Goal: Task Accomplishment & Management: Use online tool/utility

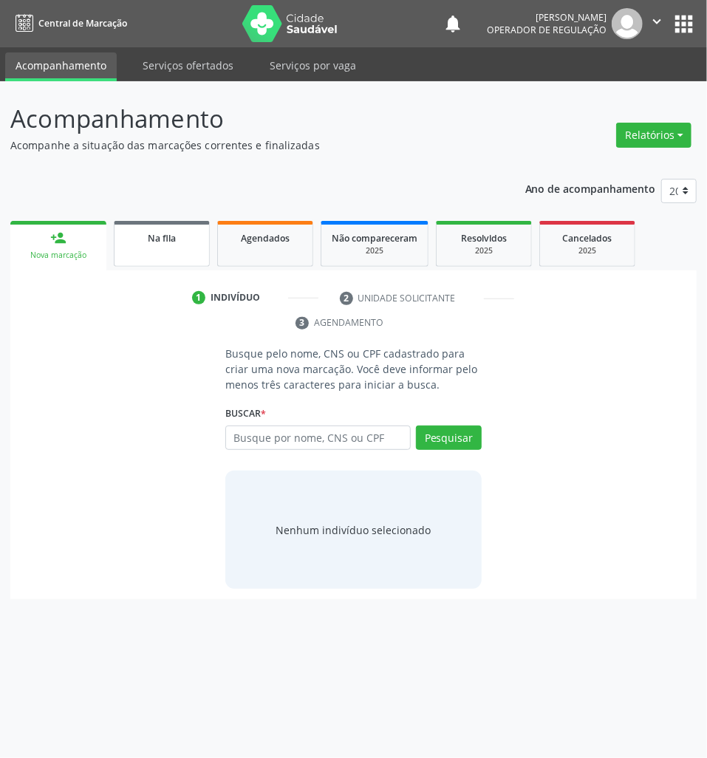
click at [143, 245] on link "Na fila" at bounding box center [162, 244] width 96 height 46
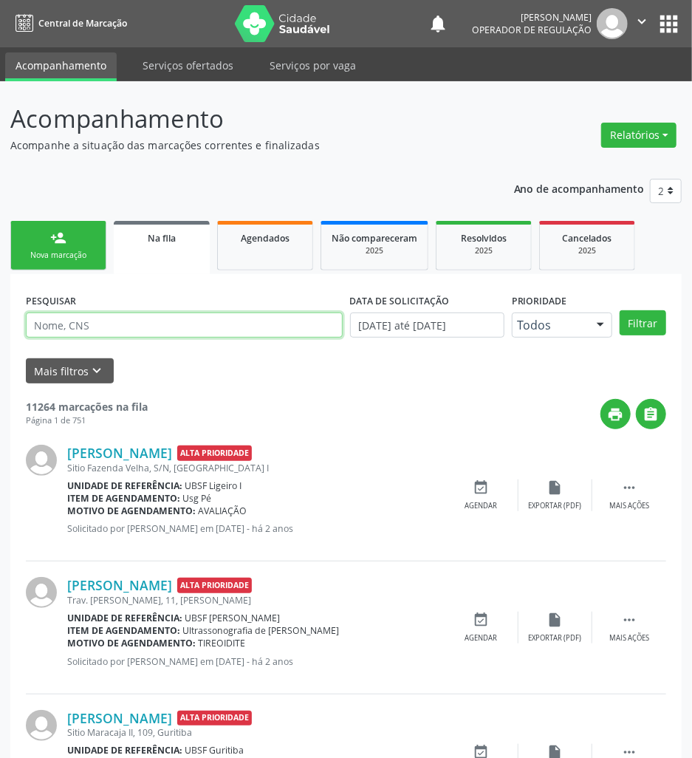
click at [219, 322] on input "text" at bounding box center [184, 324] width 317 height 25
paste input "08 4012 8596 6364"
click at [620, 310] on button "Filtrar" at bounding box center [643, 322] width 47 height 25
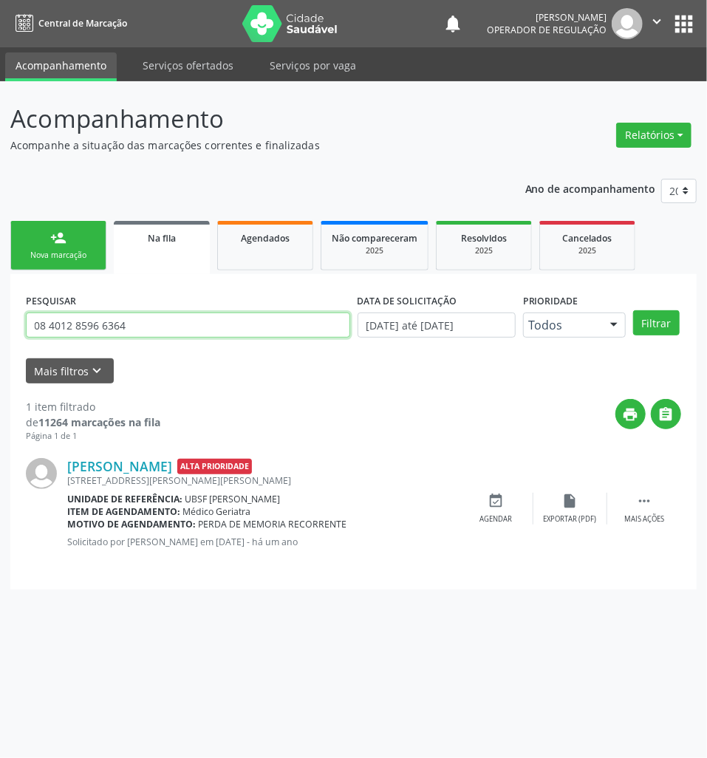
click at [128, 334] on input "08 4012 8596 6364" at bounding box center [188, 324] width 324 height 25
type input "700403412415341"
click at [633, 310] on button "Filtrar" at bounding box center [656, 322] width 47 height 25
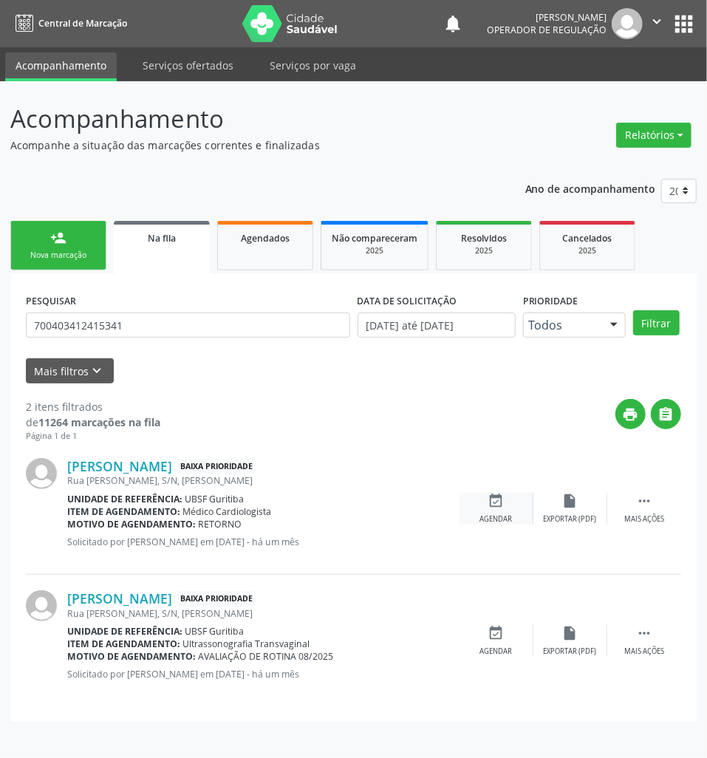
click at [503, 496] on icon "event_available" at bounding box center [496, 501] width 16 height 16
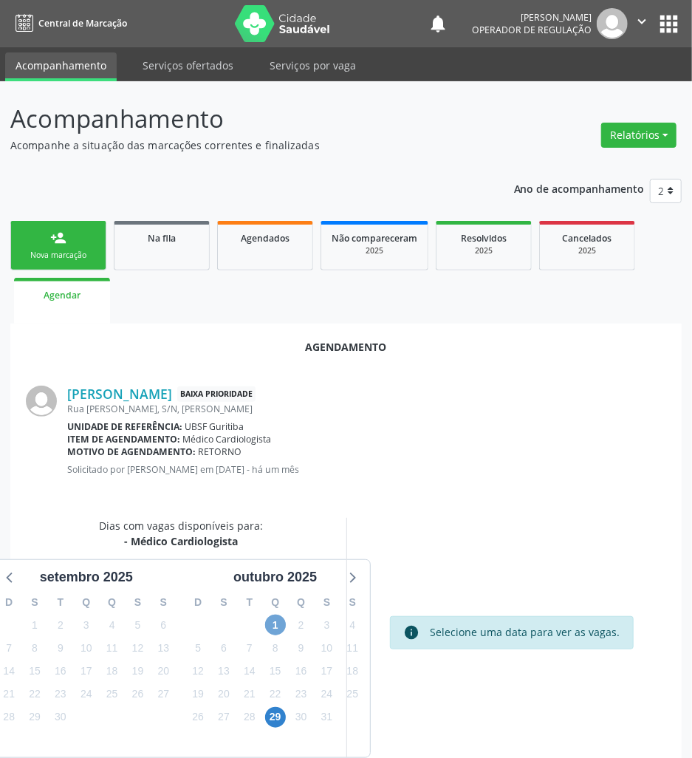
click at [284, 624] on span "1" at bounding box center [275, 624] width 21 height 21
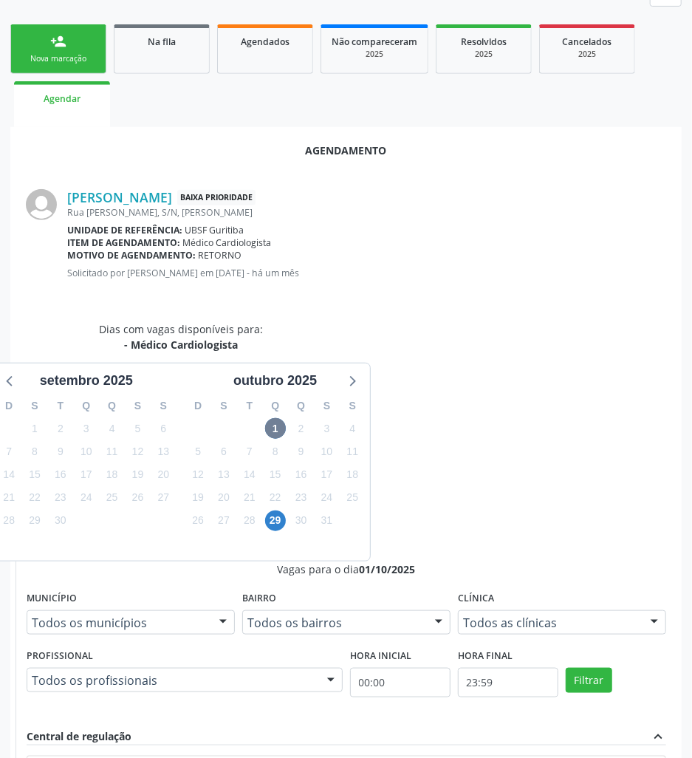
click at [48, 757] on input "Ordem de chegada Consumidos: 18 / 35 Horário: 07:00 Clínica: Policlinica de Que…" at bounding box center [43, 773] width 10 height 13
radio input "true"
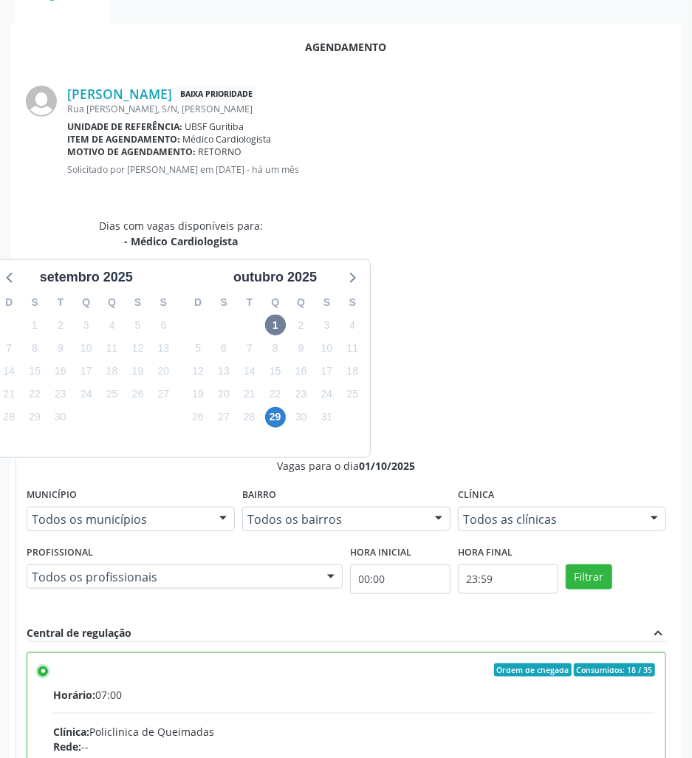
scroll to position [308, 0]
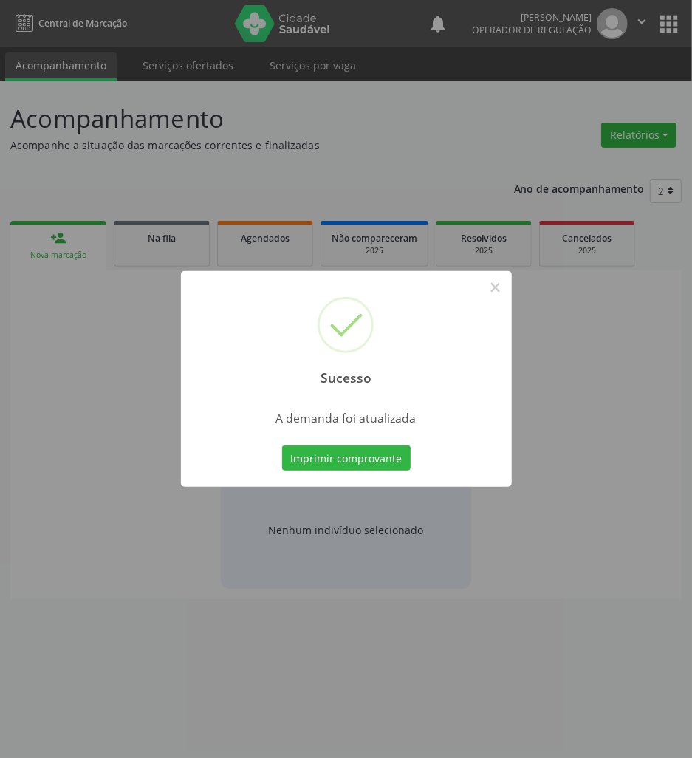
scroll to position [0, 0]
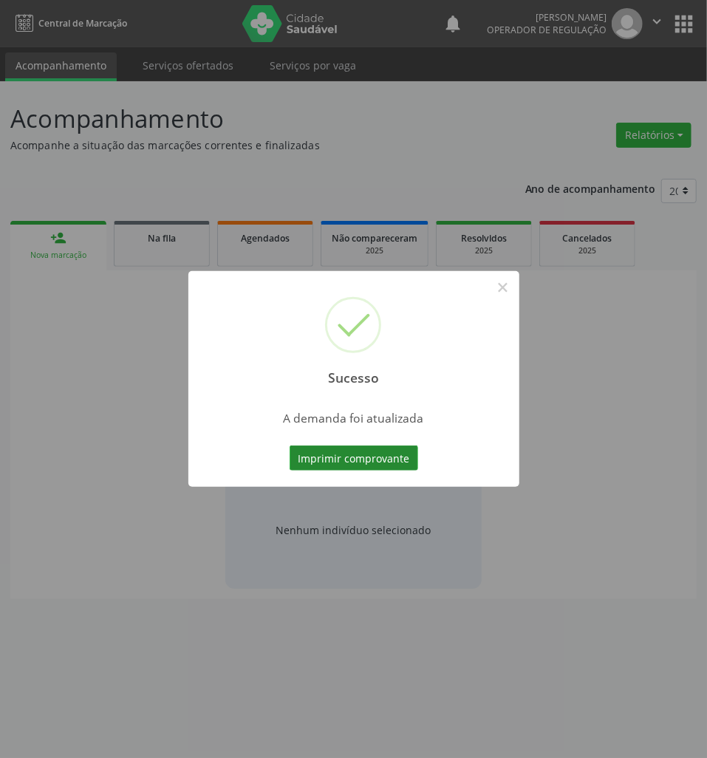
click at [358, 453] on button "Imprimir comprovante" at bounding box center [354, 457] width 129 height 25
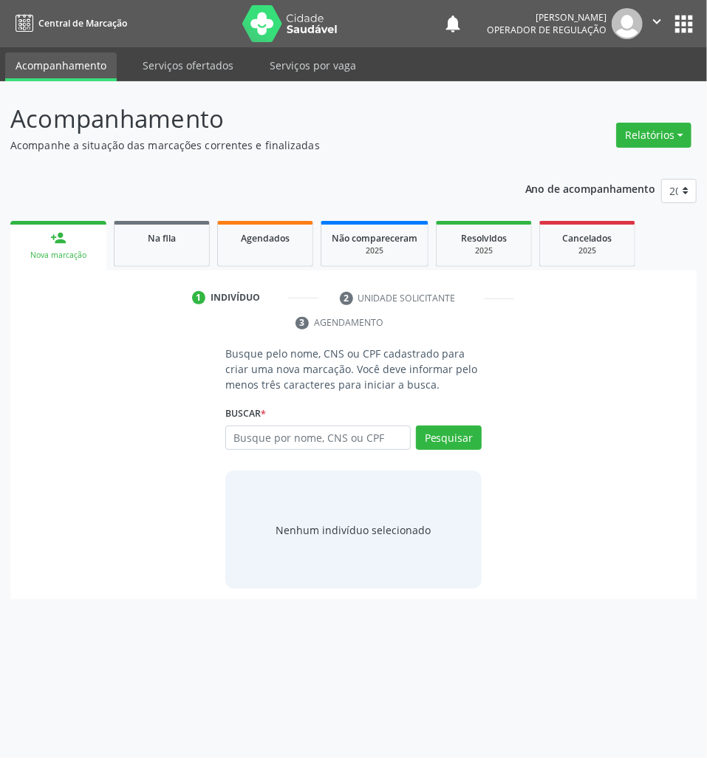
drag, startPoint x: 162, startPoint y: 232, endPoint x: 164, endPoint y: 217, distance: 14.8
click at [164, 232] on span "Na fila" at bounding box center [162, 238] width 28 height 13
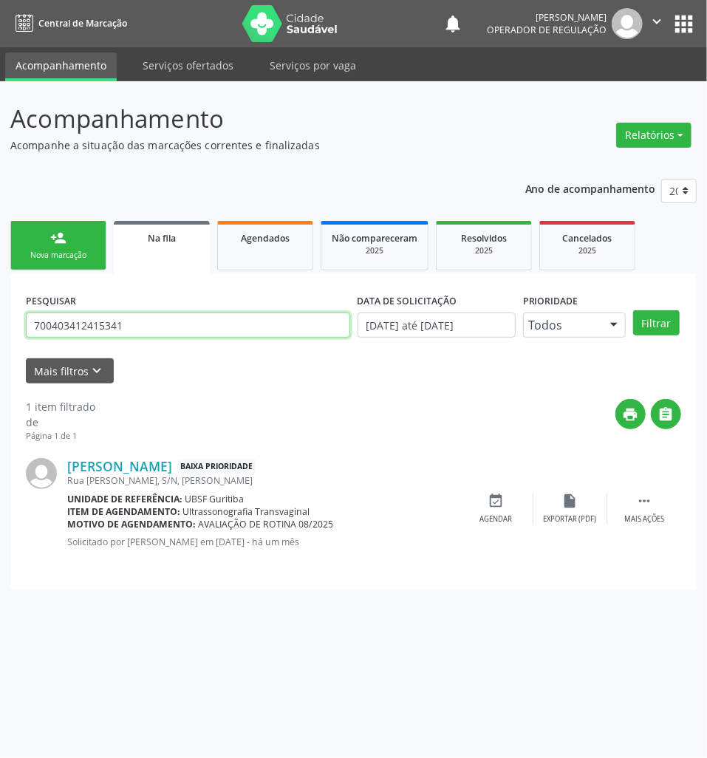
click at [205, 321] on input "700403412415341" at bounding box center [188, 324] width 324 height 25
type input "703405369688600"
click at [633, 310] on button "Filtrar" at bounding box center [656, 322] width 47 height 25
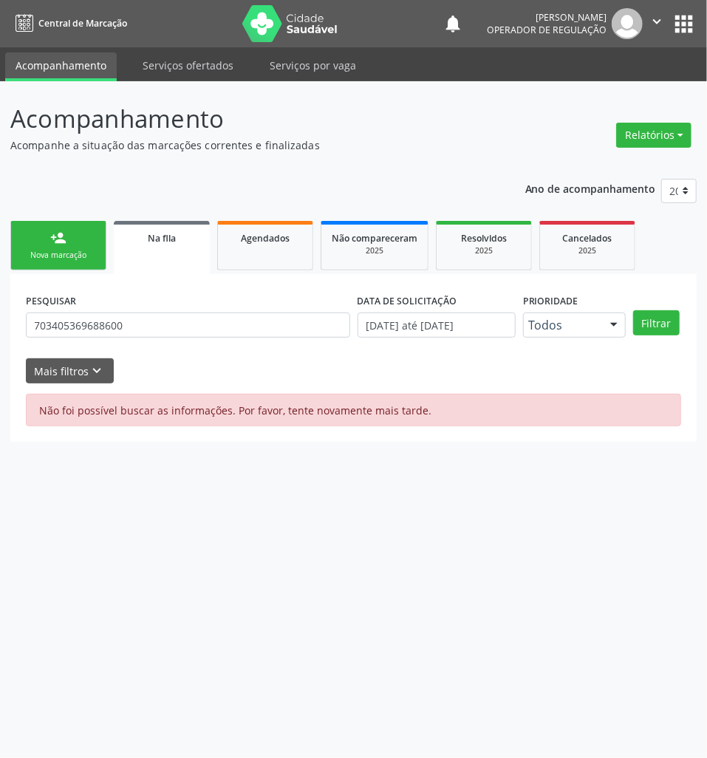
drag, startPoint x: 199, startPoint y: 341, endPoint x: 196, endPoint y: 329, distance: 12.9
click at [199, 340] on div "PESQUISAR 703405369688600" at bounding box center [188, 319] width 332 height 58
click at [193, 326] on input "703405369688600" at bounding box center [188, 324] width 324 height 25
click at [633, 310] on button "Filtrar" at bounding box center [656, 322] width 47 height 25
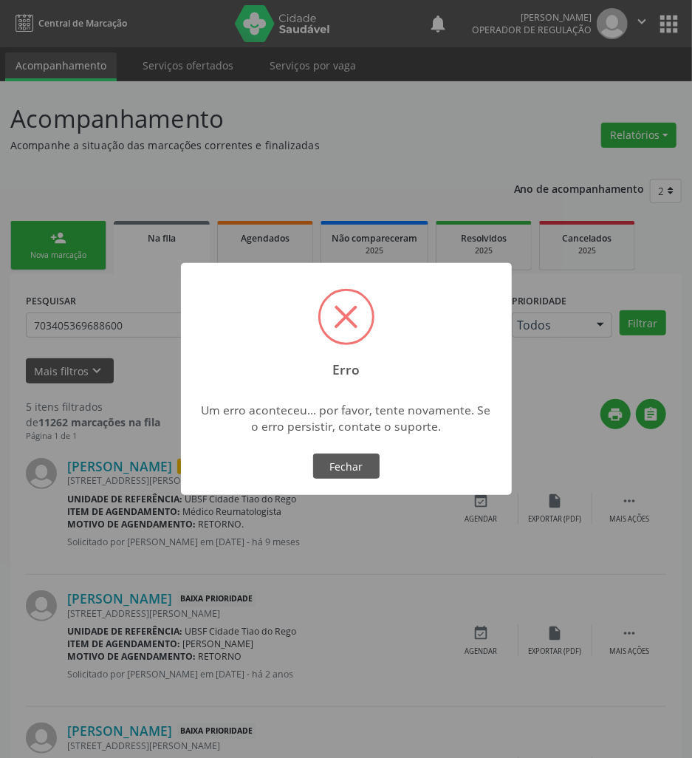
click at [134, 500] on div "× Erro Um erro aconteceu... por favor, tente novamente. Se o erro persistir, co…" at bounding box center [346, 379] width 692 height 758
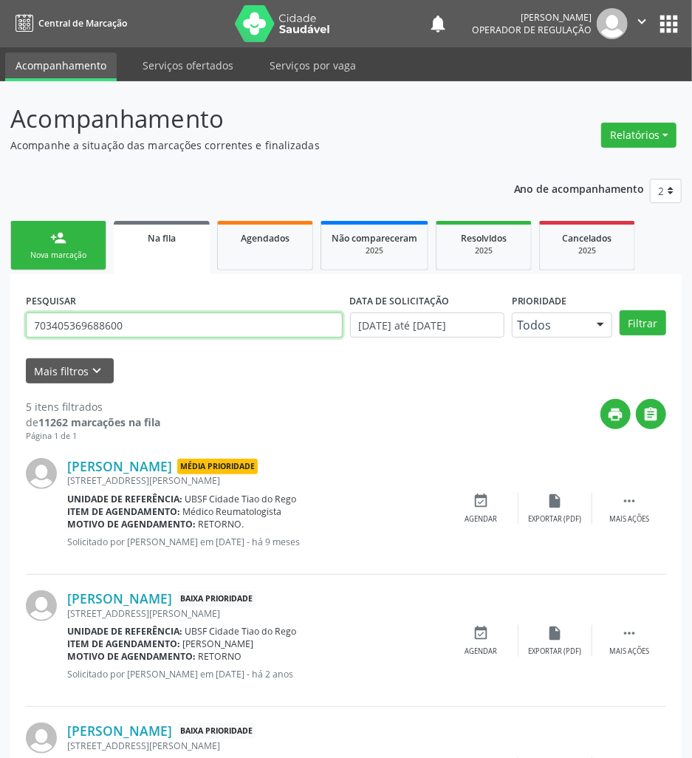
click at [161, 326] on input "703405369688600" at bounding box center [184, 324] width 317 height 25
click at [620, 310] on button "Filtrar" at bounding box center [643, 322] width 47 height 25
click at [169, 329] on input "703405369688600" at bounding box center [184, 324] width 317 height 25
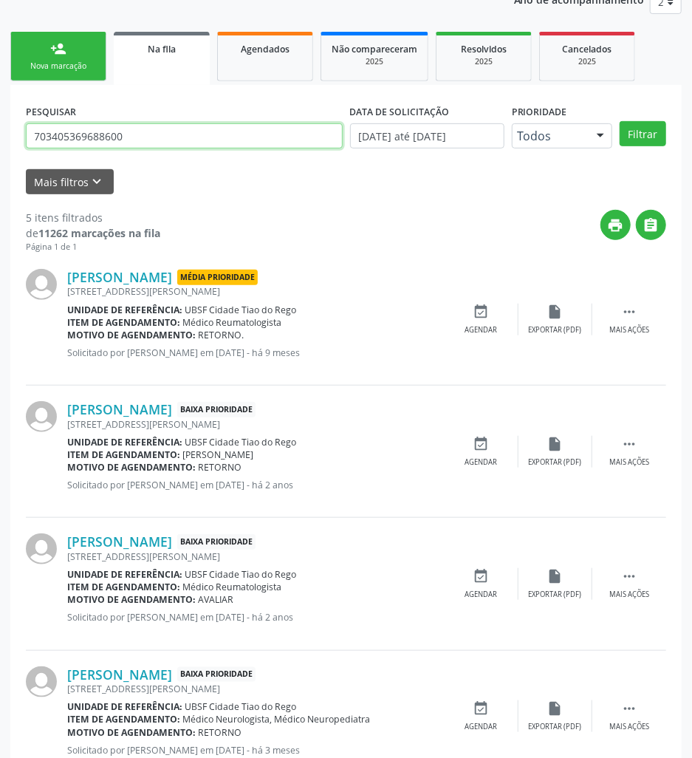
scroll to position [372, 0]
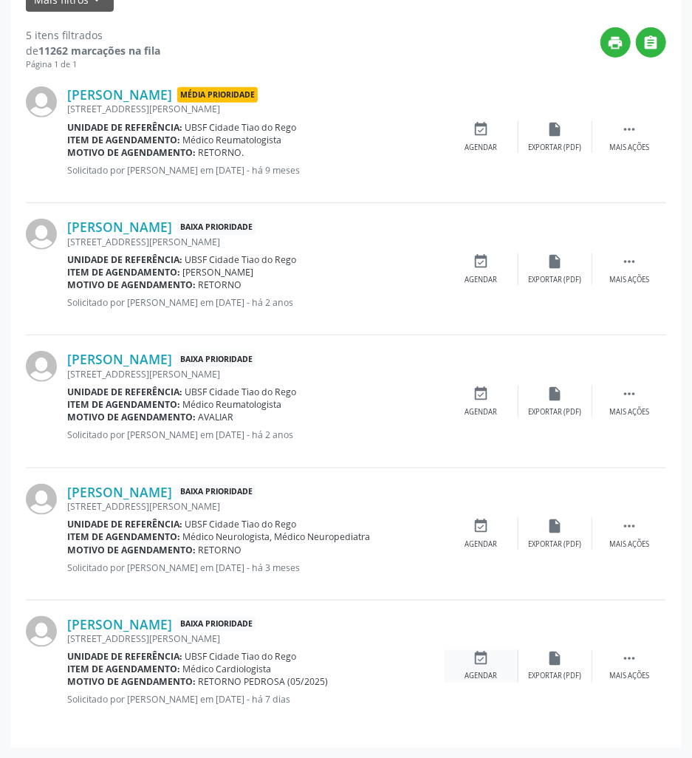
click at [473, 666] on icon "event_available" at bounding box center [481, 658] width 16 height 16
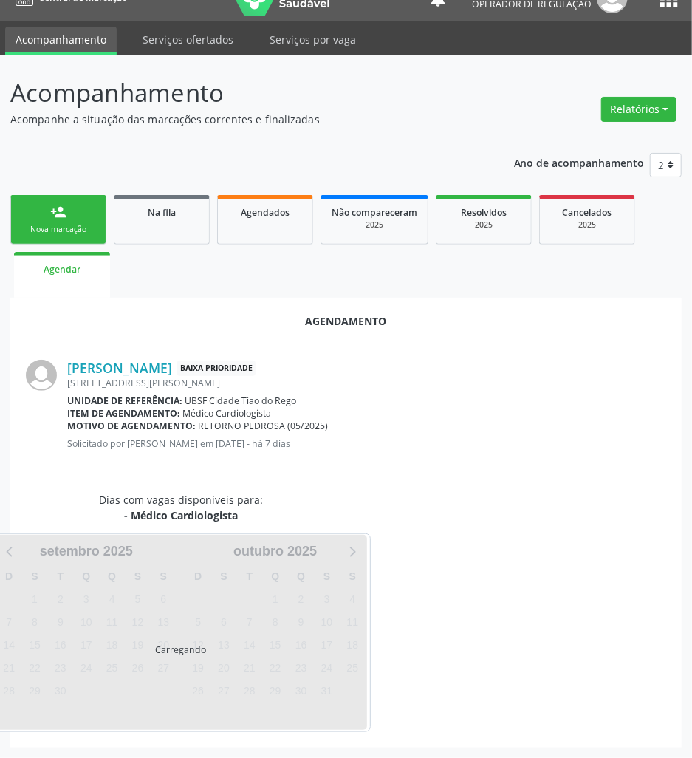
scroll to position [0, 0]
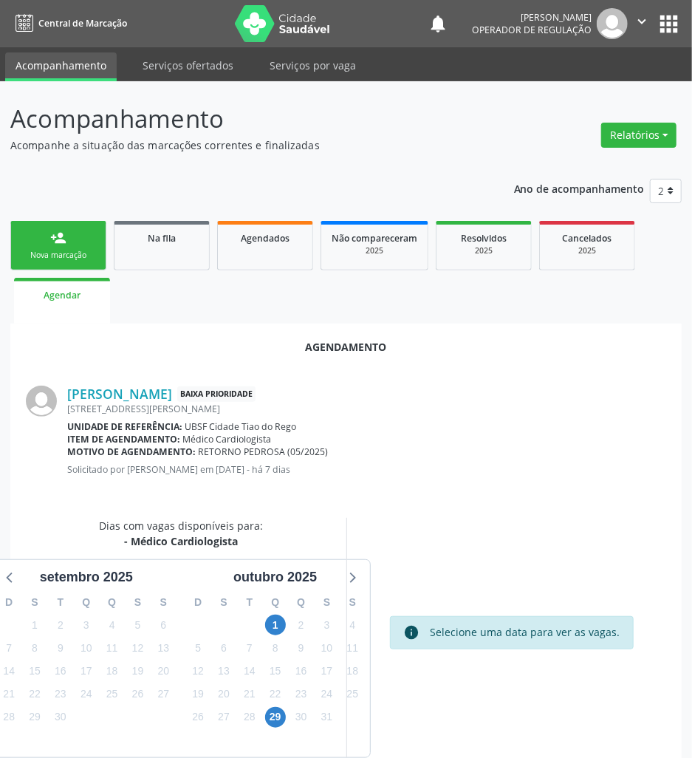
click at [287, 620] on div "1" at bounding box center [275, 625] width 26 height 23
click at [284, 620] on span "1" at bounding box center [275, 624] width 21 height 21
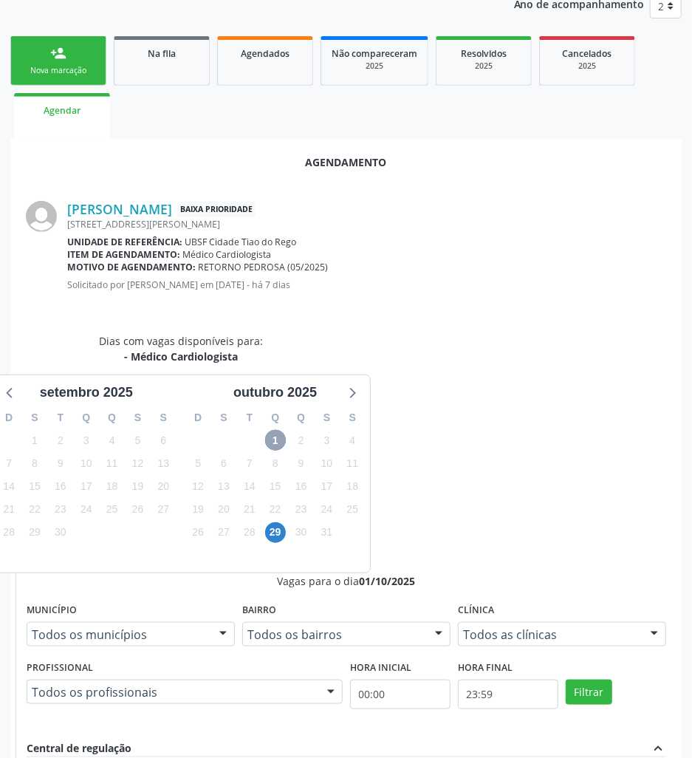
scroll to position [284, 0]
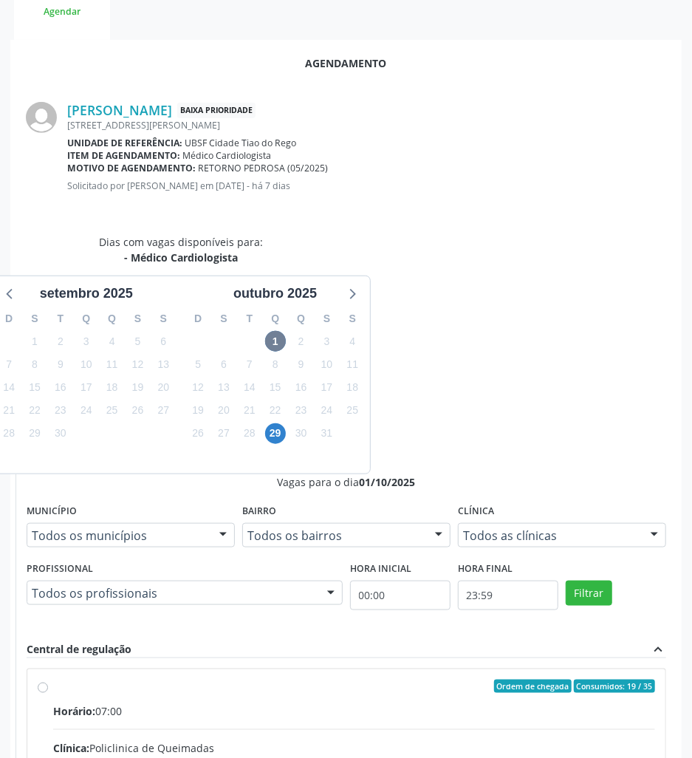
click at [48, 679] on input "Ordem de chegada Consumidos: 19 / 35 Horário: 07:00 Clínica: Policlinica de Que…" at bounding box center [43, 685] width 10 height 13
radio input "true"
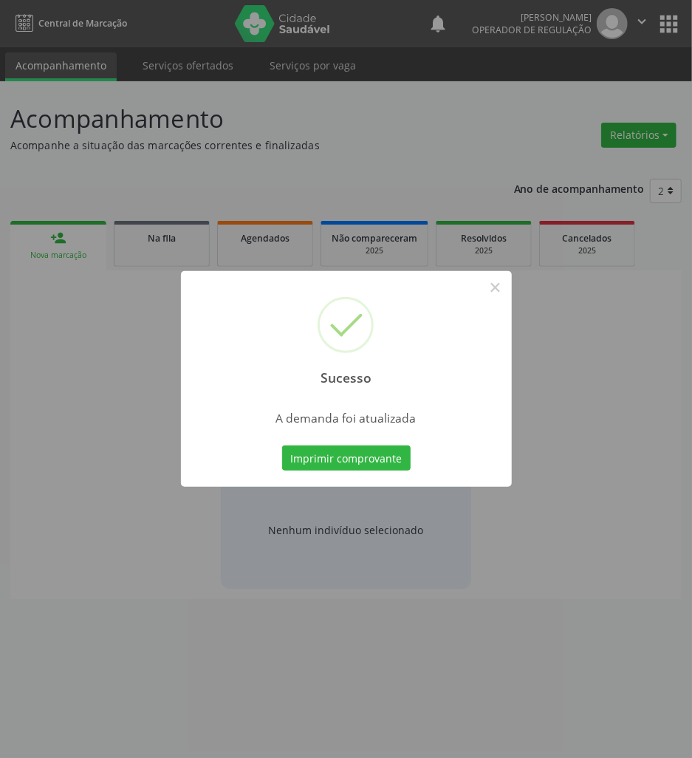
scroll to position [0, 0]
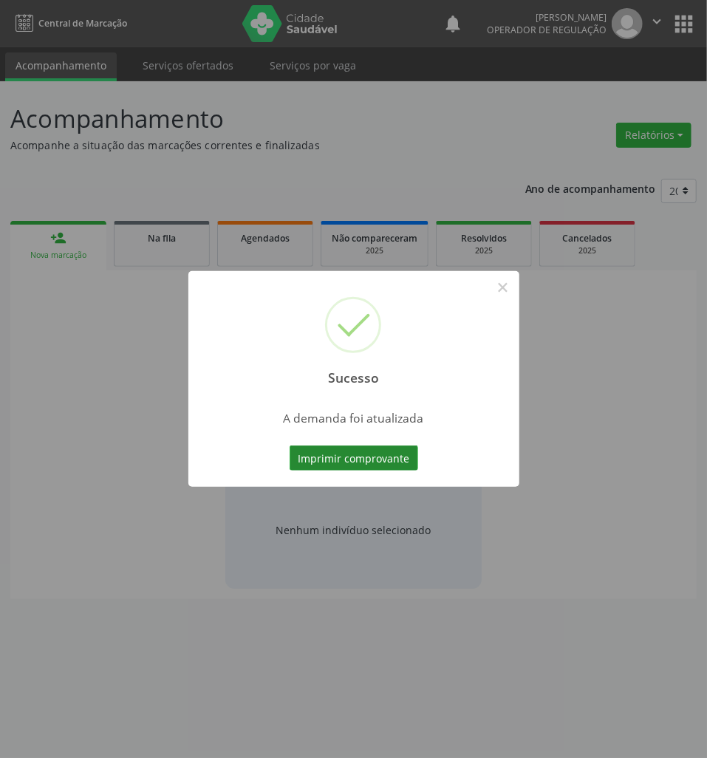
click at [329, 459] on button "Imprimir comprovante" at bounding box center [354, 457] width 129 height 25
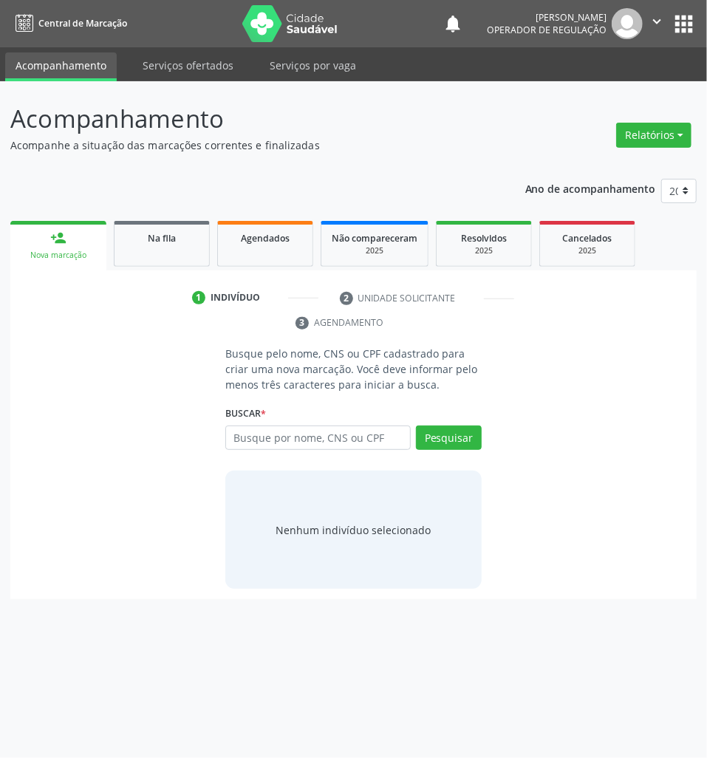
click at [157, 275] on div "1 Indivíduo 2 Unidade solicitante 3 Agendamento Busque pelo nome, CNS ou CPF ca…" at bounding box center [353, 434] width 686 height 329
click at [133, 273] on div "1 Indivíduo 2 Unidade solicitante 3 Agendamento Busque pelo nome, CNS ou CPF ca…" at bounding box center [353, 434] width 686 height 329
click at [145, 246] on link "Na fila" at bounding box center [162, 244] width 96 height 46
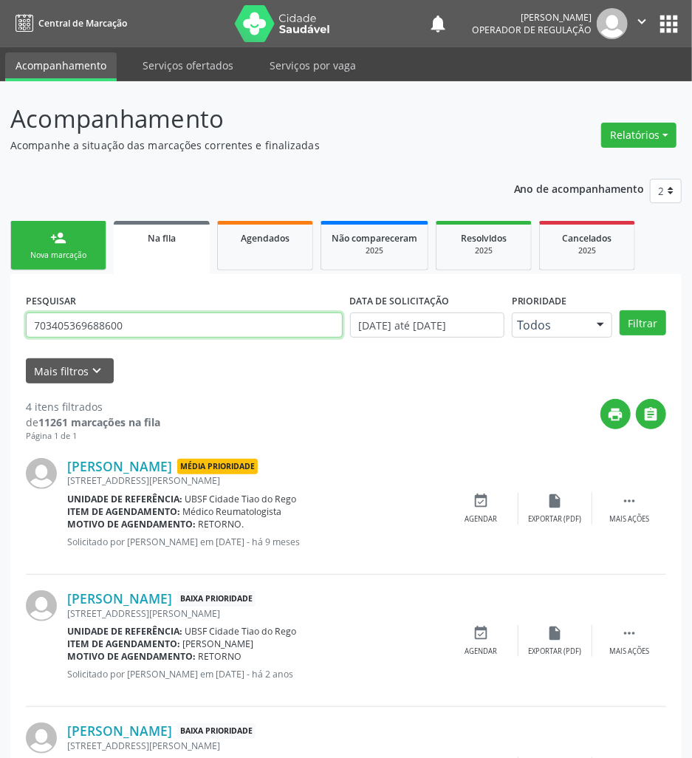
click at [133, 328] on input "703405369688600" at bounding box center [184, 324] width 317 height 25
click at [620, 310] on button "Filtrar" at bounding box center [643, 322] width 47 height 25
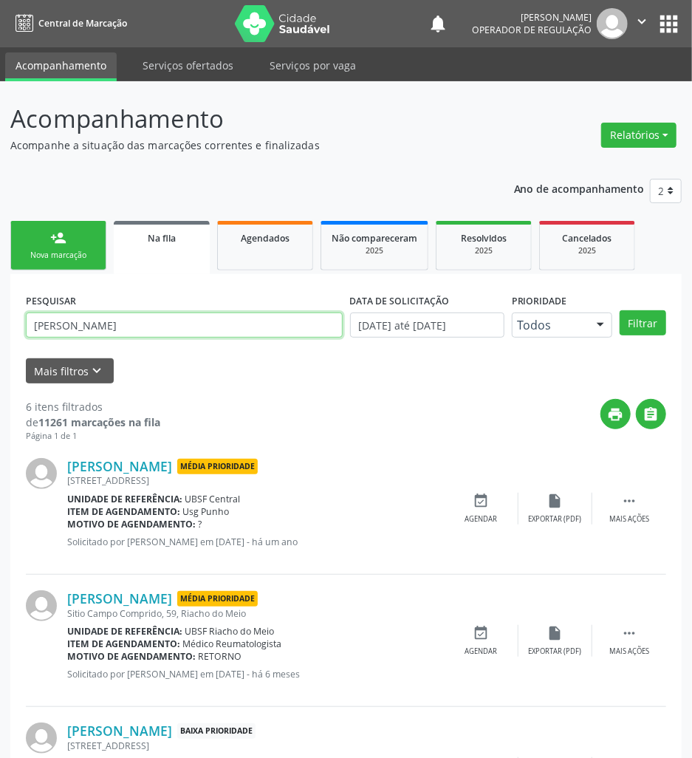
click at [140, 321] on input "MARIA HERCULANO" at bounding box center [184, 324] width 317 height 25
click at [258, 329] on input "MARIA HERCULANO" at bounding box center [184, 324] width 317 height 25
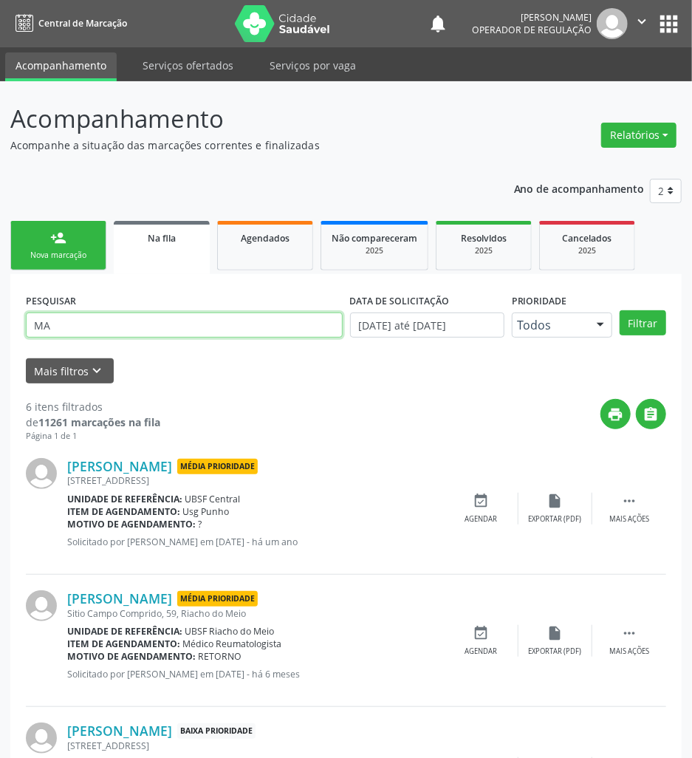
type input "M"
type input "700706939235777"
click at [620, 310] on button "Filtrar" at bounding box center [643, 322] width 47 height 25
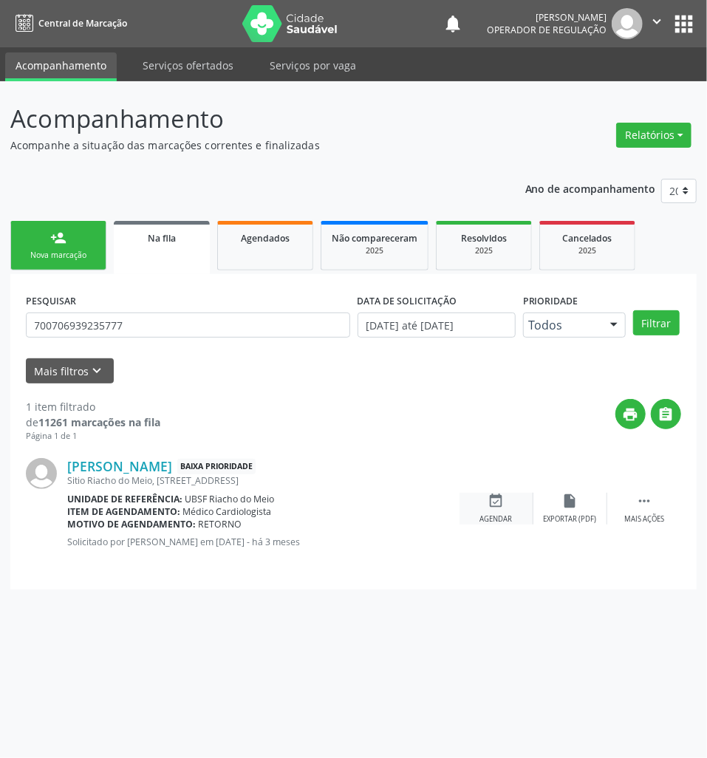
click at [511, 493] on div "event_available Agendar" at bounding box center [496, 509] width 74 height 32
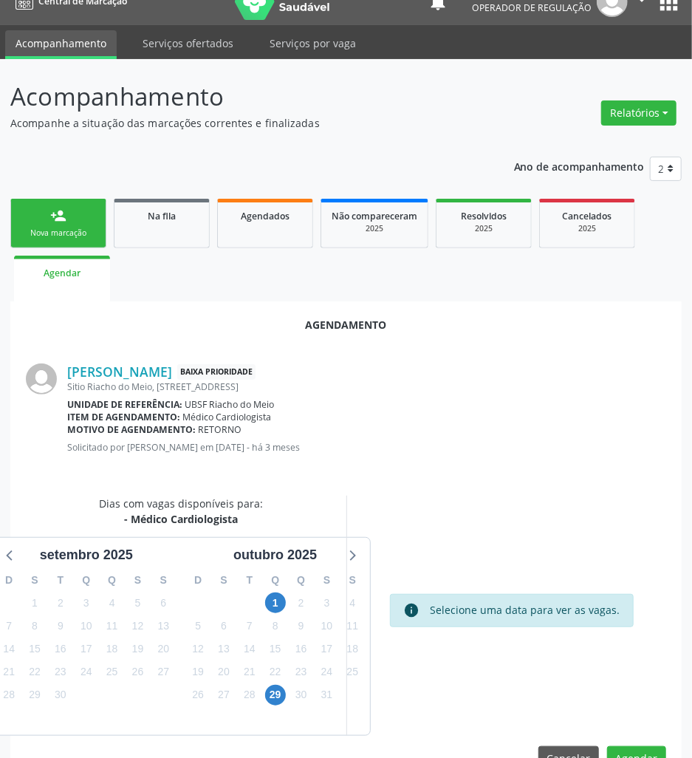
scroll to position [25, 0]
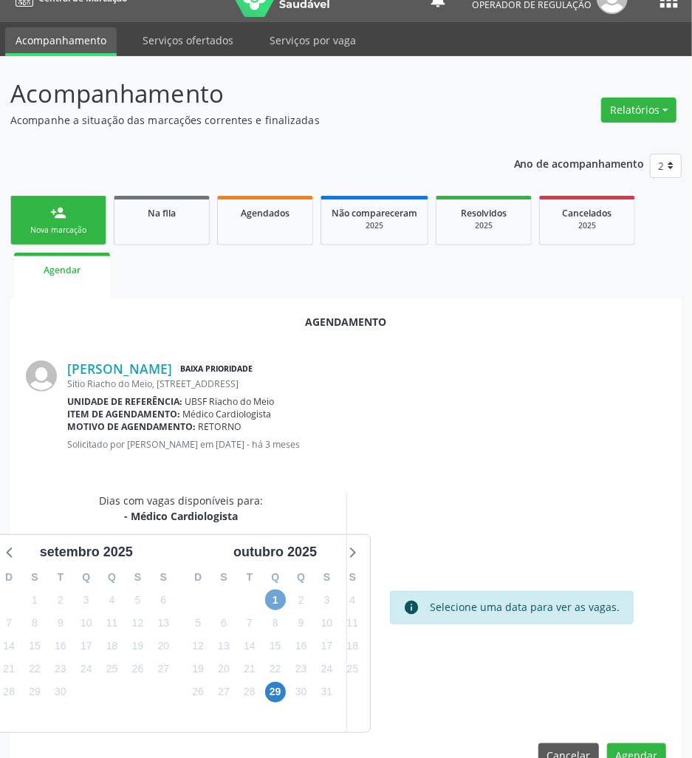
click at [275, 600] on span "1" at bounding box center [275, 599] width 21 height 21
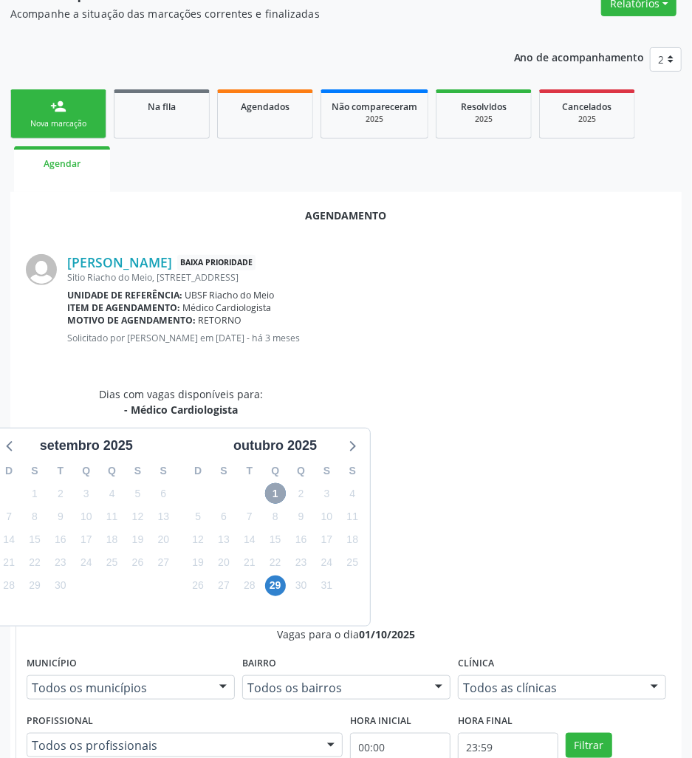
scroll to position [284, 0]
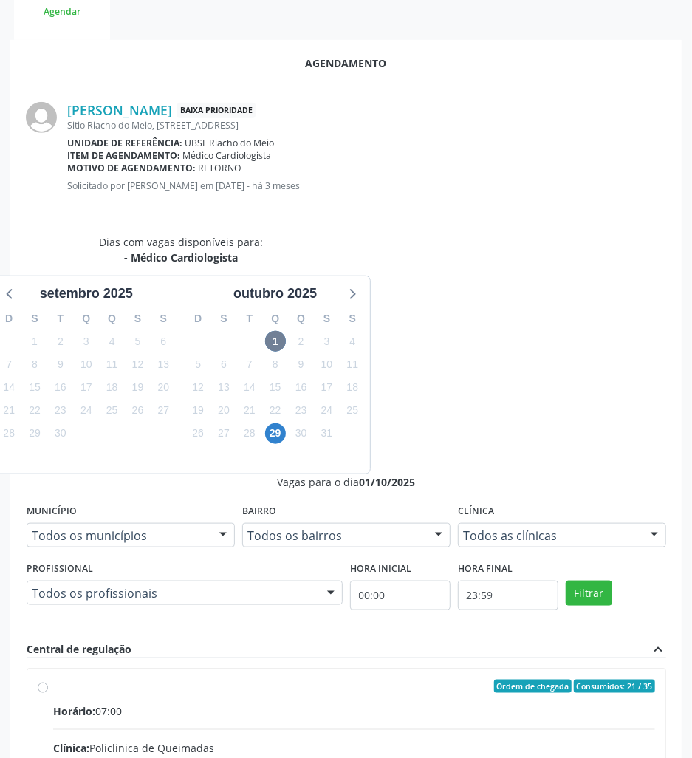
drag, startPoint x: 420, startPoint y: 562, endPoint x: 403, endPoint y: 586, distance: 29.7
radio input "true"
click at [651, 730] on div "Agendamento Elizangela Verissimo da Silva Marques Baixa Prioridade Sitio Riacho…" at bounding box center [345, 522] width 671 height 965
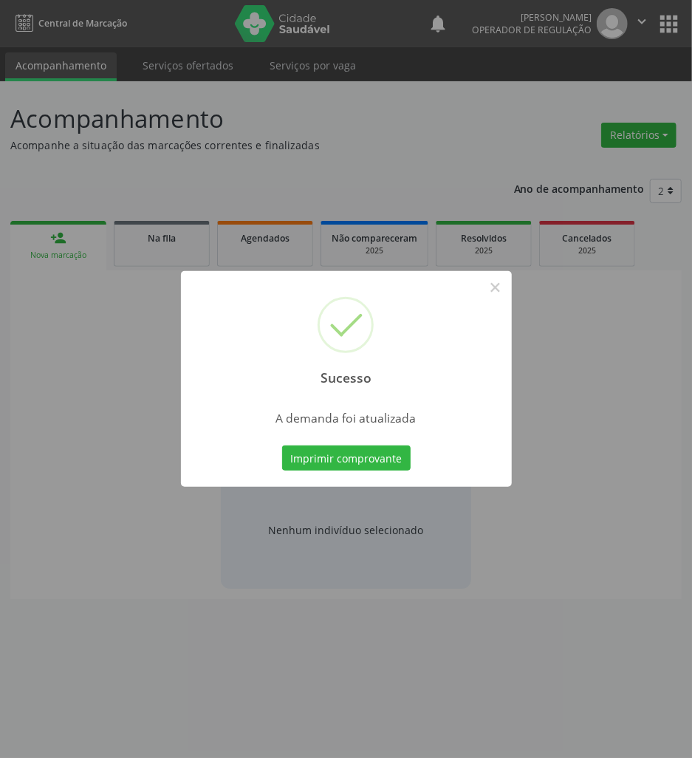
scroll to position [0, 0]
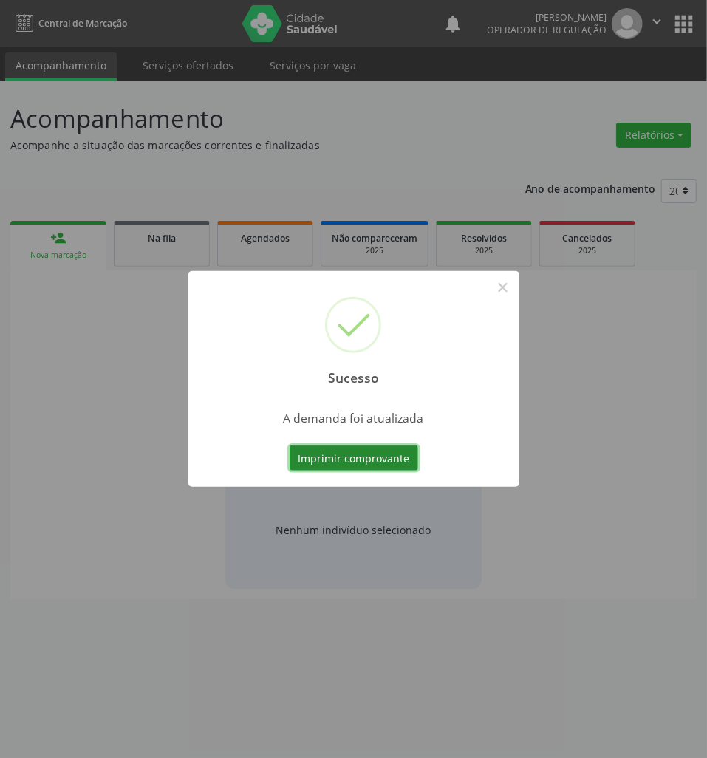
click at [394, 451] on button "Imprimir comprovante" at bounding box center [354, 457] width 129 height 25
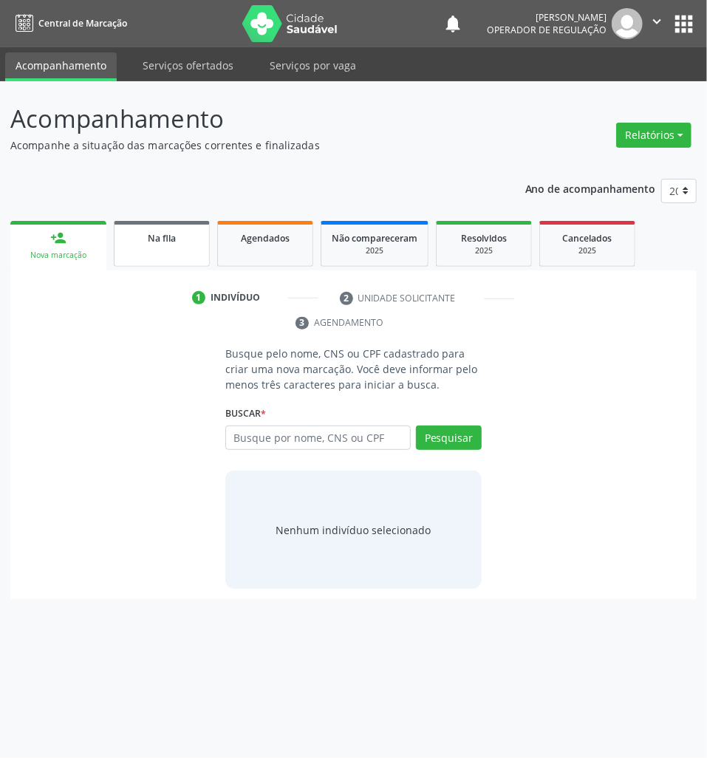
click at [191, 264] on link "Na fila" at bounding box center [162, 244] width 96 height 46
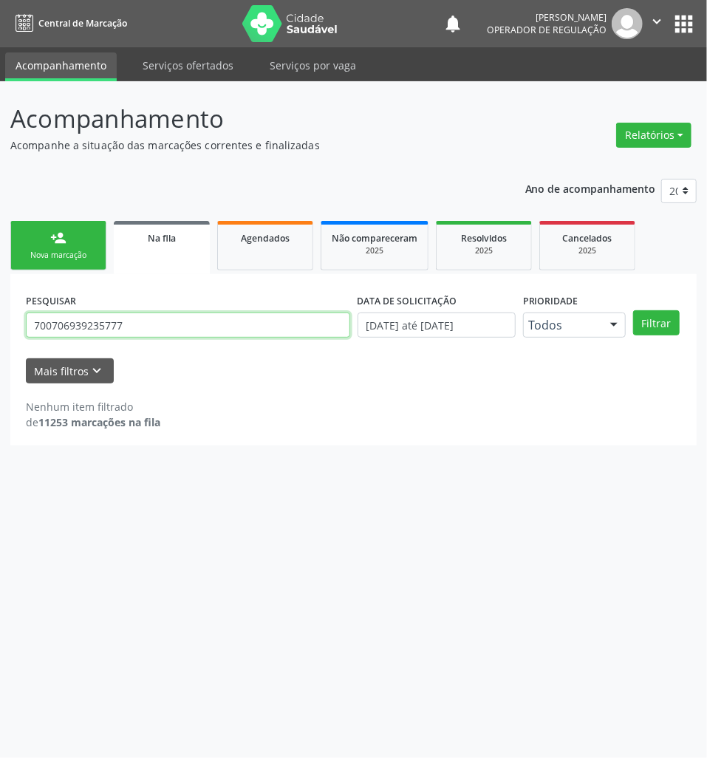
click at [208, 328] on input "700706939235777" at bounding box center [188, 324] width 324 height 25
type input "706000330133342"
click at [633, 310] on button "Filtrar" at bounding box center [656, 322] width 47 height 25
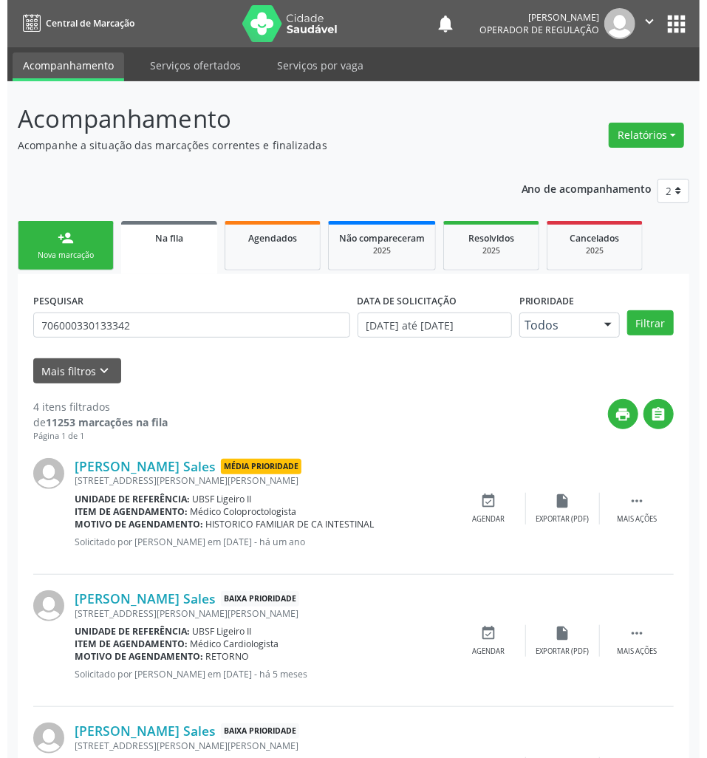
scroll to position [239, 0]
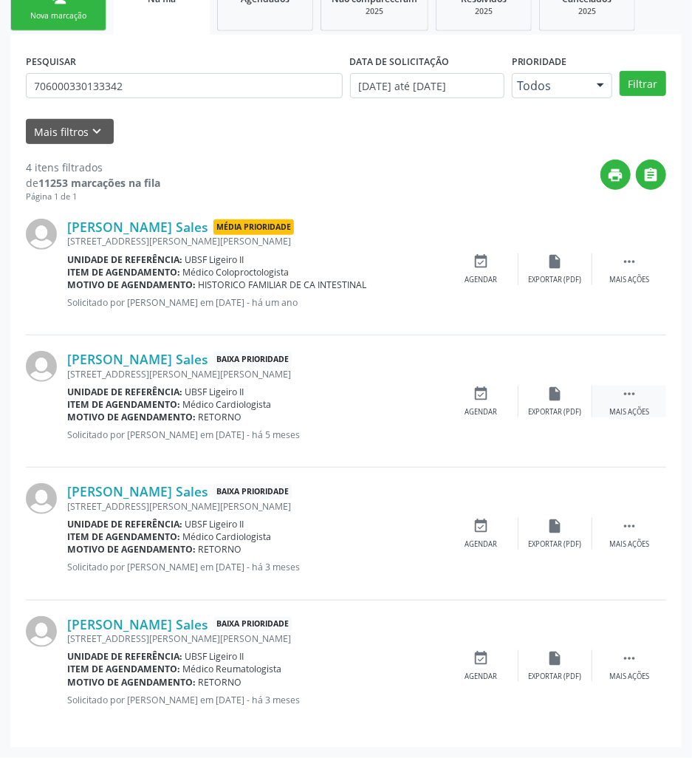
click at [626, 403] on div " Mais ações" at bounding box center [629, 402] width 74 height 32
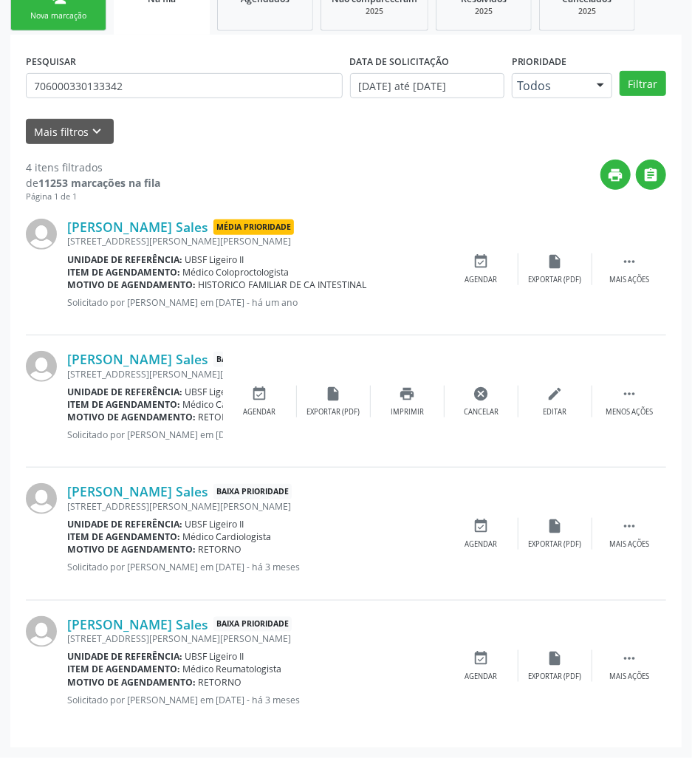
click at [500, 418] on div "Maria da Penha Macedo Sales Baixa Prioridade Rua Jose Maciel Silva, 119, Ligeir…" at bounding box center [346, 401] width 640 height 132
click at [487, 403] on div "cancel Cancelar" at bounding box center [482, 402] width 74 height 32
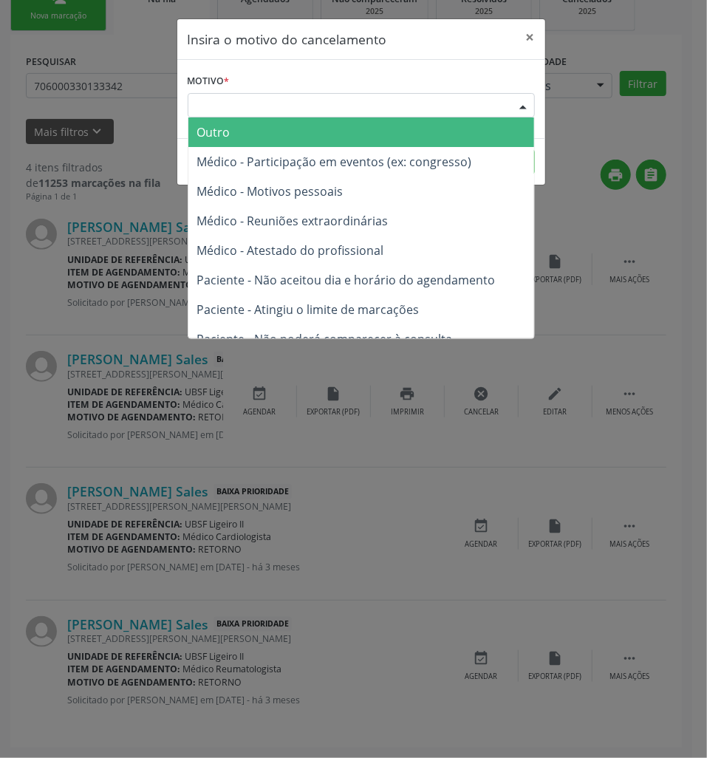
drag, startPoint x: 436, startPoint y: 107, endPoint x: 396, endPoint y: 161, distance: 67.1
click at [436, 108] on div "Escolha o motivo" at bounding box center [361, 105] width 347 height 25
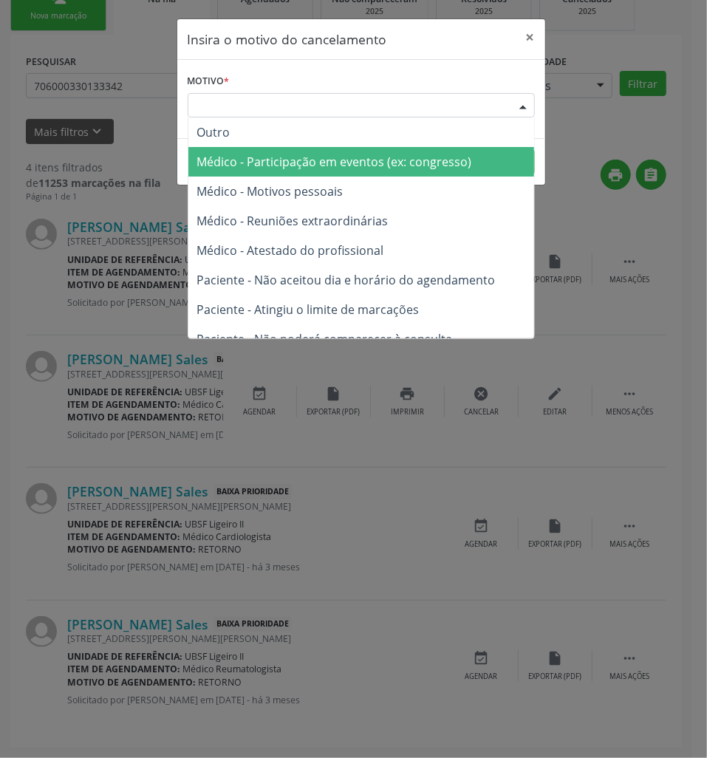
click at [387, 175] on span "Médico - Participação em eventos (ex: congresso)" at bounding box center [361, 162] width 346 height 30
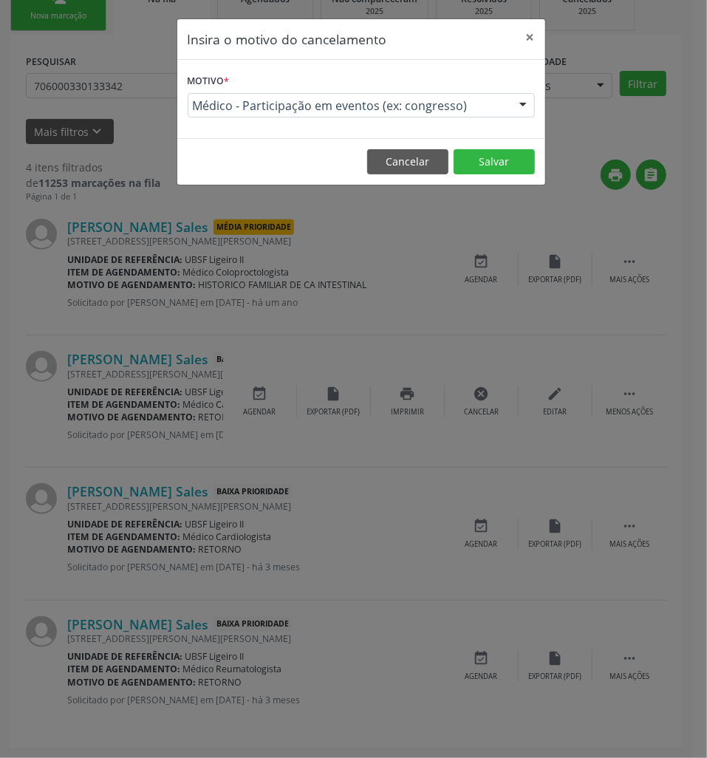
drag, startPoint x: 417, startPoint y: 118, endPoint x: 414, endPoint y: 127, distance: 9.3
click at [418, 119] on div "Motivo * Médico - Participação em eventos (ex: congresso) Outro Médico - Partic…" at bounding box center [361, 99] width 368 height 78
drag, startPoint x: 420, startPoint y: 106, endPoint x: 414, endPoint y: 116, distance: 11.3
click at [419, 111] on span "Médico - Participação em eventos (ex: congresso)" at bounding box center [349, 105] width 312 height 15
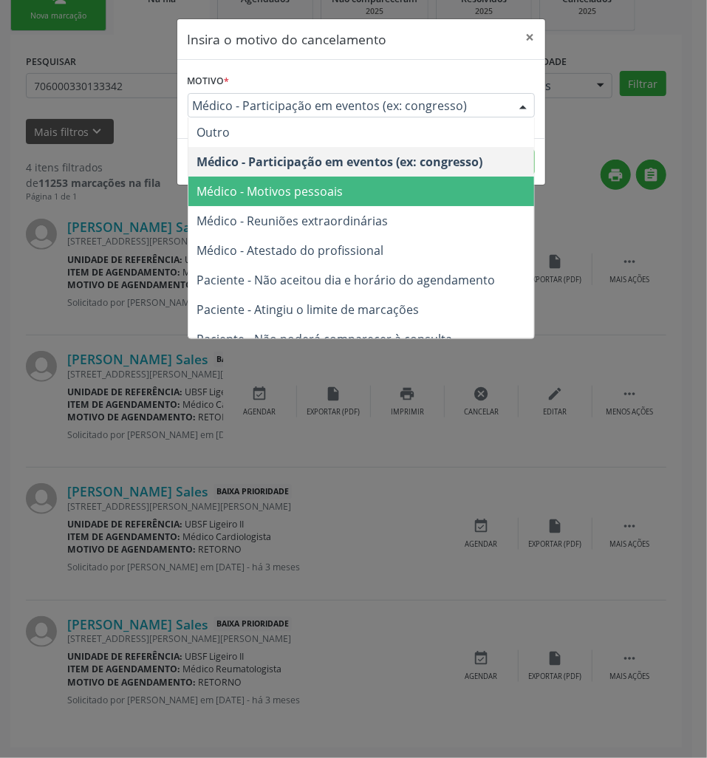
click at [378, 182] on span "Médico - Motivos pessoais" at bounding box center [361, 192] width 346 height 30
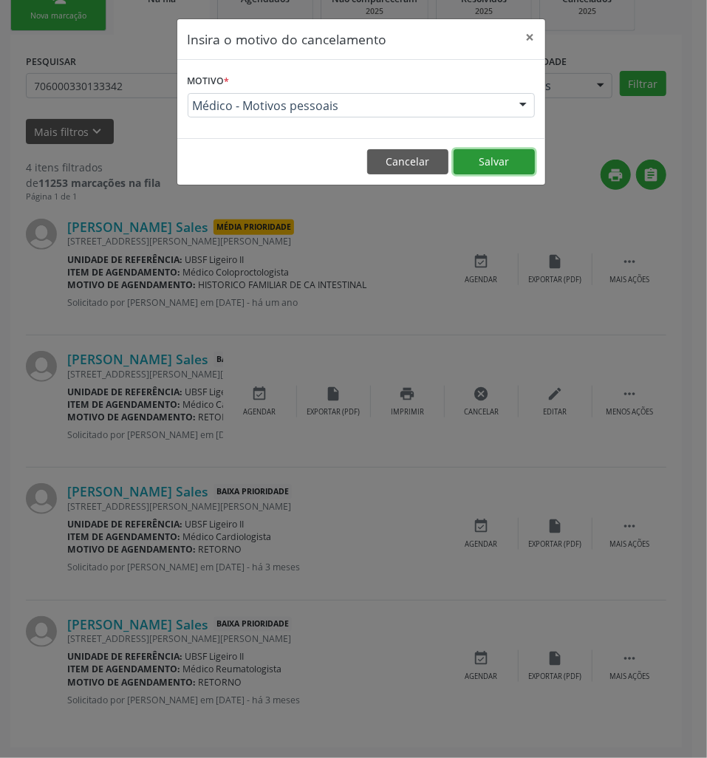
click at [485, 164] on button "Salvar" at bounding box center [493, 161] width 81 height 25
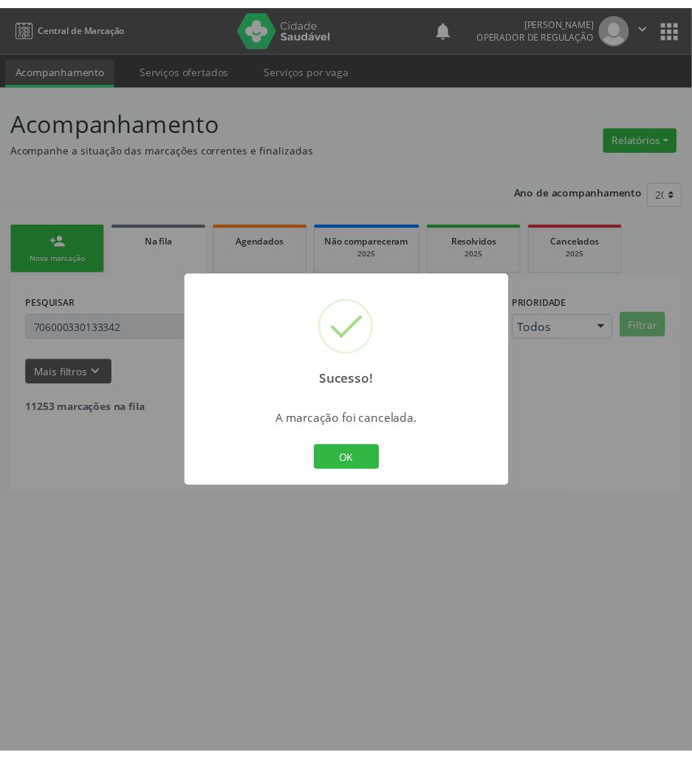
scroll to position [0, 0]
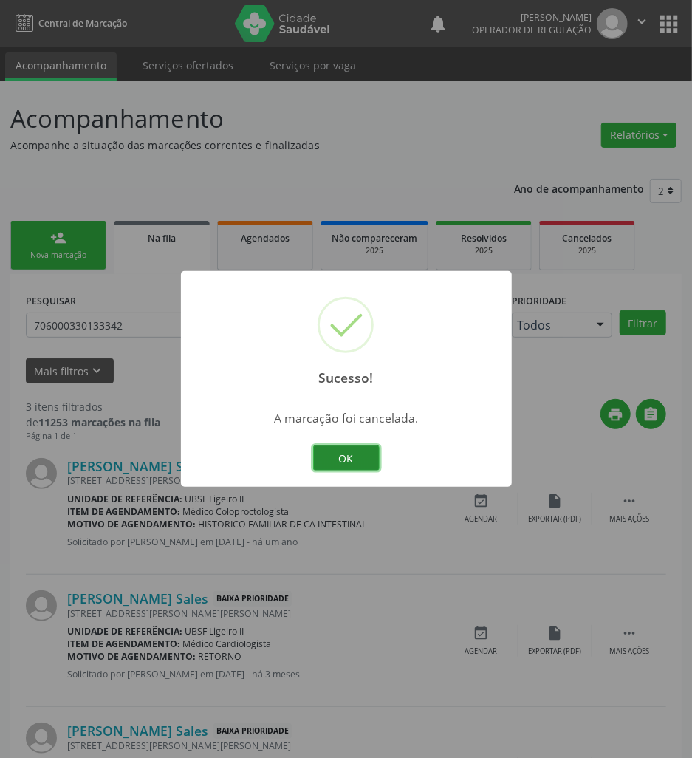
click at [363, 459] on button "OK" at bounding box center [346, 457] width 66 height 25
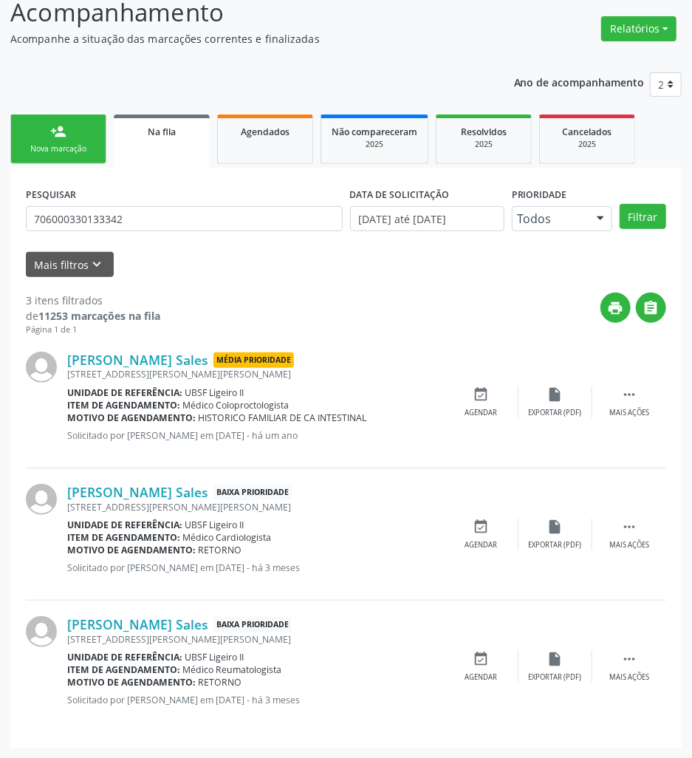
scroll to position [107, 0]
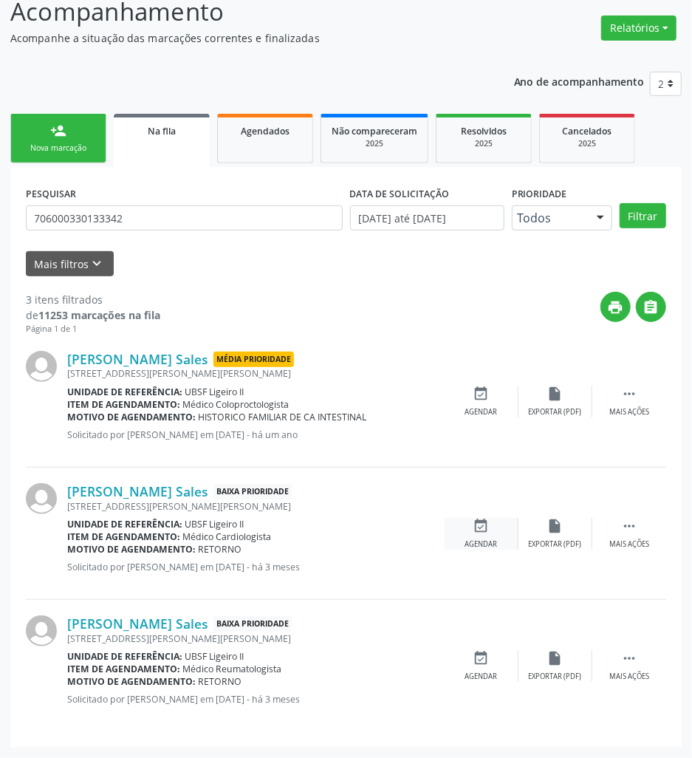
click at [474, 535] on div "event_available Agendar" at bounding box center [482, 534] width 74 height 32
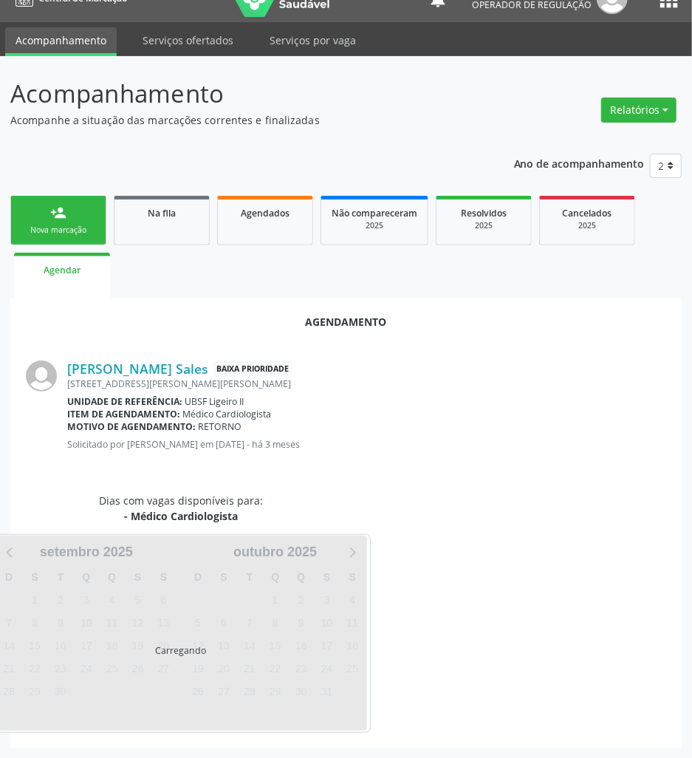
scroll to position [61, 0]
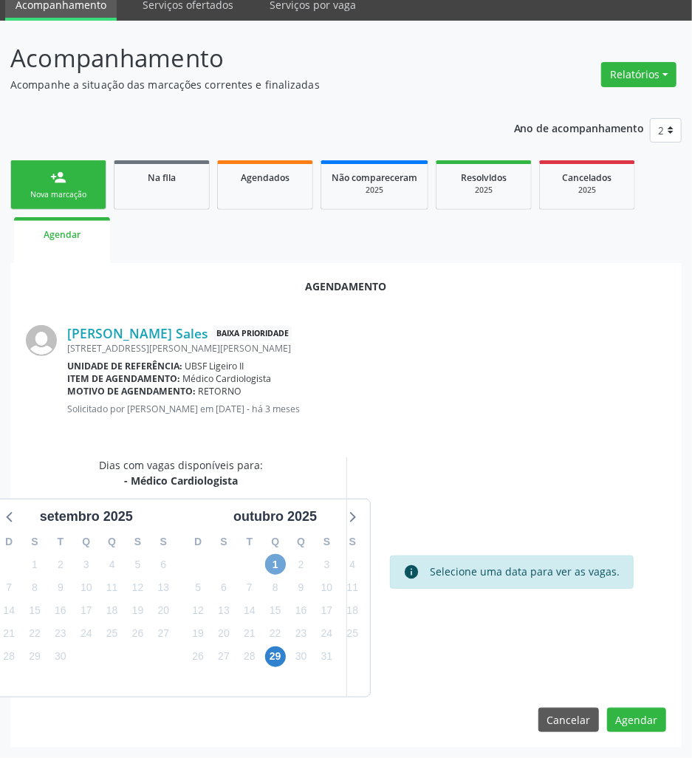
click at [275, 562] on span "1" at bounding box center [275, 564] width 21 height 21
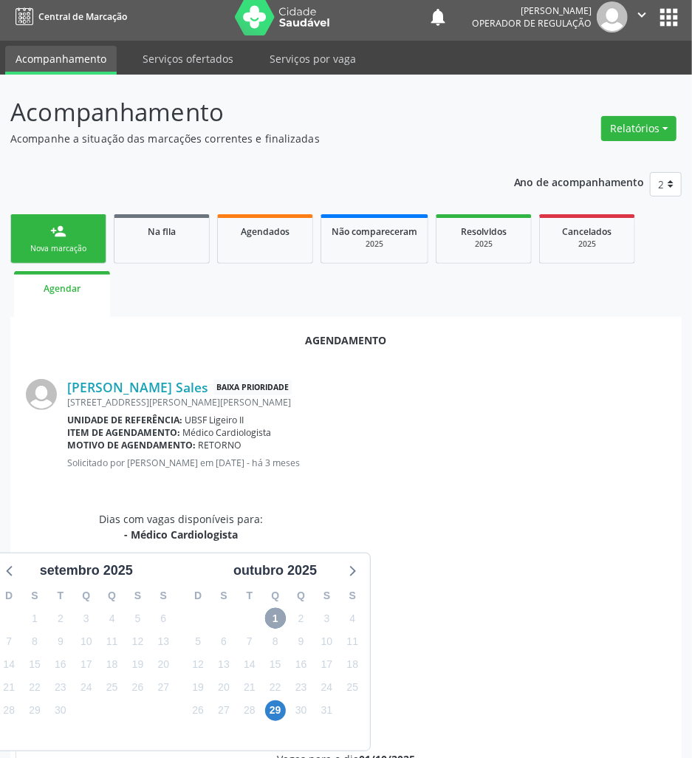
scroll to position [0, 0]
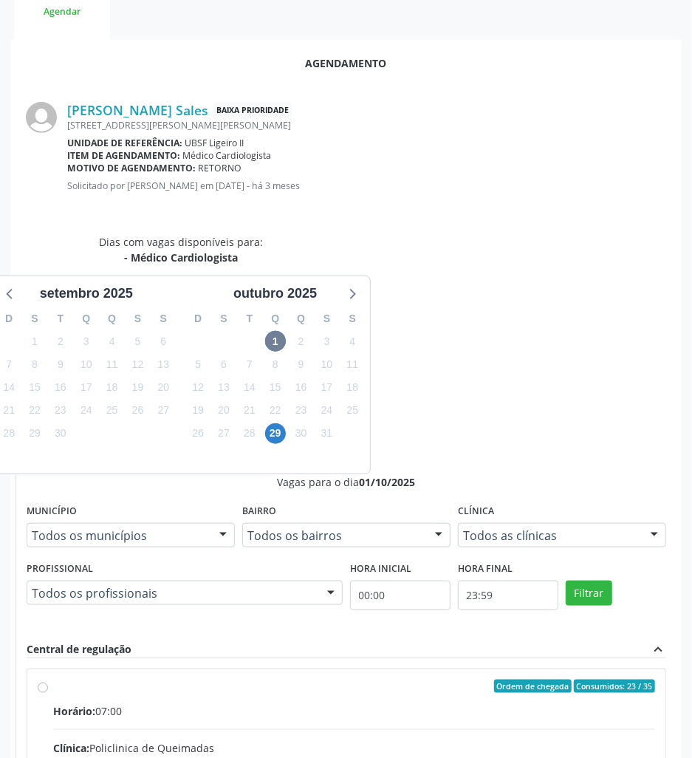
drag, startPoint x: 518, startPoint y: 597, endPoint x: 465, endPoint y: 594, distance: 53.3
radio input "true"
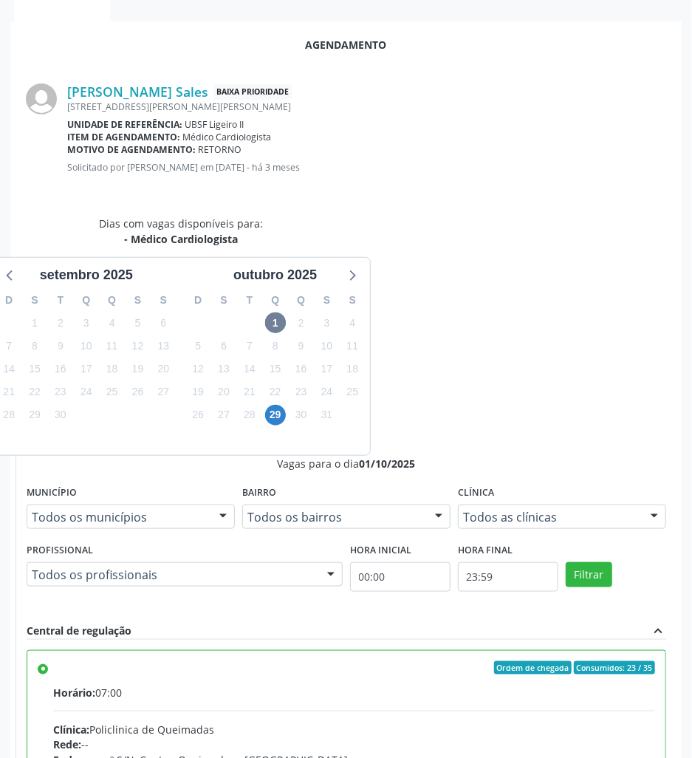
scroll to position [308, 0]
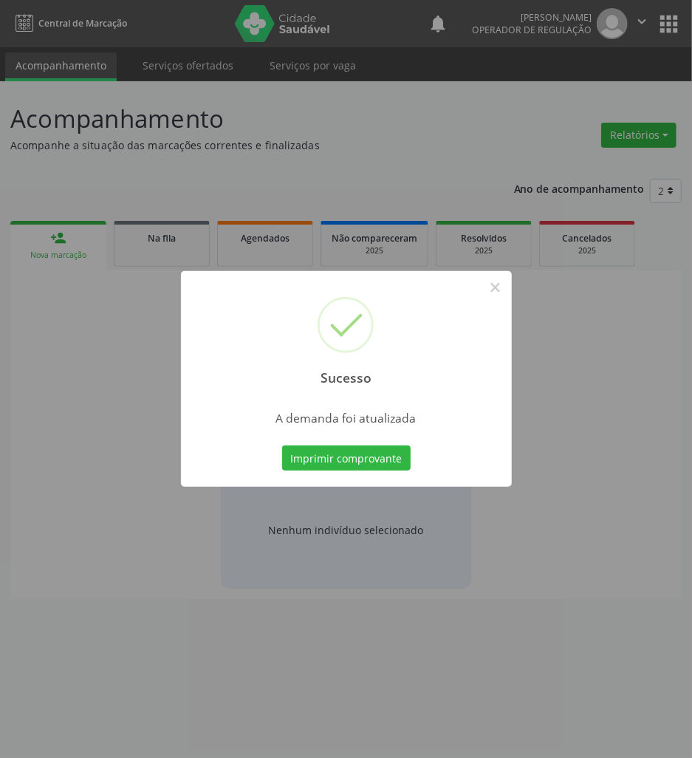
scroll to position [0, 0]
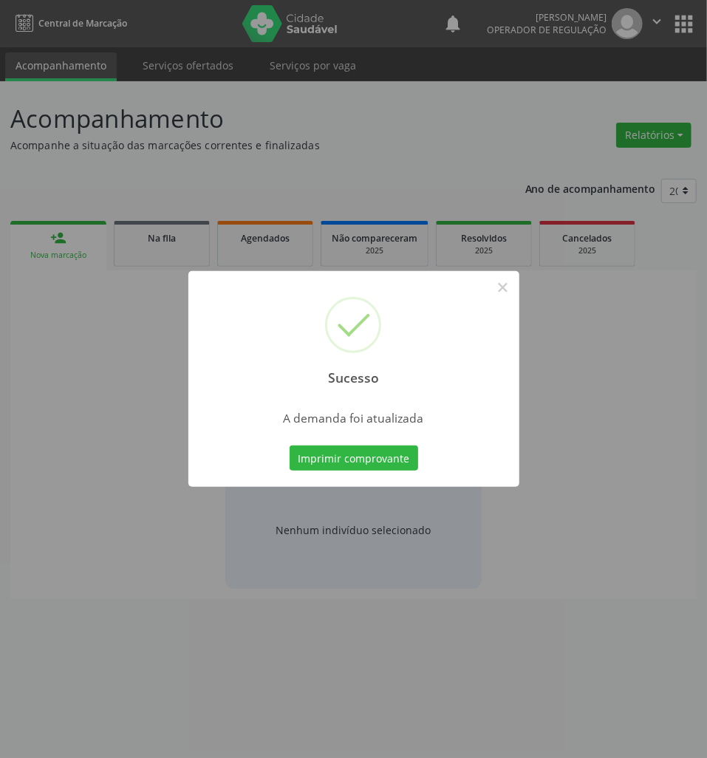
click at [439, 586] on div "Sucesso × A demanda foi atualizada Imprimir comprovante Cancel" at bounding box center [353, 379] width 707 height 758
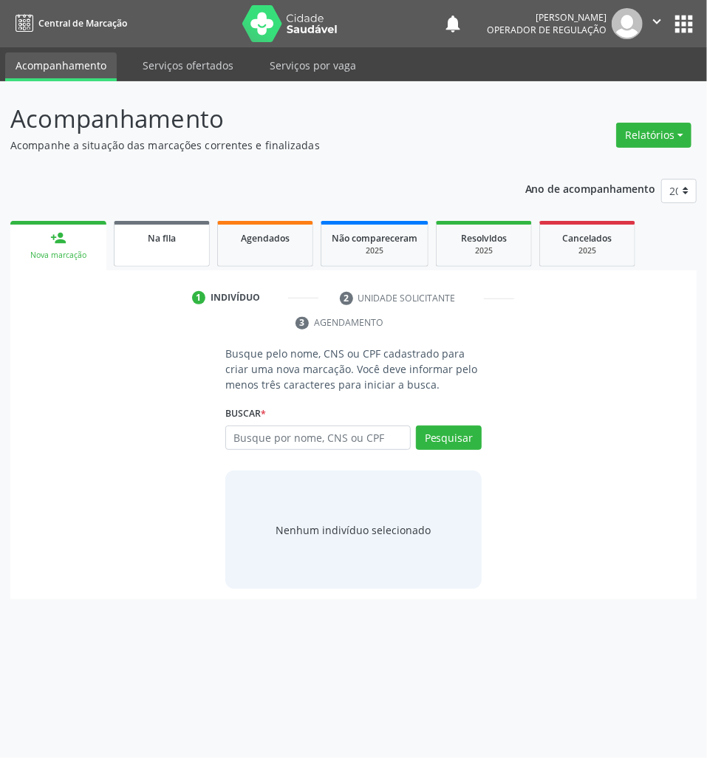
click at [162, 244] on div "Na fila" at bounding box center [162, 238] width 74 height 16
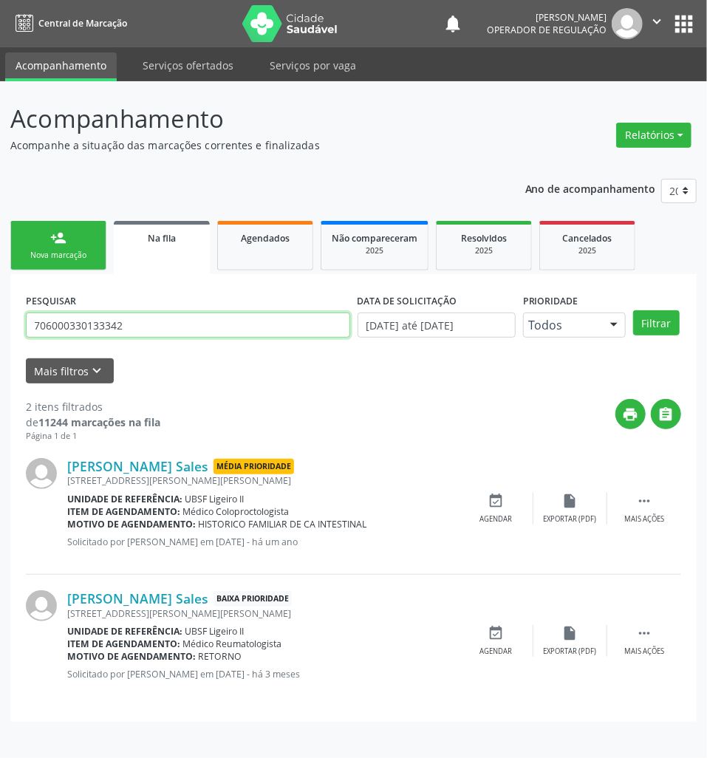
click at [151, 328] on input "706000330133342" at bounding box center [188, 324] width 324 height 25
click at [275, 232] on span "Agendados" at bounding box center [265, 238] width 49 height 13
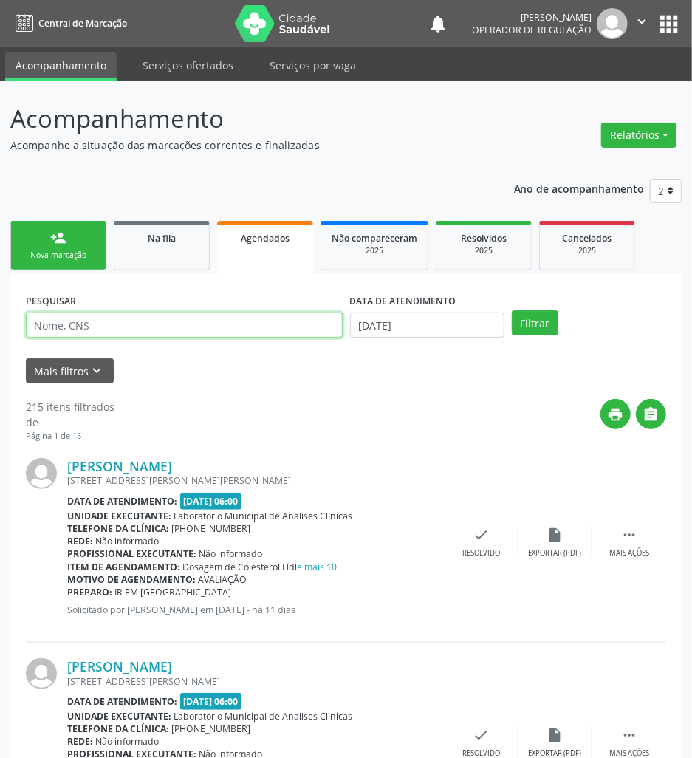
click at [207, 320] on input "text" at bounding box center [184, 324] width 317 height 25
click at [205, 320] on input "text" at bounding box center [184, 324] width 317 height 25
paste input "706000330133342"
type input "706000330133342"
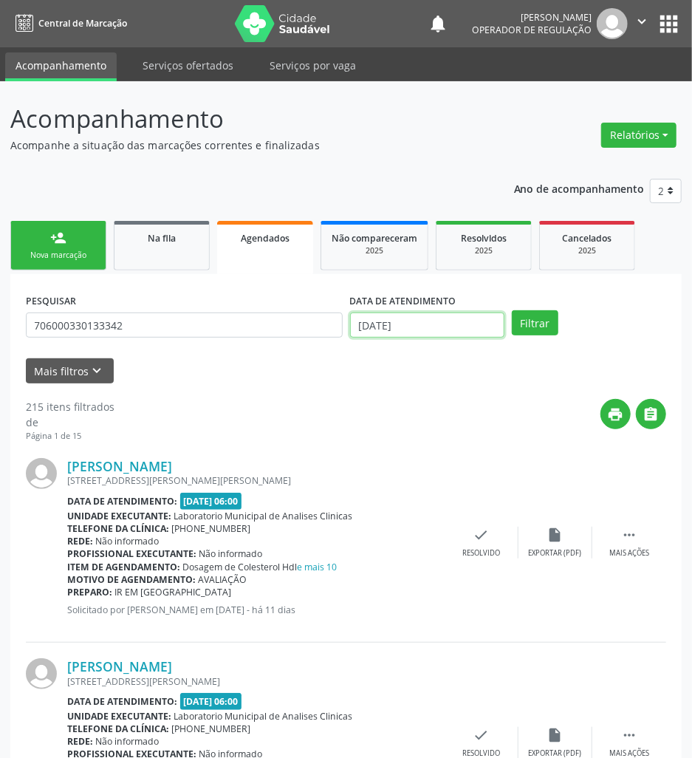
click at [408, 329] on input "26/09/2025" at bounding box center [427, 324] width 154 height 25
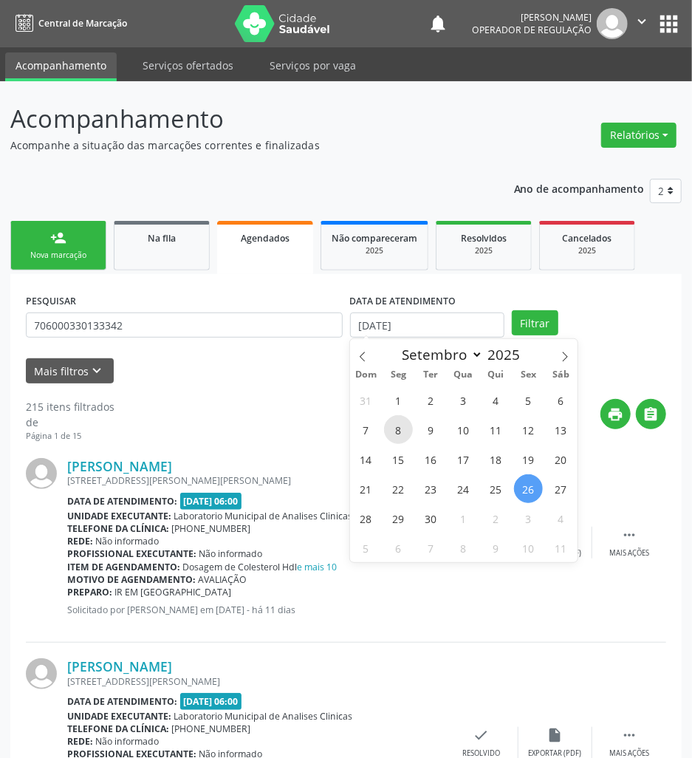
click at [406, 425] on span "8" at bounding box center [398, 429] width 29 height 29
type input "08/09/2025"
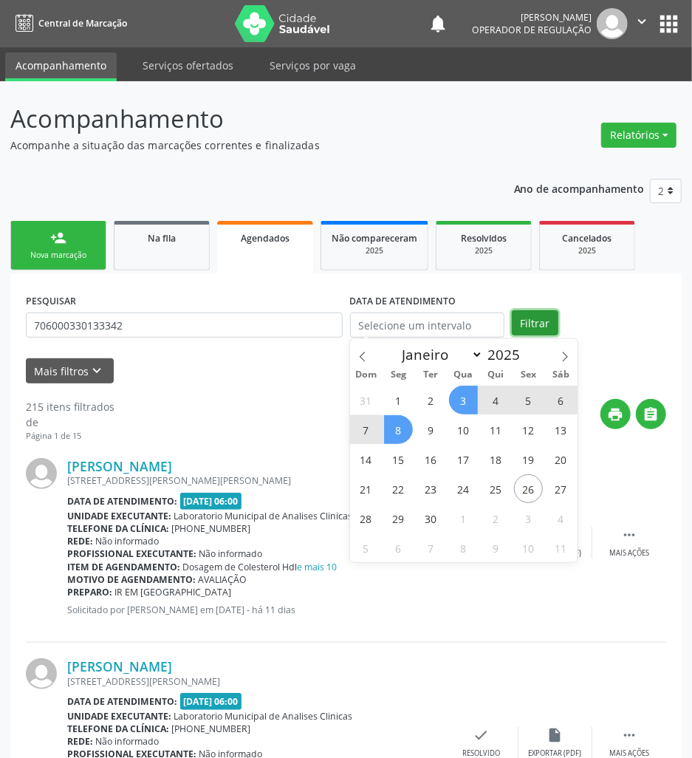
click at [545, 315] on button "Filtrar" at bounding box center [535, 322] width 47 height 25
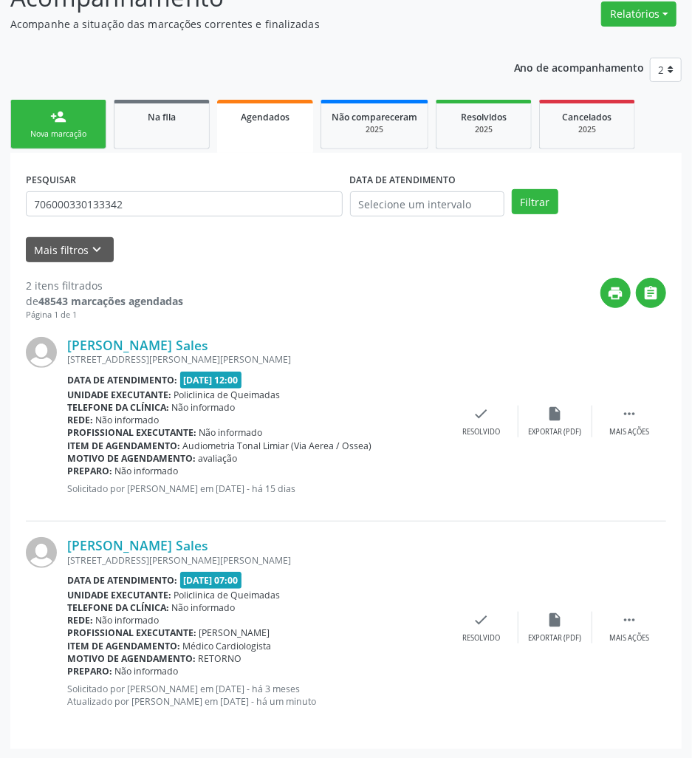
scroll to position [123, 0]
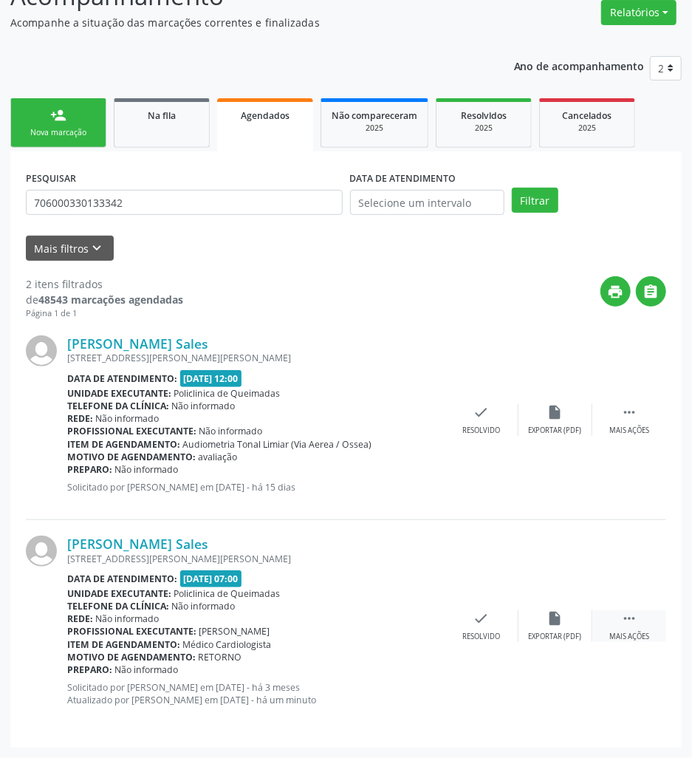
click at [616, 623] on div " Mais ações" at bounding box center [629, 626] width 74 height 32
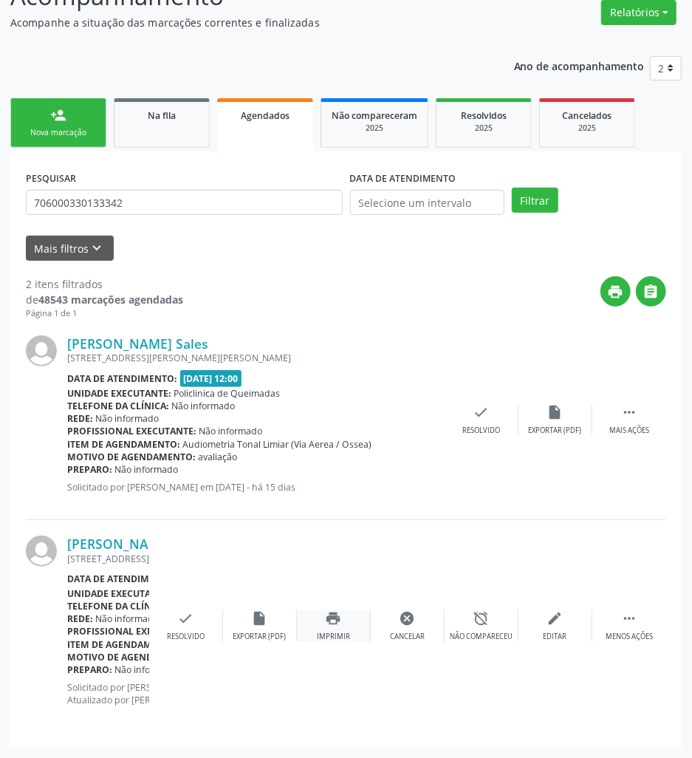
click at [346, 631] on div "Imprimir" at bounding box center [333, 636] width 33 height 10
click at [134, 139] on link "Na fila" at bounding box center [162, 122] width 96 height 49
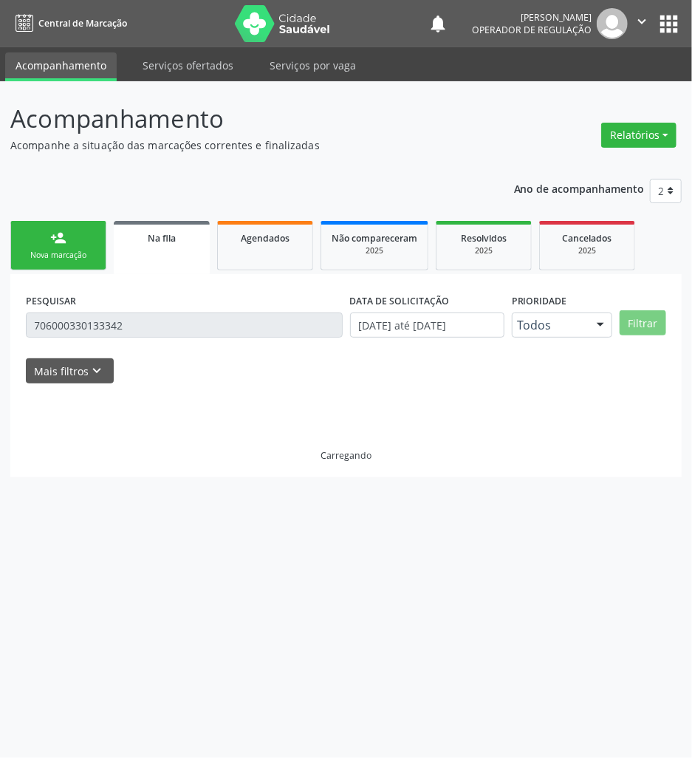
scroll to position [0, 0]
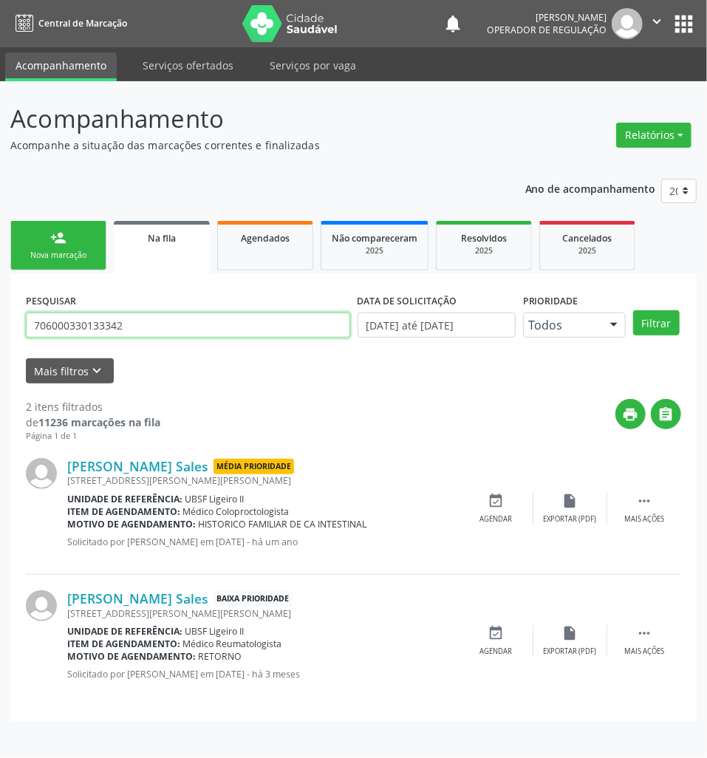
click at [184, 313] on input "706000330133342" at bounding box center [188, 324] width 324 height 25
click at [184, 314] on input "706000330133342" at bounding box center [188, 324] width 324 height 25
click at [184, 315] on input "706000330133342" at bounding box center [188, 324] width 324 height 25
type input "701000888117895"
click at [633, 310] on button "Filtrar" at bounding box center [656, 322] width 47 height 25
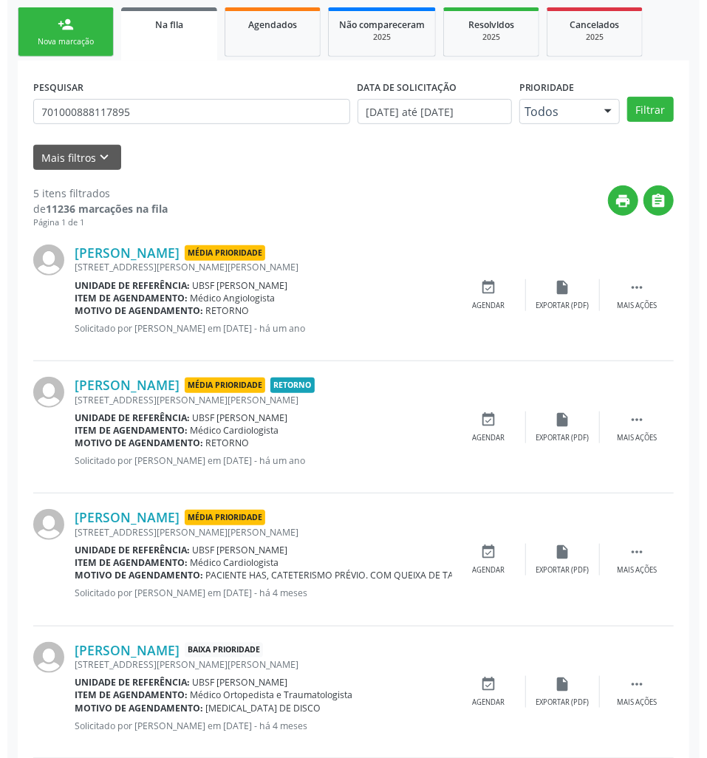
scroll to position [372, 0]
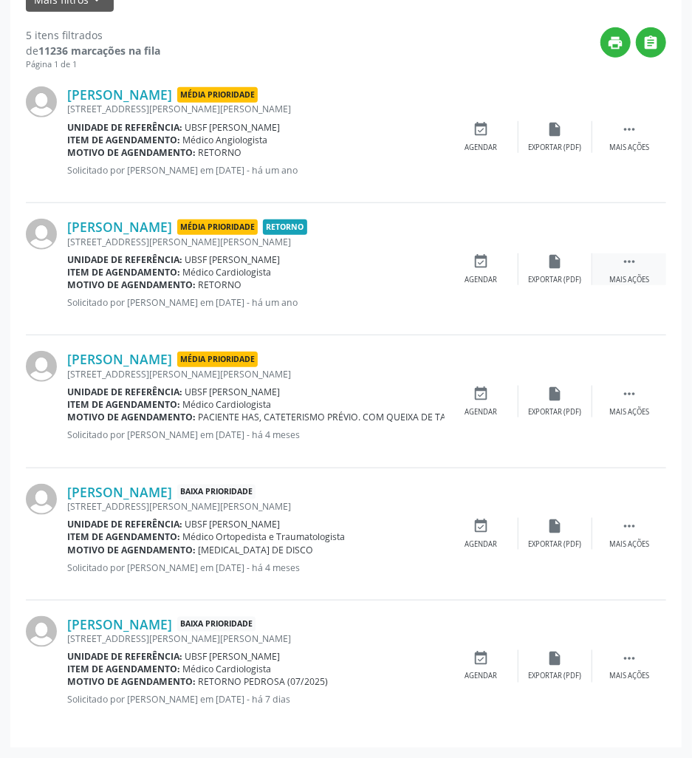
click at [651, 264] on div " Mais ações" at bounding box center [629, 269] width 74 height 32
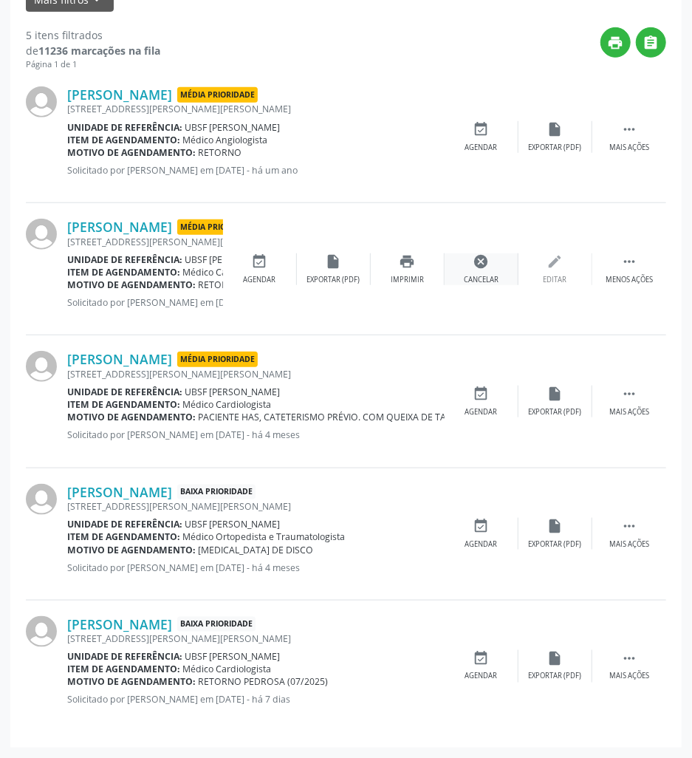
click at [470, 270] on div "cancel Cancelar" at bounding box center [482, 269] width 74 height 32
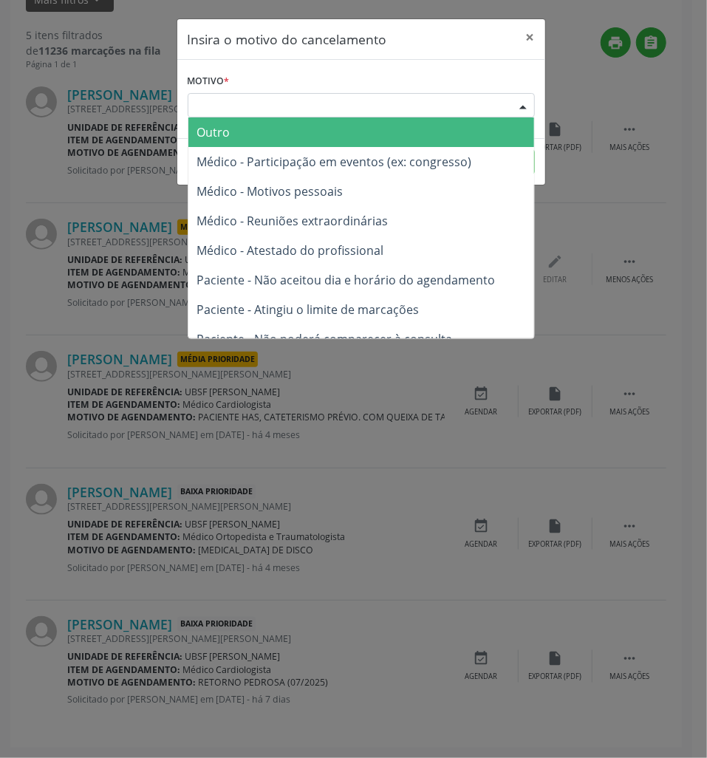
drag, startPoint x: 471, startPoint y: 101, endPoint x: 453, endPoint y: 160, distance: 61.7
click at [471, 103] on div "Escolha o motivo" at bounding box center [361, 105] width 347 height 25
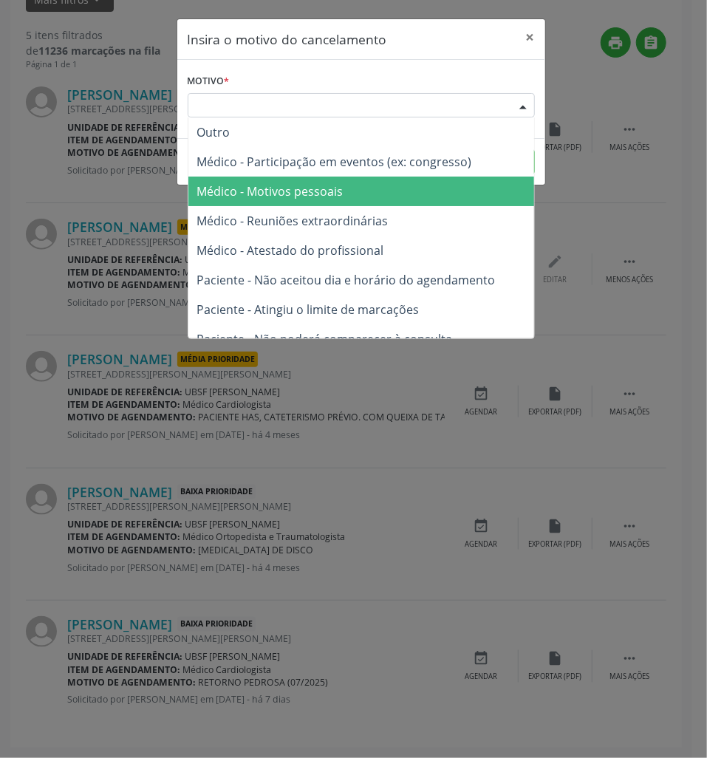
click at [449, 190] on span "Médico - Motivos pessoais" at bounding box center [361, 192] width 346 height 30
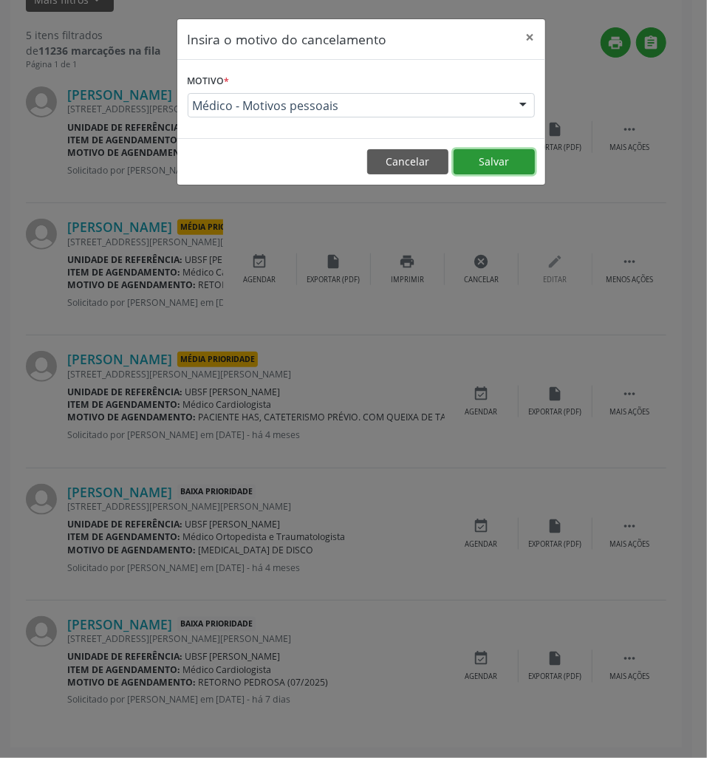
click at [483, 165] on button "Salvar" at bounding box center [493, 161] width 81 height 25
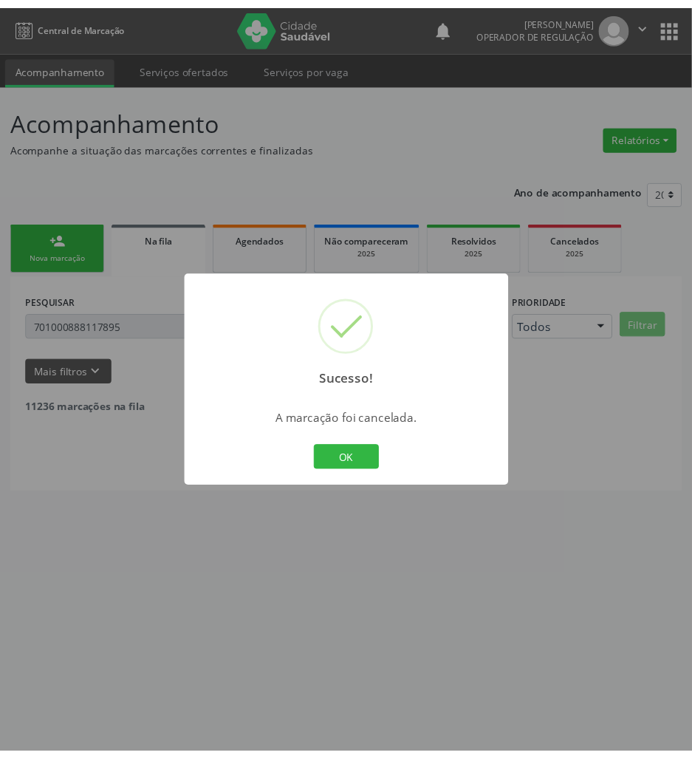
scroll to position [0, 0]
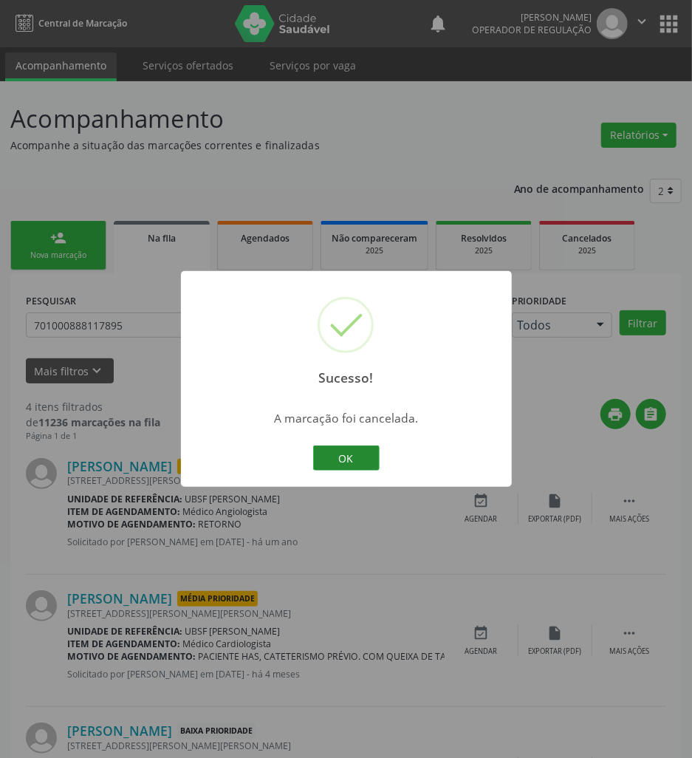
drag, startPoint x: 382, startPoint y: 439, endPoint x: 363, endPoint y: 455, distance: 24.6
click at [381, 441] on div "Sucesso! × A marcação foi cancelada. OK Cancel" at bounding box center [346, 379] width 331 height 216
click at [362, 456] on button "OK" at bounding box center [346, 457] width 66 height 25
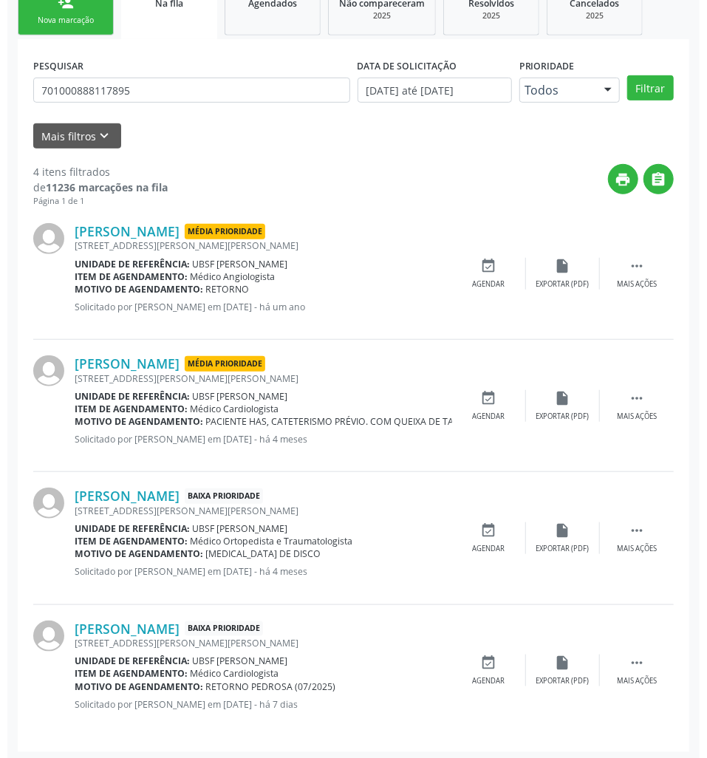
scroll to position [239, 0]
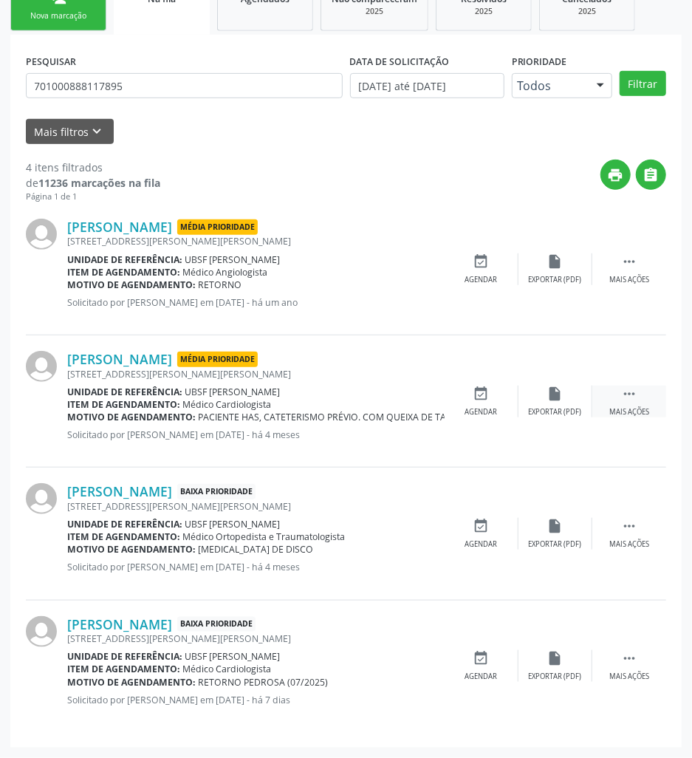
click at [632, 388] on icon "" at bounding box center [629, 394] width 16 height 16
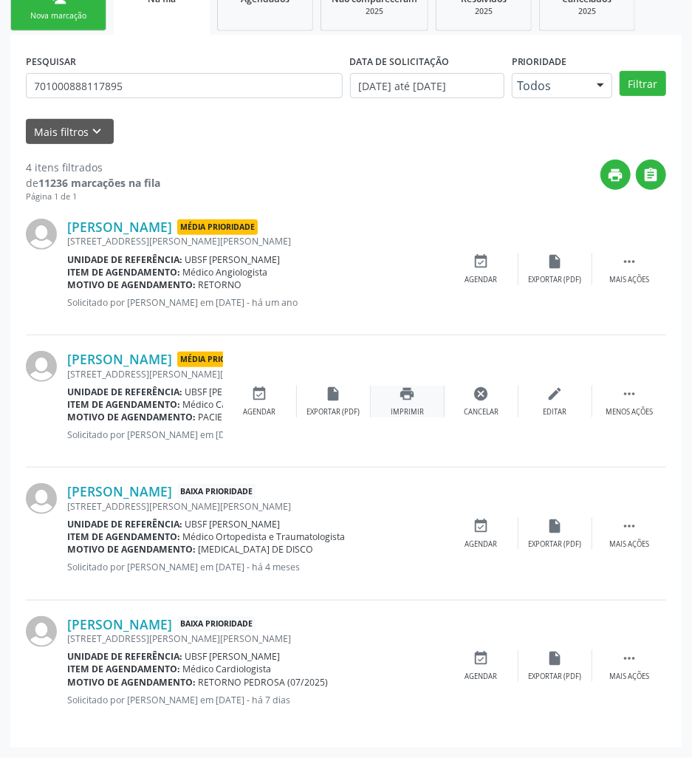
click at [443, 400] on div "print Imprimir" at bounding box center [408, 402] width 74 height 32
click at [489, 400] on div "cancel Cancelar" at bounding box center [482, 402] width 74 height 32
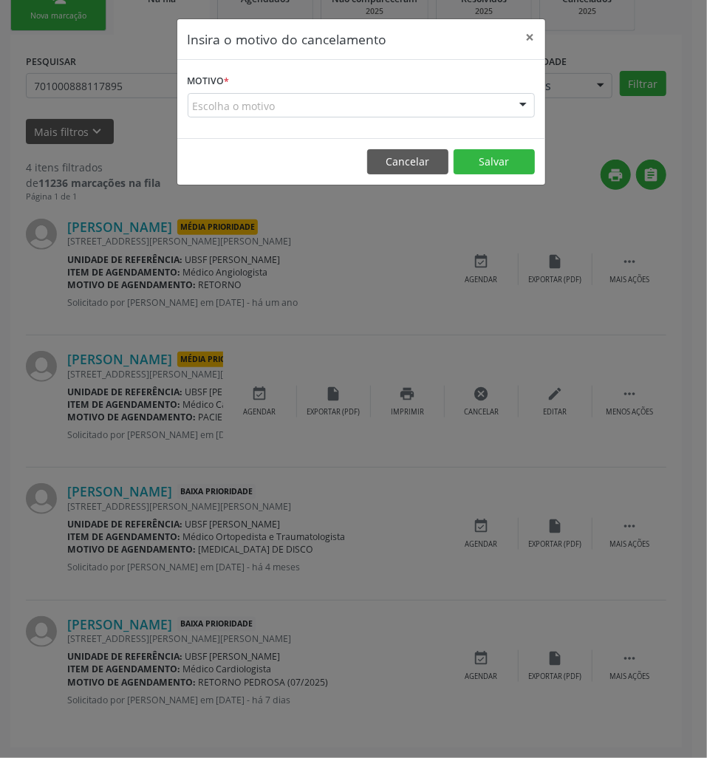
click at [335, 87] on form "Motivo * Escolha o motivo Outro Médico - Participação em eventos (ex: congresso…" at bounding box center [361, 93] width 347 height 47
drag, startPoint x: 337, startPoint y: 109, endPoint x: 325, endPoint y: 175, distance: 66.8
click at [338, 109] on div "Escolha o motivo" at bounding box center [361, 105] width 347 height 25
click at [352, 112] on div "Escolha o motivo" at bounding box center [361, 105] width 347 height 25
click at [470, 117] on div "Escolha o motivo" at bounding box center [361, 105] width 347 height 25
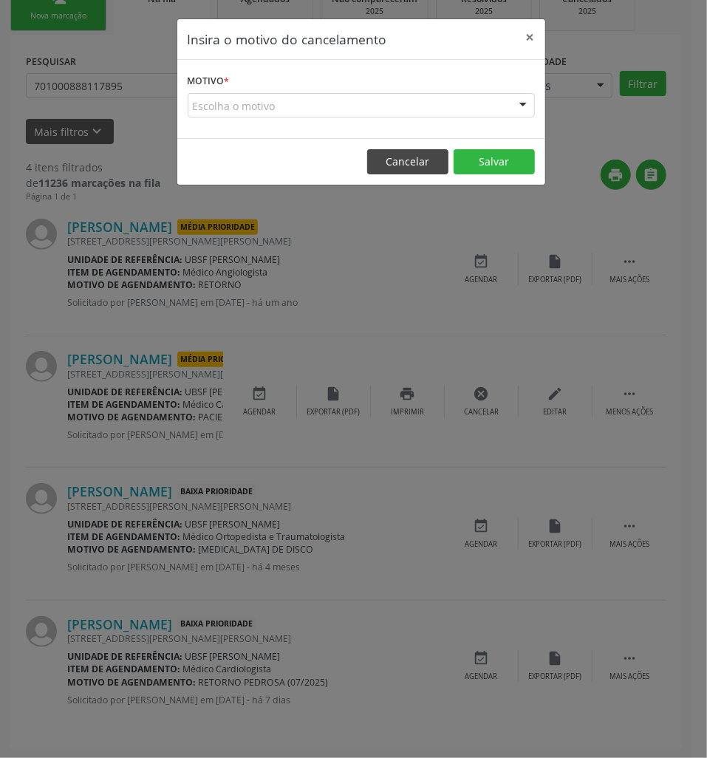
drag, startPoint x: 425, startPoint y: 166, endPoint x: 445, endPoint y: 264, distance: 99.4
click at [426, 166] on button "Cancelar" at bounding box center [407, 161] width 81 height 25
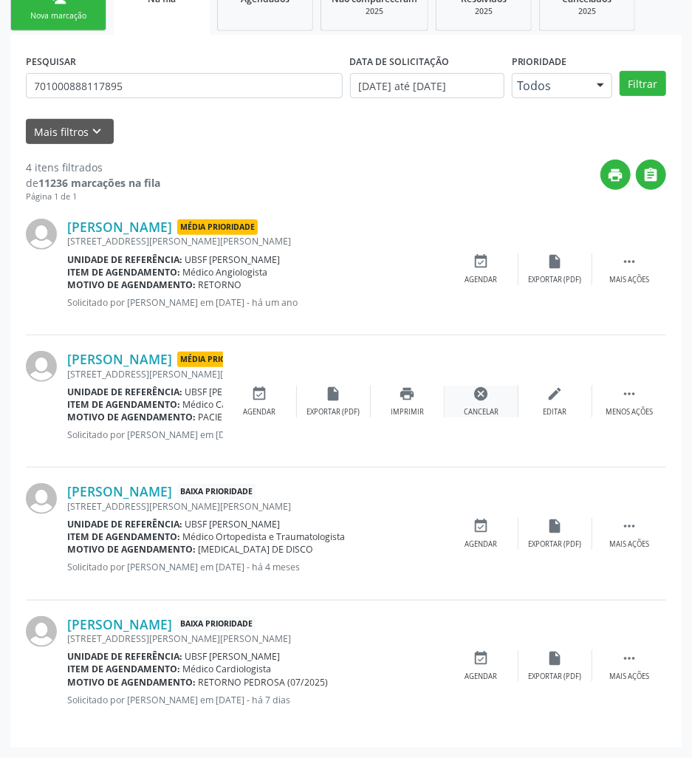
click at [487, 414] on div "Cancelar" at bounding box center [481, 412] width 35 height 10
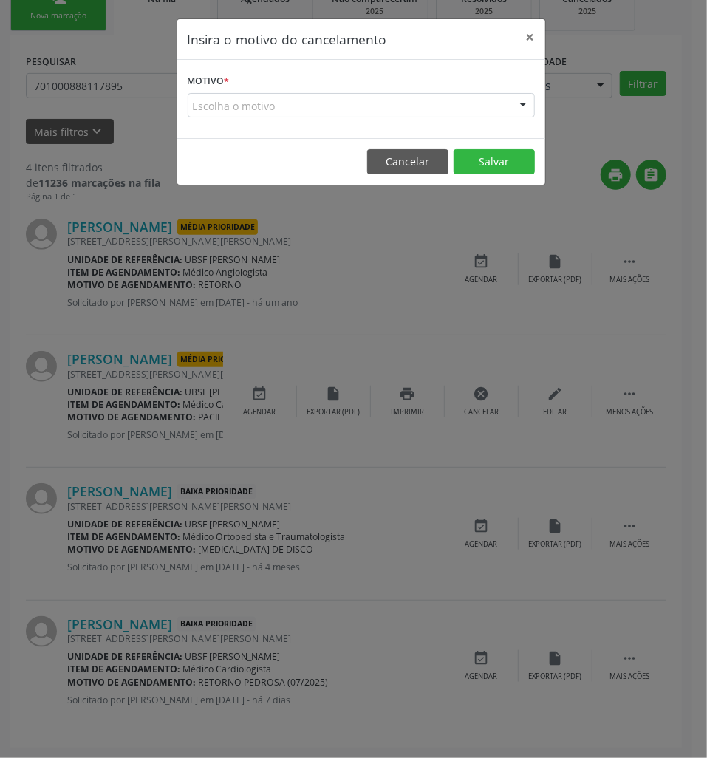
drag, startPoint x: 446, startPoint y: 96, endPoint x: 476, endPoint y: 104, distance: 31.4
click at [447, 97] on div "Escolha o motivo" at bounding box center [361, 105] width 347 height 25
click at [507, 106] on div "Escolha o motivo" at bounding box center [361, 105] width 347 height 25
drag, startPoint x: 538, startPoint y: 114, endPoint x: 530, endPoint y: 111, distance: 8.0
click at [535, 114] on div "Motivo * Escolha o motivo Outro Médico - Participação em eventos (ex: congresso…" at bounding box center [361, 99] width 368 height 78
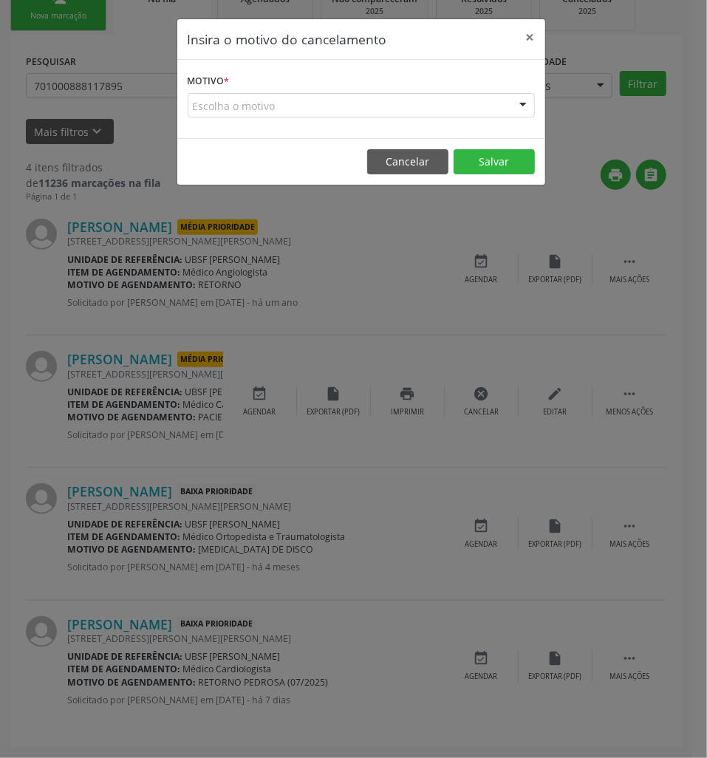
drag, startPoint x: 530, startPoint y: 111, endPoint x: 520, endPoint y: 121, distance: 14.6
click at [529, 111] on div at bounding box center [523, 106] width 22 height 25
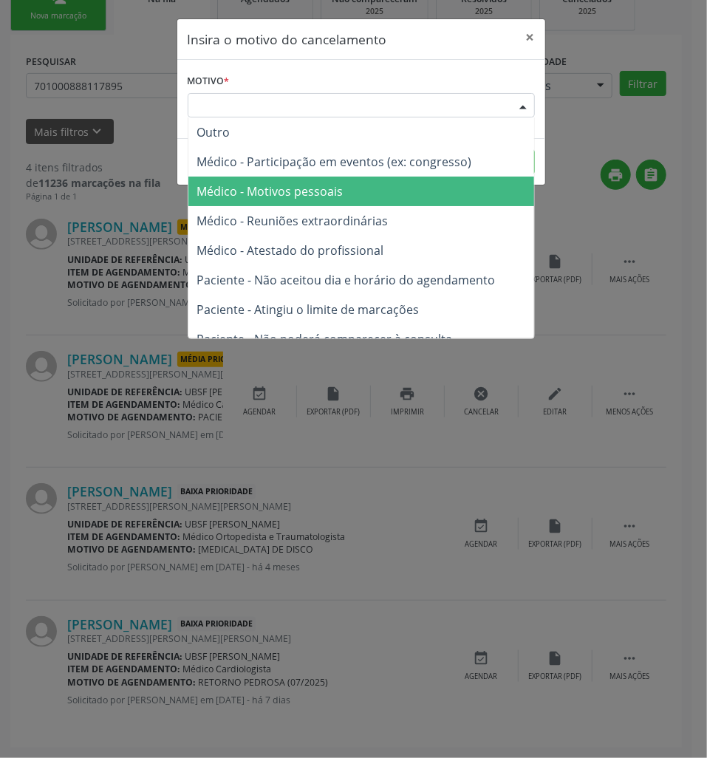
click at [424, 185] on span "Médico - Motivos pessoais" at bounding box center [361, 192] width 346 height 30
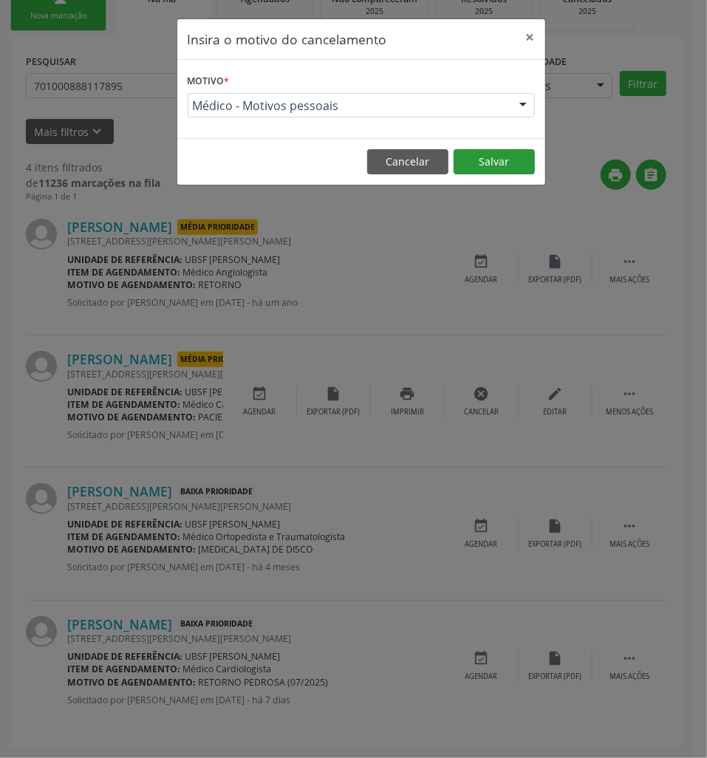
click at [490, 163] on button "Salvar" at bounding box center [493, 161] width 81 height 25
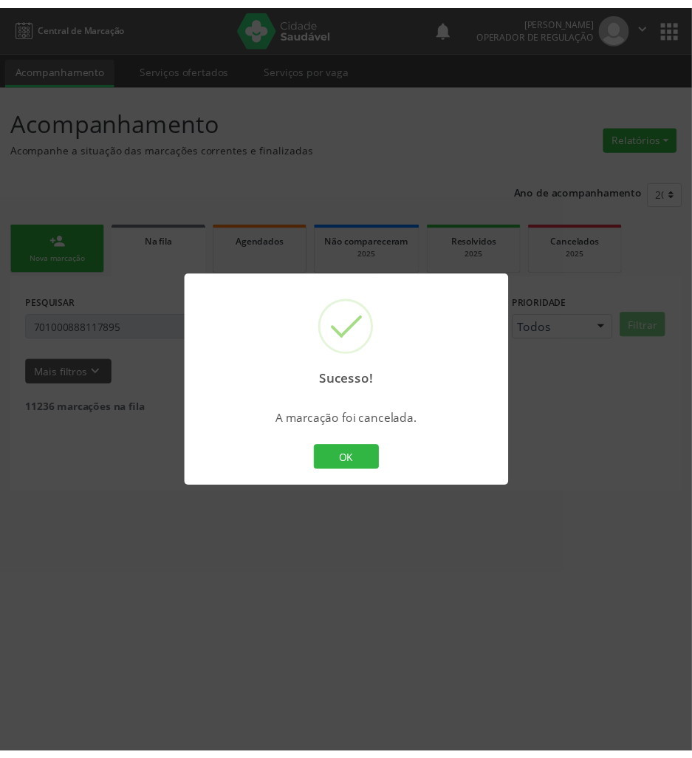
scroll to position [0, 0]
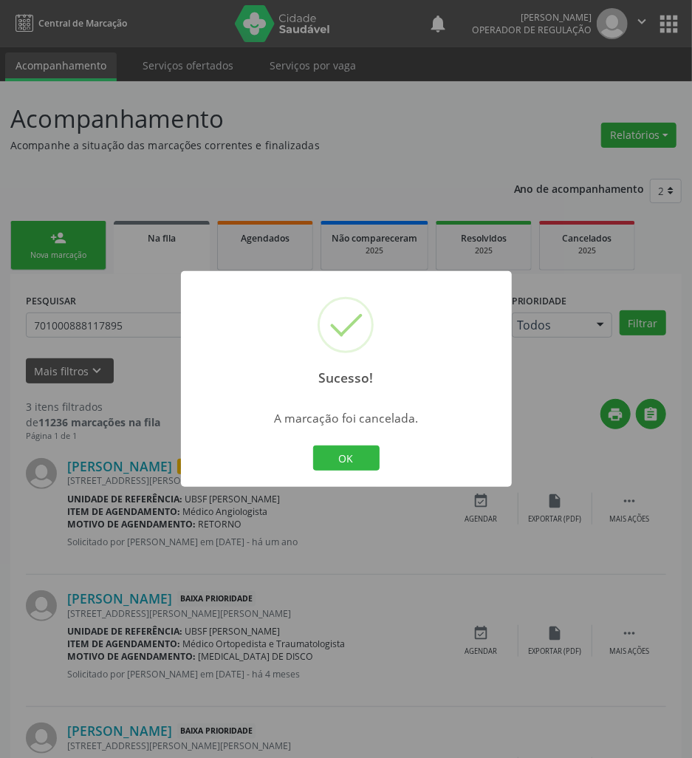
click at [459, 634] on div "Sucesso! × A marcação foi cancelada. OK Cancel" at bounding box center [346, 379] width 692 height 758
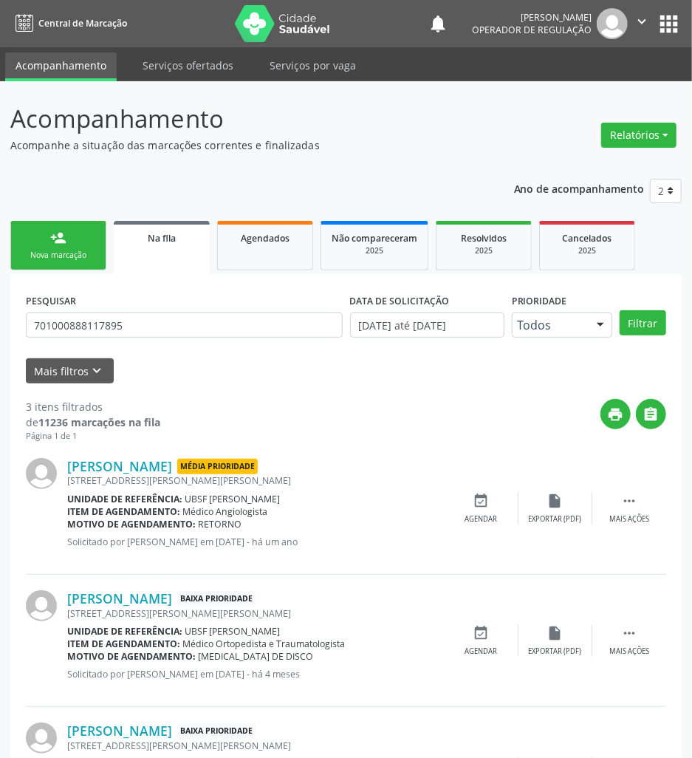
scroll to position [107, 0]
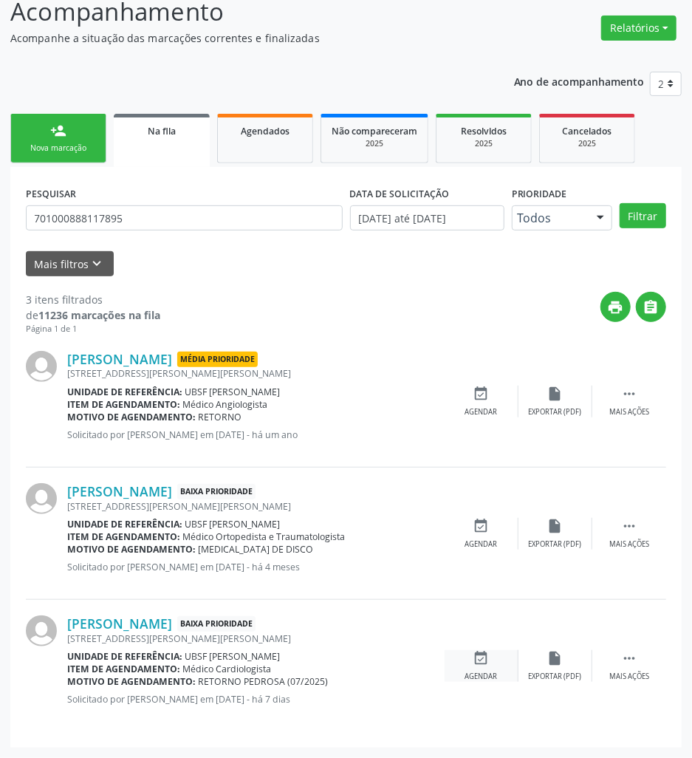
click at [479, 657] on icon "event_available" at bounding box center [481, 658] width 16 height 16
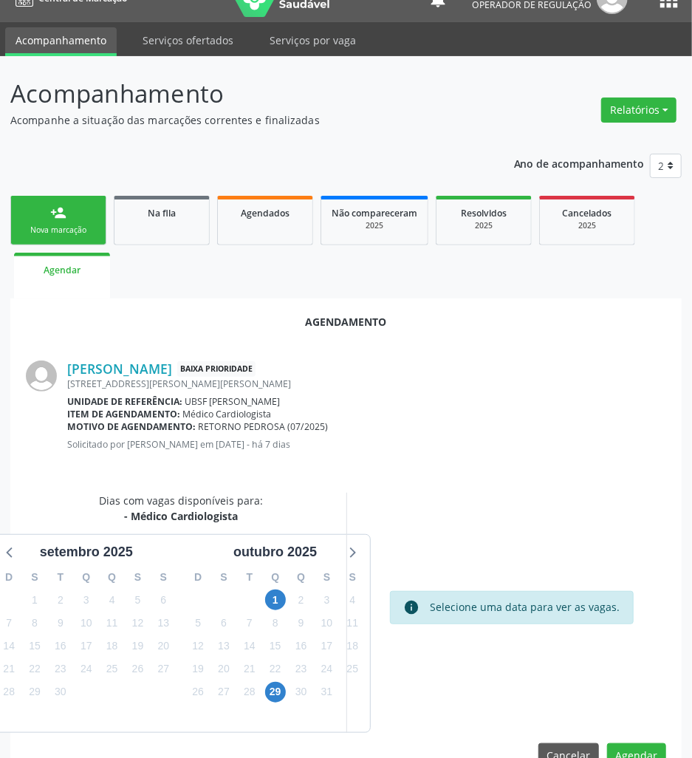
scroll to position [61, 0]
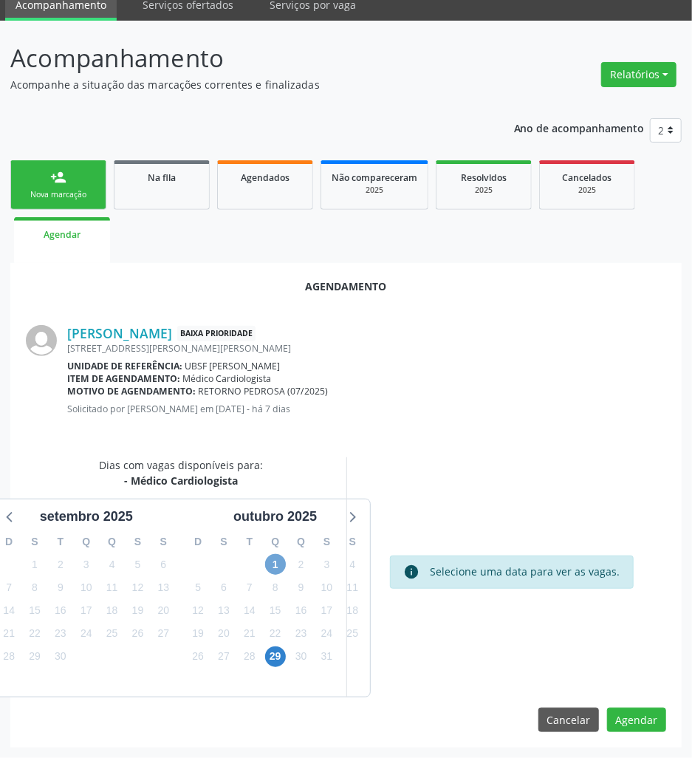
click at [269, 554] on span "1" at bounding box center [275, 564] width 21 height 21
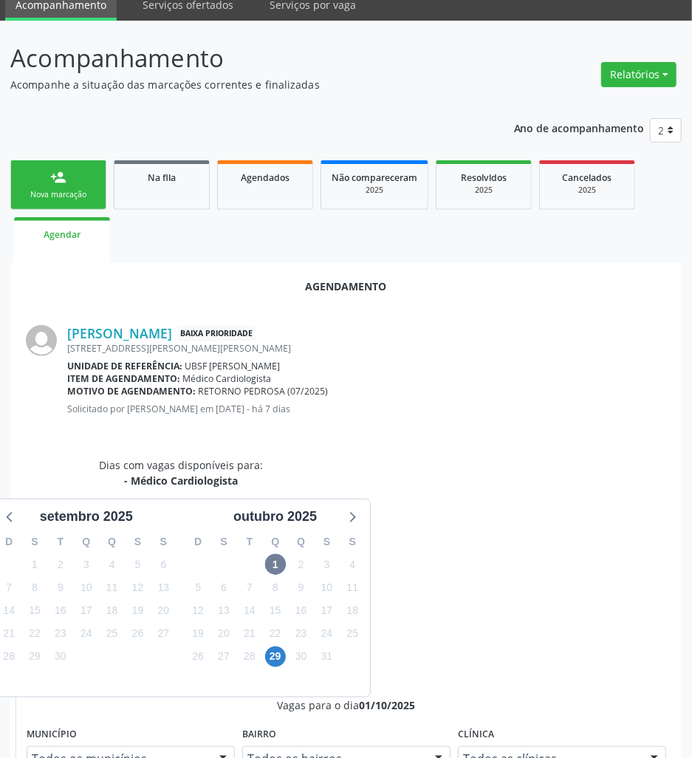
radio input "true"
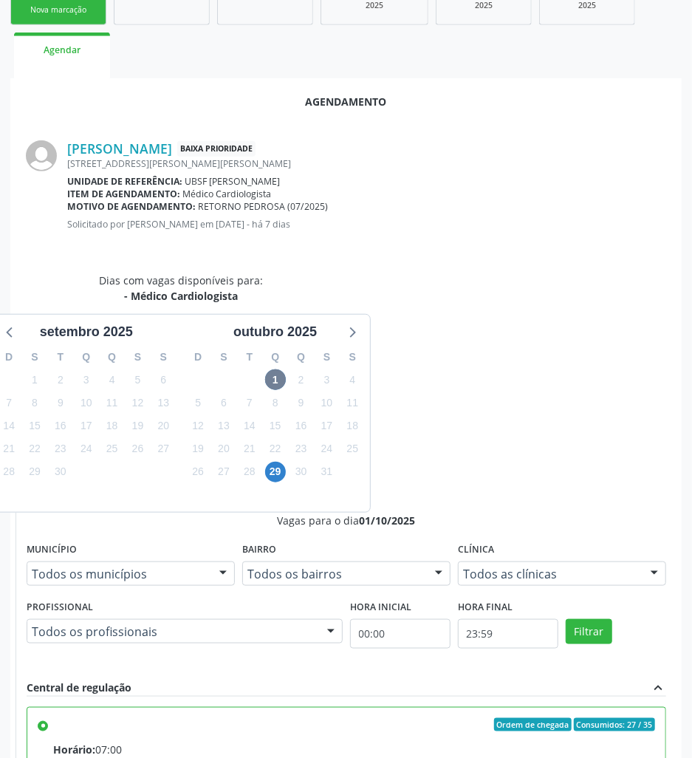
scroll to position [308, 0]
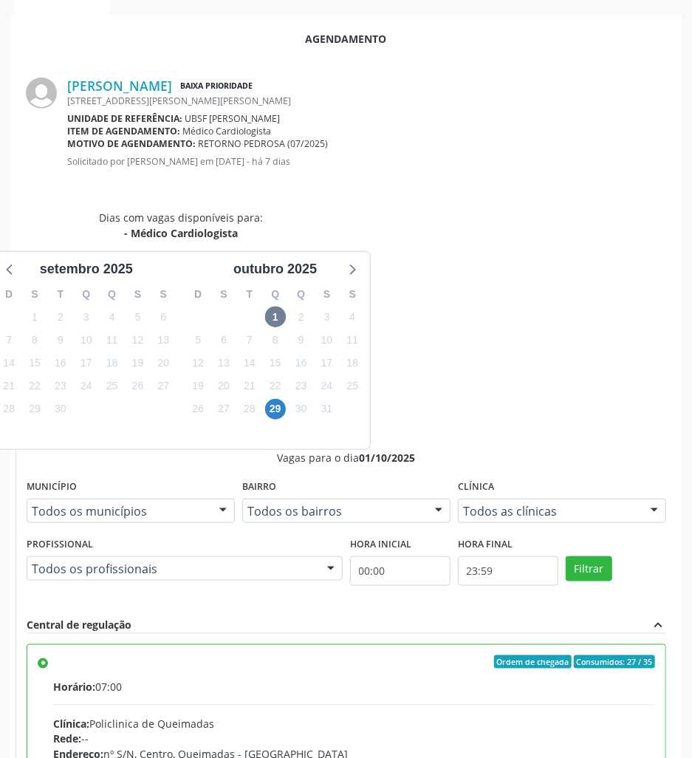
drag, startPoint x: 678, startPoint y: 722, endPoint x: 657, endPoint y: 719, distance: 21.0
click at [663, 721] on div "Agendamento Luzinete de Freitas Silva Baixa Prioridade Rua Zilda Honorio de Mel…" at bounding box center [345, 498] width 671 height 965
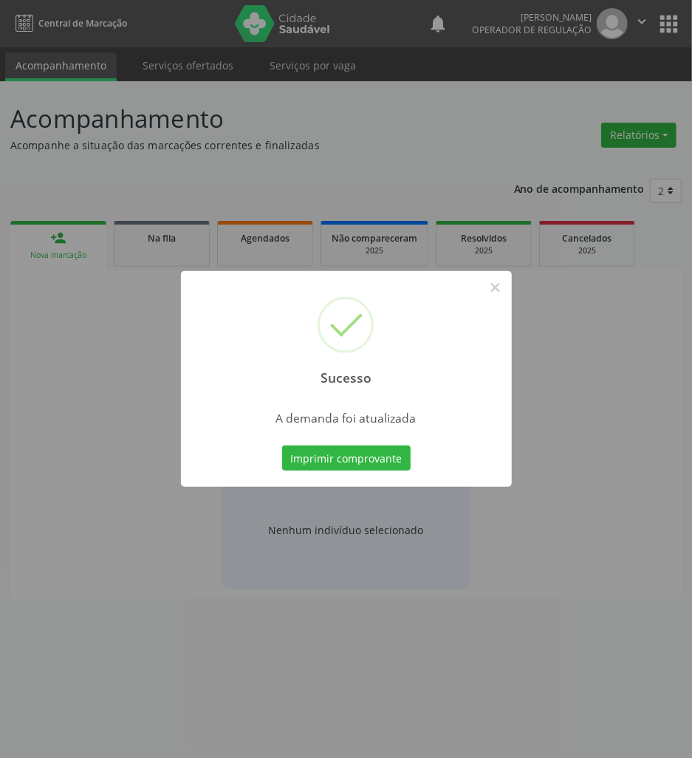
scroll to position [0, 0]
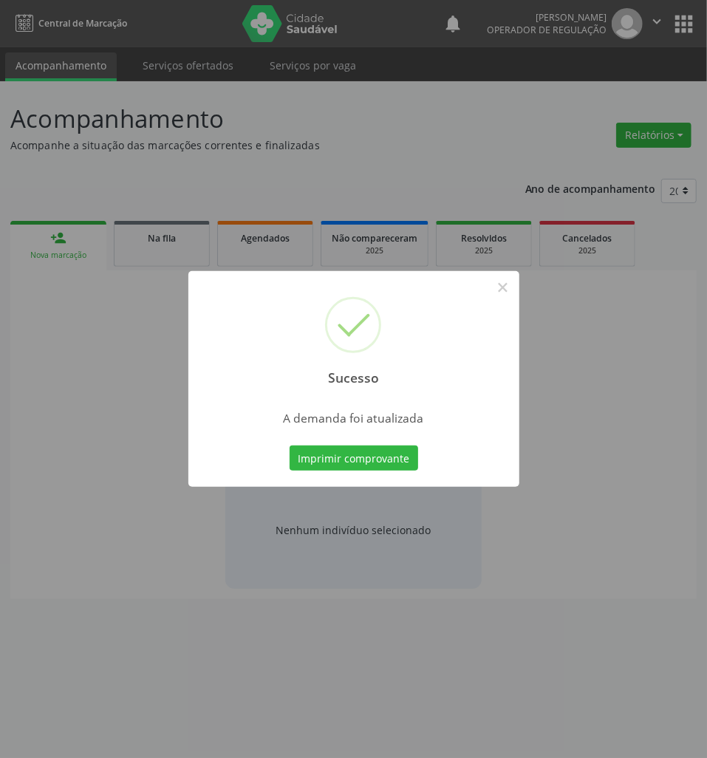
click at [290, 445] on button "Imprimir comprovante" at bounding box center [354, 457] width 129 height 25
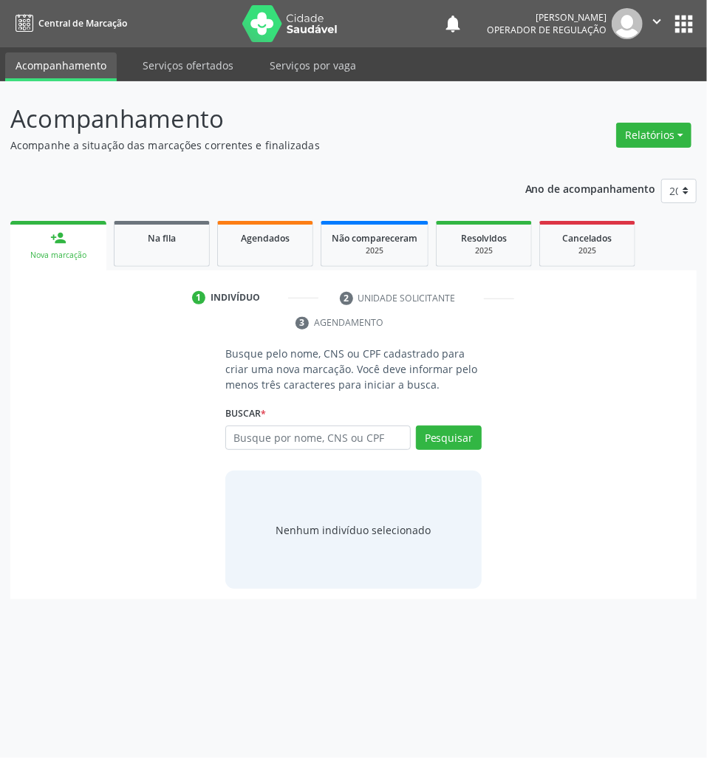
drag, startPoint x: 196, startPoint y: 237, endPoint x: 706, endPoint y: 3, distance: 561.5
click at [195, 237] on div "Na fila" at bounding box center [162, 238] width 74 height 16
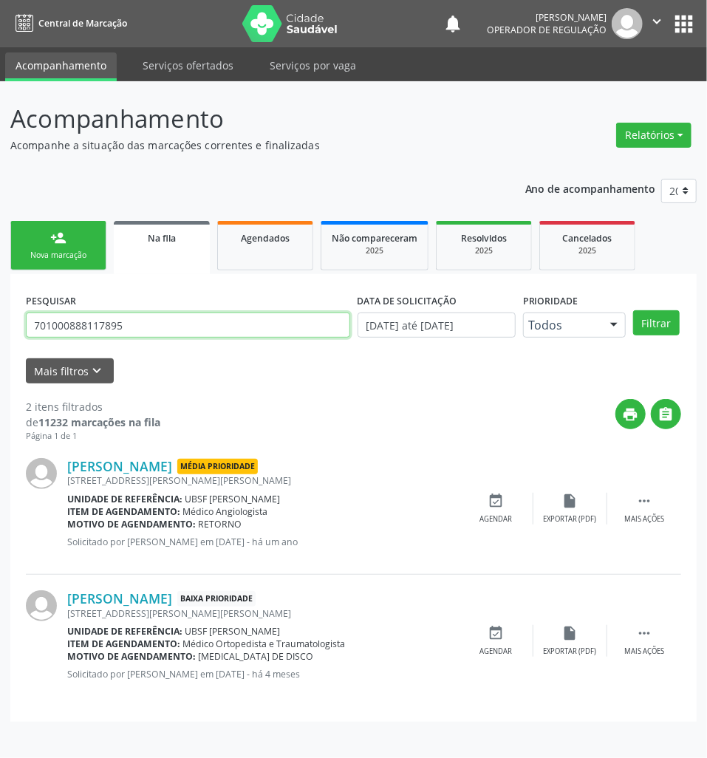
click at [103, 323] on input "701000888117895" at bounding box center [188, 324] width 324 height 25
click at [102, 323] on input "701000888117895" at bounding box center [188, 324] width 324 height 25
type input "705006891354655"
click at [633, 310] on button "Filtrar" at bounding box center [656, 322] width 47 height 25
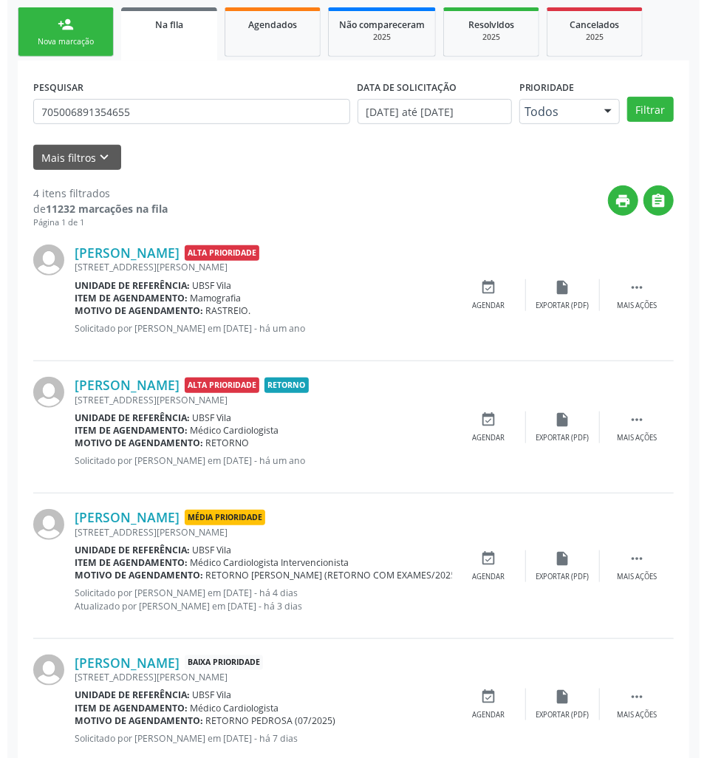
scroll to position [252, 0]
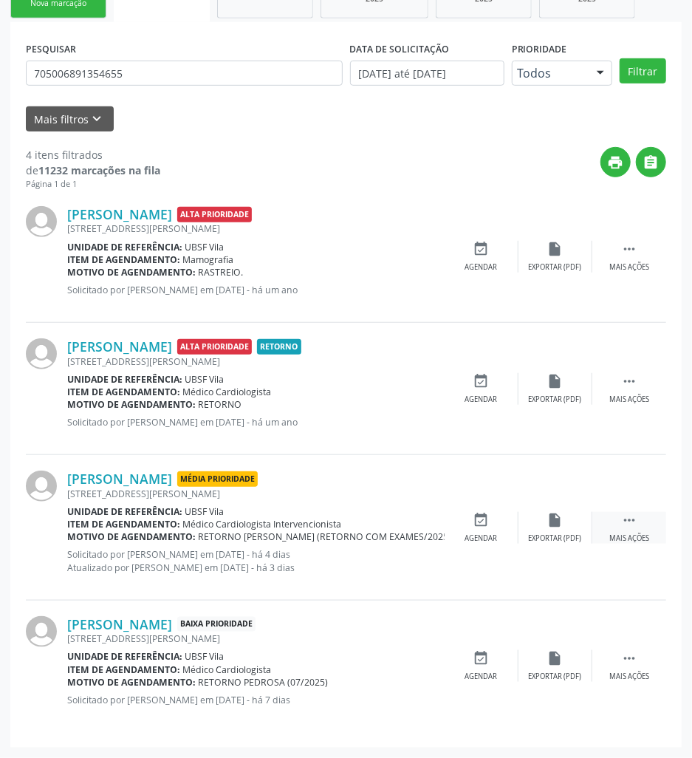
click at [645, 518] on div " Mais ações" at bounding box center [629, 528] width 74 height 32
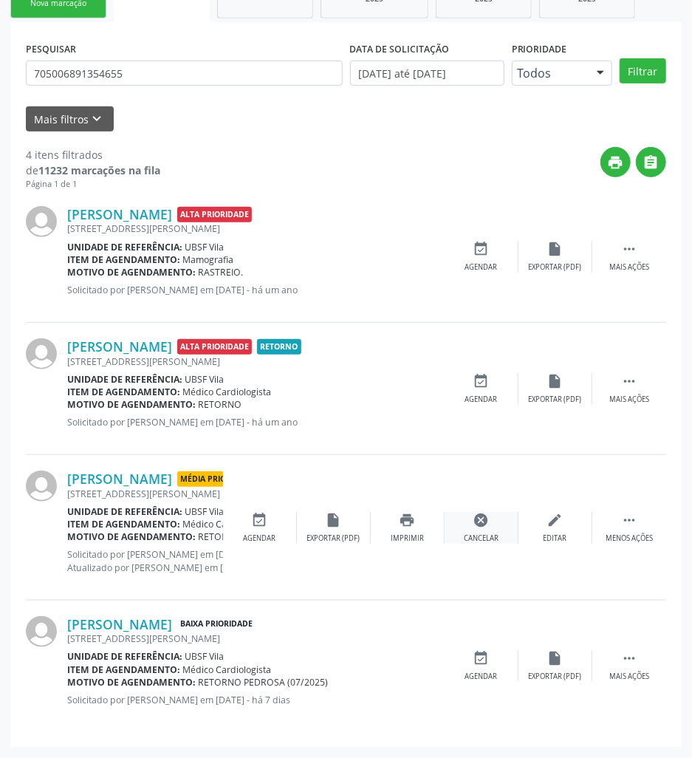
click at [491, 524] on div "cancel Cancelar" at bounding box center [482, 528] width 74 height 32
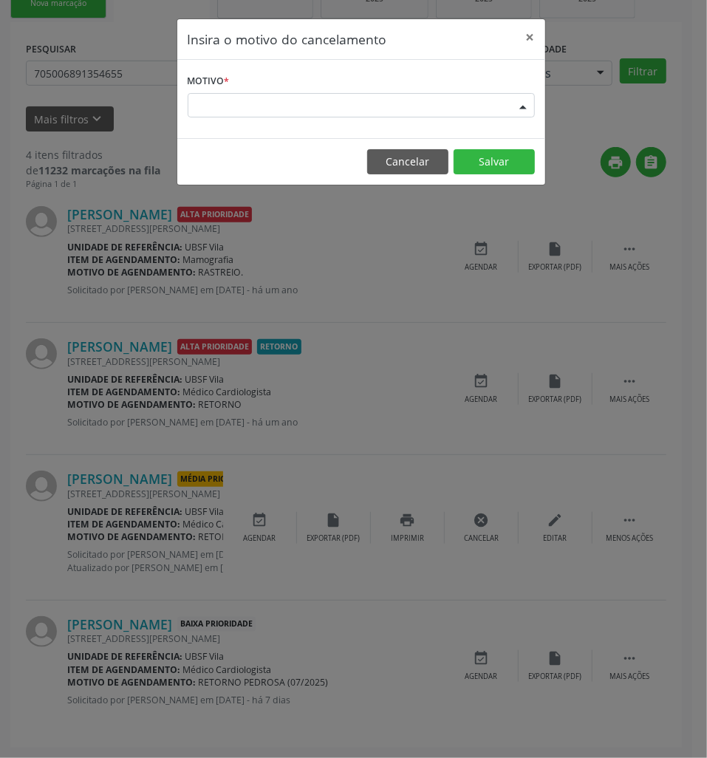
click at [296, 110] on div "Escolha o motivo" at bounding box center [361, 105] width 347 height 25
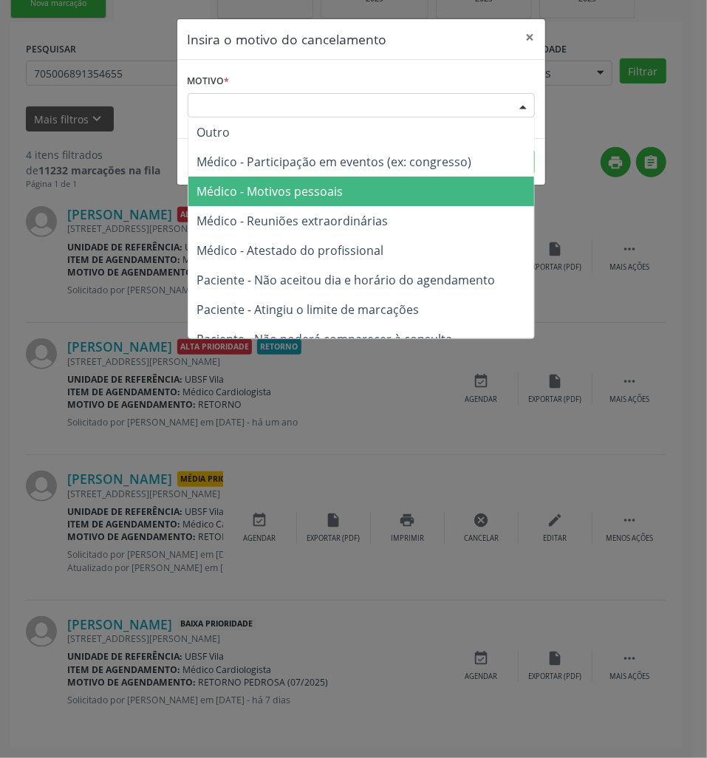
click at [296, 195] on span "Médico - Motivos pessoais" at bounding box center [270, 191] width 146 height 16
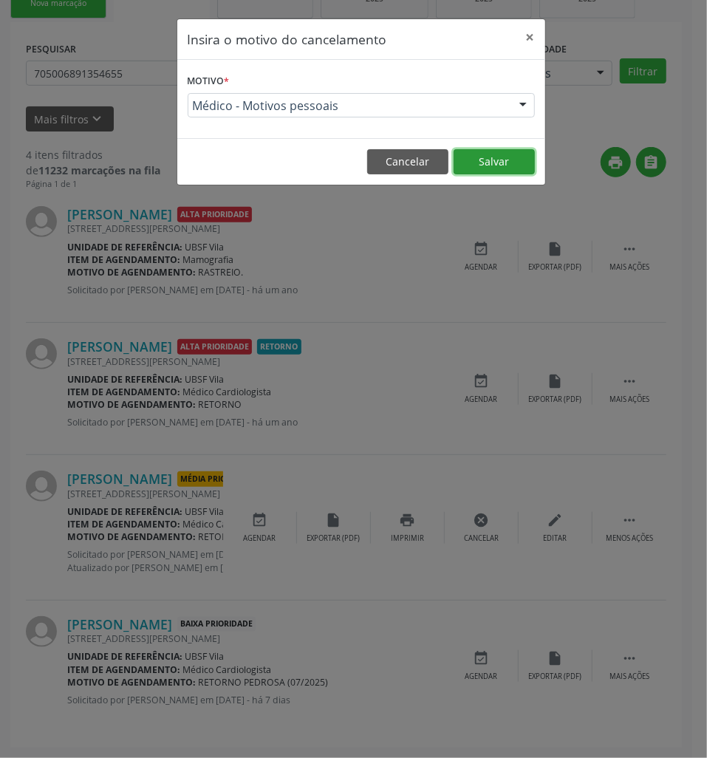
click at [503, 164] on button "Salvar" at bounding box center [493, 161] width 81 height 25
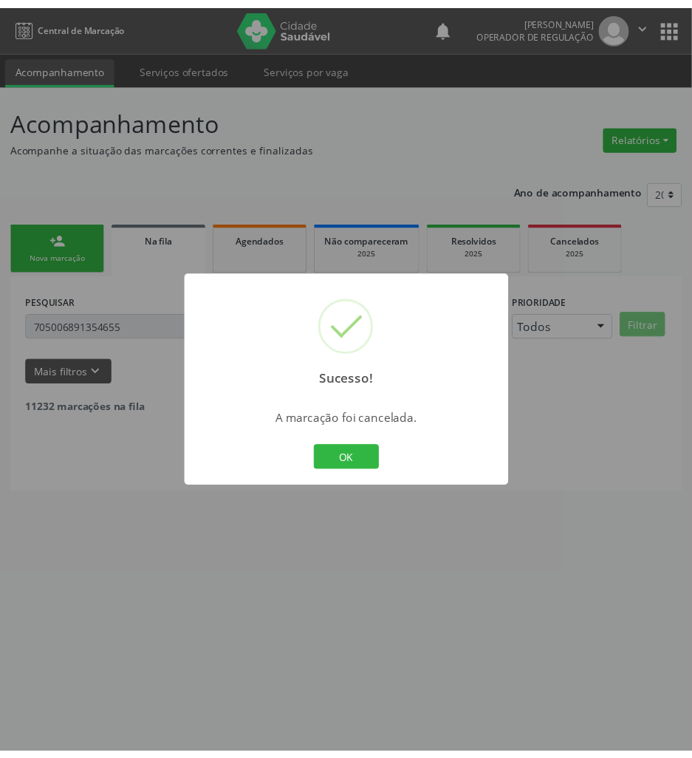
scroll to position [0, 0]
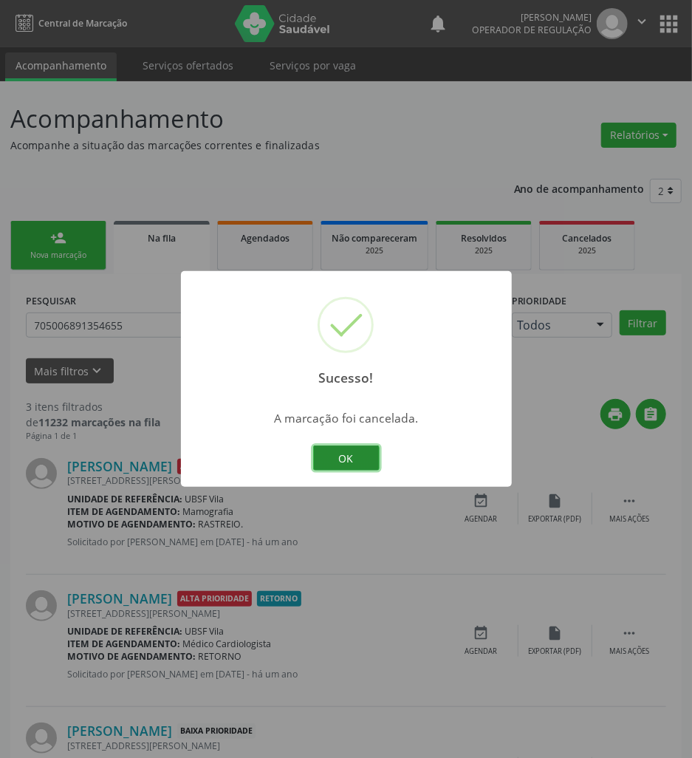
click at [352, 458] on button "OK" at bounding box center [346, 457] width 66 height 25
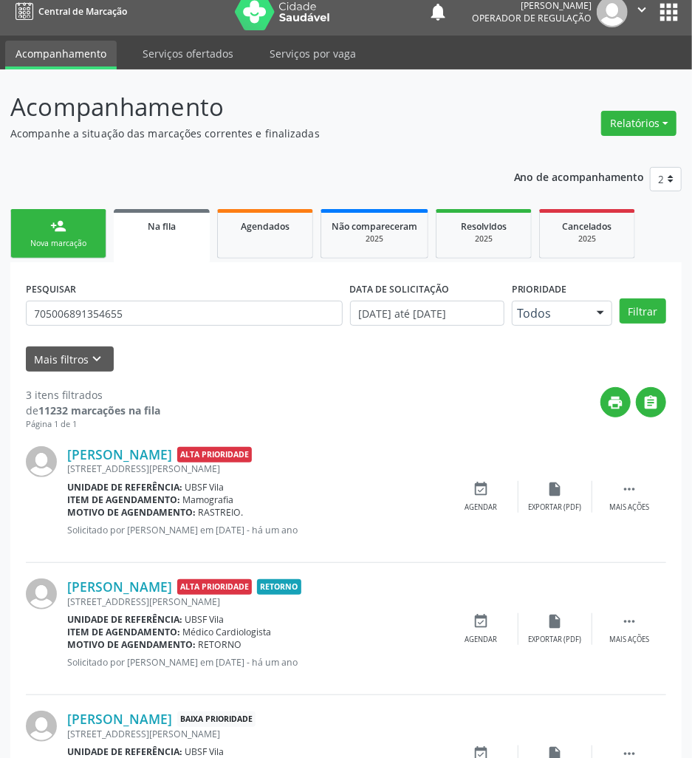
scroll to position [107, 0]
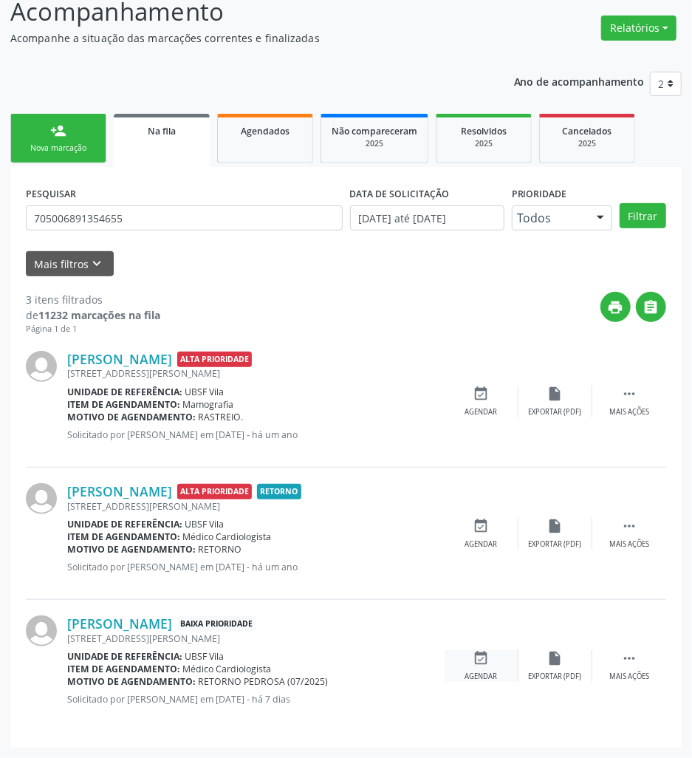
click at [476, 665] on icon "event_available" at bounding box center [481, 658] width 16 height 16
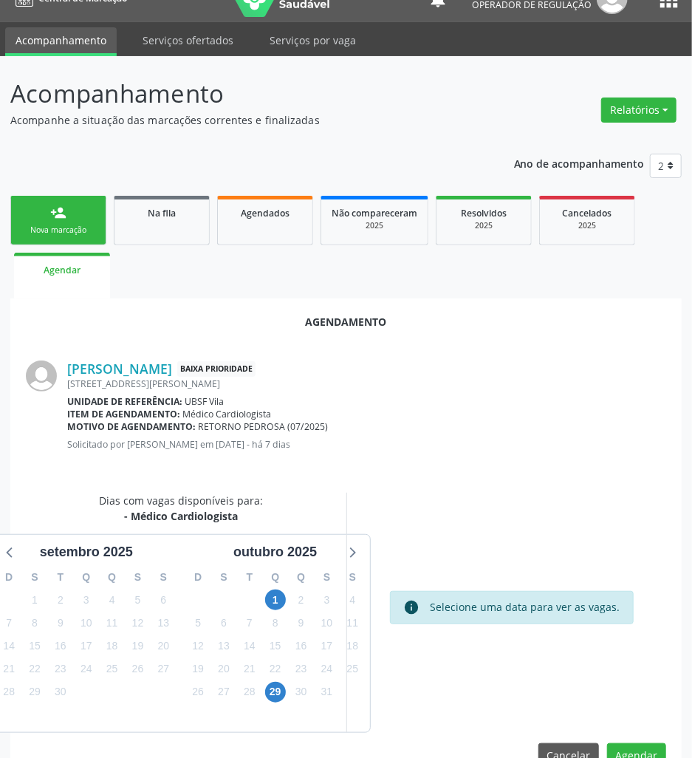
scroll to position [61, 0]
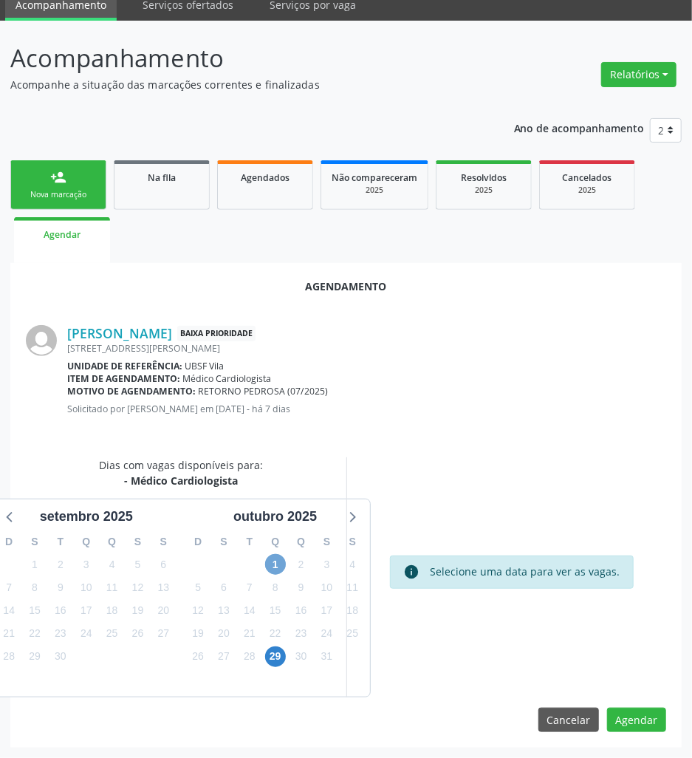
drag, startPoint x: 278, startPoint y: 554, endPoint x: 309, endPoint y: 504, distance: 59.0
click at [279, 553] on div "1" at bounding box center [275, 564] width 21 height 23
click at [282, 570] on span "1" at bounding box center [275, 564] width 21 height 21
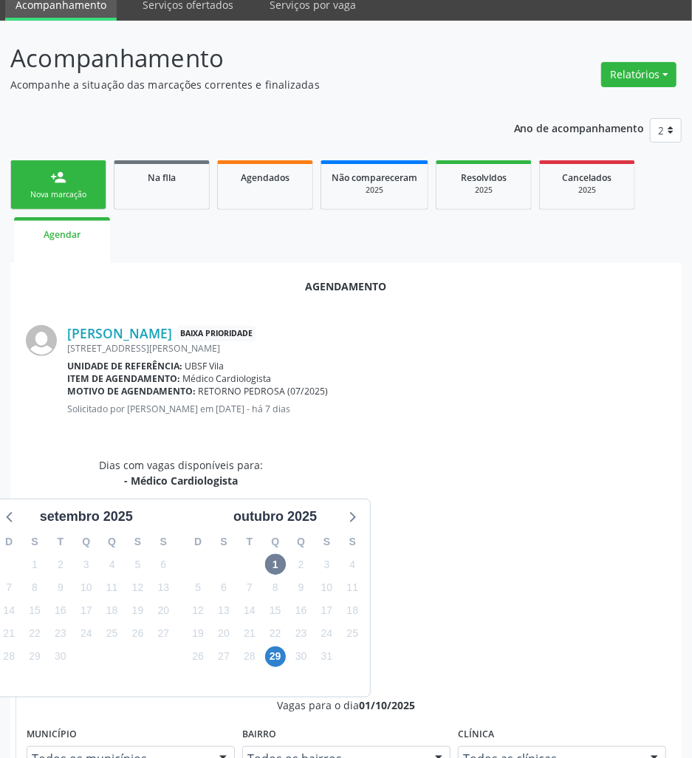
radio input "true"
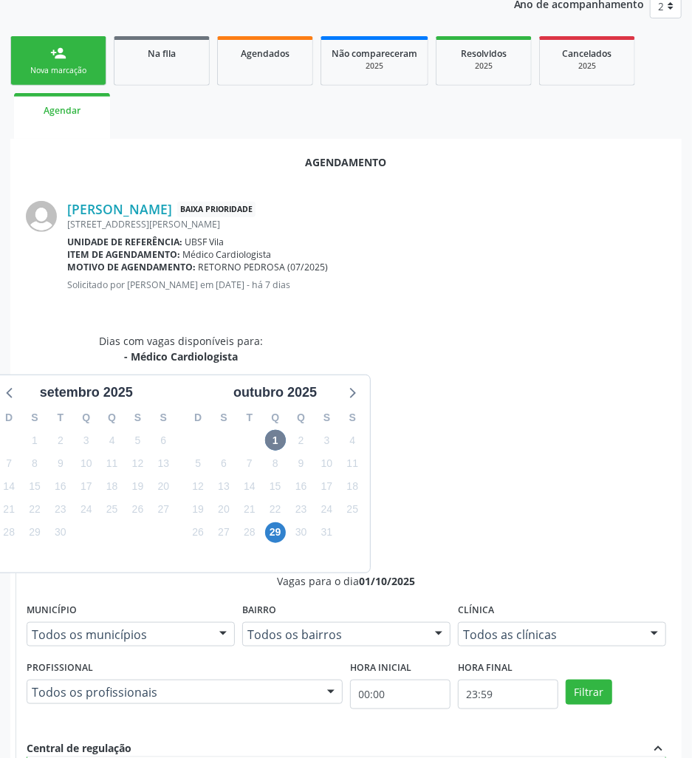
scroll to position [308, 0]
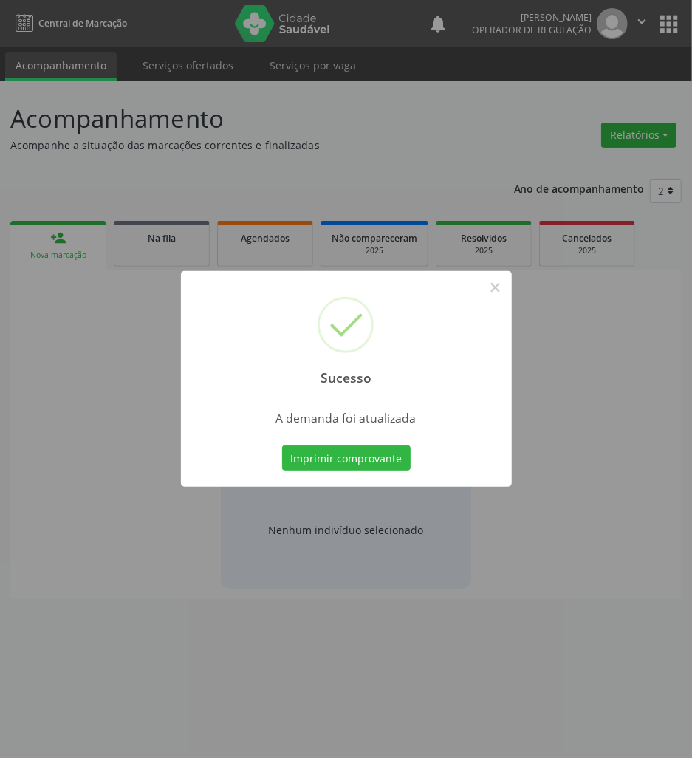
scroll to position [0, 0]
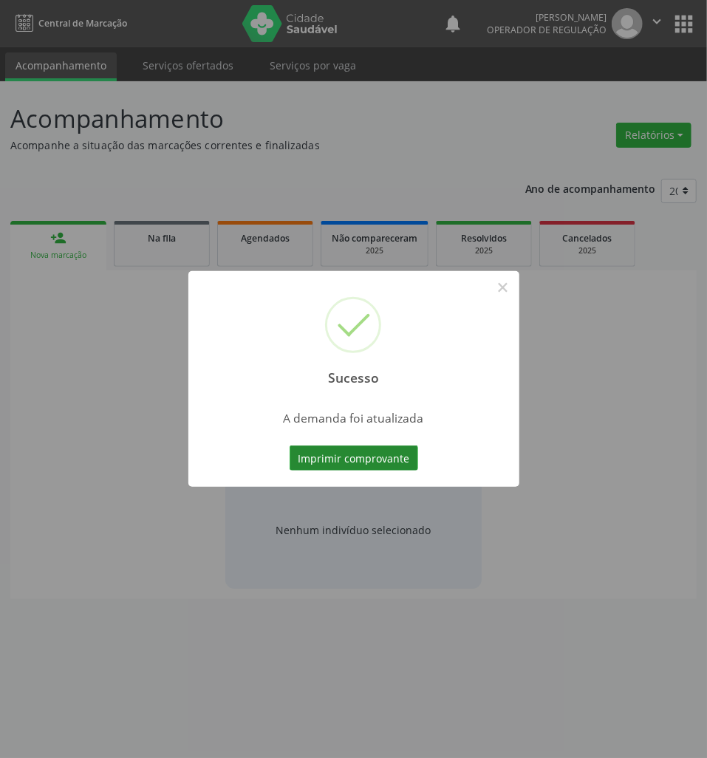
click at [380, 461] on button "Imprimir comprovante" at bounding box center [354, 457] width 129 height 25
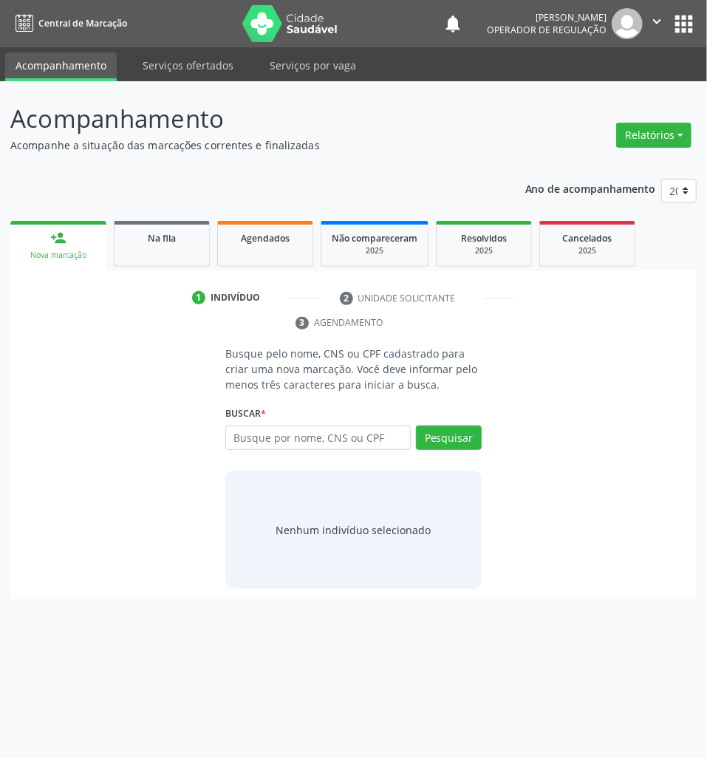
drag, startPoint x: 183, startPoint y: 258, endPoint x: 705, endPoint y: 257, distance: 521.4
click at [184, 258] on link "Na fila" at bounding box center [162, 244] width 96 height 46
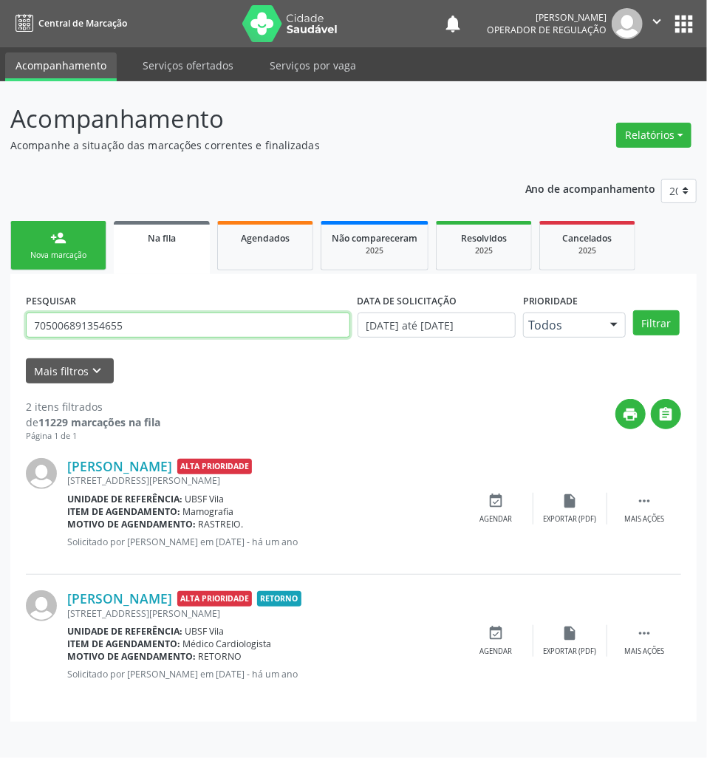
click at [95, 322] on input "705006891354655" at bounding box center [188, 324] width 324 height 25
type input "705406427809697"
click at [633, 310] on button "Filtrar" at bounding box center [656, 322] width 47 height 25
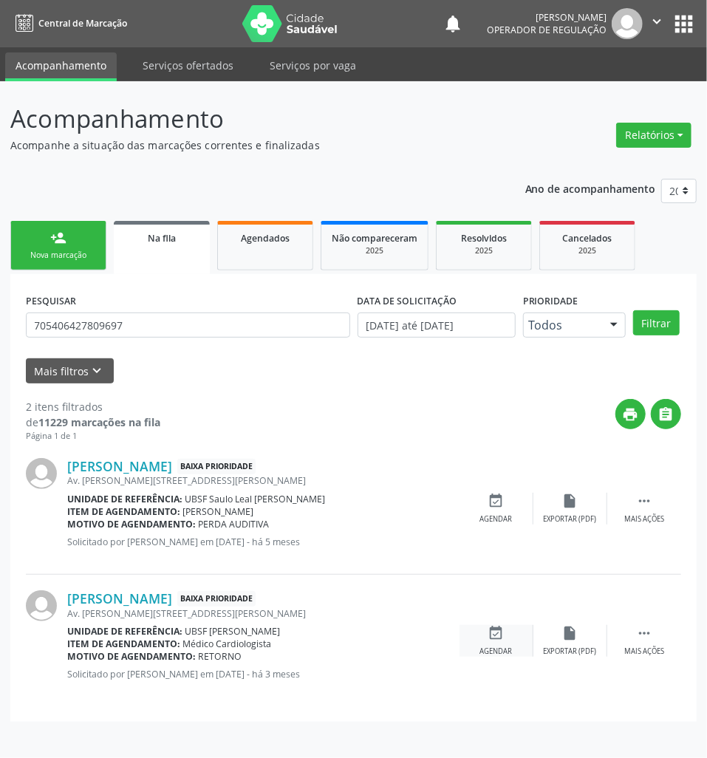
click at [487, 648] on div "Agendar" at bounding box center [496, 651] width 32 height 10
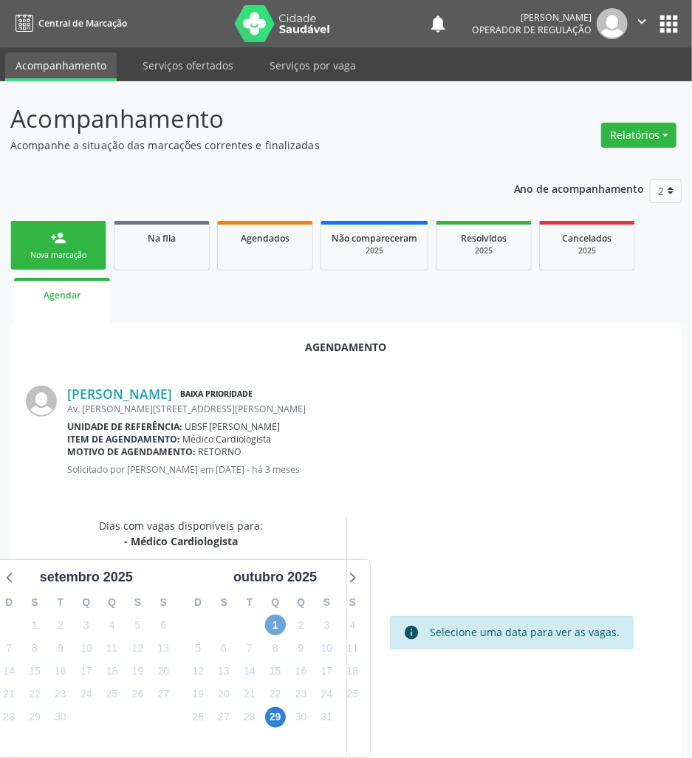
click at [273, 619] on span "1" at bounding box center [275, 624] width 21 height 21
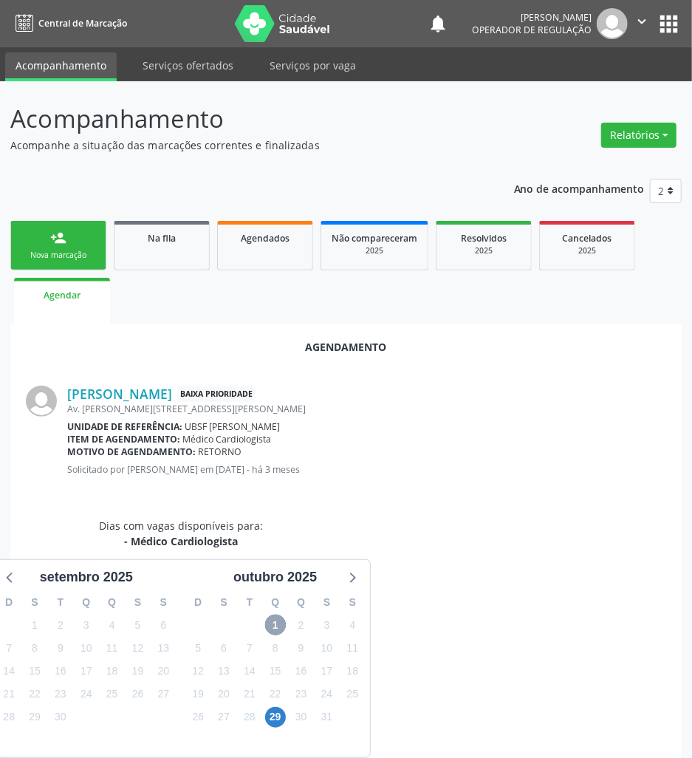
scroll to position [284, 0]
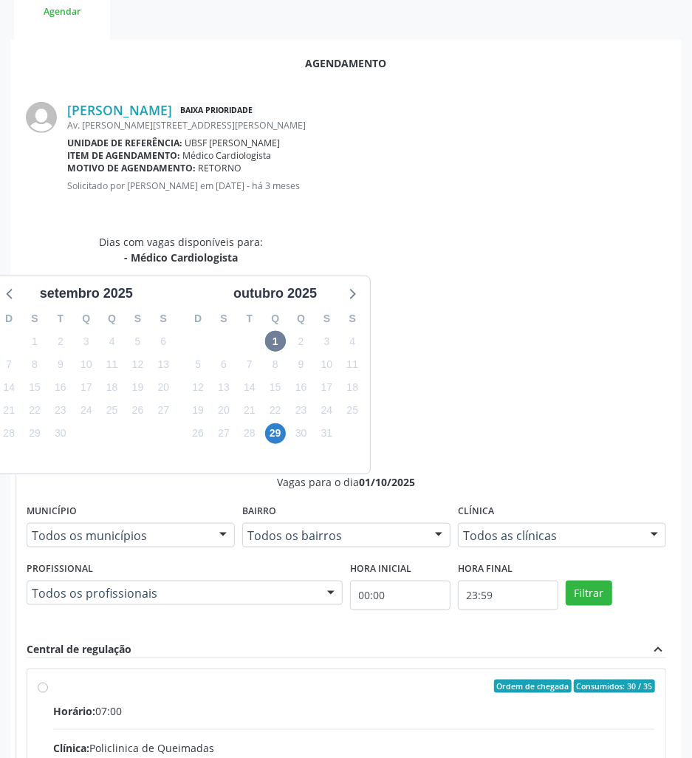
drag, startPoint x: 530, startPoint y: 609, endPoint x: 403, endPoint y: 583, distance: 130.4
click at [48, 679] on input "Ordem de chegada Consumidos: 30 / 35 Horário: 07:00 Clínica: Policlinica de Que…" at bounding box center [43, 685] width 10 height 13
radio input "true"
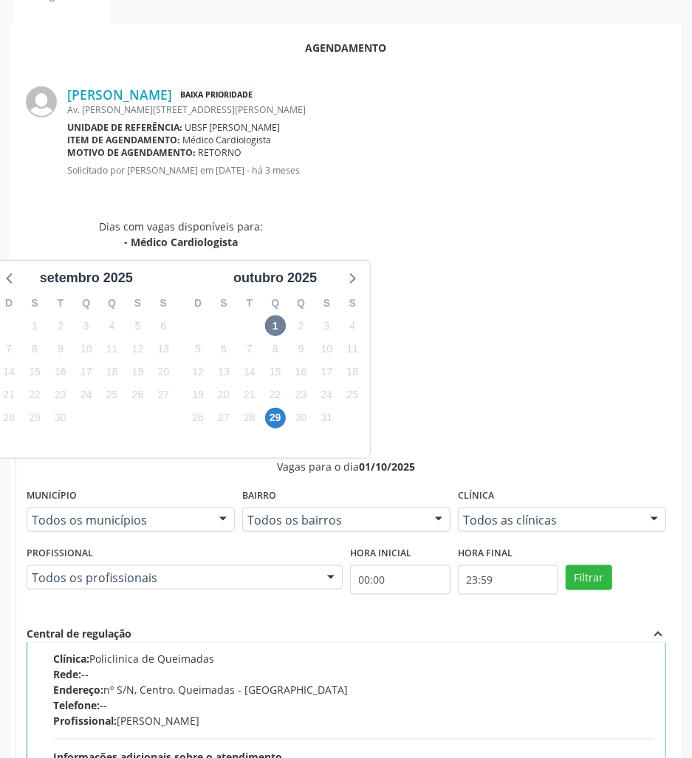
scroll to position [308, 0]
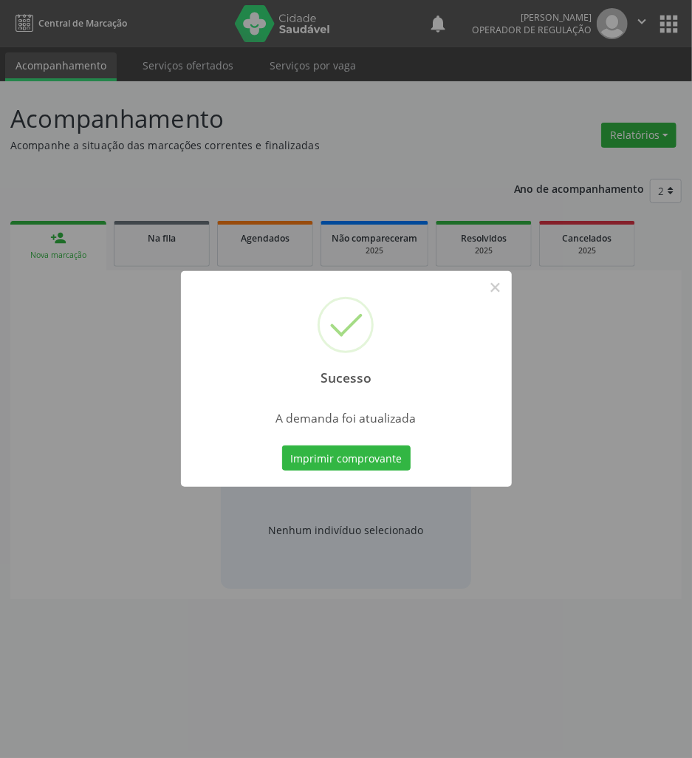
scroll to position [0, 0]
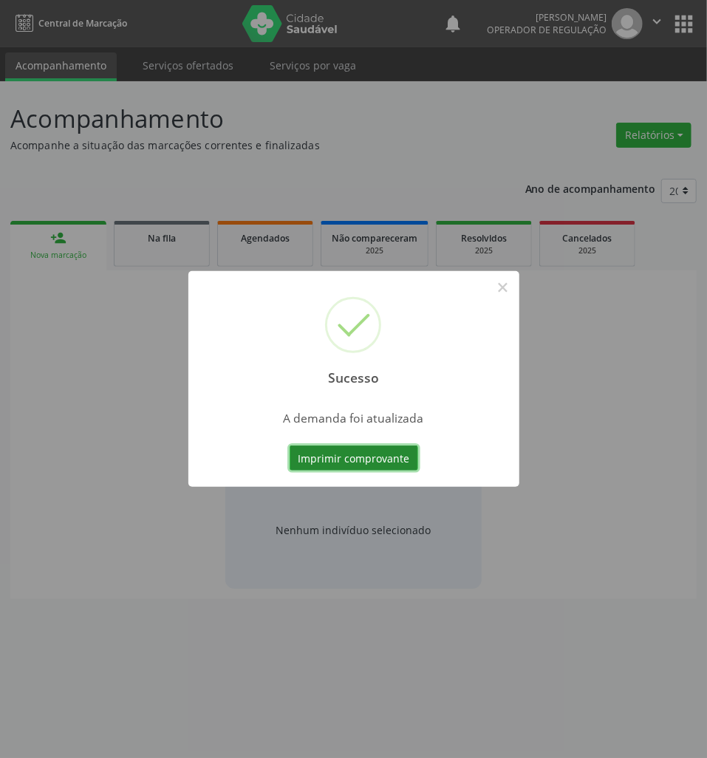
click at [375, 456] on button "Imprimir comprovante" at bounding box center [354, 457] width 129 height 25
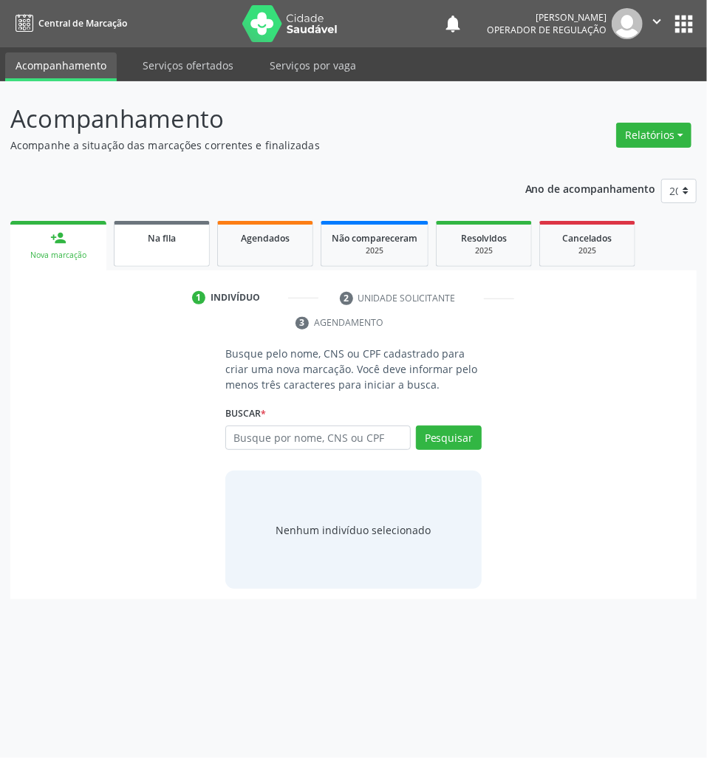
click at [196, 253] on link "Na fila" at bounding box center [162, 244] width 96 height 46
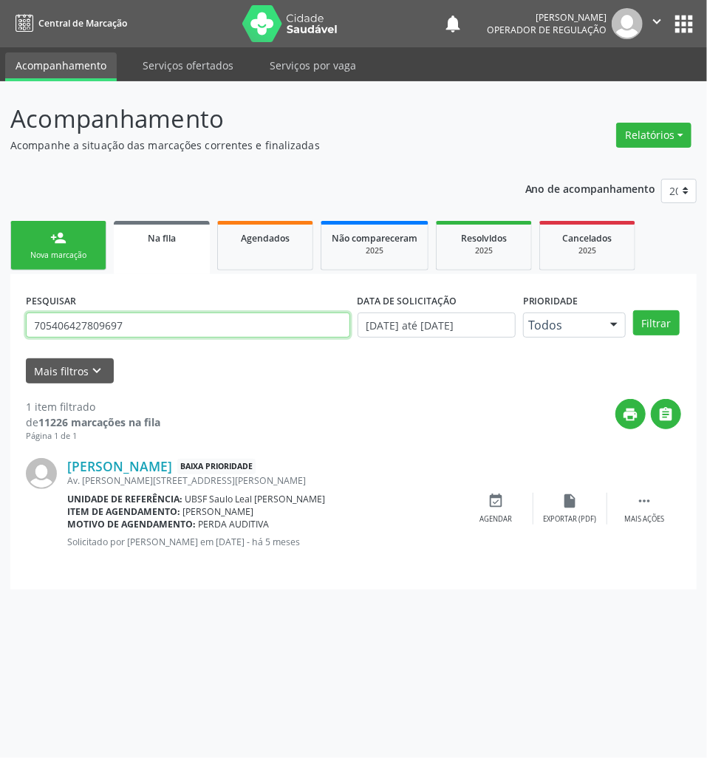
click at [174, 329] on input "705406427809697" at bounding box center [188, 324] width 324 height 25
type input "704808081066446"
click at [633, 310] on button "Filtrar" at bounding box center [656, 322] width 47 height 25
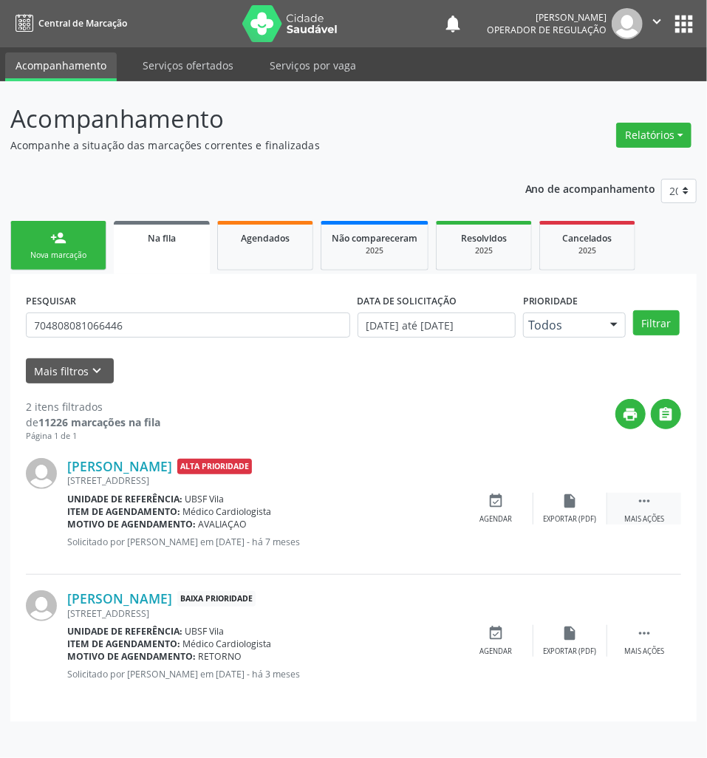
click at [628, 506] on div " Mais ações" at bounding box center [644, 509] width 74 height 32
click at [510, 501] on div "cancel Cancelar" at bounding box center [496, 509] width 74 height 32
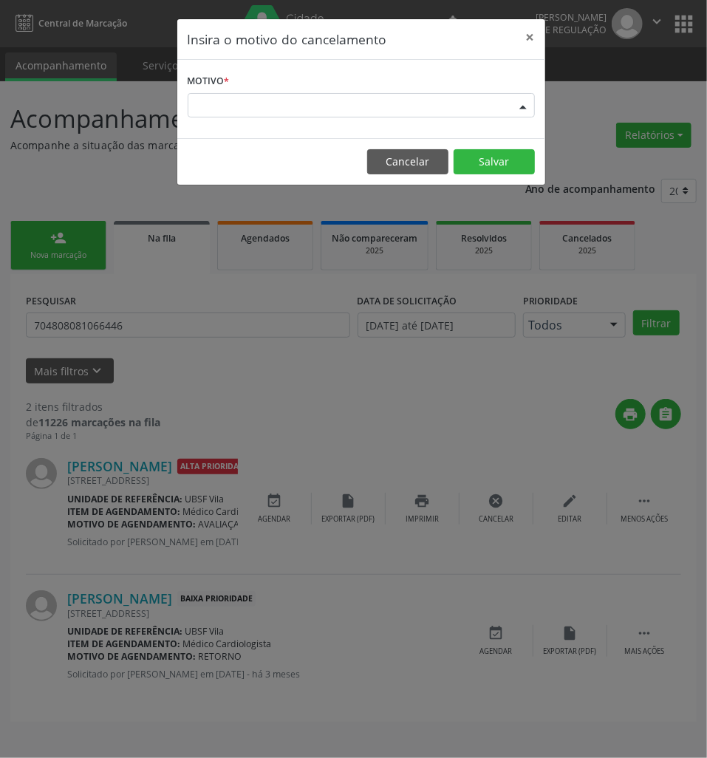
drag, startPoint x: 459, startPoint y: 101, endPoint x: 440, endPoint y: 167, distance: 68.5
click at [459, 105] on div "Escolha o motivo" at bounding box center [361, 105] width 347 height 25
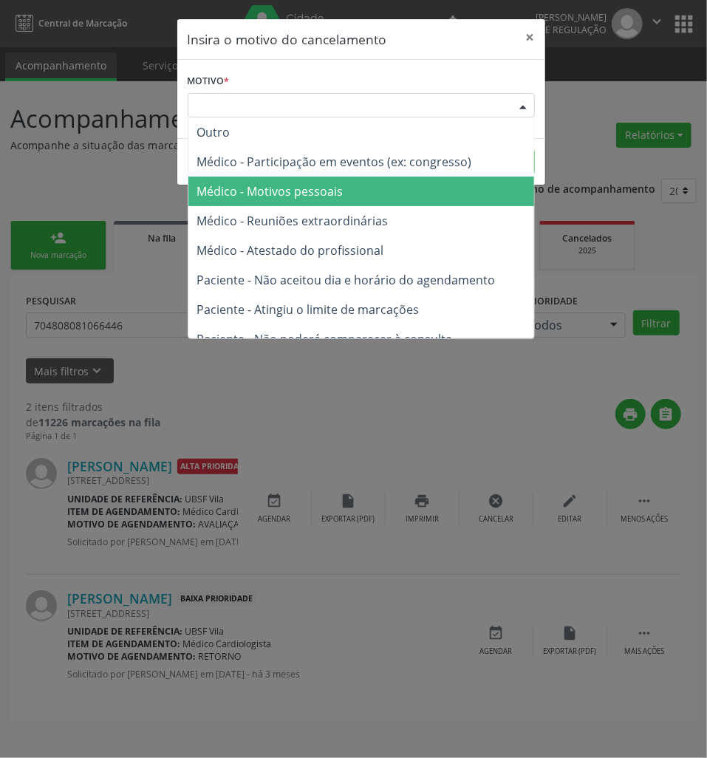
click at [438, 190] on span "Médico - Motivos pessoais" at bounding box center [361, 192] width 346 height 30
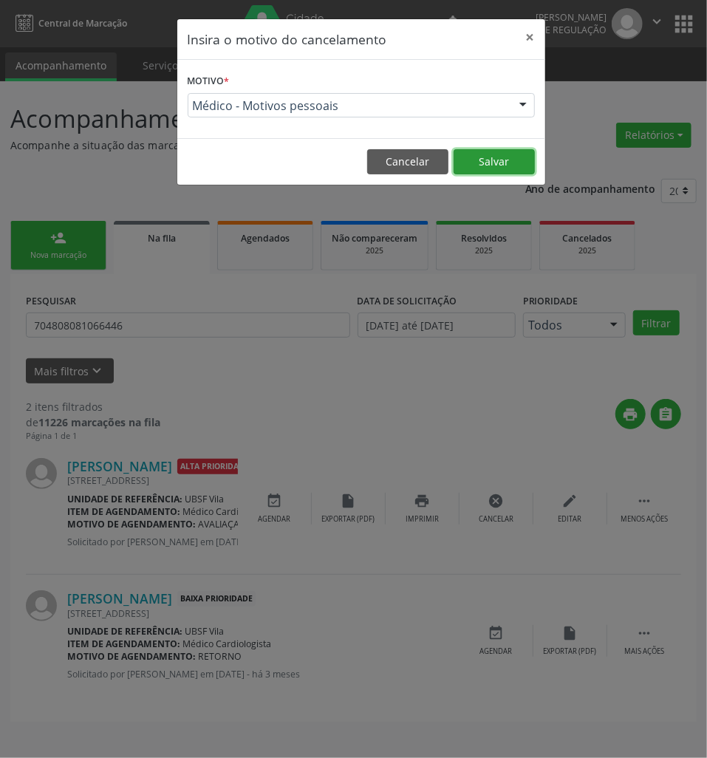
click at [462, 175] on footer "Cancelar Salvar" at bounding box center [361, 161] width 368 height 47
click at [482, 164] on button "Salvar" at bounding box center [493, 161] width 81 height 25
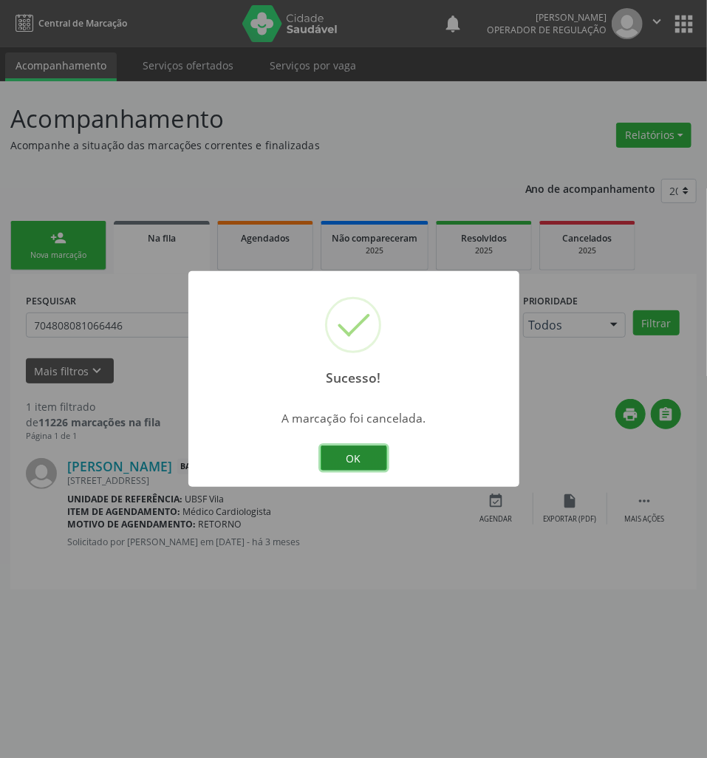
click at [372, 461] on button "OK" at bounding box center [354, 457] width 66 height 25
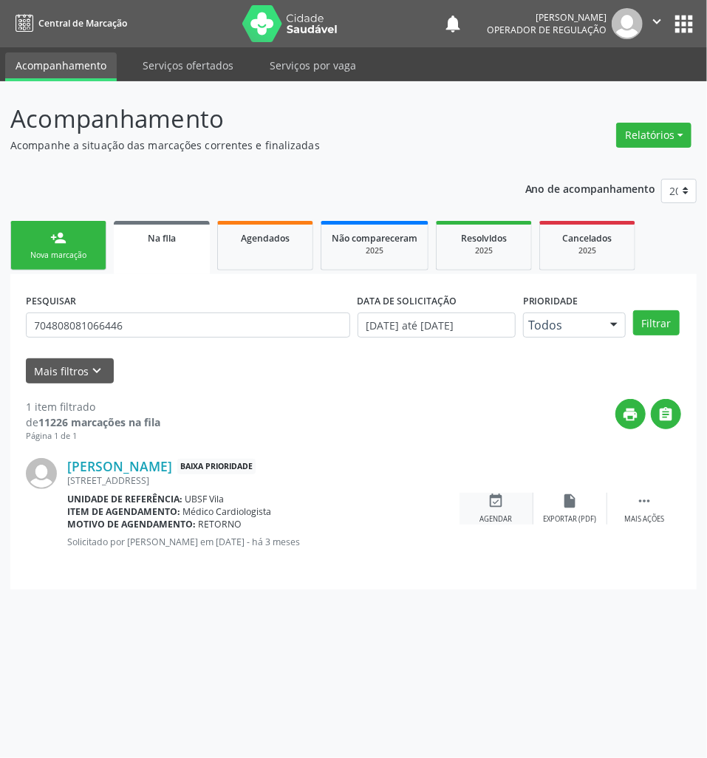
click at [499, 520] on div "Agendar" at bounding box center [496, 519] width 32 height 10
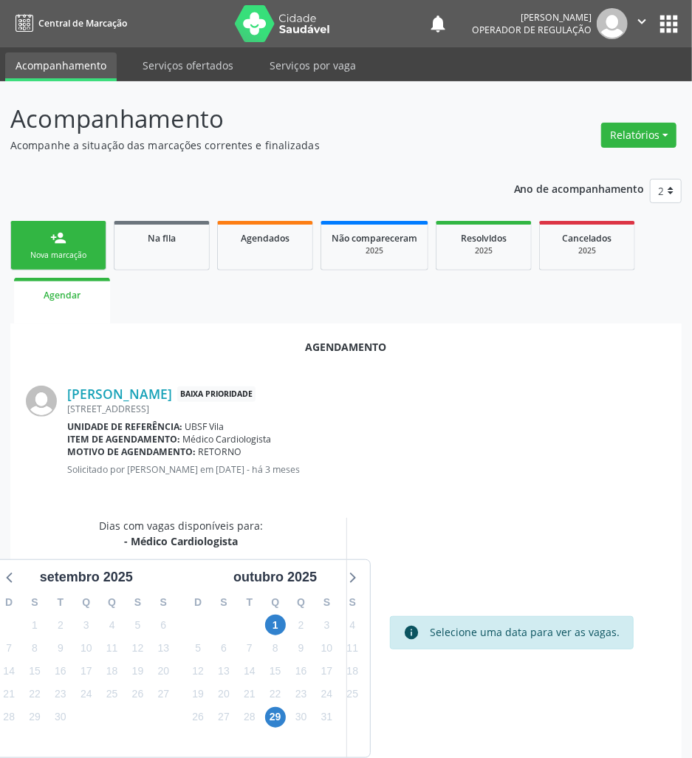
click at [288, 628] on div "2" at bounding box center [301, 625] width 26 height 23
click at [275, 624] on span "1" at bounding box center [275, 624] width 21 height 21
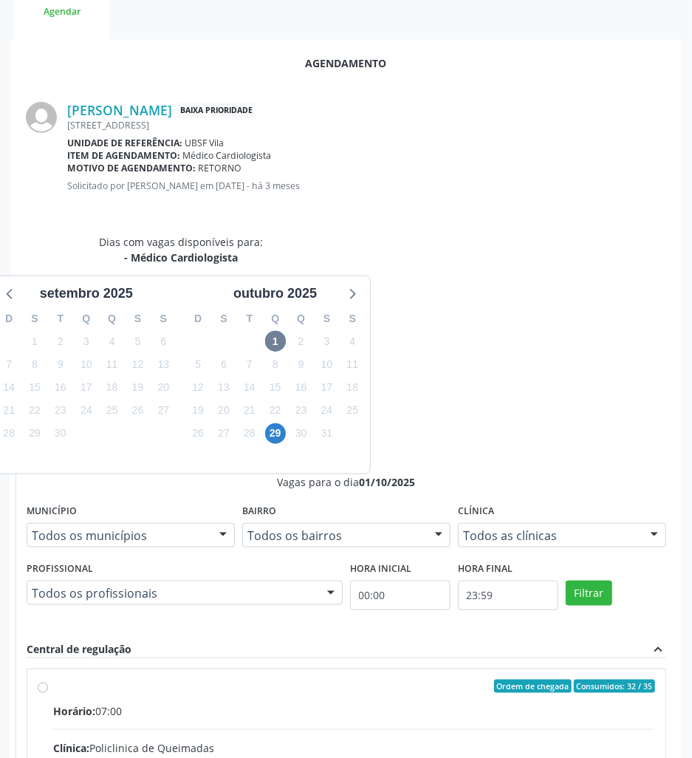
drag, startPoint x: 442, startPoint y: 486, endPoint x: 426, endPoint y: 504, distance: 23.6
radio input "true"
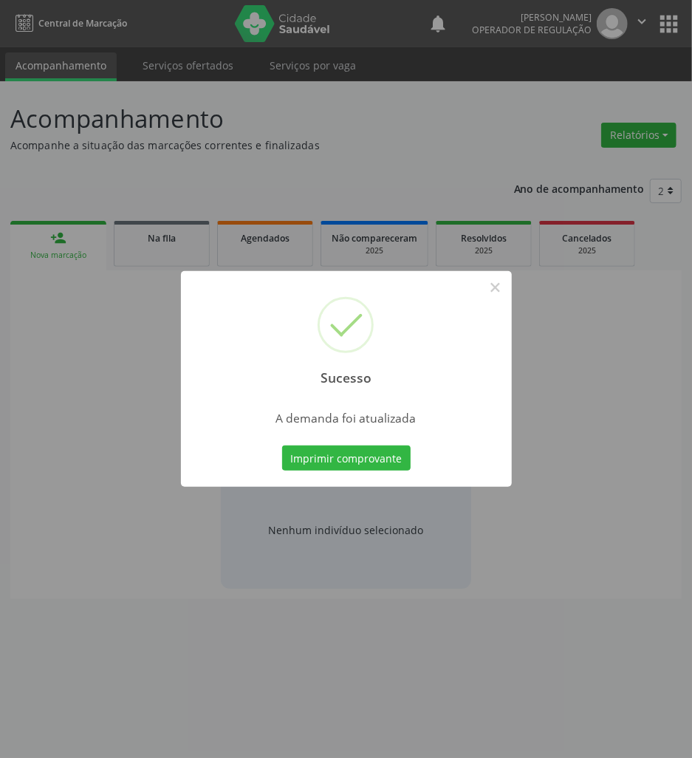
scroll to position [0, 0]
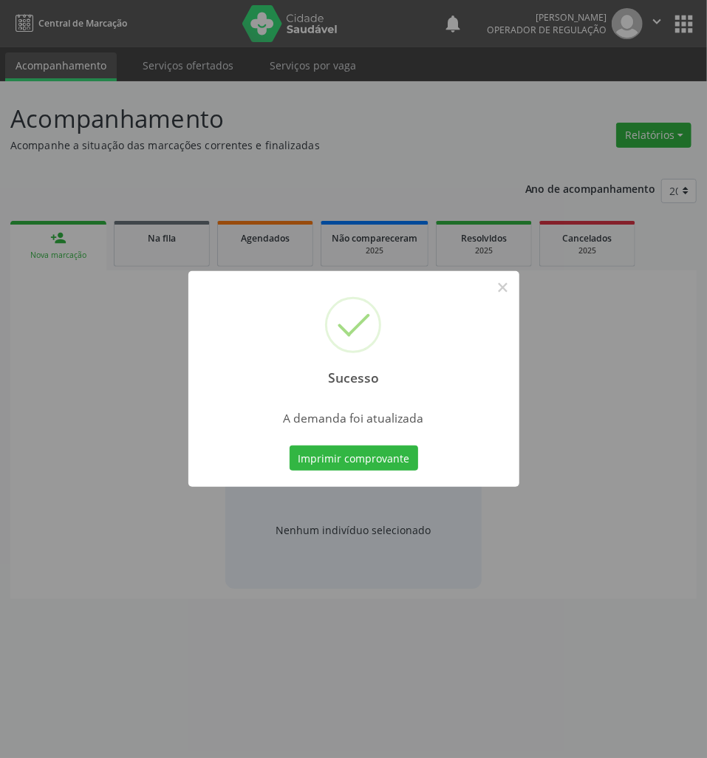
click at [326, 443] on div "Imprimir comprovante Cancel" at bounding box center [353, 457] width 135 height 31
click at [332, 453] on button "Imprimir comprovante" at bounding box center [354, 457] width 129 height 25
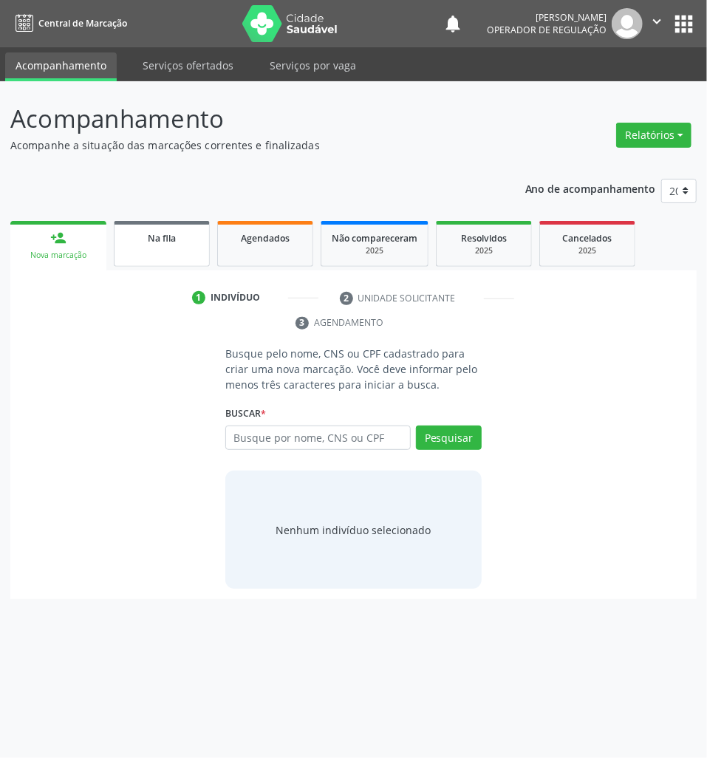
click at [131, 244] on div "Na fila" at bounding box center [162, 238] width 74 height 16
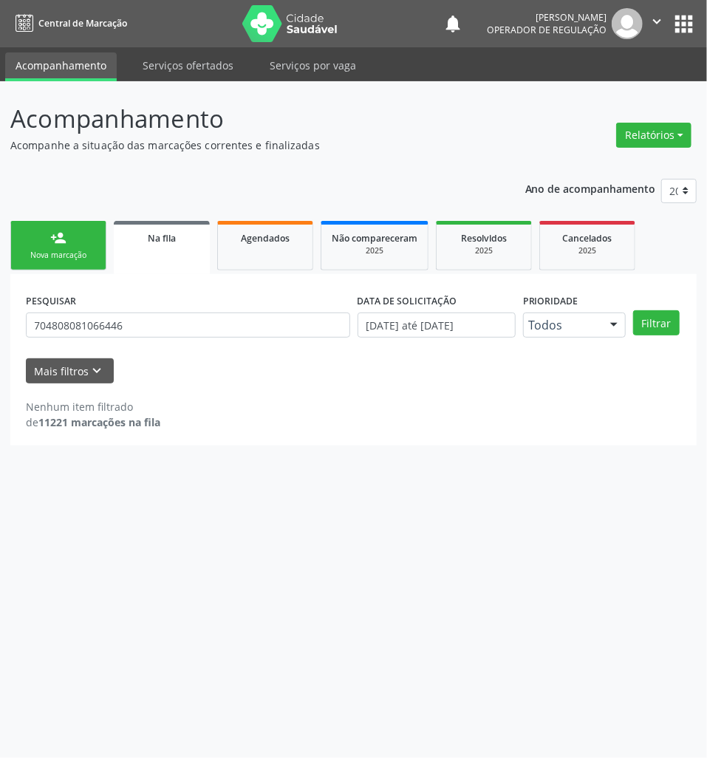
click at [213, 249] on ul "person_add Nova marcação Na fila Agendados Não compareceram 2025 Resolvidos 202…" at bounding box center [353, 245] width 686 height 57
click at [182, 251] on link "Na fila" at bounding box center [162, 247] width 96 height 53
click at [120, 335] on input "704808081066446" at bounding box center [188, 324] width 324 height 25
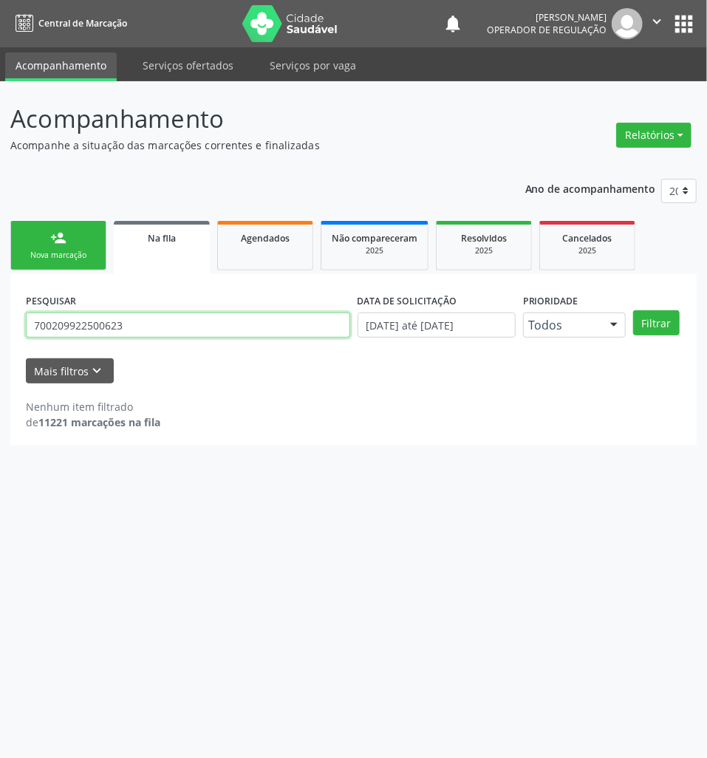
type input "700209922500623"
click at [633, 310] on button "Filtrar" at bounding box center [656, 322] width 47 height 25
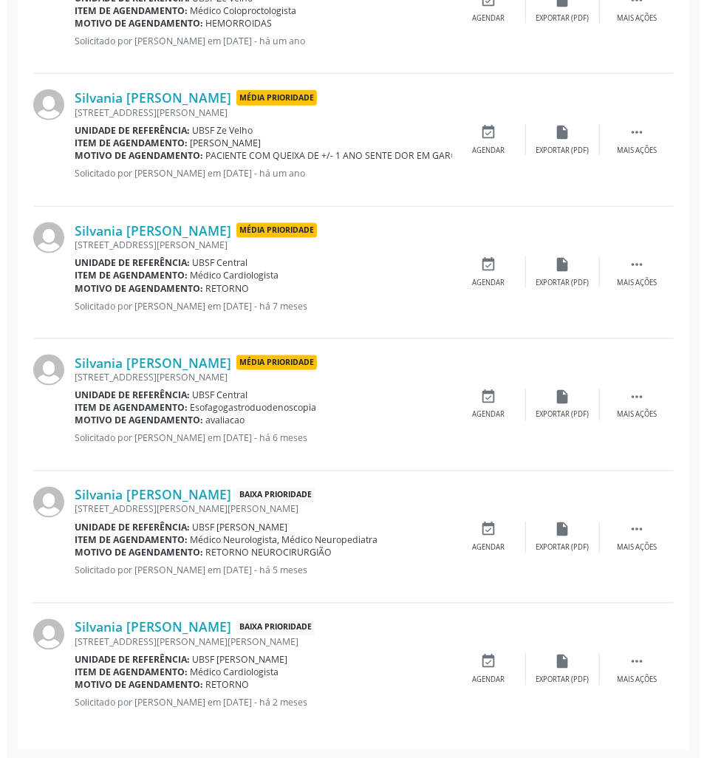
scroll to position [637, 0]
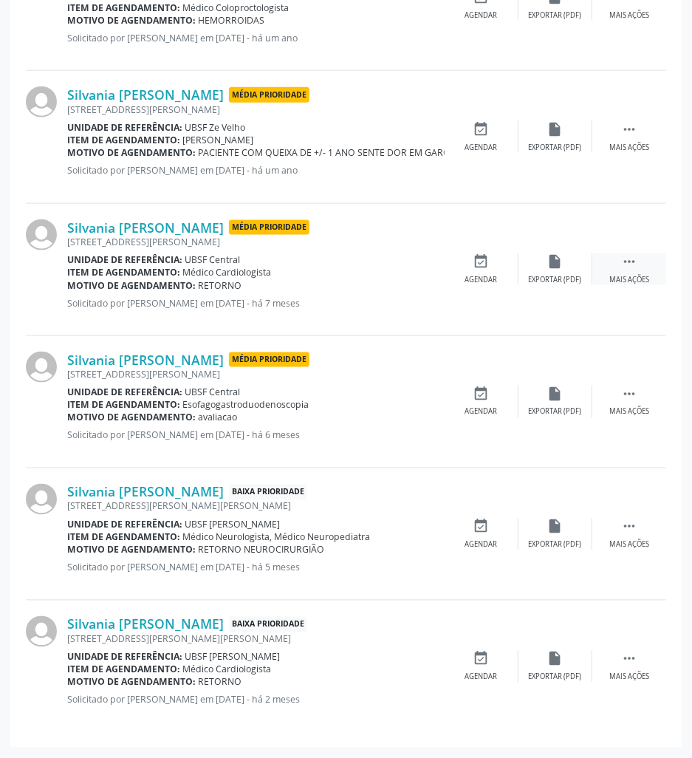
drag, startPoint x: 629, startPoint y: 270, endPoint x: 592, endPoint y: 270, distance: 36.9
click at [628, 270] on div " Mais ações" at bounding box center [629, 269] width 74 height 32
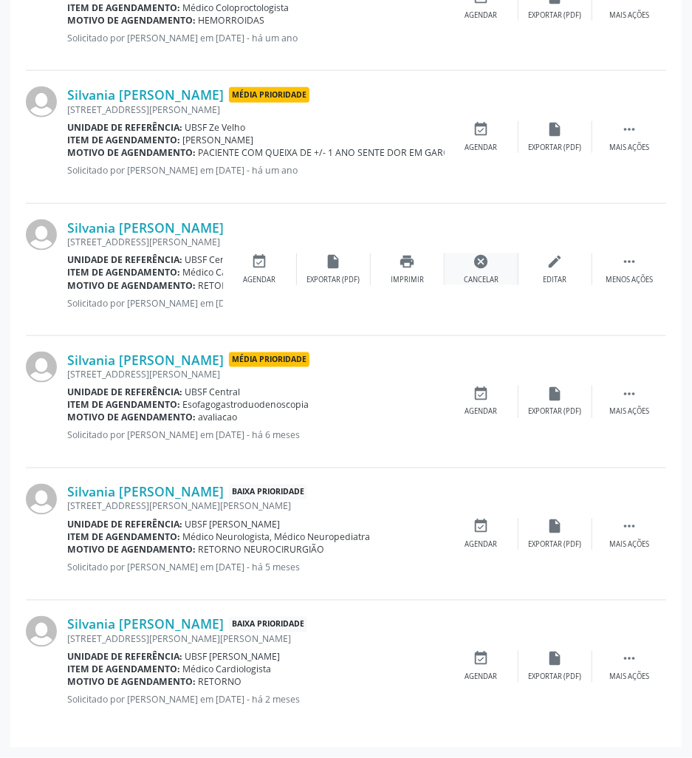
click at [467, 275] on div "Cancelar" at bounding box center [481, 280] width 35 height 10
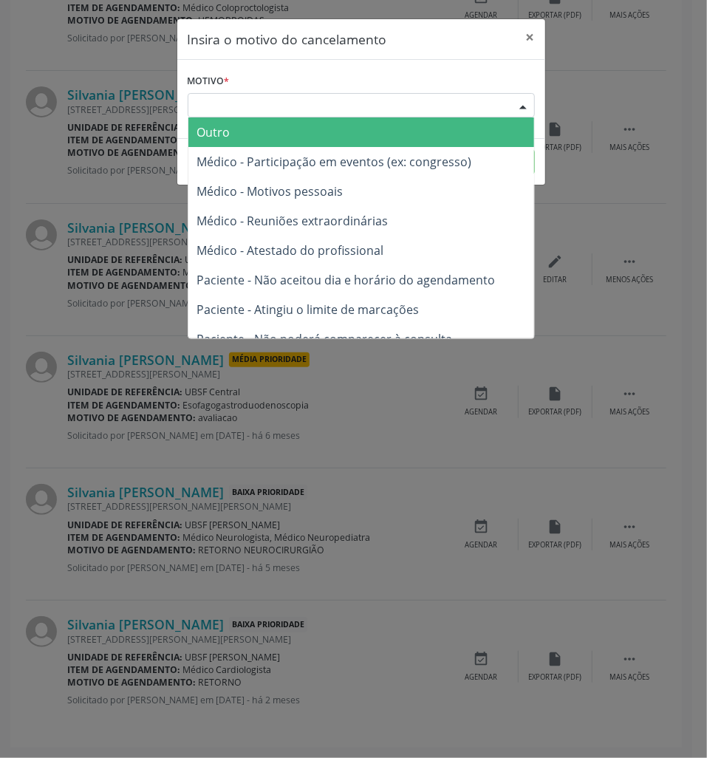
drag, startPoint x: 439, startPoint y: 102, endPoint x: 414, endPoint y: 151, distance: 55.5
click at [439, 103] on div "Escolha o motivo" at bounding box center [361, 105] width 347 height 25
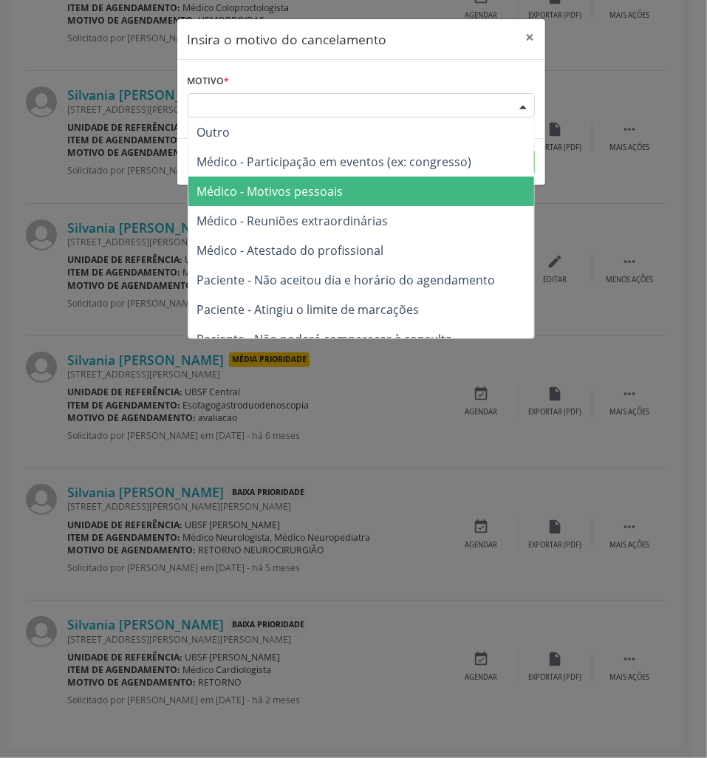
drag, startPoint x: 405, startPoint y: 170, endPoint x: 405, endPoint y: 182, distance: 11.8
click at [405, 182] on ul "Outro Médico - Participação em eventos (ex: congresso) Médico - Motivos pessoai…" at bounding box center [361, 264] width 346 height 295
click at [405, 181] on span "Médico - Motivos pessoais" at bounding box center [361, 192] width 346 height 30
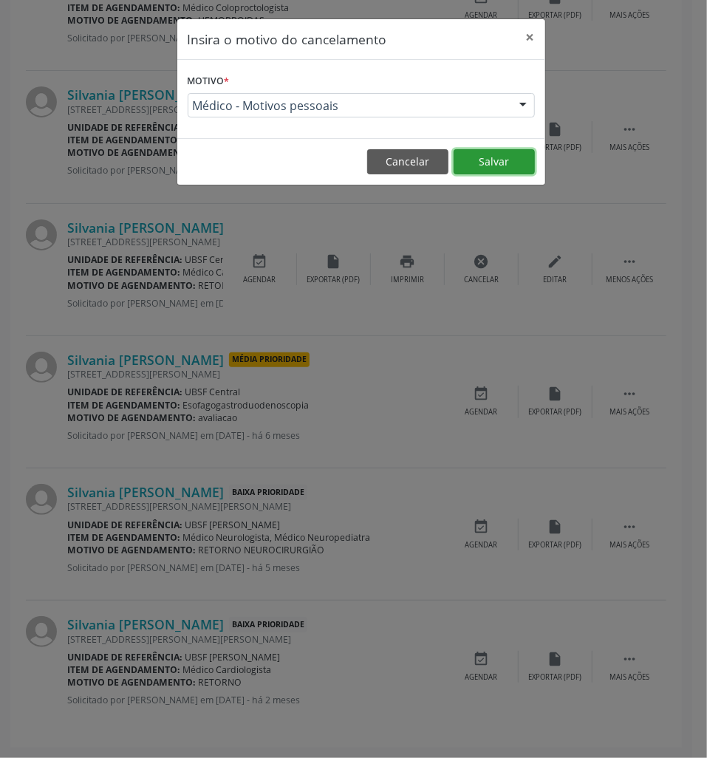
click at [496, 162] on button "Salvar" at bounding box center [493, 161] width 81 height 25
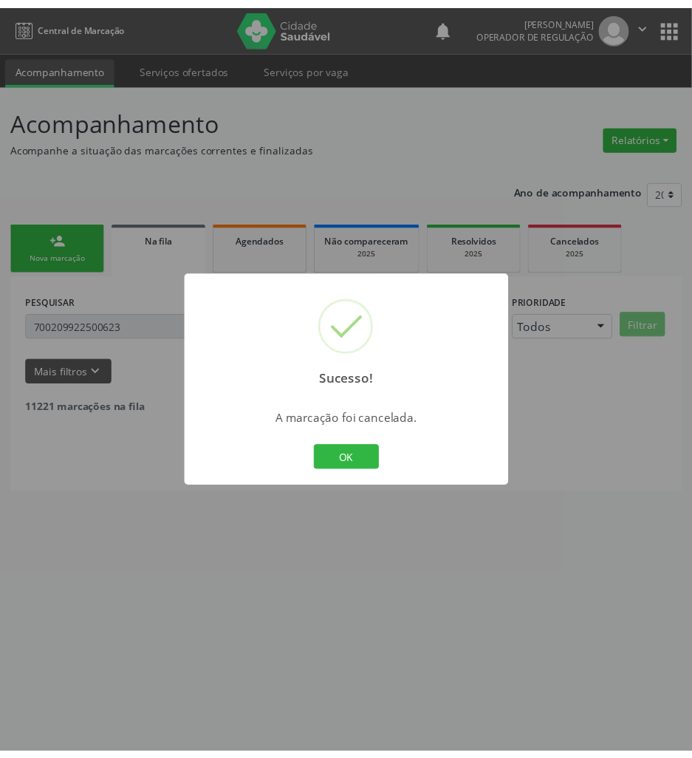
scroll to position [0, 0]
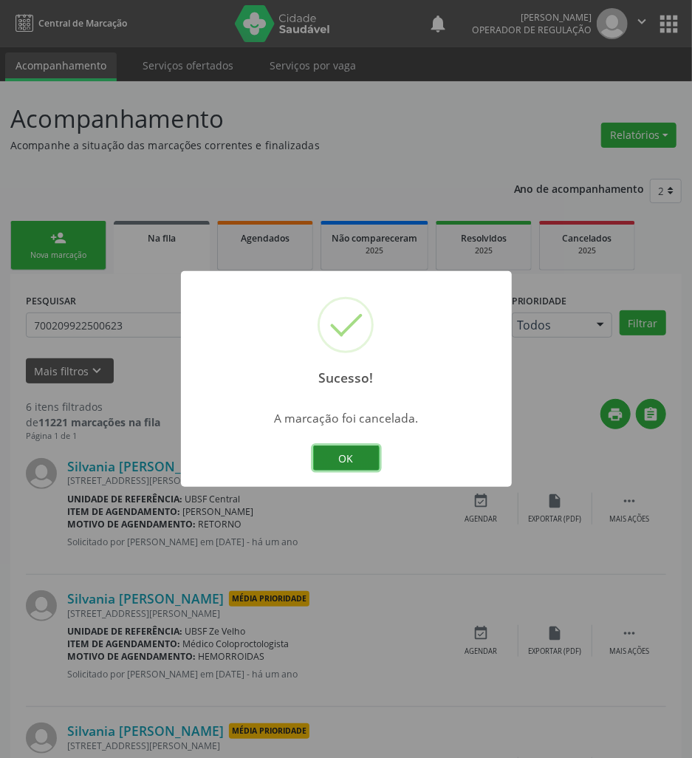
click at [353, 467] on button "OK" at bounding box center [346, 457] width 66 height 25
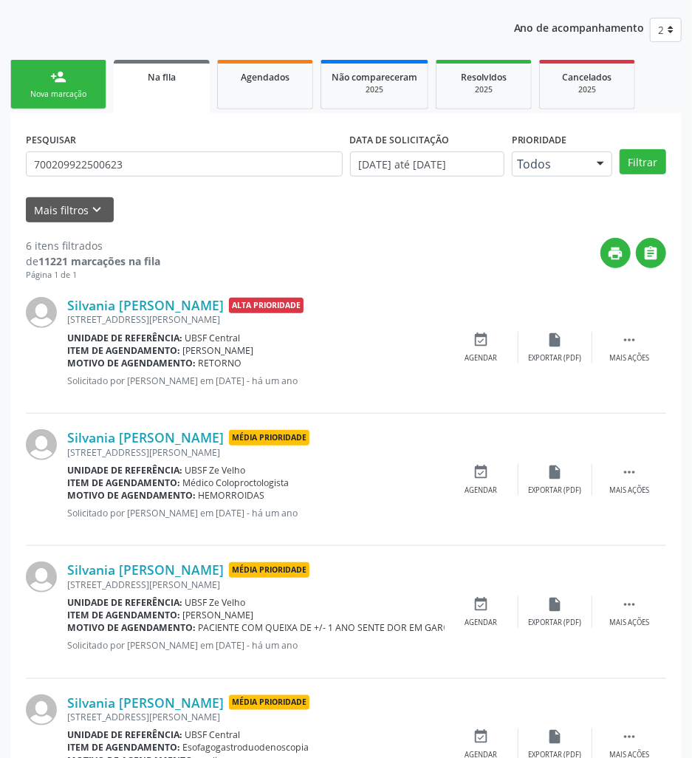
scroll to position [505, 0]
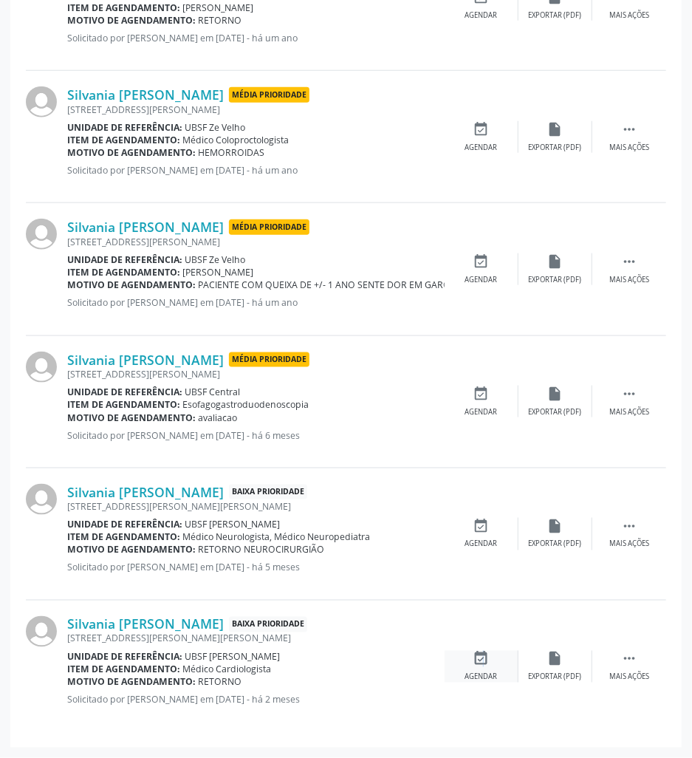
click at [480, 659] on icon "event_available" at bounding box center [481, 659] width 16 height 16
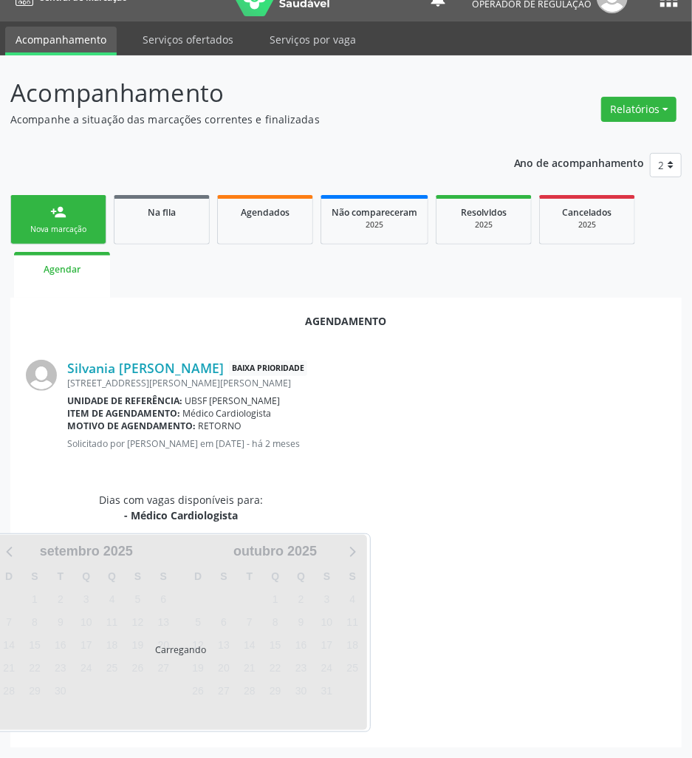
scroll to position [0, 0]
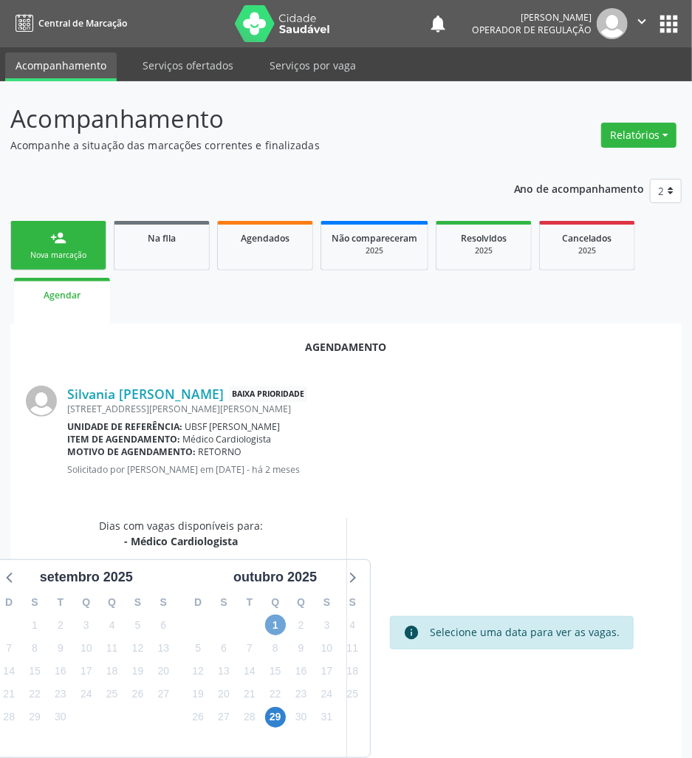
click at [284, 628] on span "1" at bounding box center [275, 624] width 21 height 21
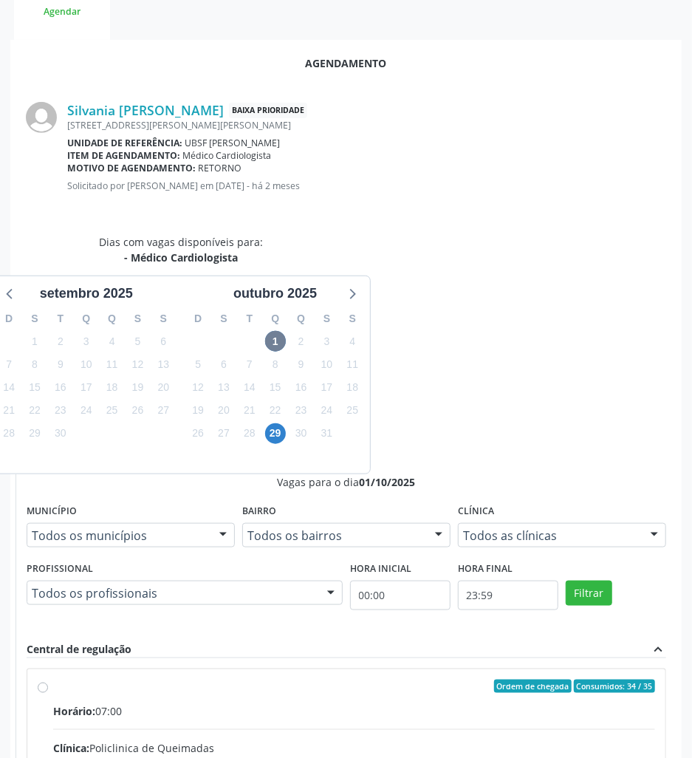
drag, startPoint x: 497, startPoint y: 517, endPoint x: 485, endPoint y: 518, distance: 11.9
click at [493, 740] on div "Clínica: Policlinica de Queimadas" at bounding box center [354, 748] width 602 height 16
radio input "true"
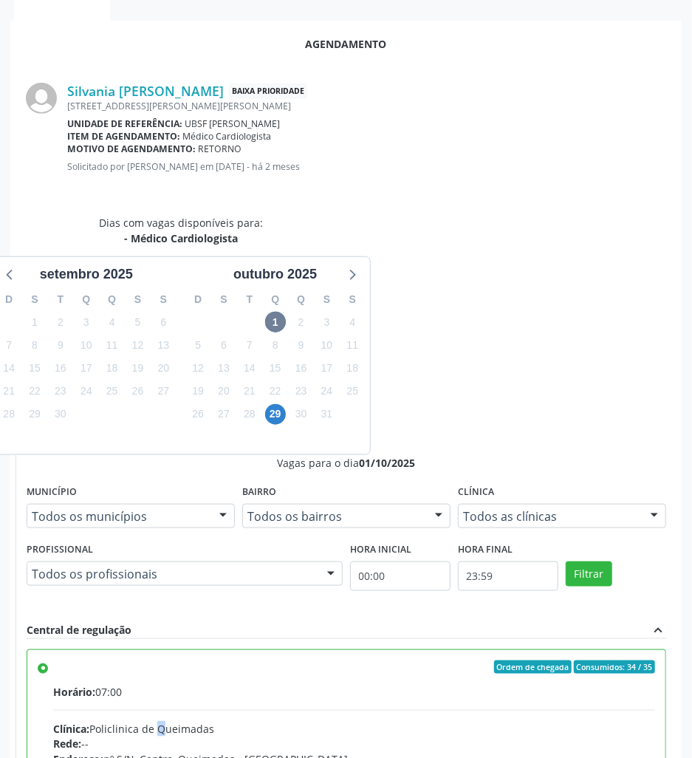
scroll to position [308, 0]
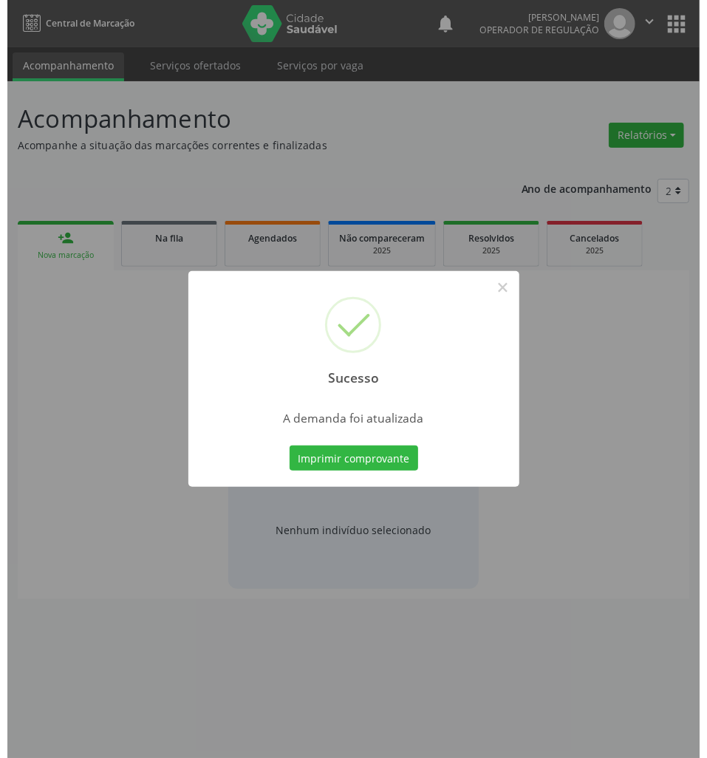
scroll to position [0, 0]
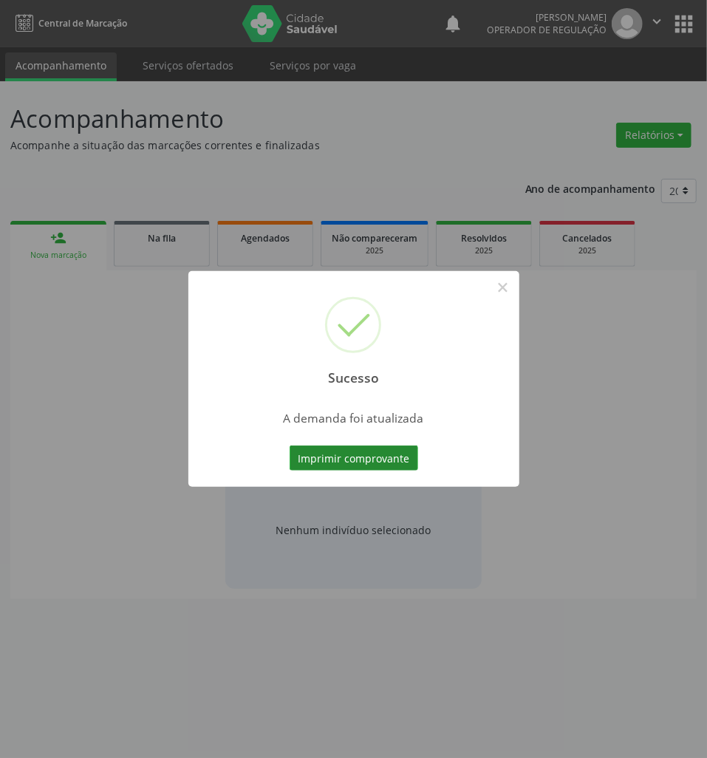
click at [397, 459] on button "Imprimir comprovante" at bounding box center [354, 457] width 129 height 25
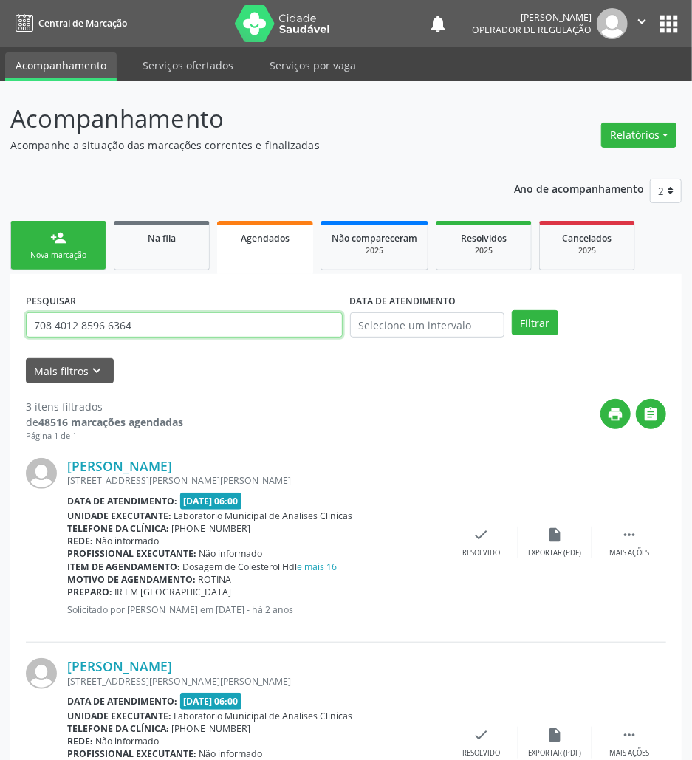
click at [151, 331] on input "708 4012 8596 6364" at bounding box center [184, 324] width 317 height 25
type input "7"
type input "700907939134295"
click at [512, 310] on button "Filtrar" at bounding box center [535, 322] width 47 height 25
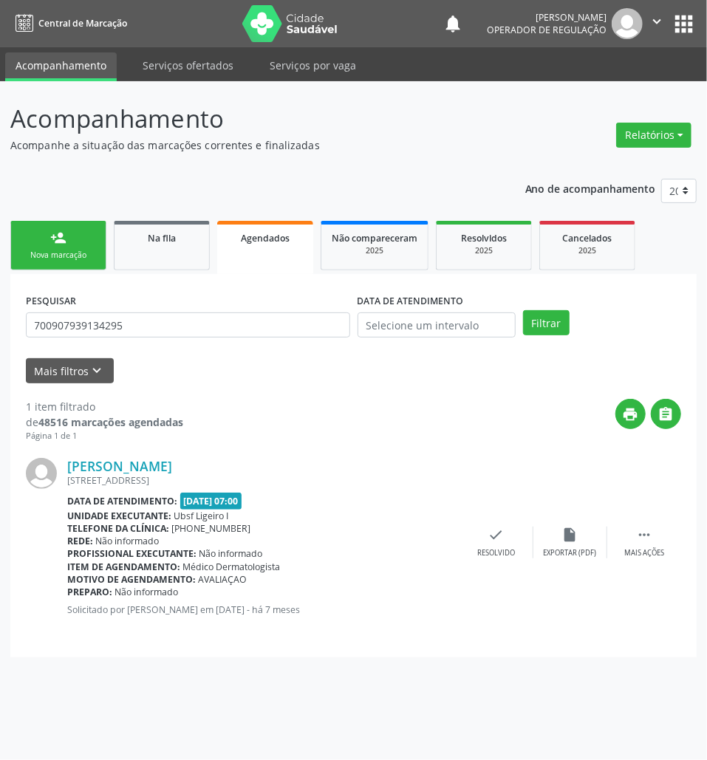
click at [140, 302] on div "PESQUISAR 700907939134295" at bounding box center [188, 319] width 332 height 58
click at [143, 315] on input "700907939134295" at bounding box center [188, 324] width 324 height 25
click at [173, 258] on link "Na fila" at bounding box center [162, 245] width 96 height 49
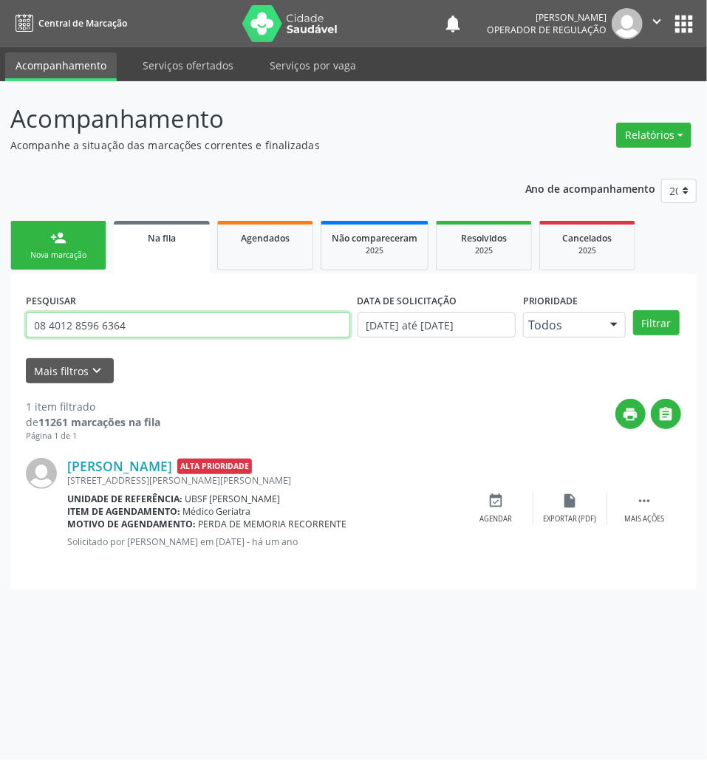
click at [92, 329] on input "08 4012 8596 6364" at bounding box center [188, 324] width 324 height 25
paste input "700907939134295"
type input "700907939134295"
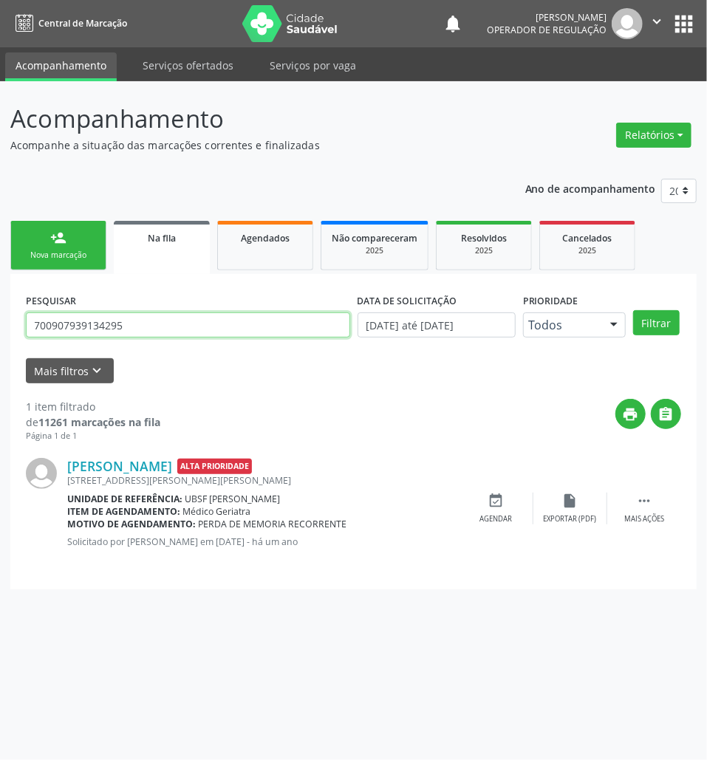
click at [633, 310] on button "Filtrar" at bounding box center [656, 322] width 47 height 25
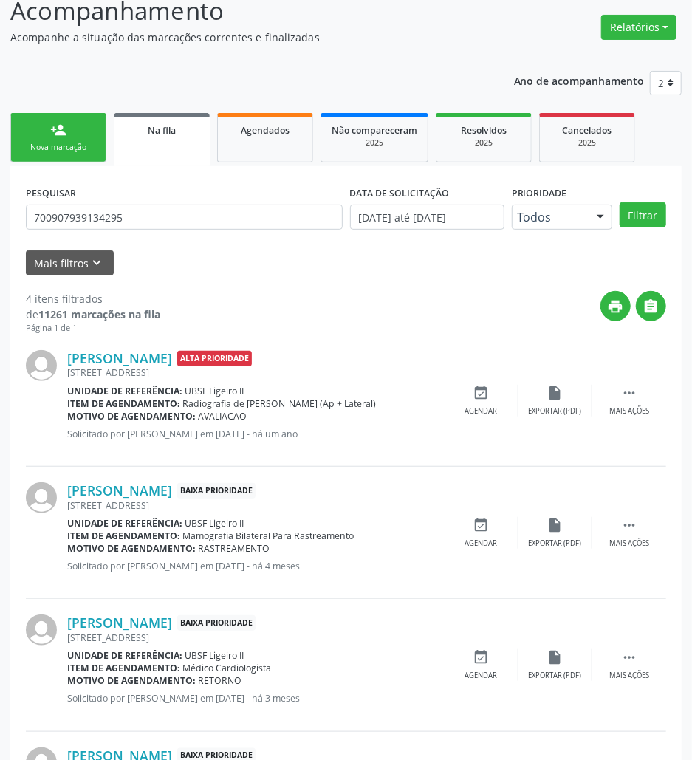
scroll to position [237, 0]
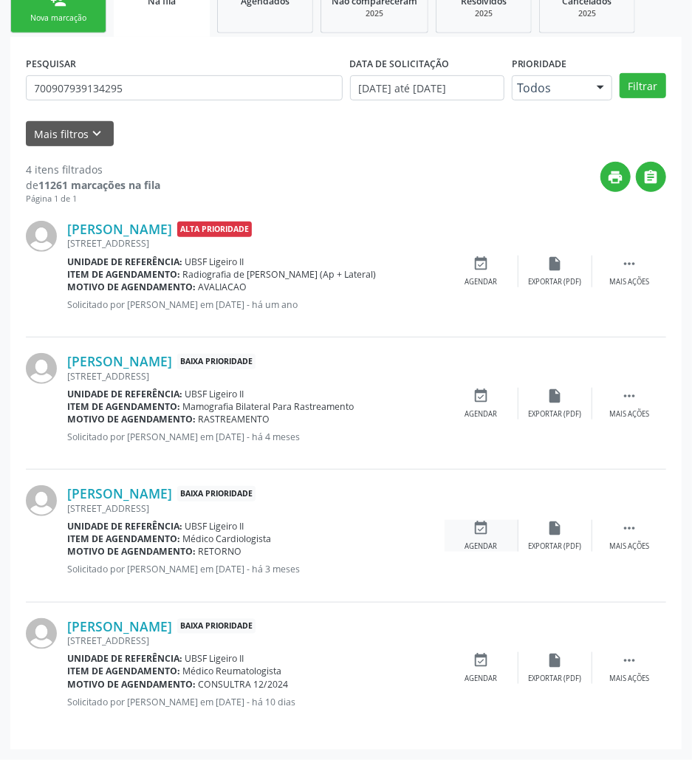
click at [467, 521] on div "event_available Agendar" at bounding box center [482, 536] width 74 height 32
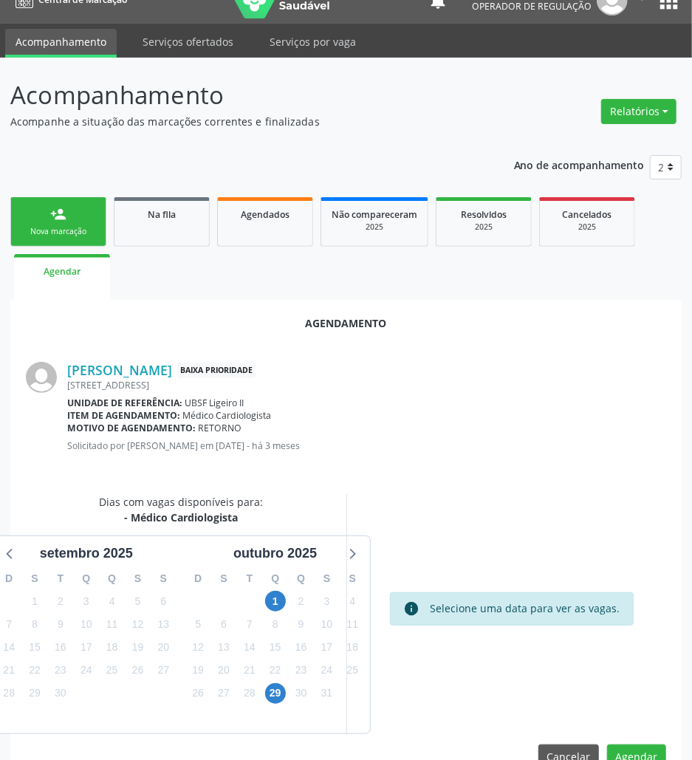
scroll to position [59, 0]
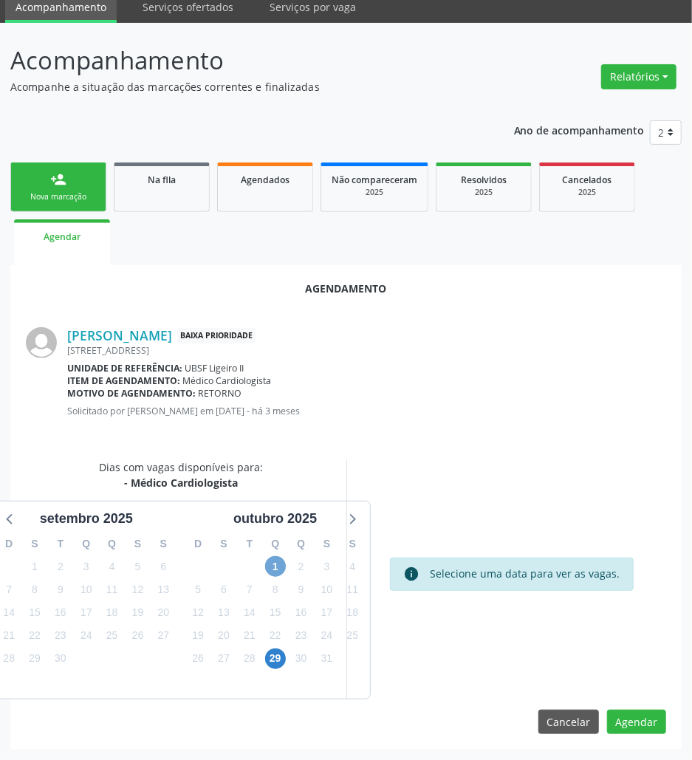
click at [273, 570] on span "1" at bounding box center [275, 566] width 21 height 21
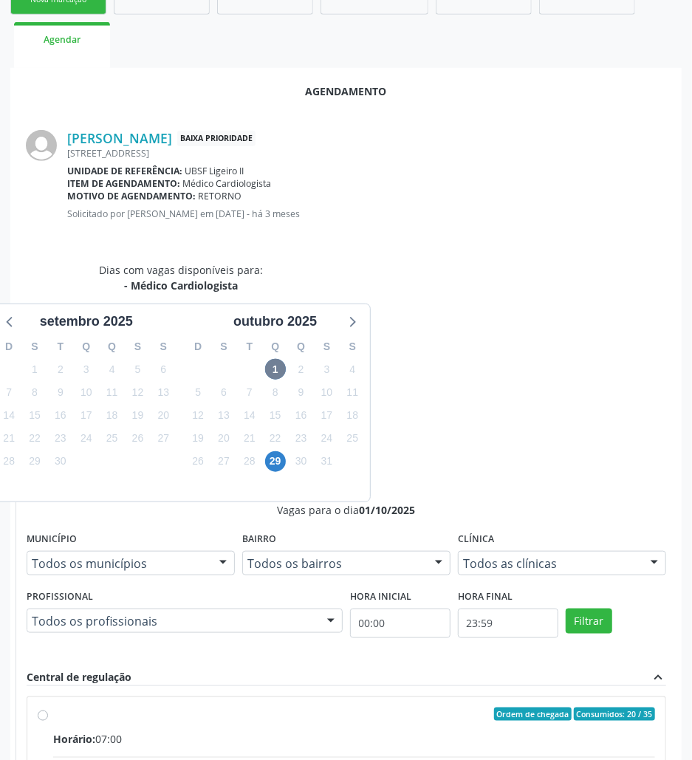
drag, startPoint x: 514, startPoint y: 613, endPoint x: 278, endPoint y: 606, distance: 235.7
radio input "true"
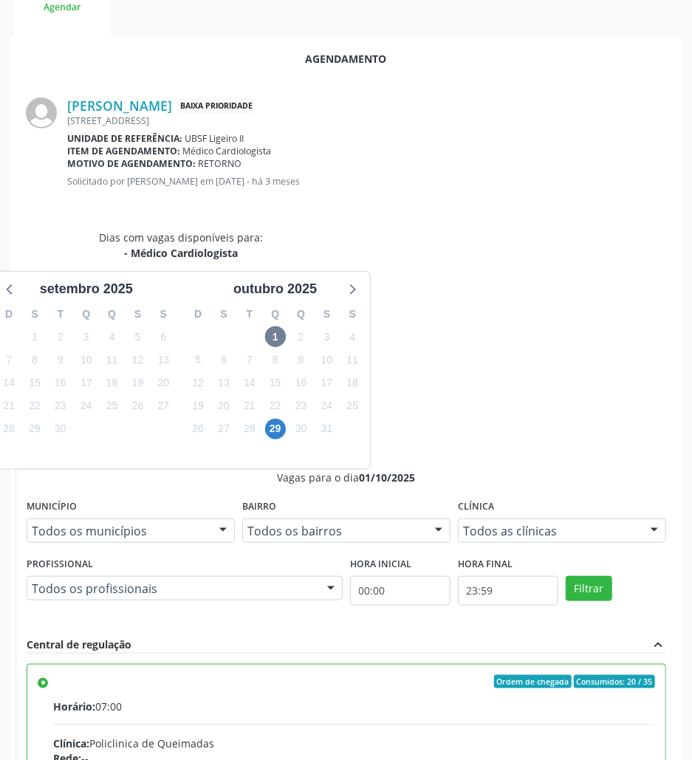
scroll to position [306, 0]
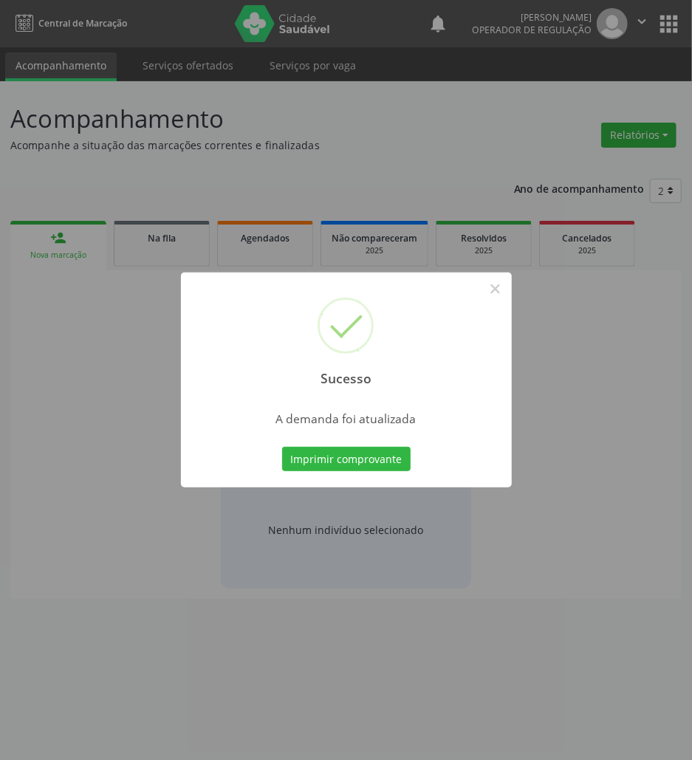
scroll to position [0, 0]
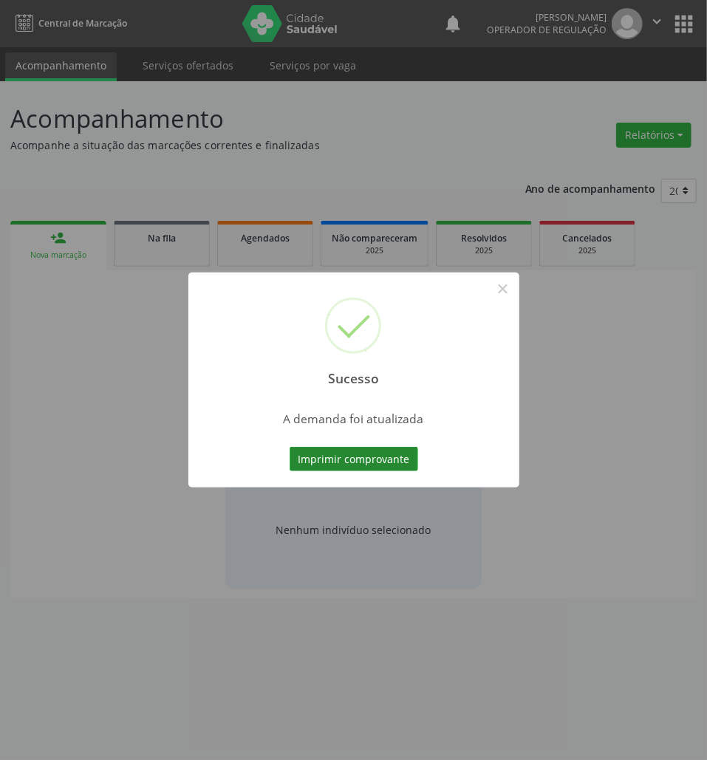
click at [331, 462] on button "Imprimir comprovante" at bounding box center [354, 459] width 129 height 25
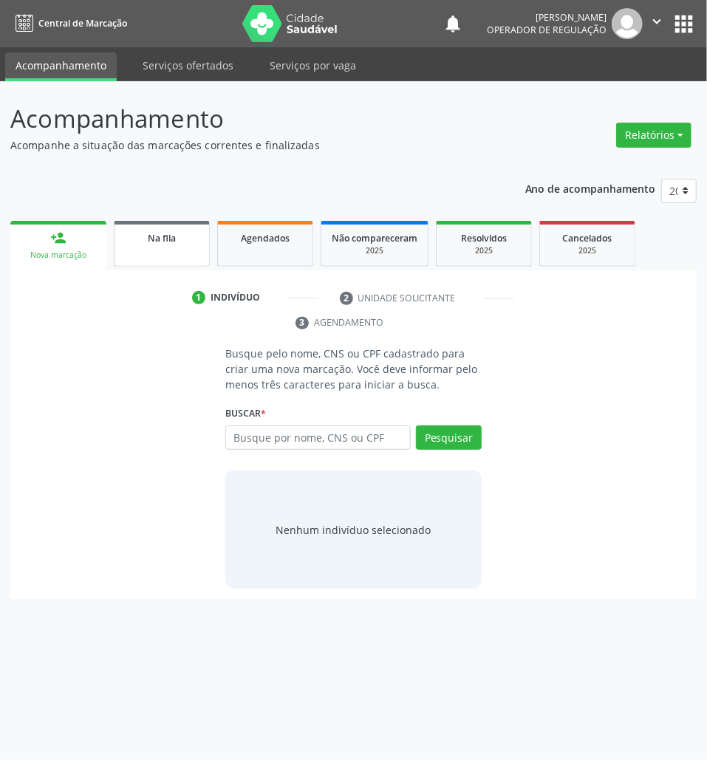
click at [166, 233] on span "Na fila" at bounding box center [162, 238] width 28 height 13
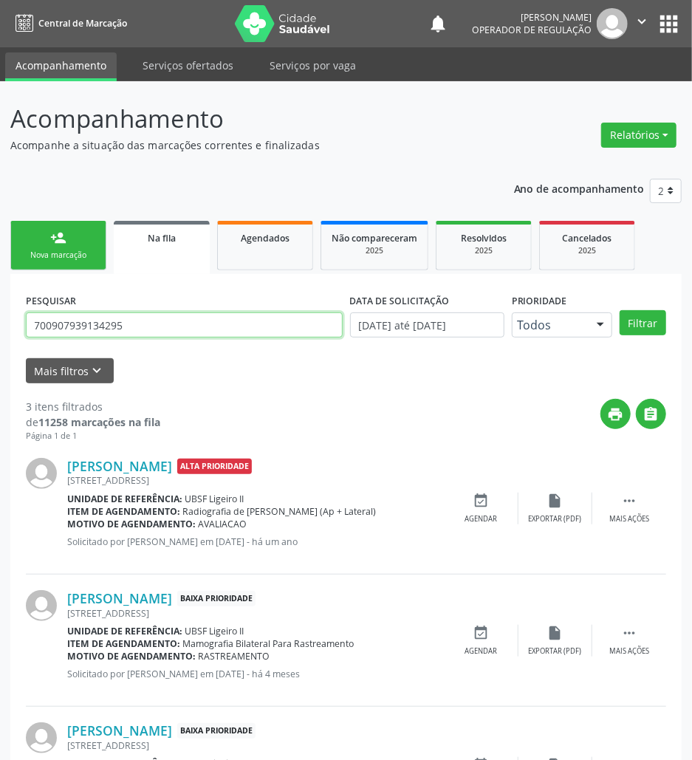
click at [113, 332] on input "700907939134295" at bounding box center [184, 324] width 317 height 25
type input "704001363468461"
click at [620, 310] on button "Filtrar" at bounding box center [643, 322] width 47 height 25
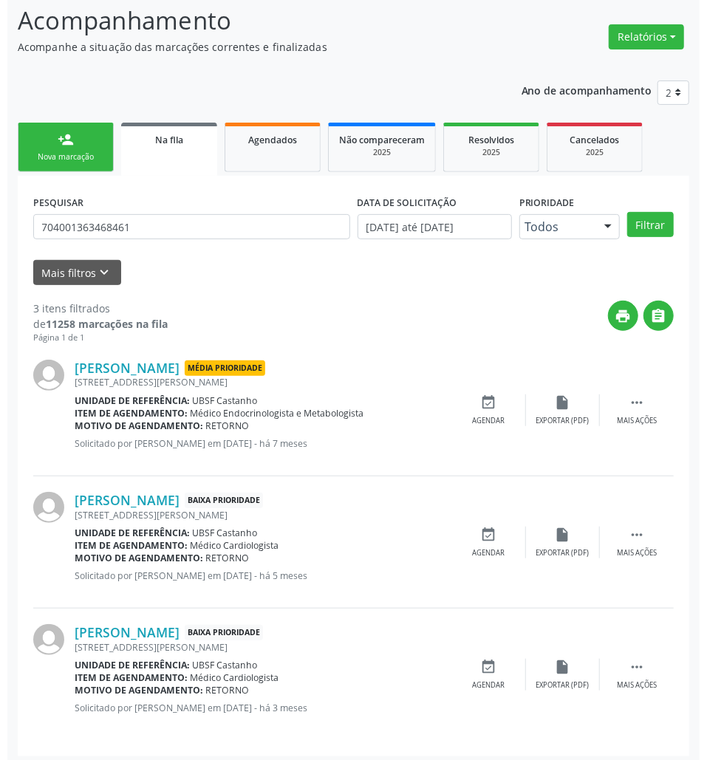
scroll to position [105, 0]
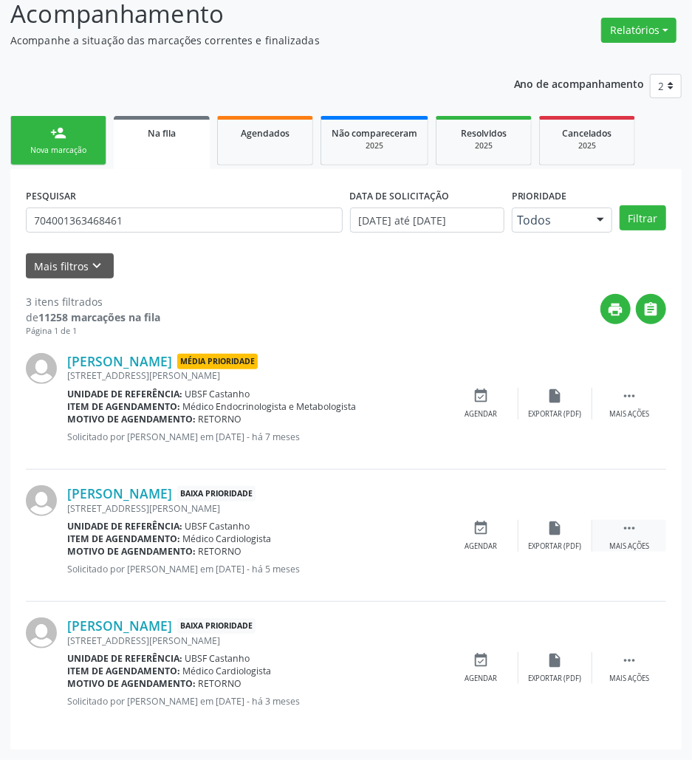
click at [625, 527] on icon "" at bounding box center [629, 528] width 16 height 16
click at [486, 549] on div "Cancelar" at bounding box center [481, 546] width 35 height 10
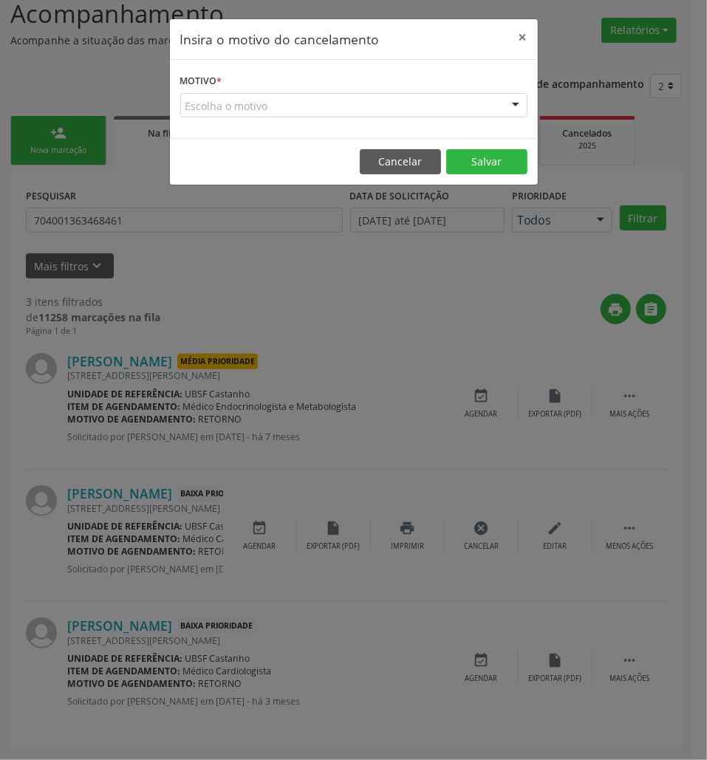
drag, startPoint x: 402, startPoint y: 110, endPoint x: 391, endPoint y: 124, distance: 17.4
click at [402, 112] on div "Escolha o motivo" at bounding box center [353, 105] width 347 height 25
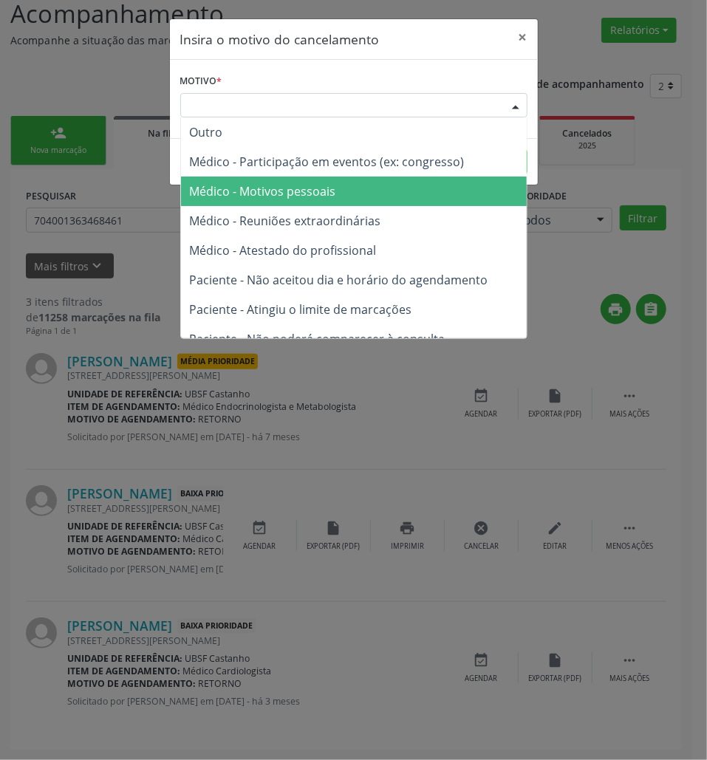
click at [354, 192] on span "Médico - Motivos pessoais" at bounding box center [354, 192] width 346 height 30
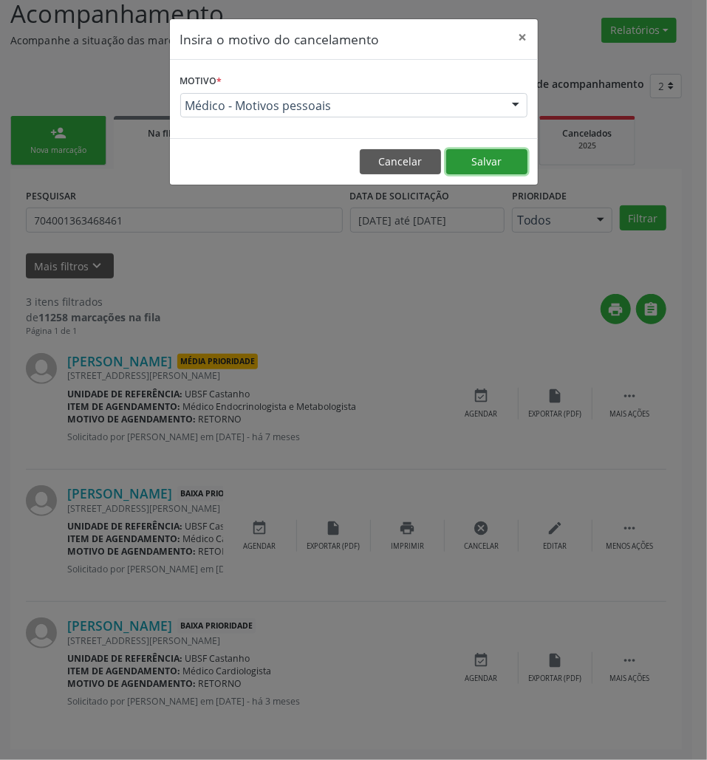
click at [498, 152] on button "Salvar" at bounding box center [486, 161] width 81 height 25
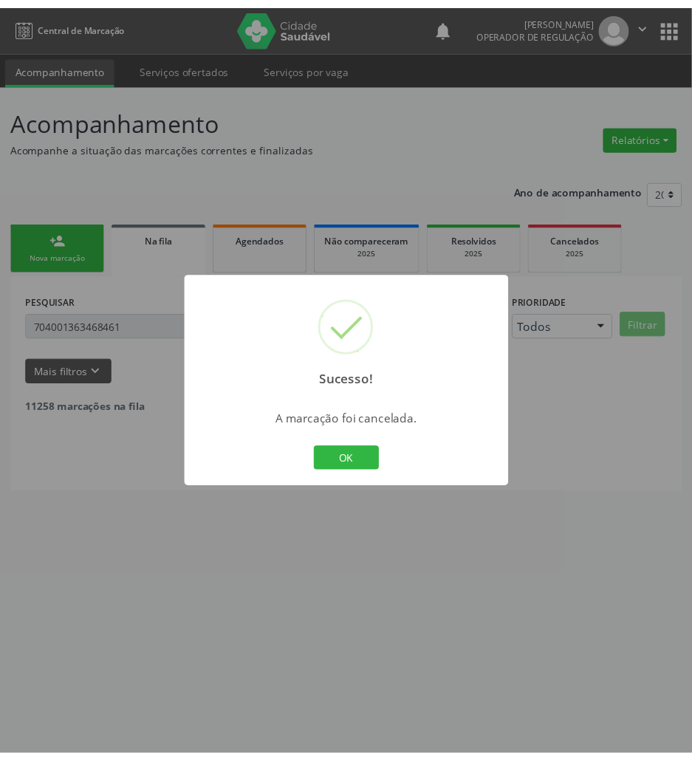
scroll to position [0, 0]
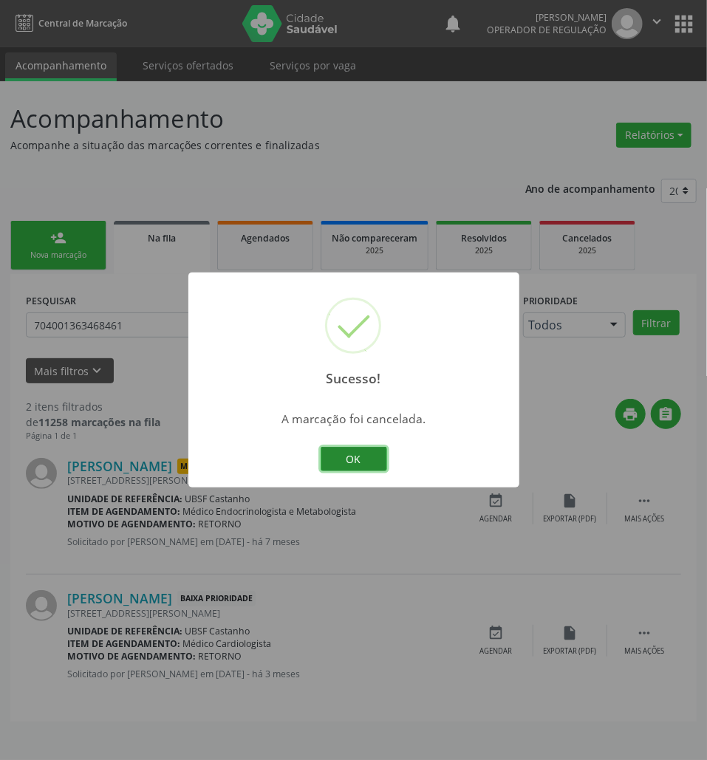
click at [359, 462] on button "OK" at bounding box center [354, 459] width 66 height 25
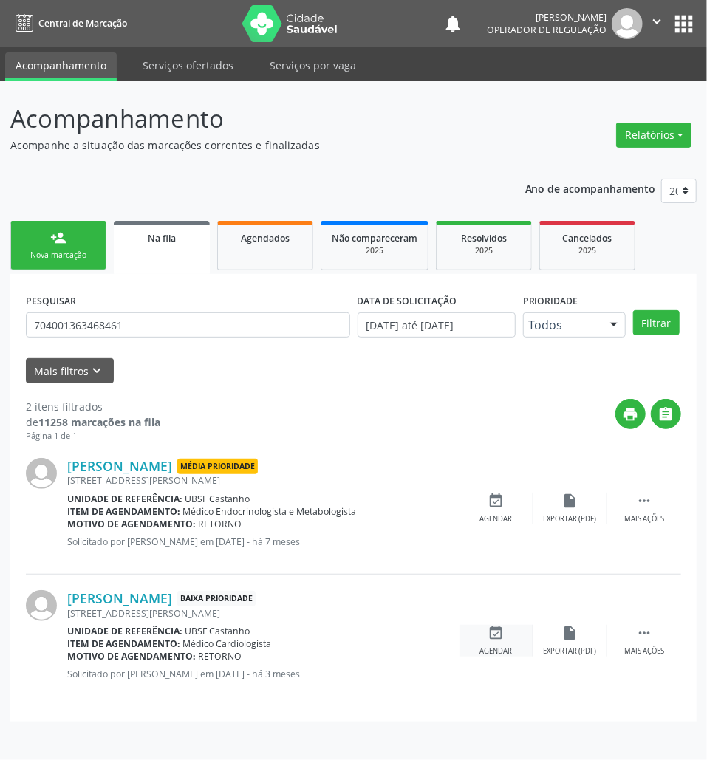
click at [490, 642] on div "event_available Agendar" at bounding box center [496, 641] width 74 height 32
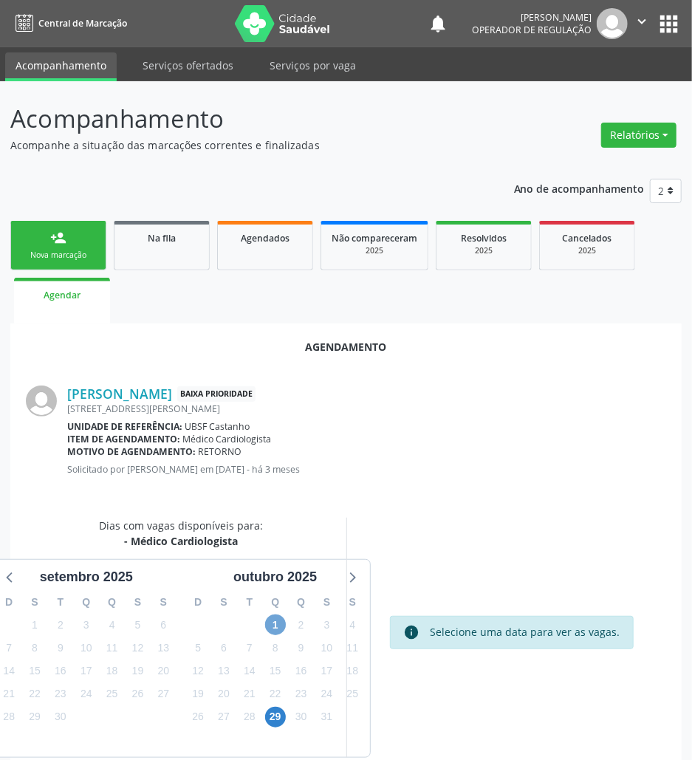
click at [269, 626] on span "1" at bounding box center [275, 624] width 21 height 21
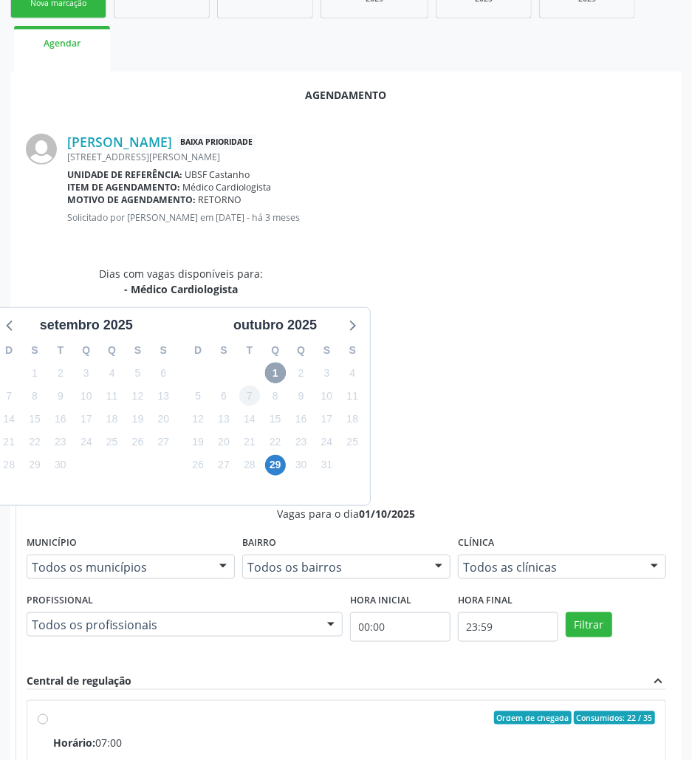
scroll to position [281, 0]
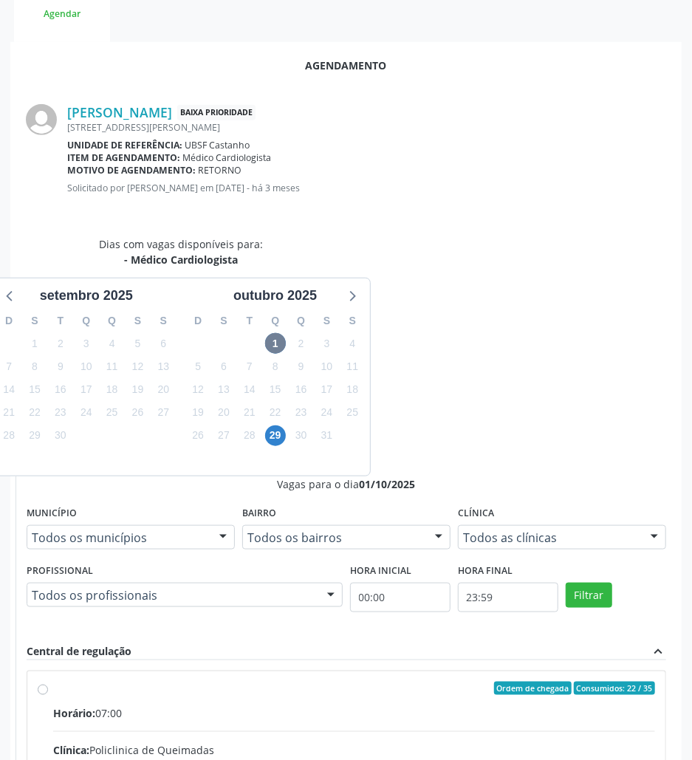
click at [48, 682] on input "Ordem de chegada Consumidos: 22 / 35 Horário: 07:00 Clínica: Policlinica de Que…" at bounding box center [43, 688] width 10 height 13
radio input "true"
drag, startPoint x: 641, startPoint y: 745, endPoint x: 456, endPoint y: 713, distance: 188.1
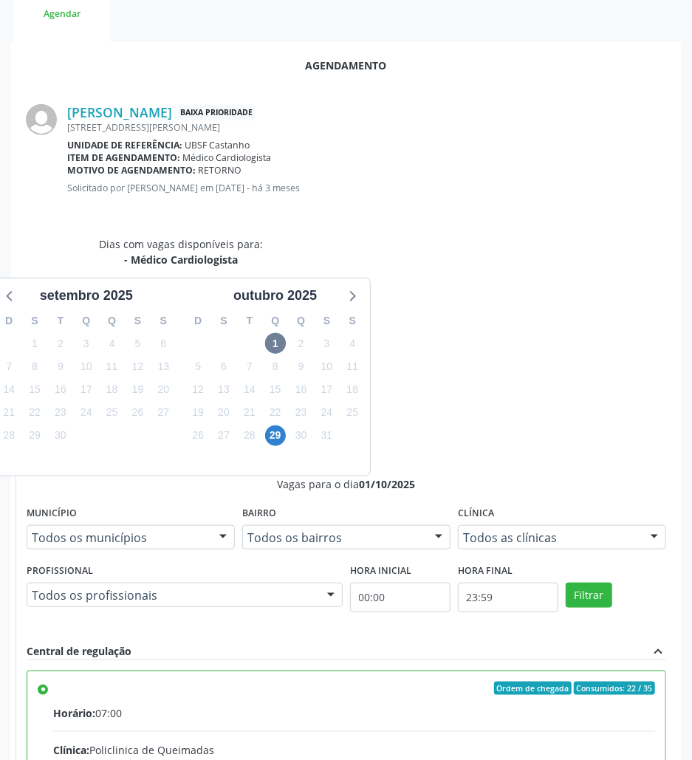
scroll to position [0, 0]
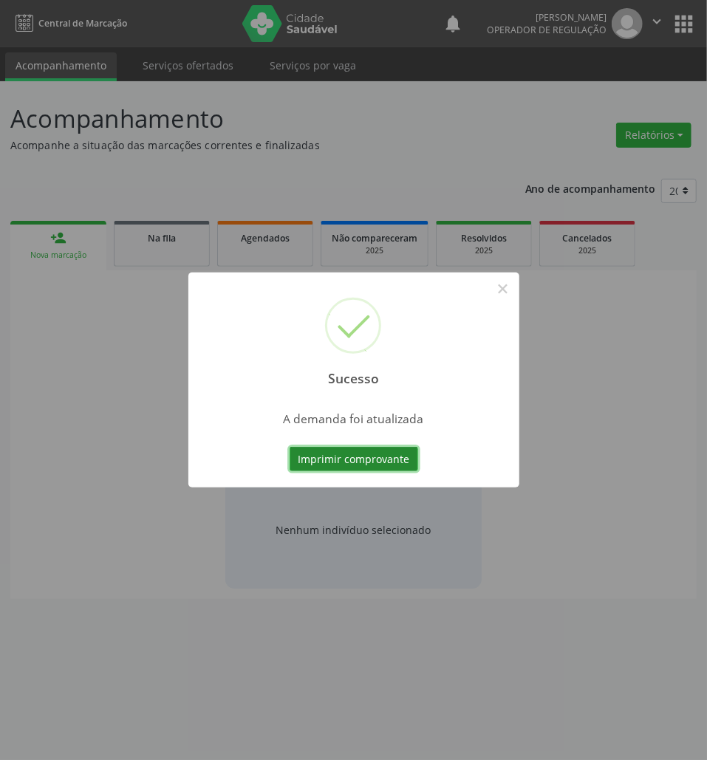
click at [371, 462] on button "Imprimir comprovante" at bounding box center [354, 459] width 129 height 25
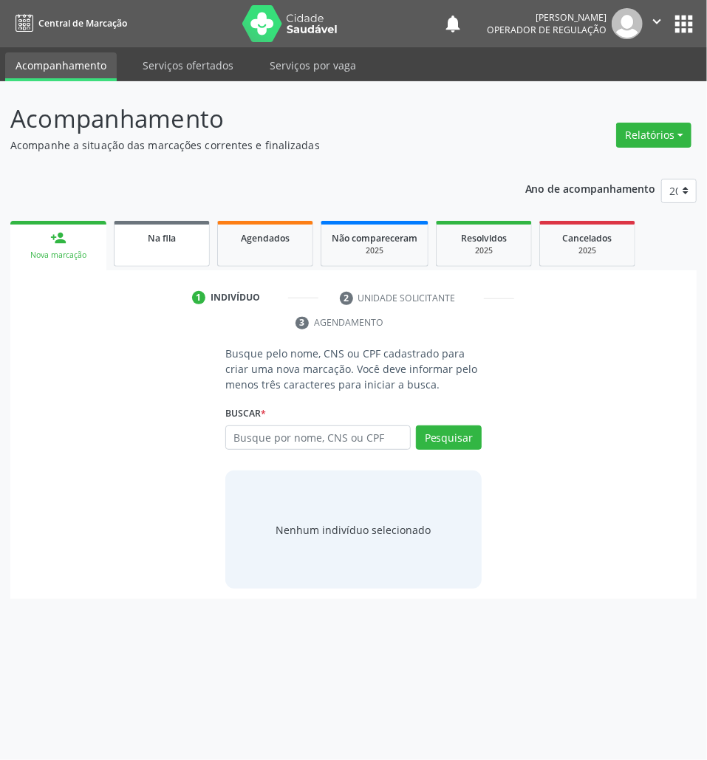
click at [161, 253] on link "Na fila" at bounding box center [162, 244] width 96 height 46
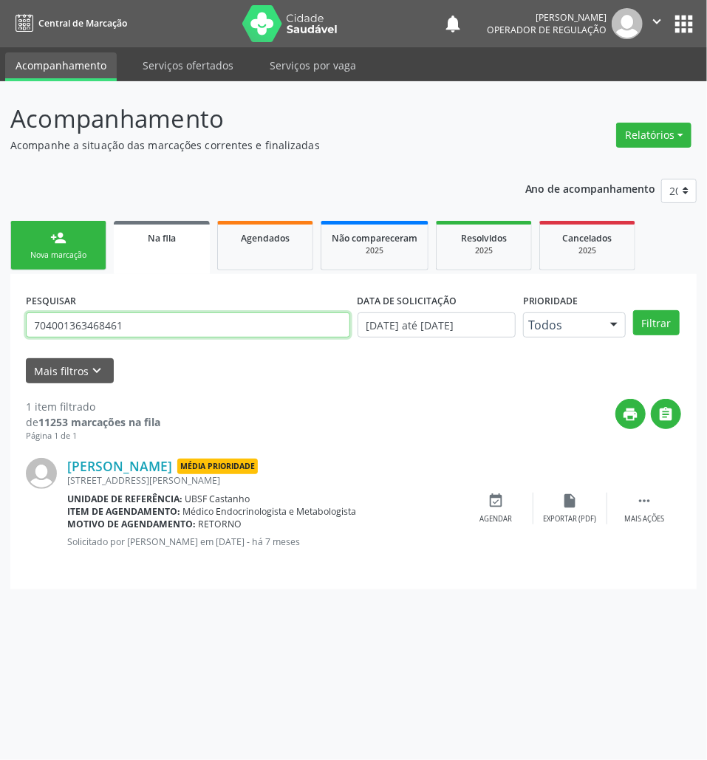
click at [106, 329] on input "704001363468461" at bounding box center [188, 324] width 324 height 25
click at [104, 329] on input "704001363468461" at bounding box center [188, 324] width 324 height 25
type input "709009871847112"
click at [633, 310] on button "Filtrar" at bounding box center [656, 322] width 47 height 25
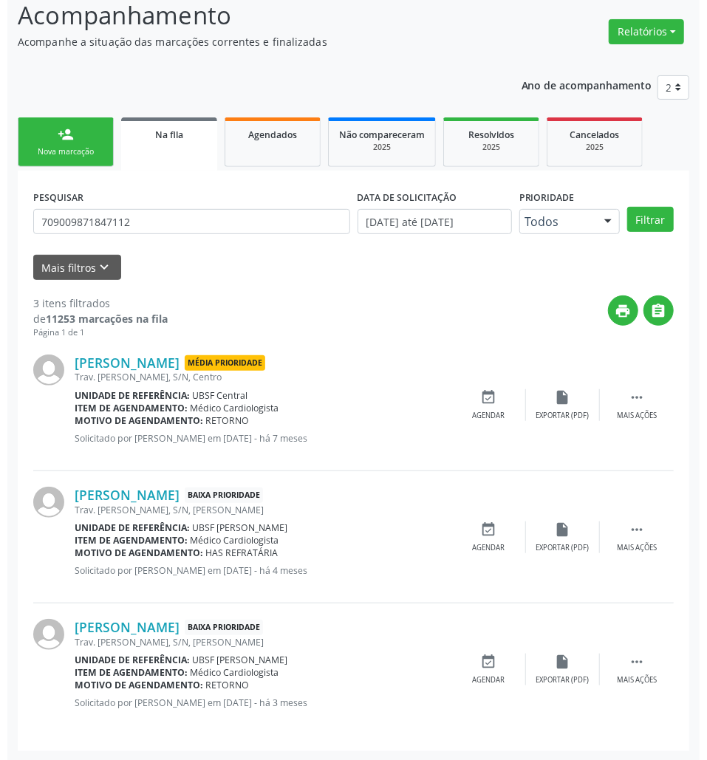
scroll to position [105, 0]
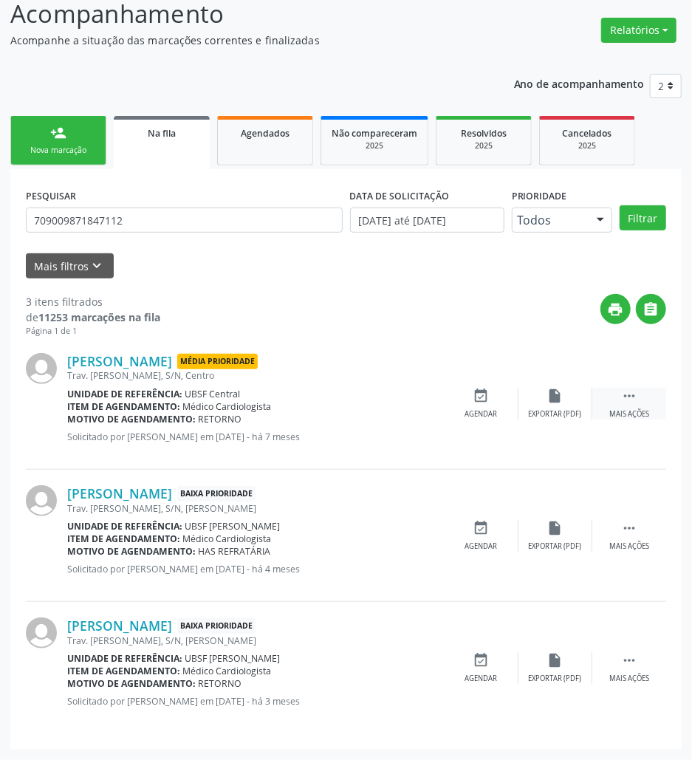
click at [633, 396] on icon "" at bounding box center [629, 396] width 16 height 16
click at [474, 402] on icon "cancel" at bounding box center [481, 396] width 16 height 16
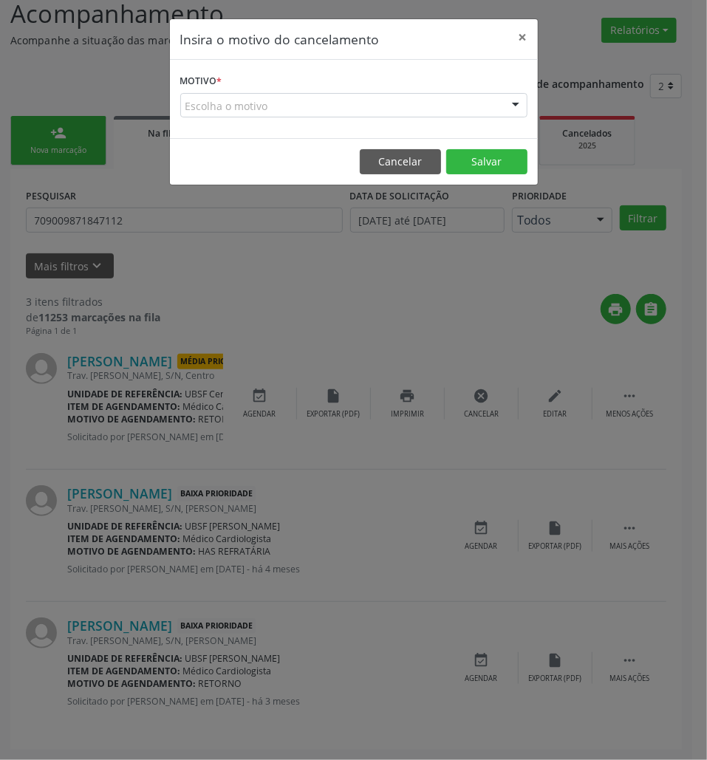
drag, startPoint x: 418, startPoint y: 102, endPoint x: 417, endPoint y: 117, distance: 14.8
click at [418, 103] on div "Escolha o motivo" at bounding box center [353, 105] width 347 height 25
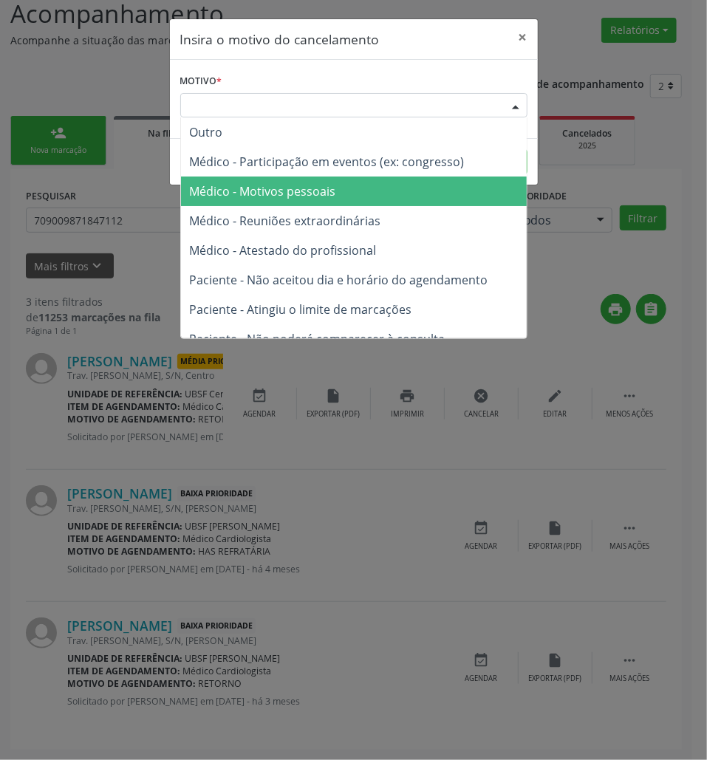
click at [385, 187] on span "Médico - Motivos pessoais" at bounding box center [354, 192] width 346 height 30
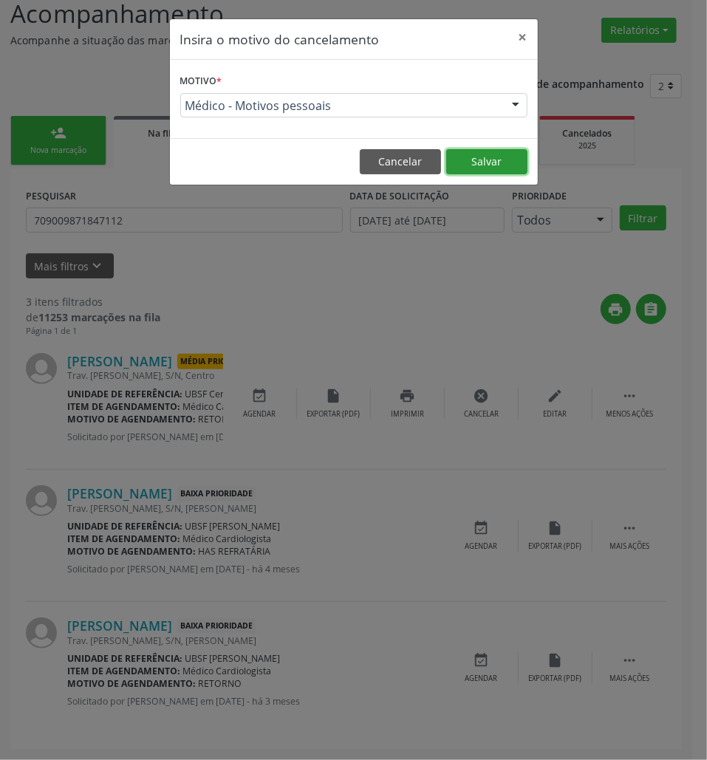
click at [459, 162] on button "Salvar" at bounding box center [486, 161] width 81 height 25
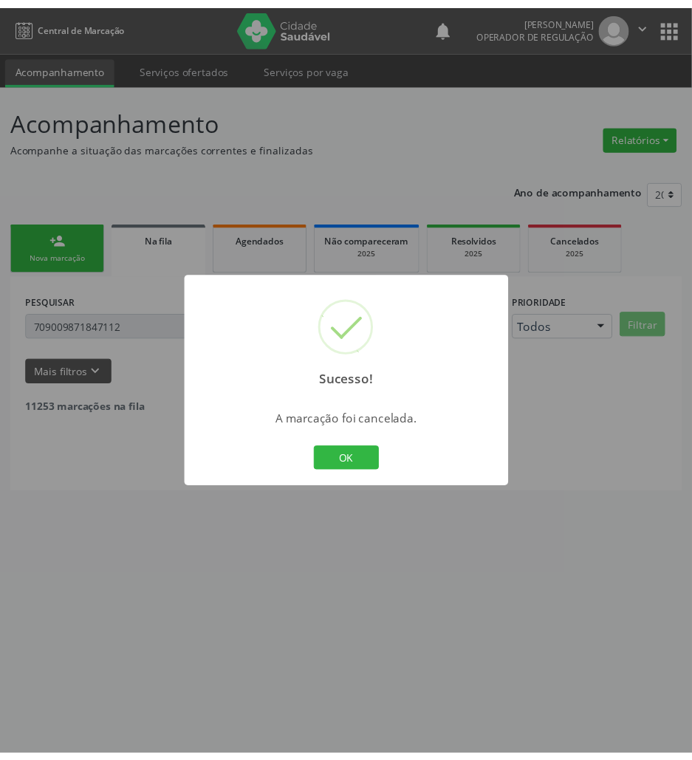
scroll to position [0, 0]
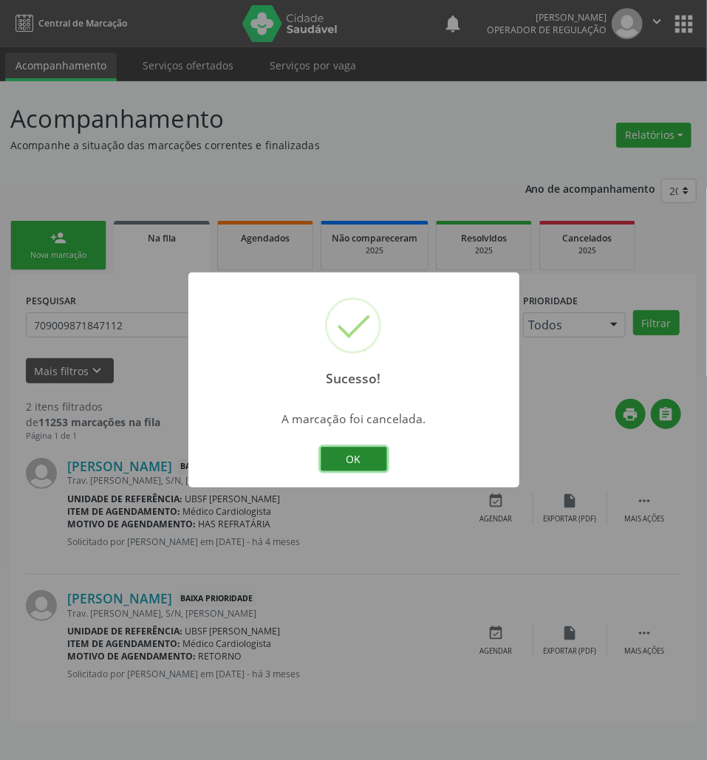
click at [381, 461] on button "OK" at bounding box center [354, 459] width 66 height 25
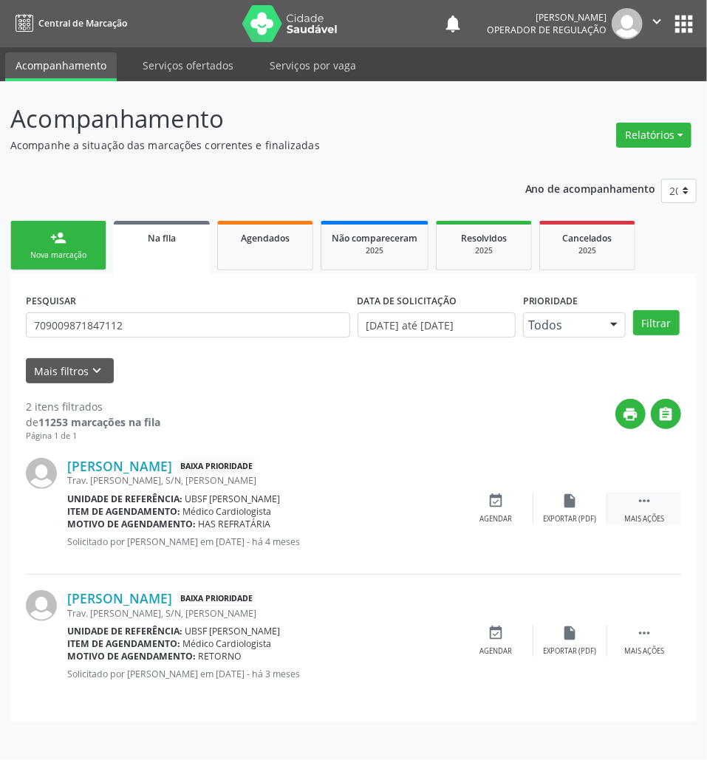
click at [645, 500] on icon "" at bounding box center [644, 501] width 16 height 16
click at [505, 513] on div "cancel Cancelar" at bounding box center [496, 509] width 74 height 32
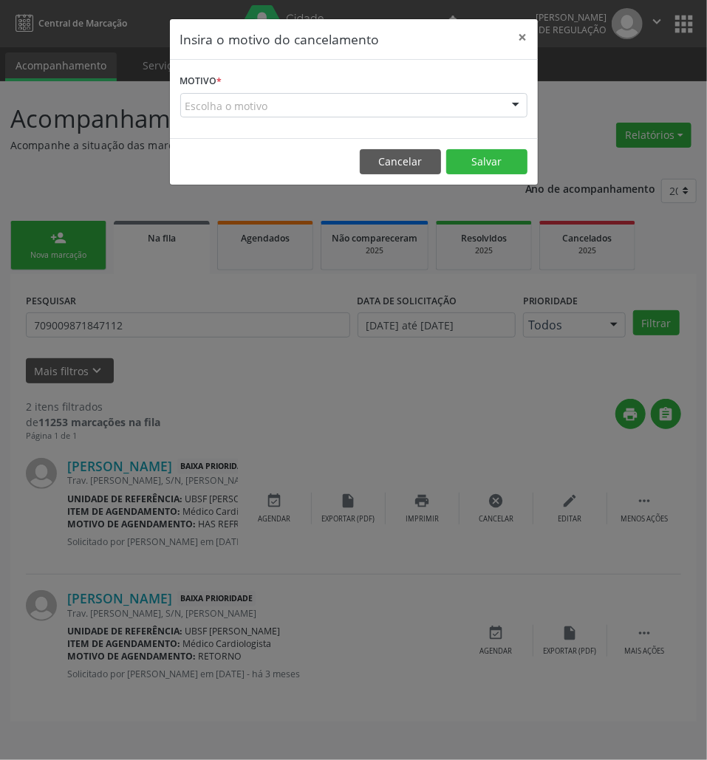
drag, startPoint x: 453, startPoint y: 102, endPoint x: 450, endPoint y: 115, distance: 13.6
click at [452, 105] on div "Escolha o motivo" at bounding box center [353, 105] width 347 height 25
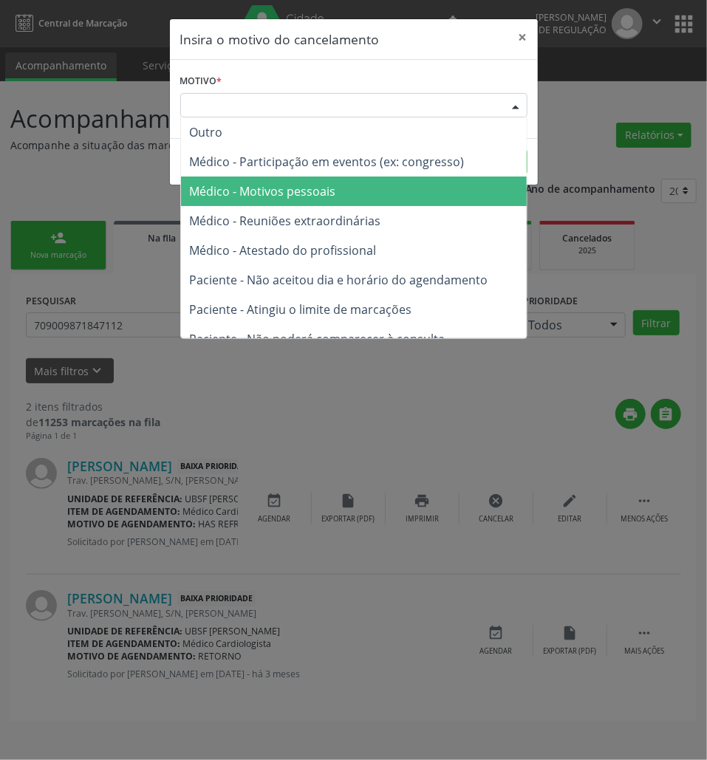
click at [422, 198] on span "Médico - Motivos pessoais" at bounding box center [354, 192] width 346 height 30
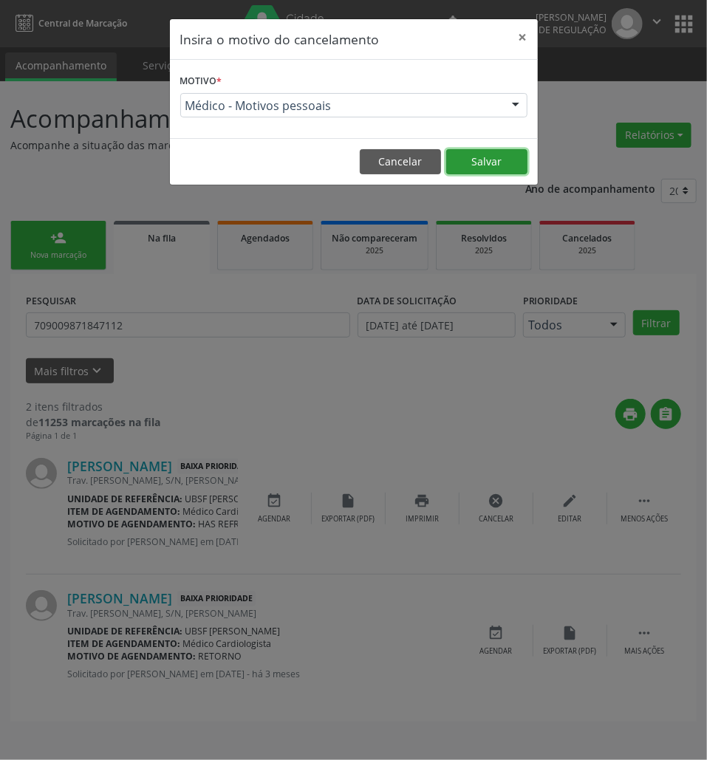
click at [470, 167] on button "Salvar" at bounding box center [486, 161] width 81 height 25
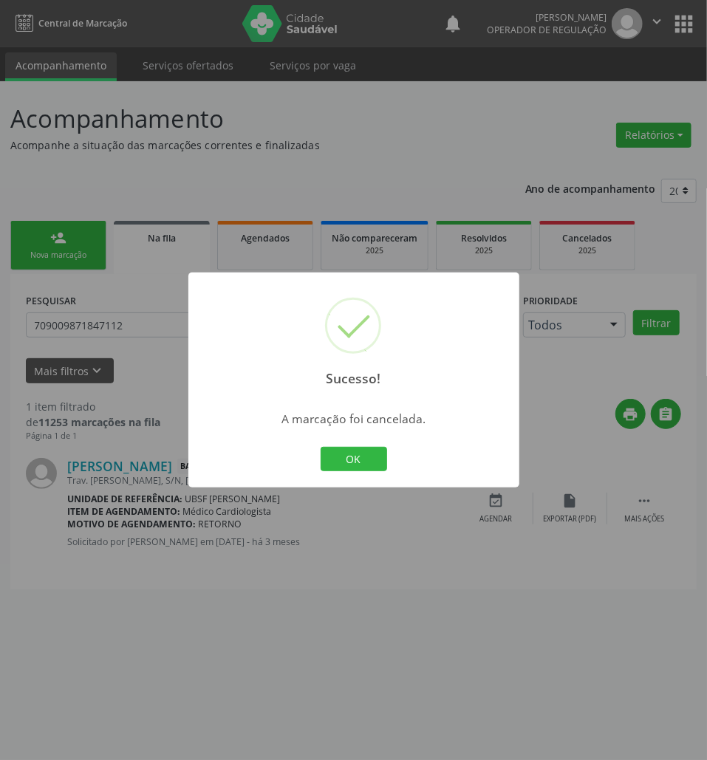
click at [356, 444] on div "OK Cancel" at bounding box center [353, 459] width 73 height 31
drag, startPoint x: 353, startPoint y: 452, endPoint x: 24, endPoint y: 447, distance: 329.4
click at [344, 452] on button "OK" at bounding box center [354, 459] width 66 height 25
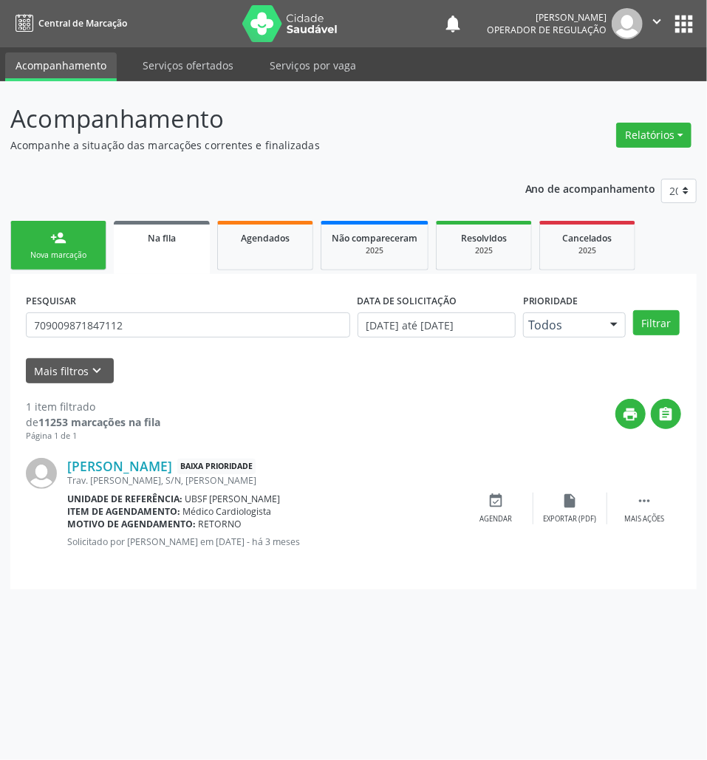
drag, startPoint x: 504, startPoint y: 500, endPoint x: 332, endPoint y: 532, distance: 175.1
click at [503, 500] on div "event_available Agendar" at bounding box center [496, 509] width 74 height 32
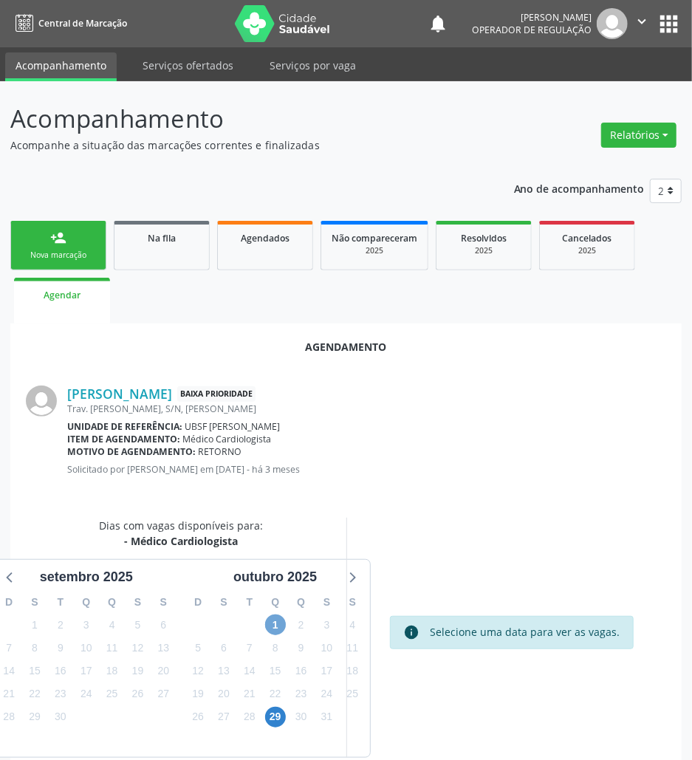
click at [272, 628] on span "1" at bounding box center [275, 624] width 21 height 21
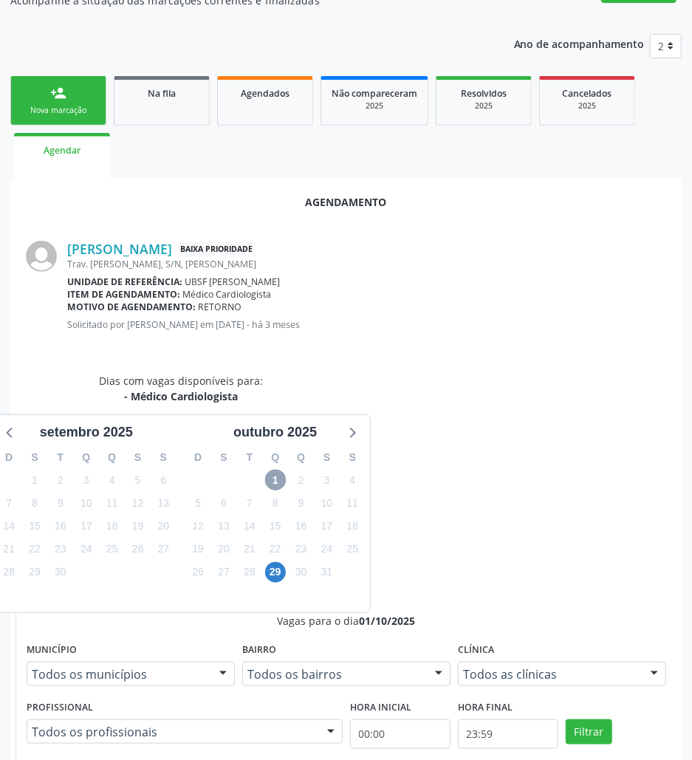
scroll to position [281, 0]
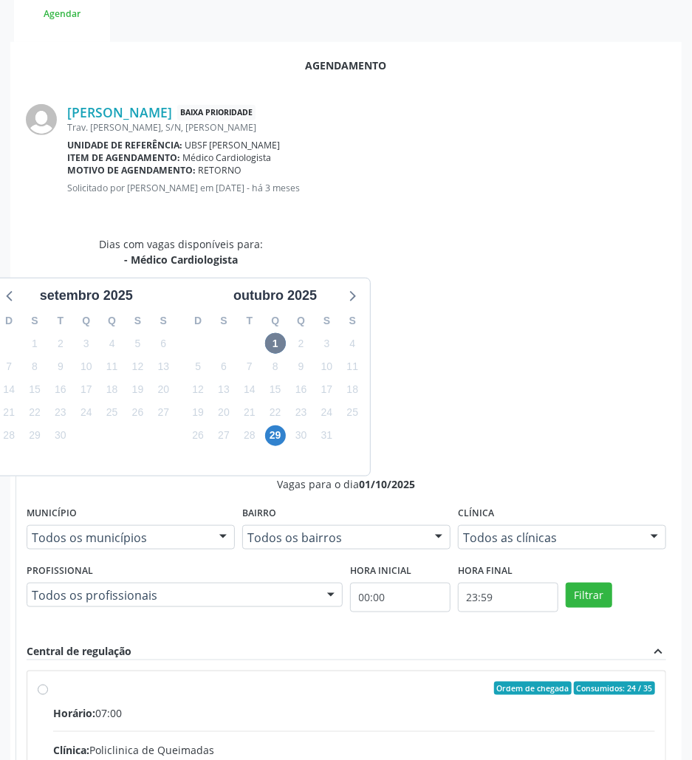
drag, startPoint x: 580, startPoint y: 547, endPoint x: 580, endPoint y: 558, distance: 11.8
click at [48, 682] on input "Ordem de chegada Consumidos: 24 / 35 Horário: 07:00 Clínica: Policlinica de Que…" at bounding box center [43, 688] width 10 height 13
radio input "true"
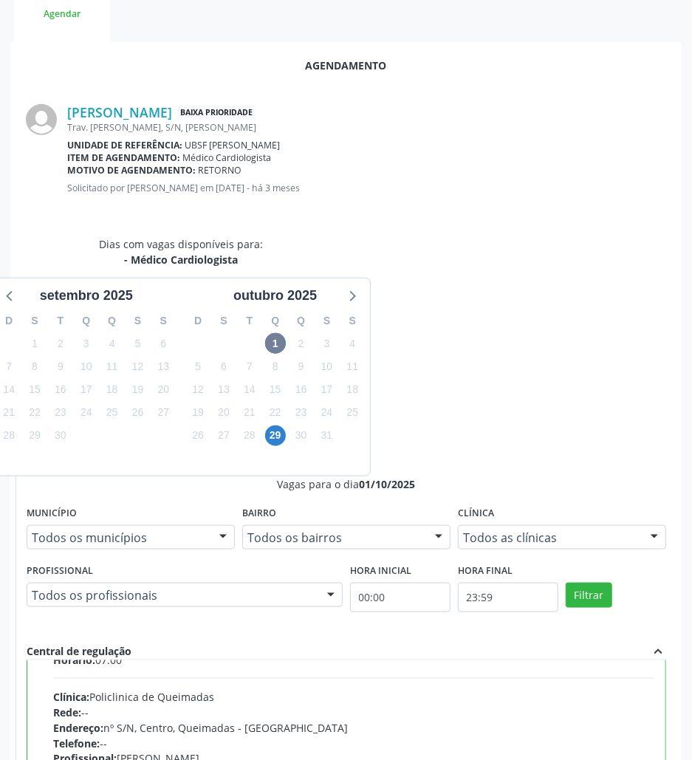
scroll to position [75, 0]
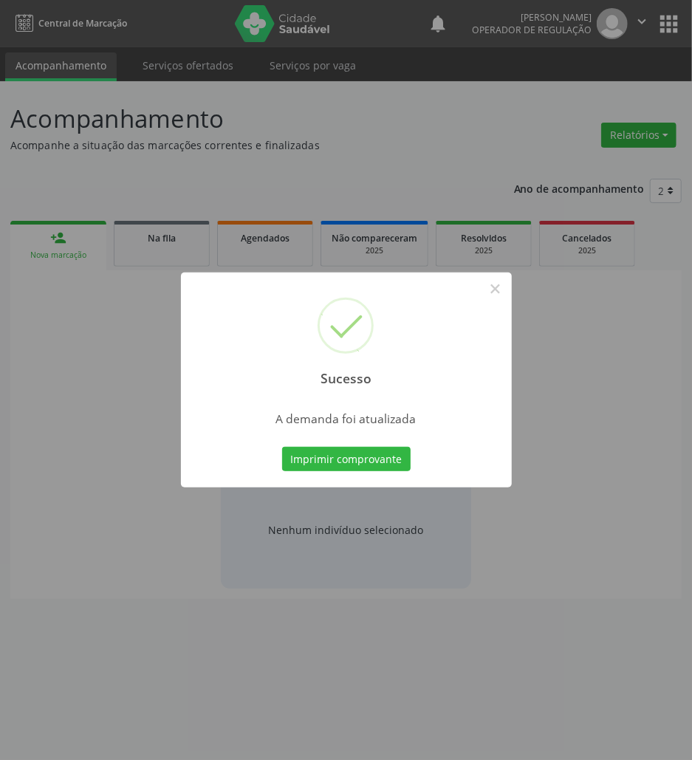
scroll to position [0, 0]
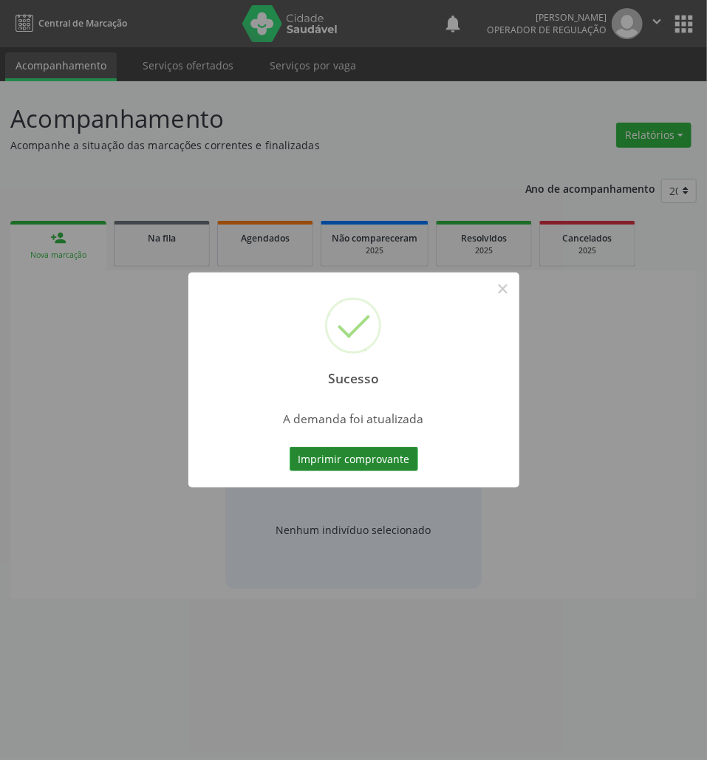
click at [321, 465] on button "Imprimir comprovante" at bounding box center [354, 459] width 129 height 25
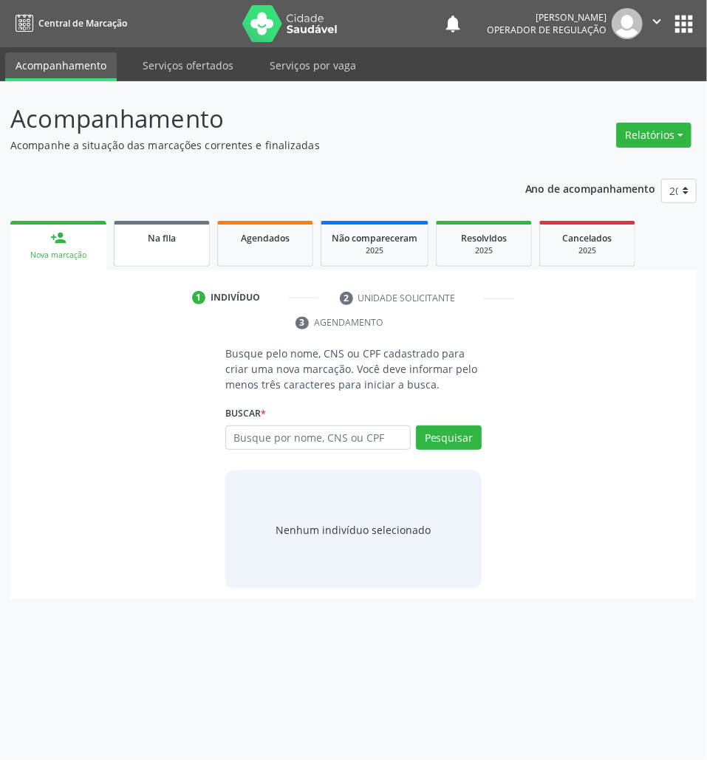
click at [172, 252] on link "Na fila" at bounding box center [162, 244] width 96 height 46
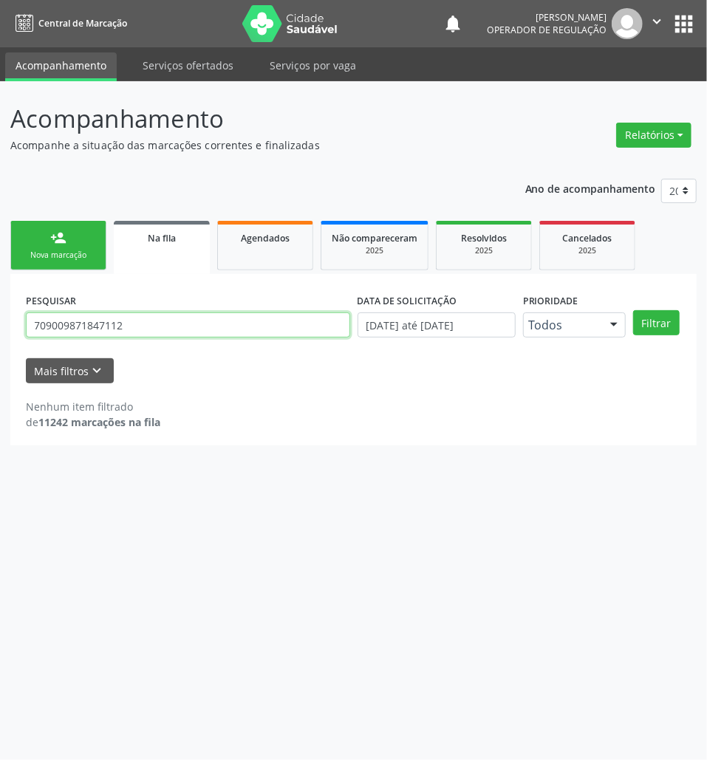
click at [104, 319] on input "709009871847112" at bounding box center [188, 324] width 324 height 25
type input "706208086214763"
click at [633, 310] on button "Filtrar" at bounding box center [656, 322] width 47 height 25
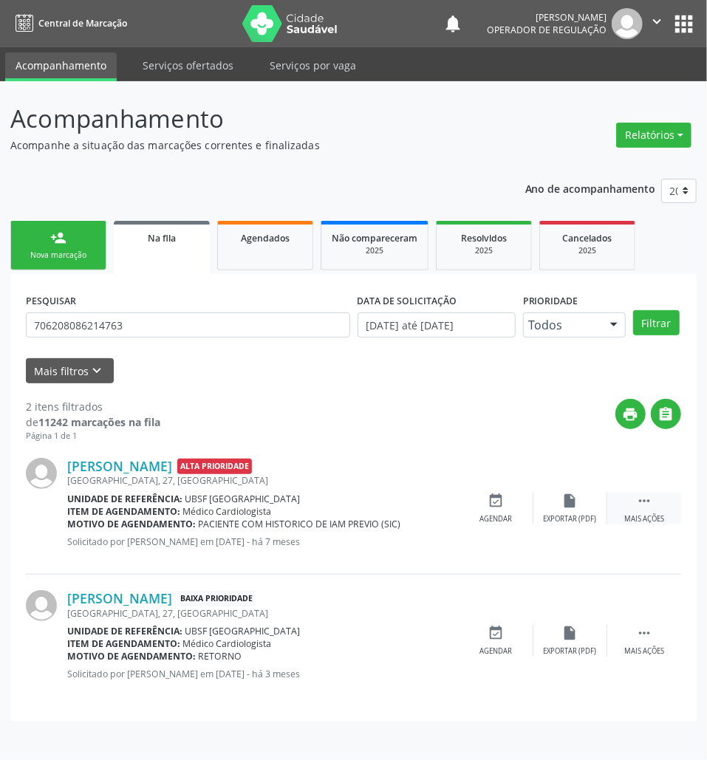
click at [654, 502] on div " Mais ações" at bounding box center [644, 509] width 74 height 32
click at [516, 508] on div "cancel Cancelar" at bounding box center [496, 509] width 74 height 32
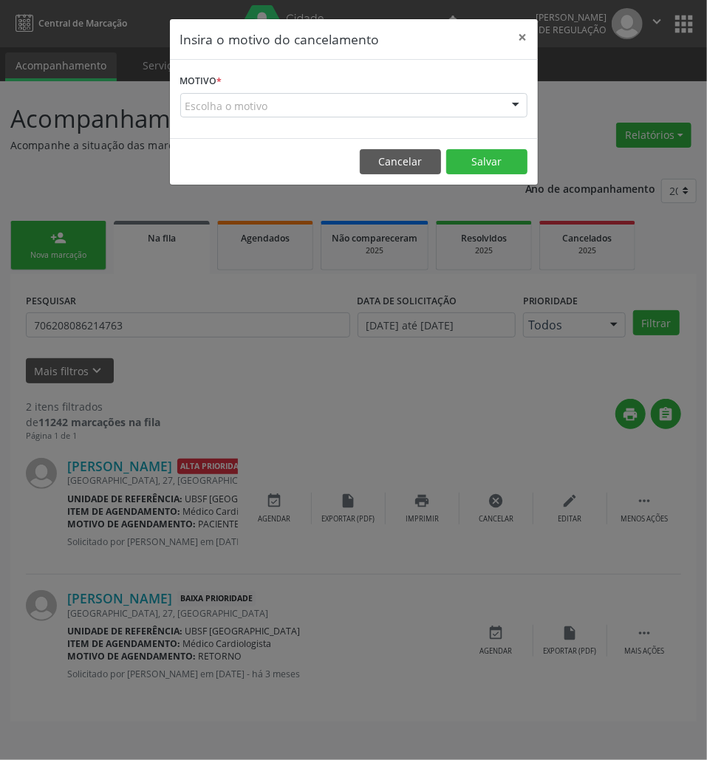
drag, startPoint x: 354, startPoint y: 111, endPoint x: 357, endPoint y: 136, distance: 25.3
click at [354, 112] on div "Escolha o motivo" at bounding box center [353, 105] width 347 height 25
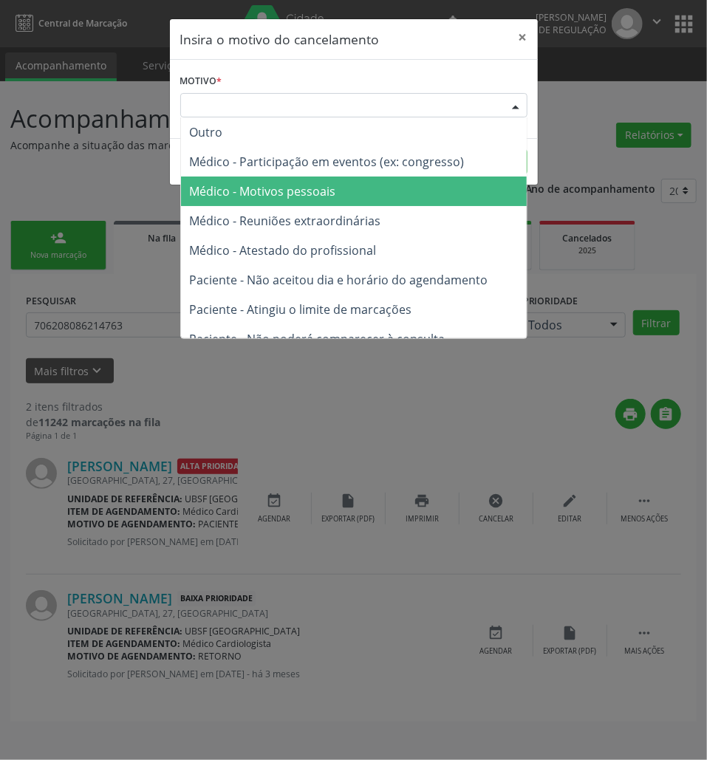
click at [350, 187] on span "Médico - Motivos pessoais" at bounding box center [354, 192] width 346 height 30
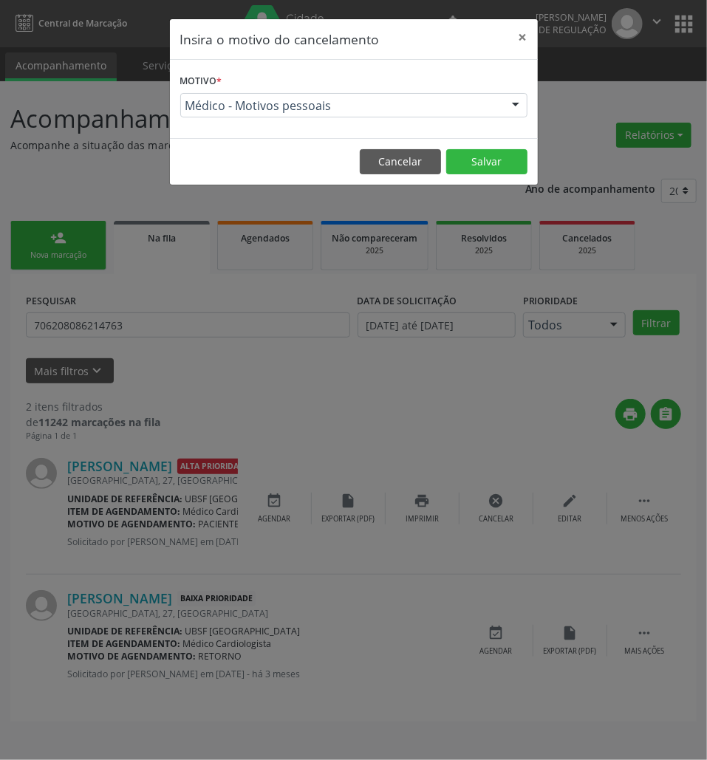
click at [524, 148] on footer "Cancelar Salvar" at bounding box center [354, 161] width 368 height 47
click at [503, 157] on button "Salvar" at bounding box center [486, 161] width 81 height 25
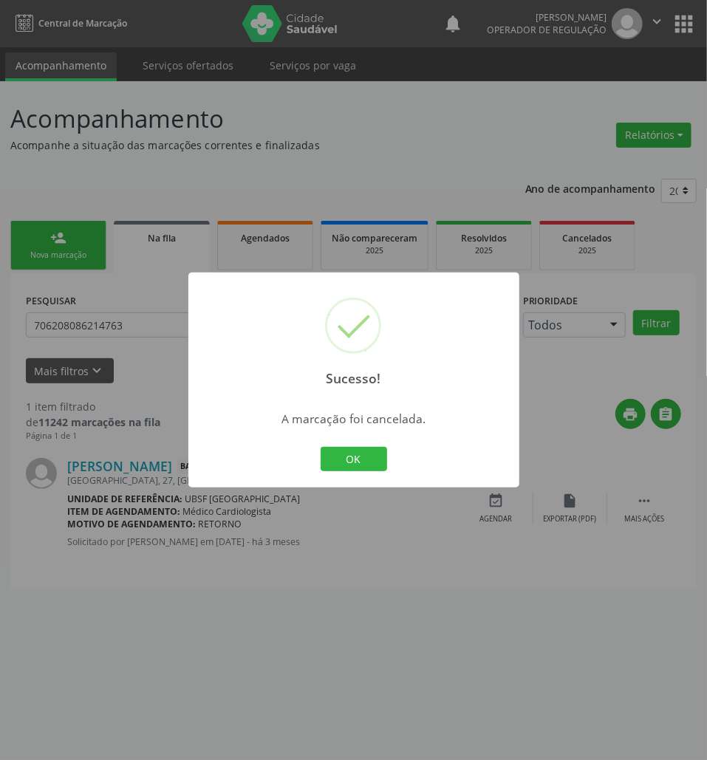
click at [349, 444] on div "OK Cancel" at bounding box center [353, 459] width 73 height 31
click at [354, 453] on button "OK" at bounding box center [354, 459] width 66 height 25
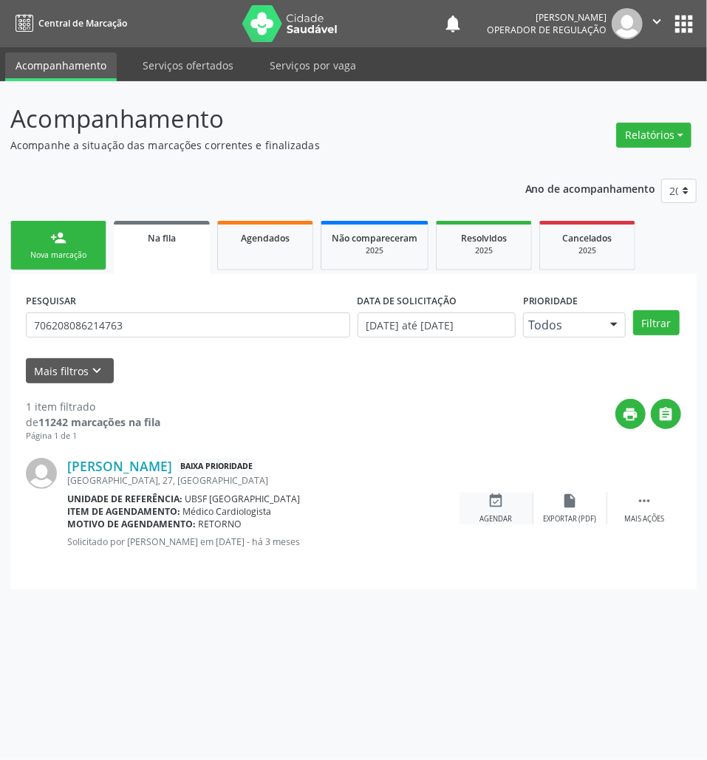
click at [495, 502] on icon "event_available" at bounding box center [496, 501] width 16 height 16
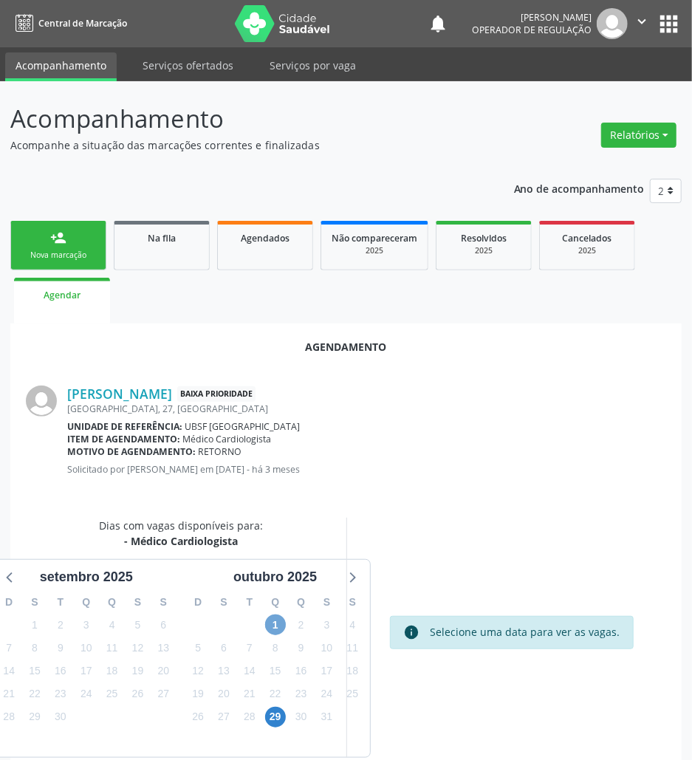
click at [281, 627] on span "1" at bounding box center [275, 624] width 21 height 21
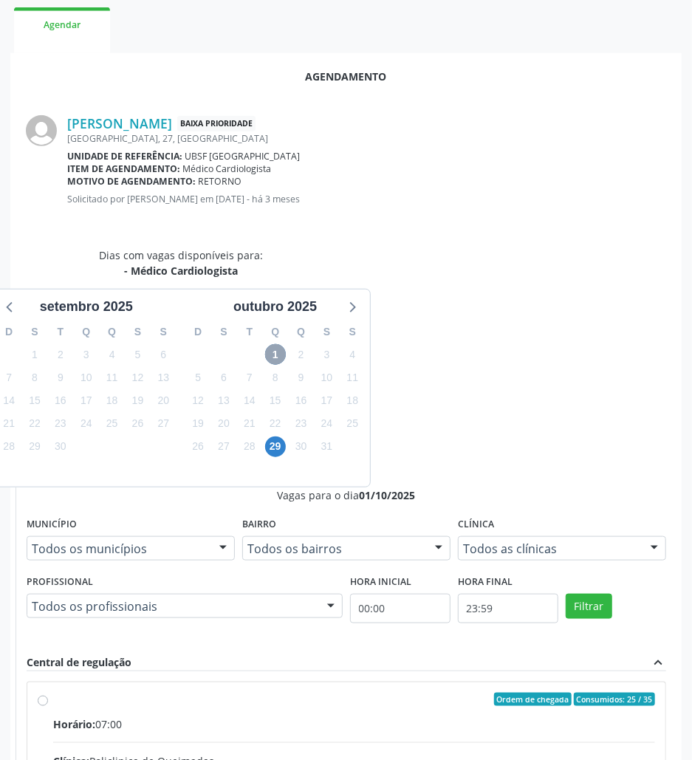
scroll to position [281, 0]
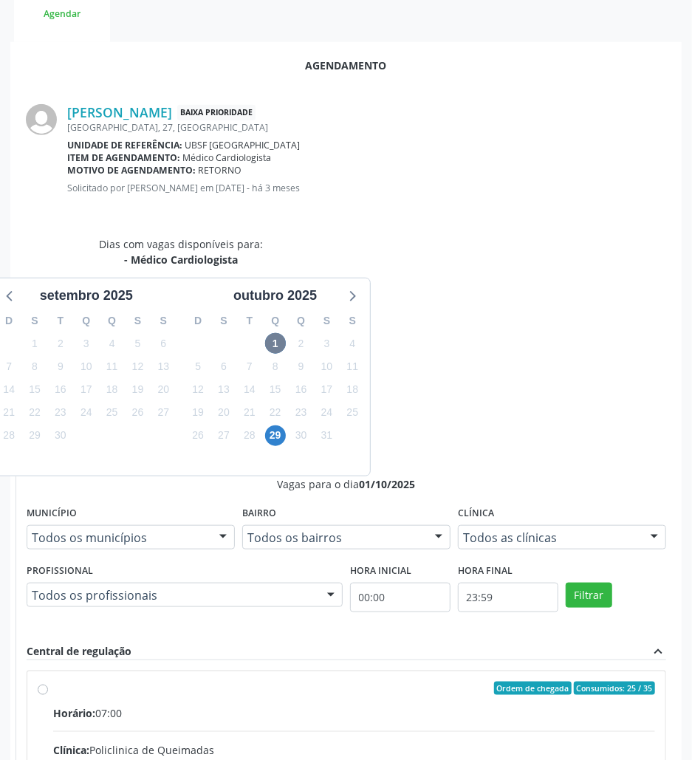
click at [48, 682] on input "Ordem de chegada Consumidos: 25 / 35 Horário: 07:00 Clínica: Policlinica de Que…" at bounding box center [43, 688] width 10 height 13
radio input "true"
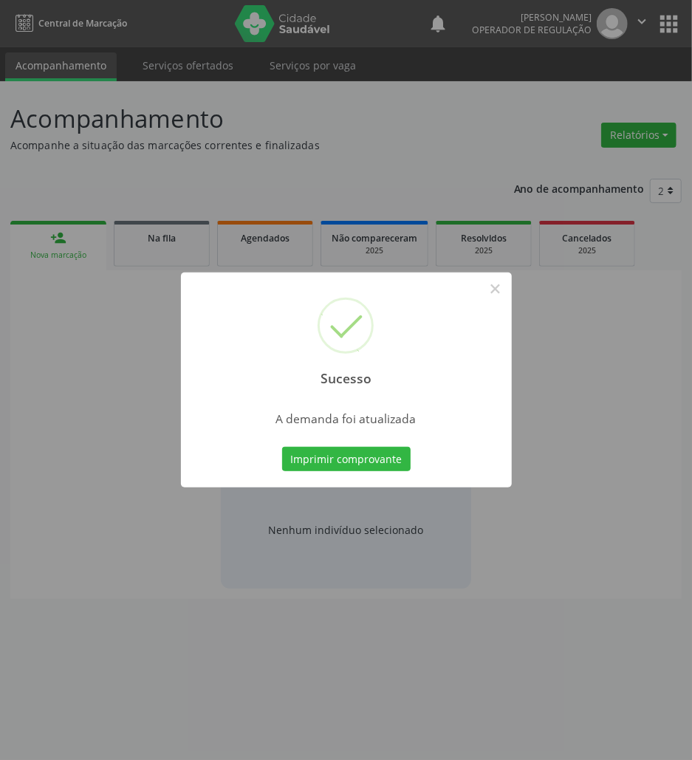
scroll to position [0, 0]
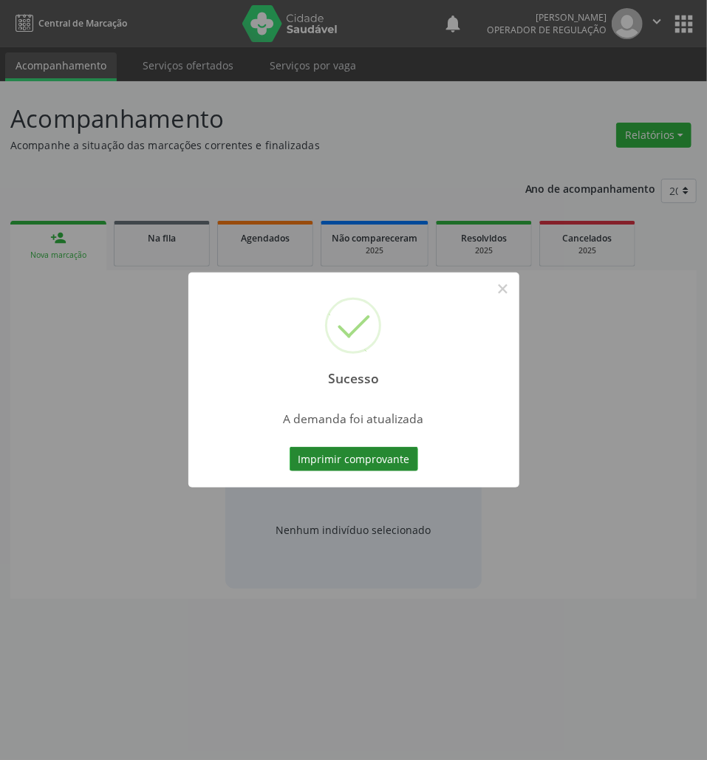
click at [350, 459] on button "Imprimir comprovante" at bounding box center [354, 459] width 129 height 25
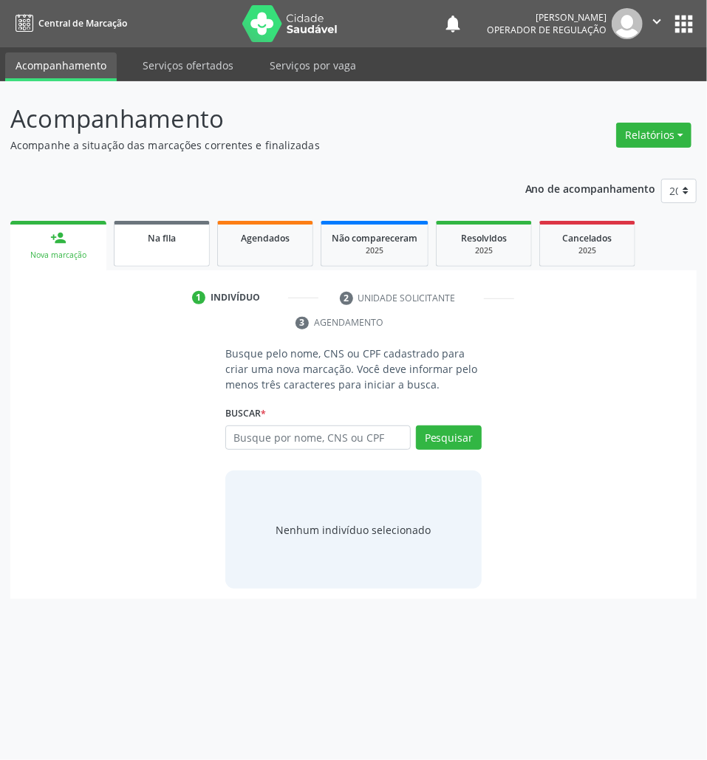
click at [172, 225] on link "Na fila" at bounding box center [162, 244] width 96 height 46
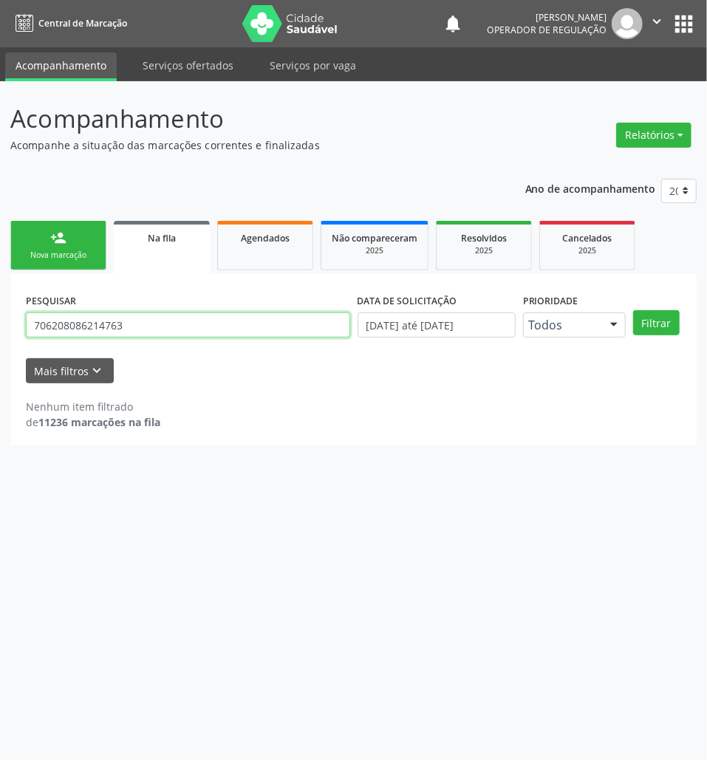
click at [80, 318] on input "706208086214763" at bounding box center [188, 324] width 324 height 25
type input "700400444479741"
click at [633, 310] on button "Filtrar" at bounding box center [656, 322] width 47 height 25
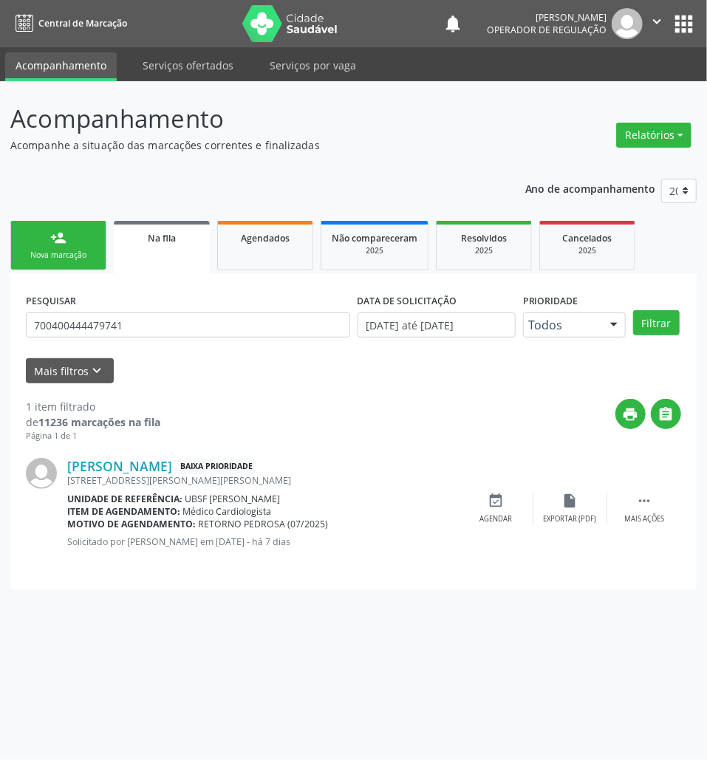
drag, startPoint x: 506, startPoint y: 509, endPoint x: 242, endPoint y: 511, distance: 263.7
click at [506, 509] on div "event_available Agendar" at bounding box center [496, 509] width 74 height 32
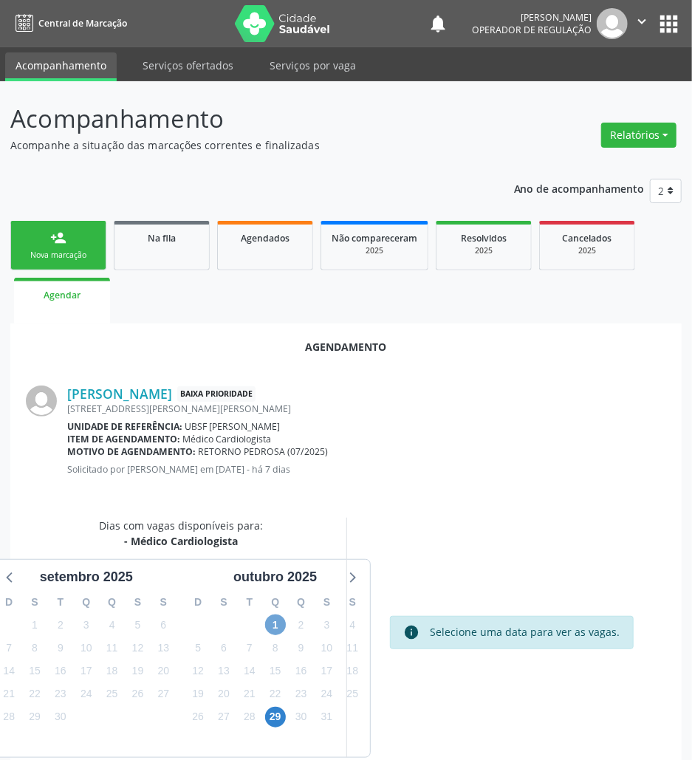
click at [273, 625] on span "1" at bounding box center [275, 624] width 21 height 21
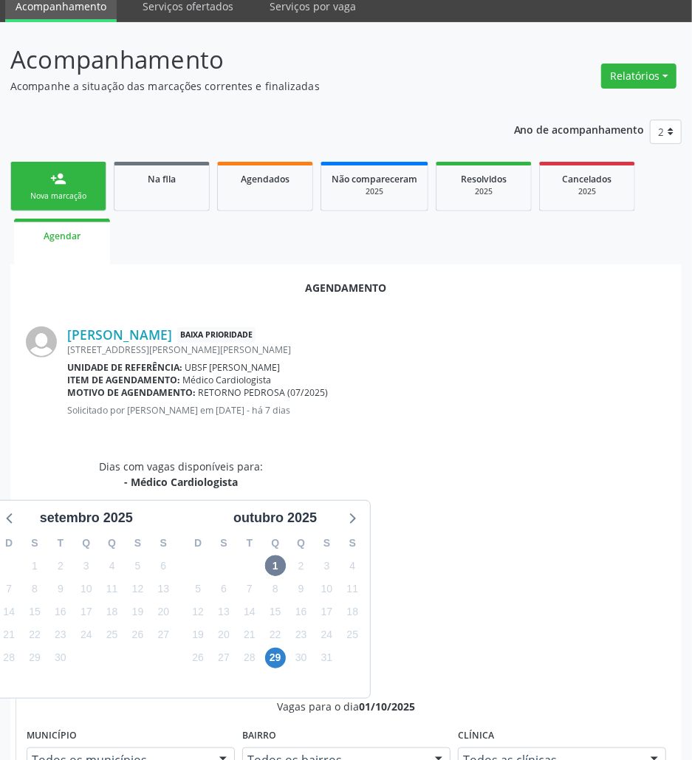
drag, startPoint x: 544, startPoint y: 725, endPoint x: 526, endPoint y: 719, distance: 18.9
radio input "true"
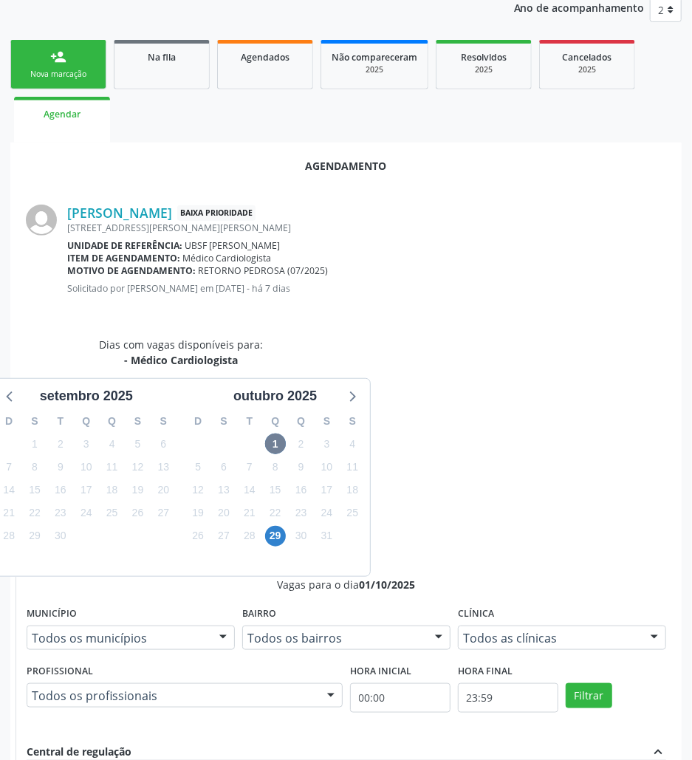
scroll to position [306, 0]
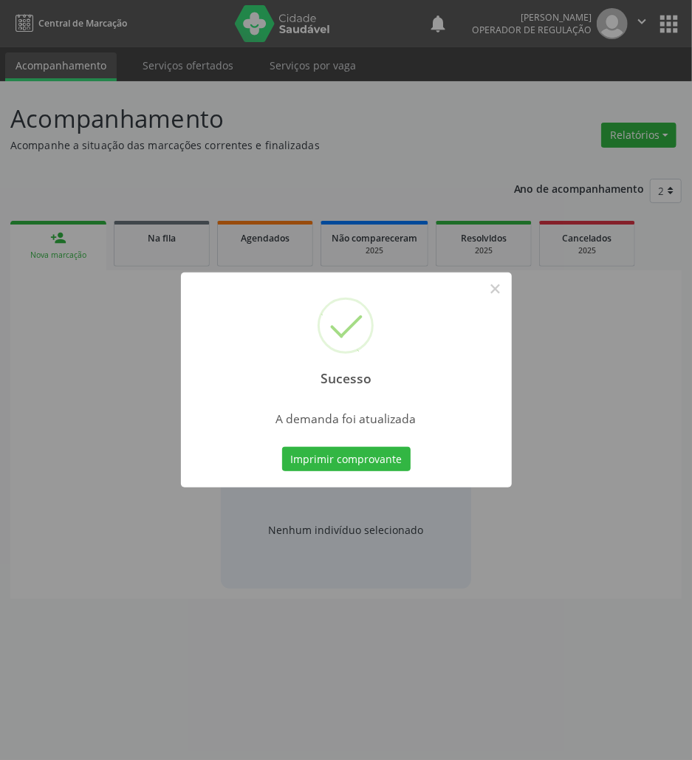
scroll to position [0, 0]
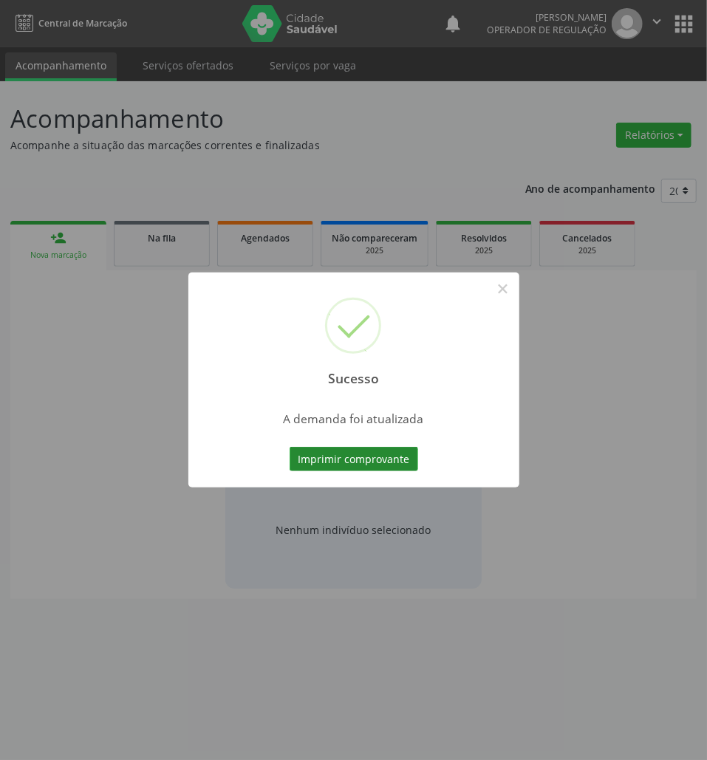
click at [335, 452] on button "Imprimir comprovante" at bounding box center [354, 459] width 129 height 25
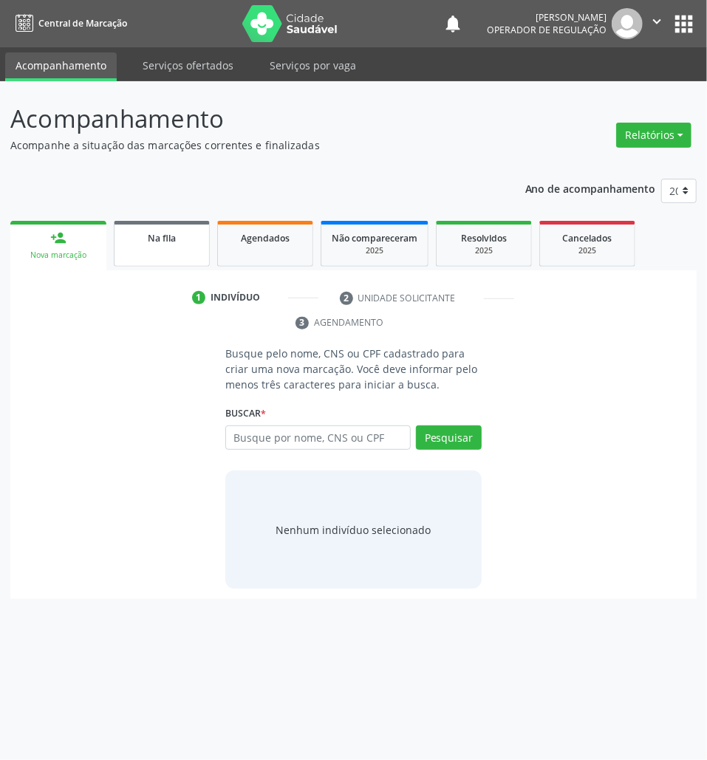
click at [160, 240] on span "Na fila" at bounding box center [162, 238] width 28 height 13
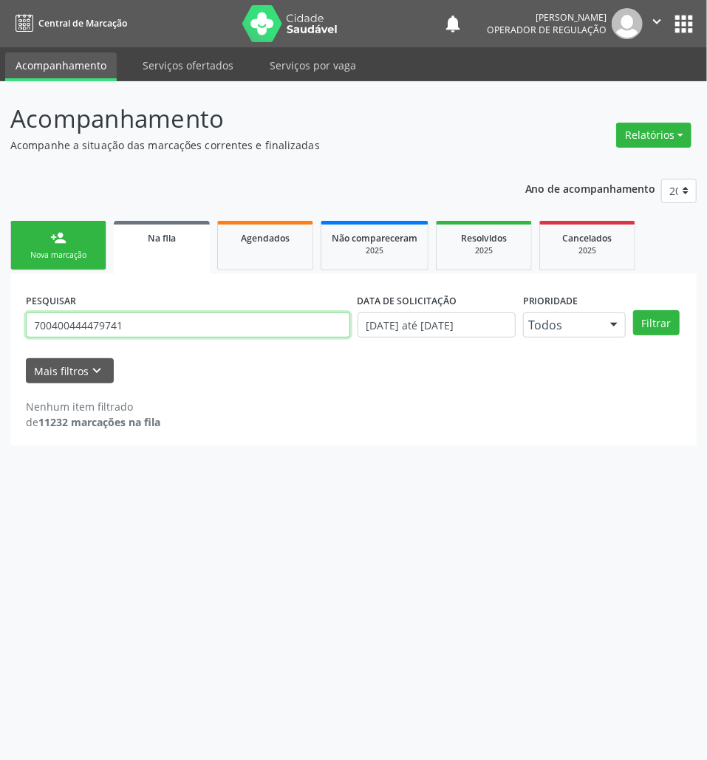
click at [173, 326] on input "700400444479741" at bounding box center [188, 324] width 324 height 25
click at [172, 326] on input "700400444479741" at bounding box center [188, 324] width 324 height 25
type input "704609665841124"
click at [633, 310] on button "Filtrar" at bounding box center [656, 322] width 47 height 25
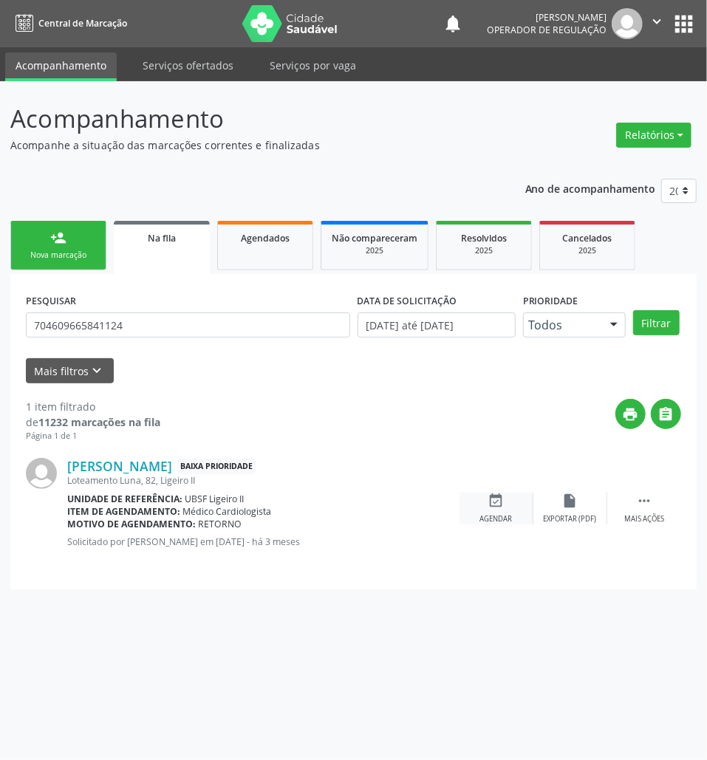
click at [488, 493] on icon "event_available" at bounding box center [496, 501] width 16 height 16
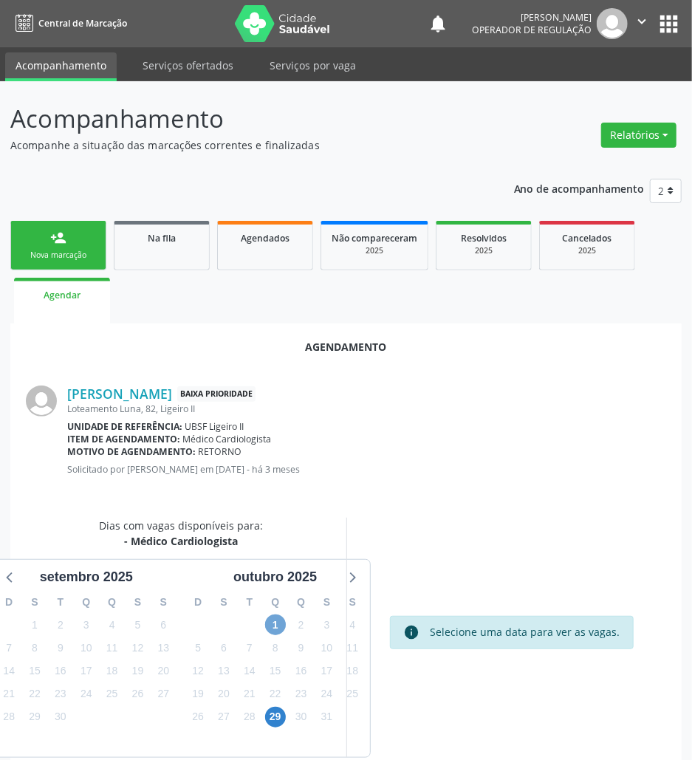
click at [273, 625] on span "1" at bounding box center [275, 624] width 21 height 21
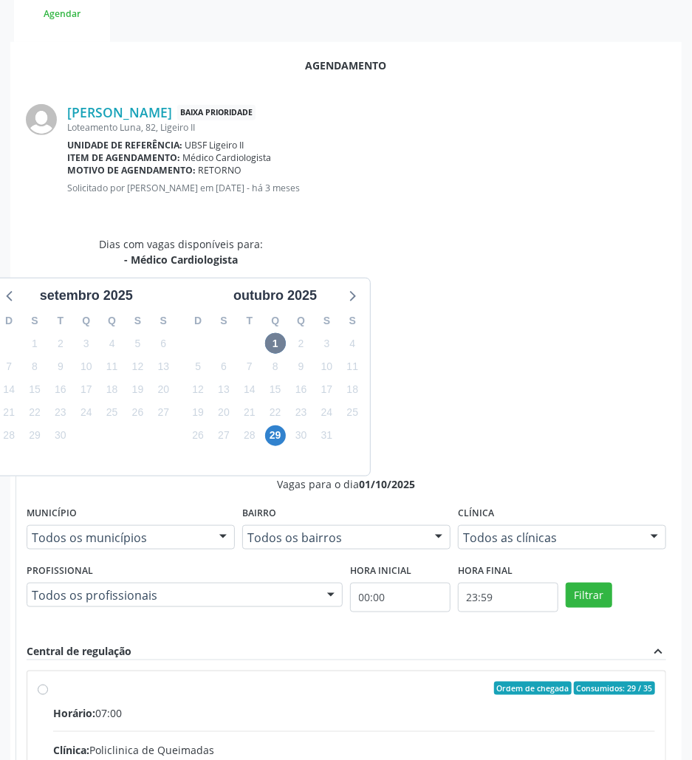
drag, startPoint x: 494, startPoint y: 499, endPoint x: 282, endPoint y: 550, distance: 218.0
radio input "true"
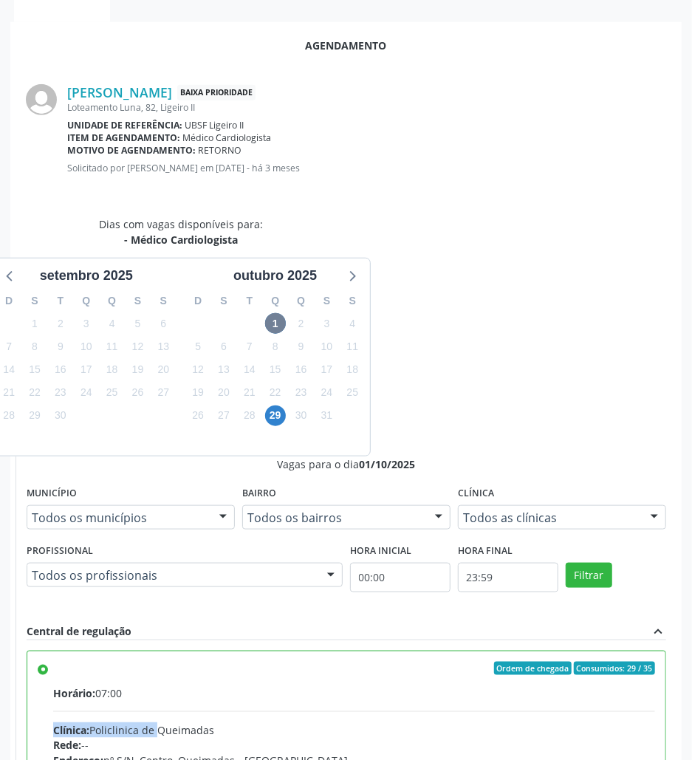
scroll to position [306, 0]
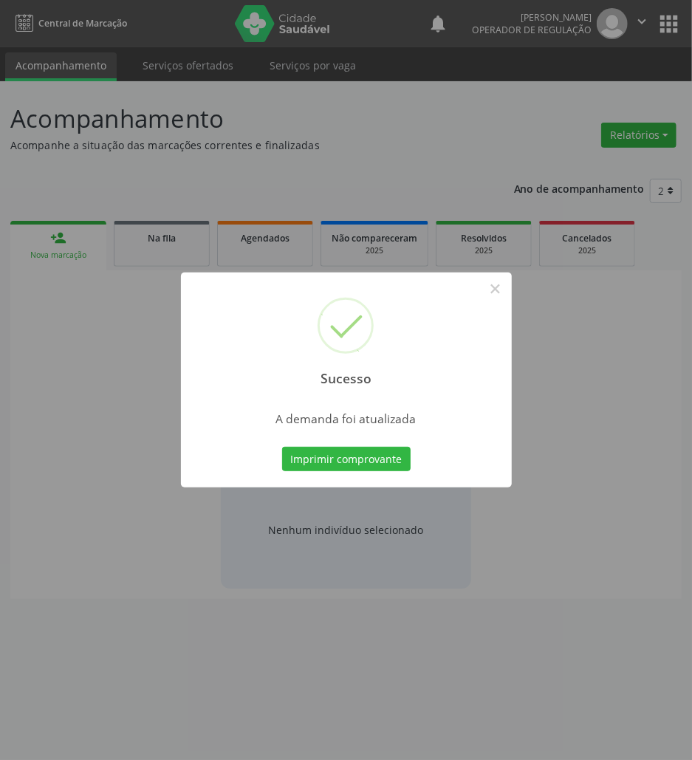
scroll to position [0, 0]
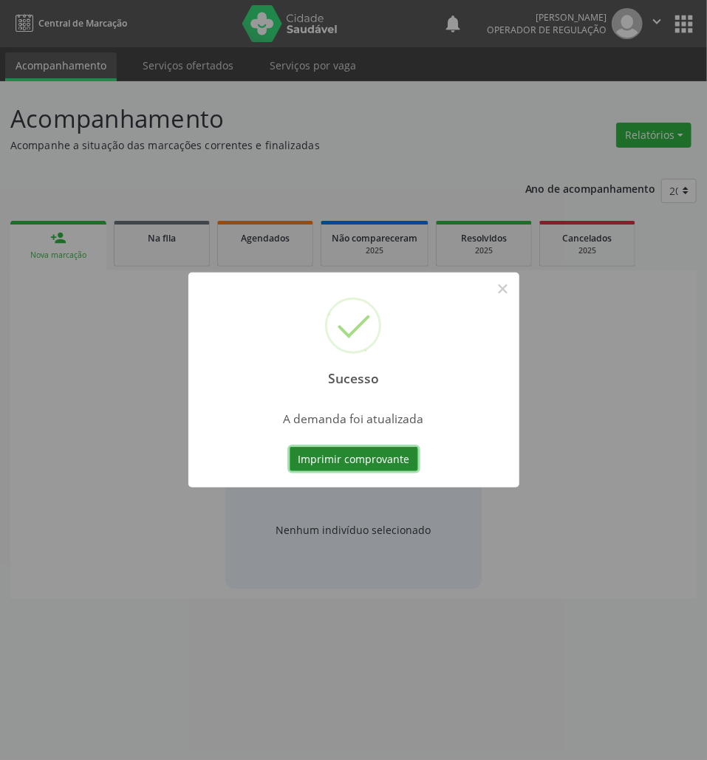
click at [349, 462] on button "Imprimir comprovante" at bounding box center [354, 459] width 129 height 25
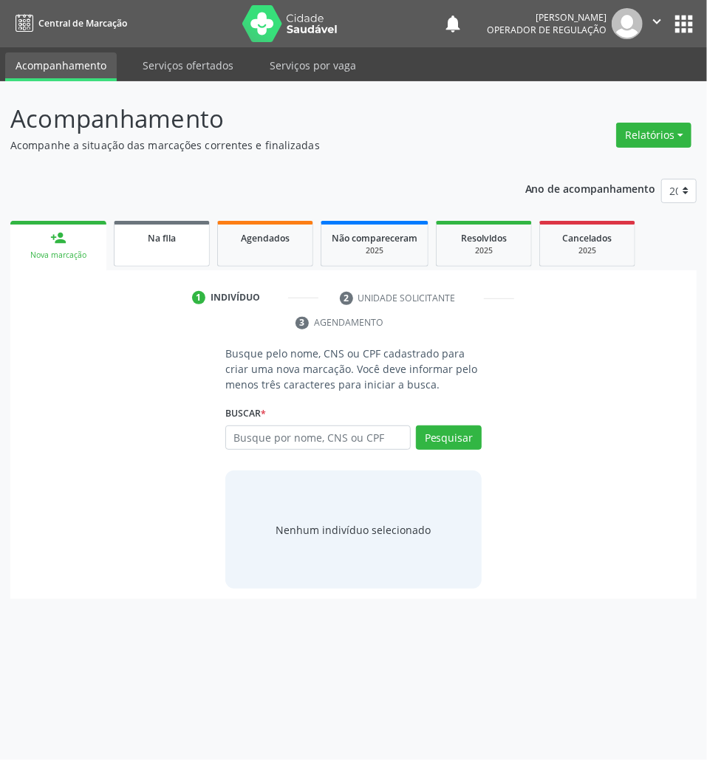
click at [184, 241] on div "Na fila" at bounding box center [162, 238] width 74 height 16
click at [182, 240] on div "Na fila" at bounding box center [162, 238] width 74 height 16
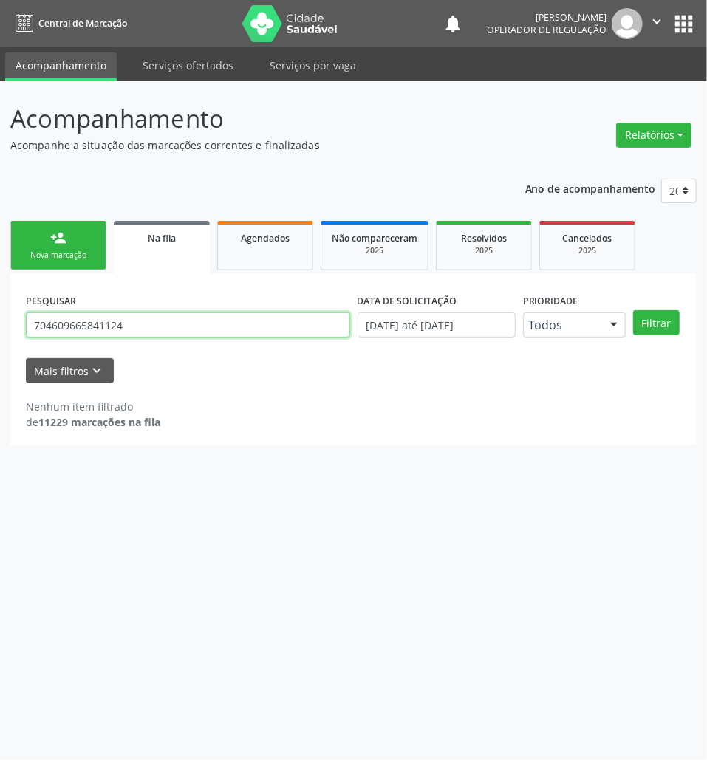
click at [115, 329] on input "704609665841124" at bounding box center [188, 324] width 324 height 25
click at [114, 331] on input "704609665841124" at bounding box center [188, 324] width 324 height 25
type input "708607022841289"
click at [633, 310] on button "Filtrar" at bounding box center [656, 322] width 47 height 25
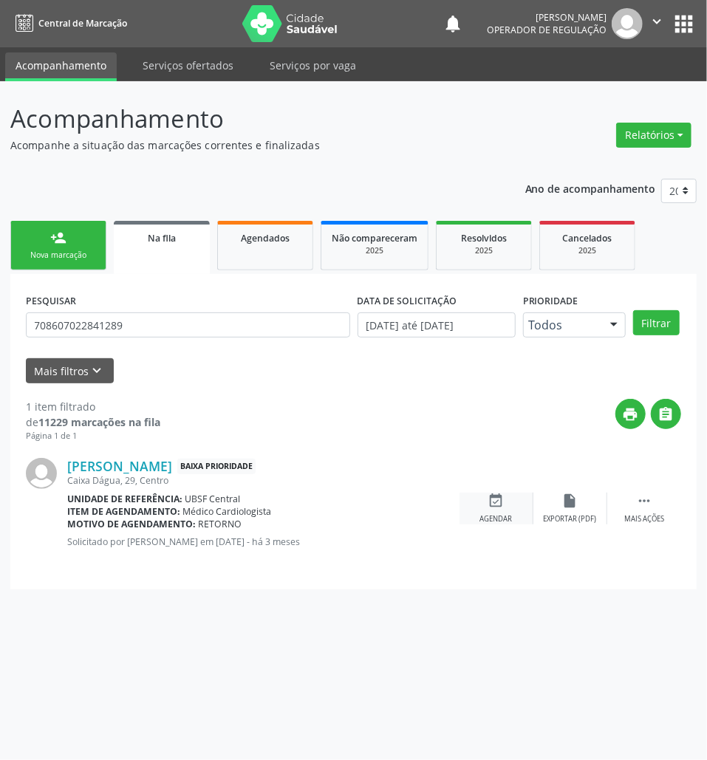
click at [496, 497] on icon "event_available" at bounding box center [496, 501] width 16 height 16
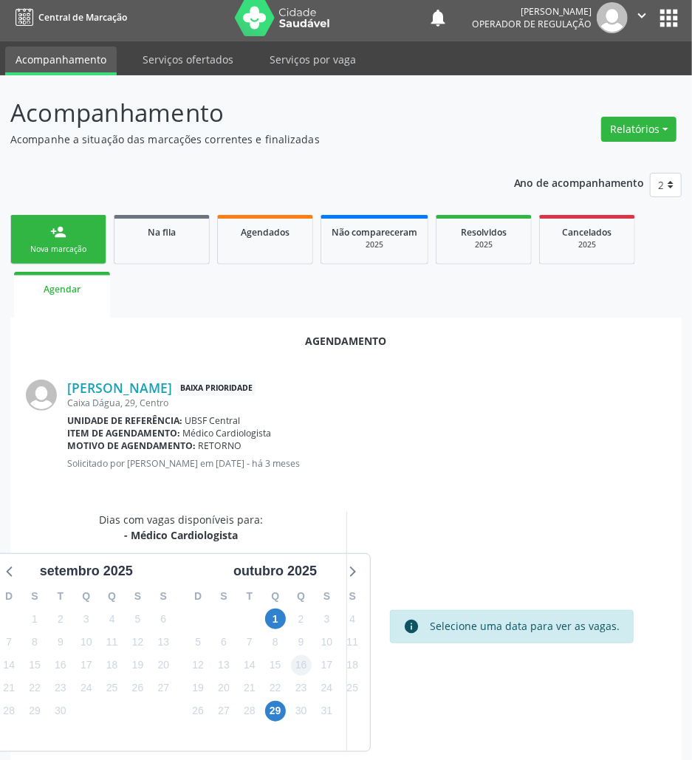
scroll to position [24, 0]
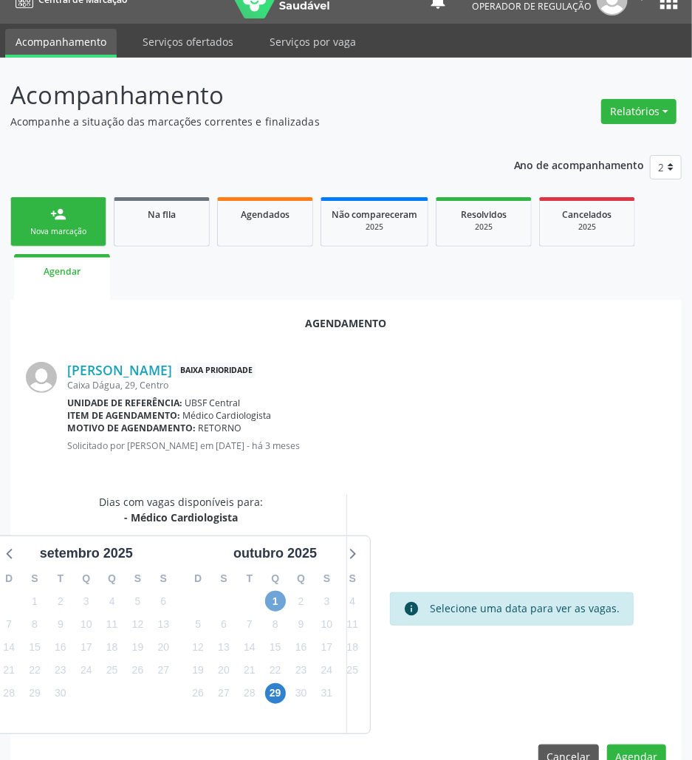
click at [279, 592] on span "1" at bounding box center [275, 601] width 21 height 21
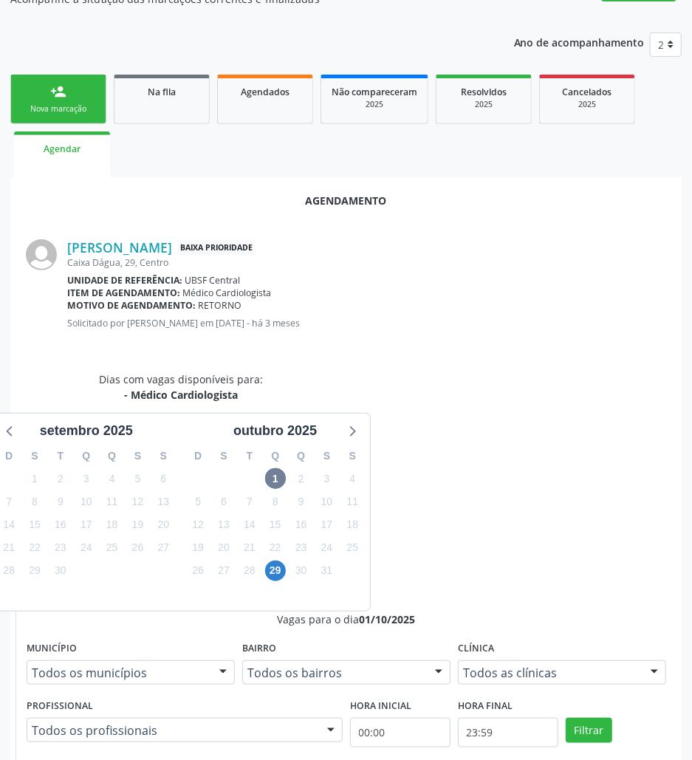
scroll to position [281, 0]
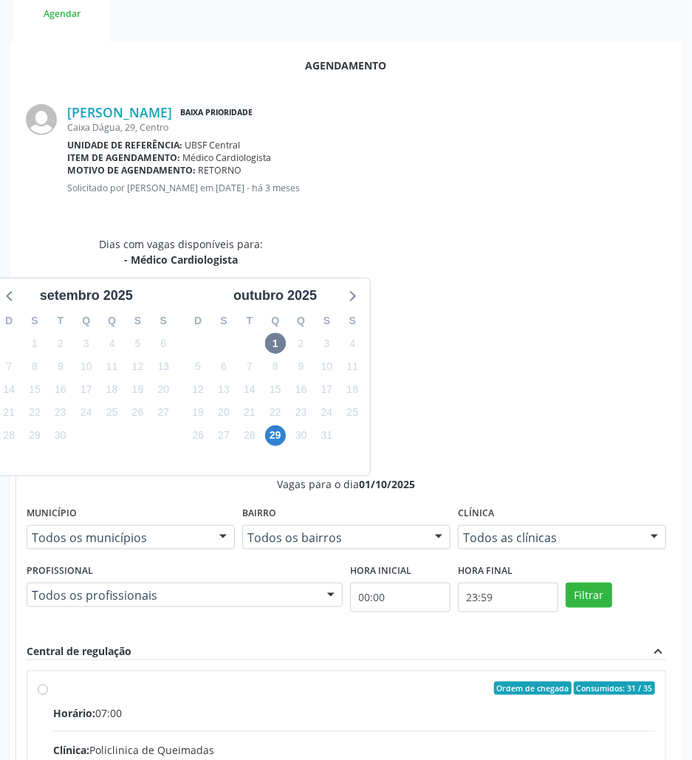
drag, startPoint x: 470, startPoint y: 536, endPoint x: 273, endPoint y: 574, distance: 200.0
click at [465, 758] on div "Rede: --" at bounding box center [354, 766] width 602 height 16
click at [48, 682] on input "Ordem de chegada Consumidos: 31 / 35 Horário: 07:00 Clínica: Policlinica de Que…" at bounding box center [43, 688] width 10 height 13
radio input "true"
drag, startPoint x: 628, startPoint y: 745, endPoint x: 162, endPoint y: 612, distance: 484.1
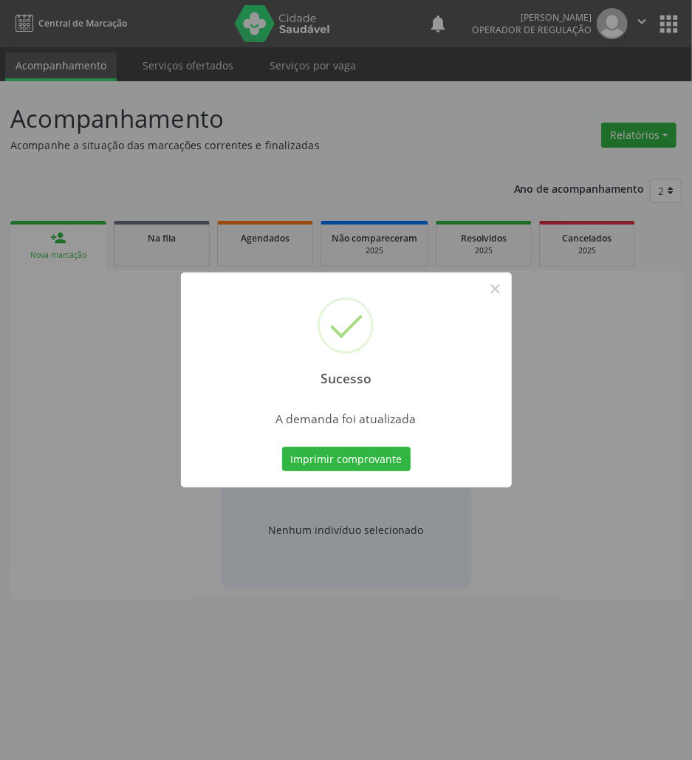
scroll to position [0, 0]
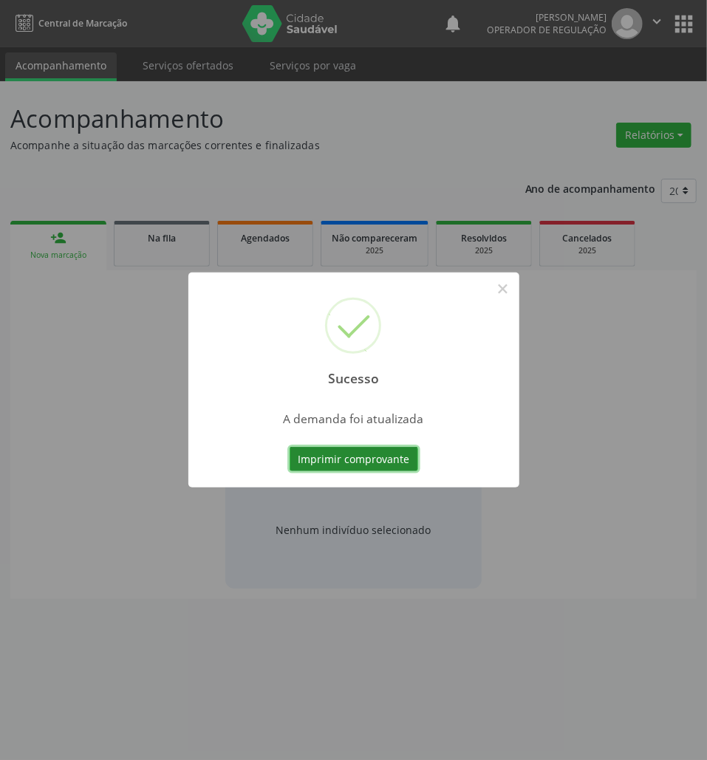
click at [349, 452] on button "Imprimir comprovante" at bounding box center [354, 459] width 129 height 25
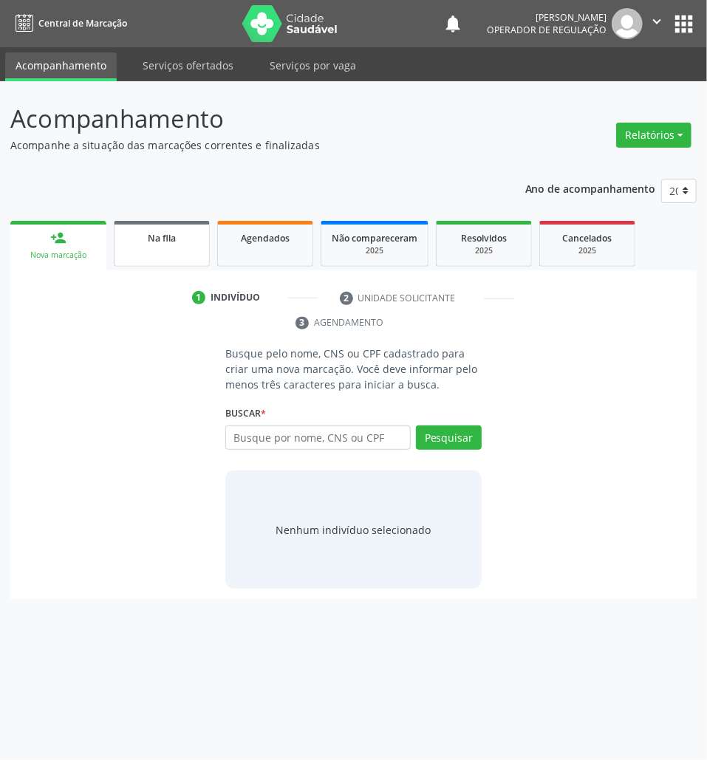
click at [161, 239] on span "Na fila" at bounding box center [162, 238] width 28 height 13
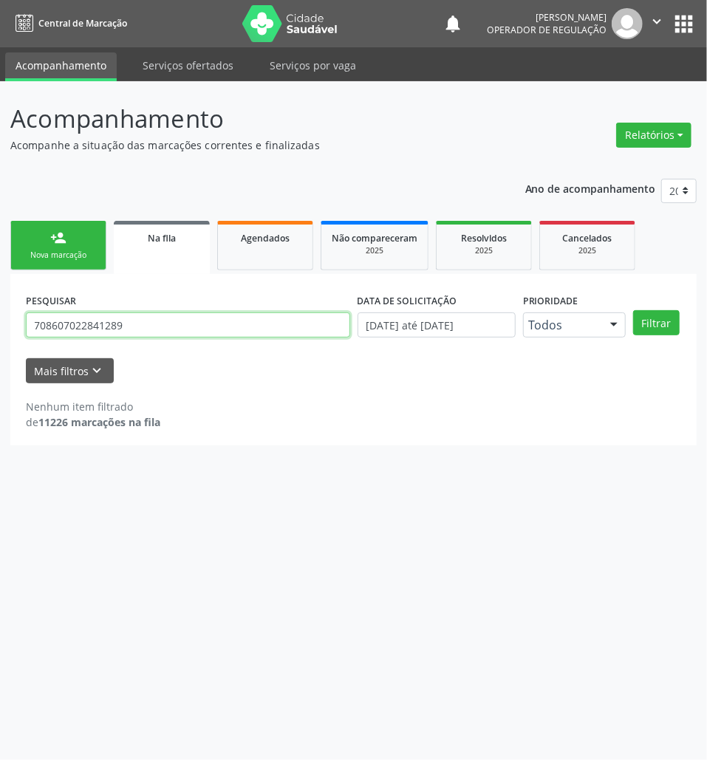
click at [87, 326] on input "708607022841289" at bounding box center [188, 324] width 324 height 25
type input "703006802375477"
click at [633, 310] on button "Filtrar" at bounding box center [656, 322] width 47 height 25
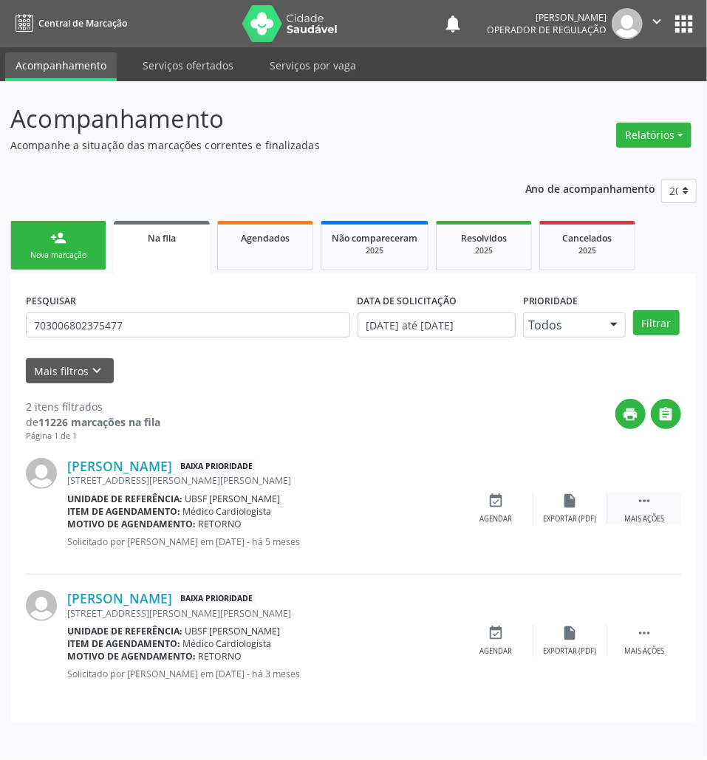
click at [659, 504] on div " Mais ações" at bounding box center [644, 509] width 74 height 32
click at [483, 507] on div "cancel Cancelar" at bounding box center [496, 509] width 74 height 32
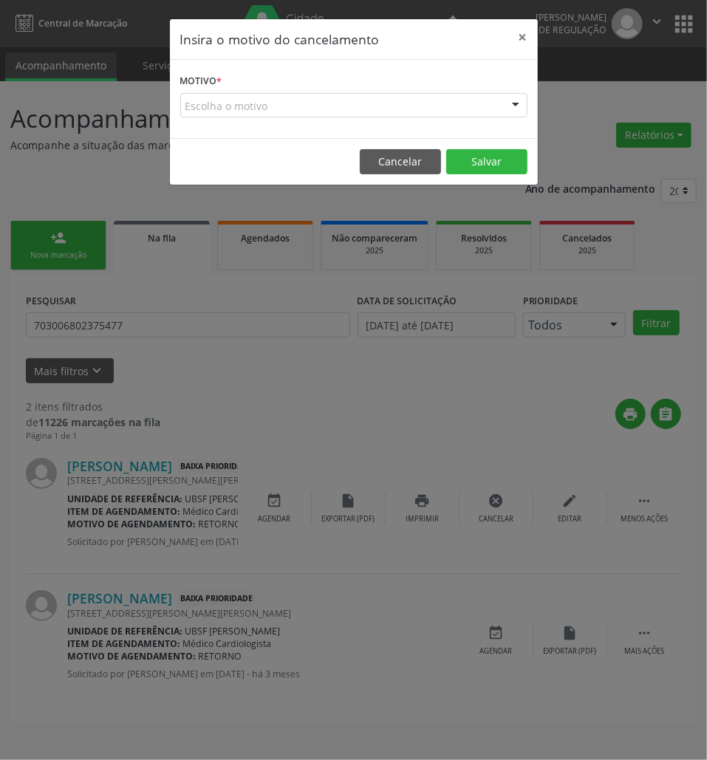
drag, startPoint x: 405, startPoint y: 111, endPoint x: 406, endPoint y: 122, distance: 11.1
click at [406, 112] on div "Escolha o motivo" at bounding box center [353, 105] width 347 height 25
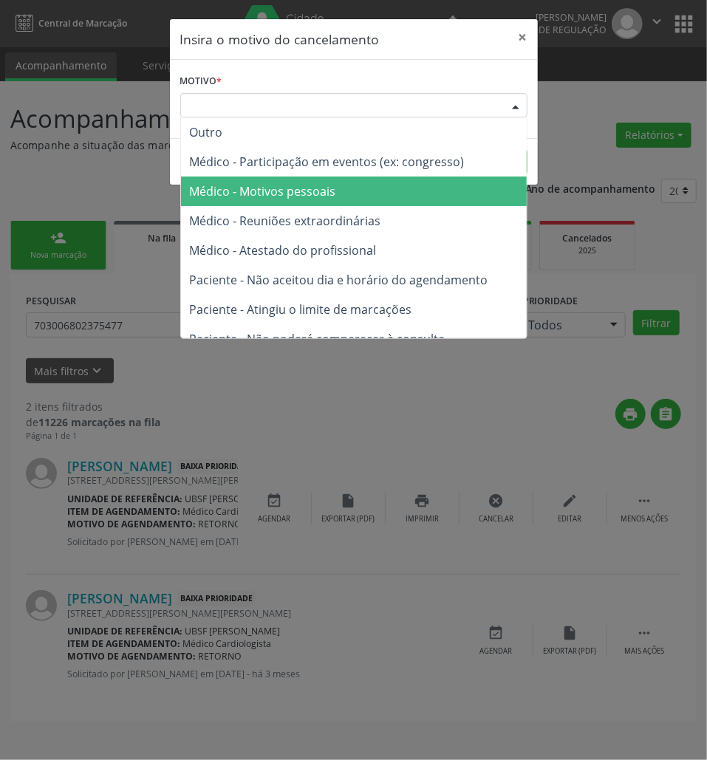
click at [405, 191] on span "Médico - Motivos pessoais" at bounding box center [354, 192] width 346 height 30
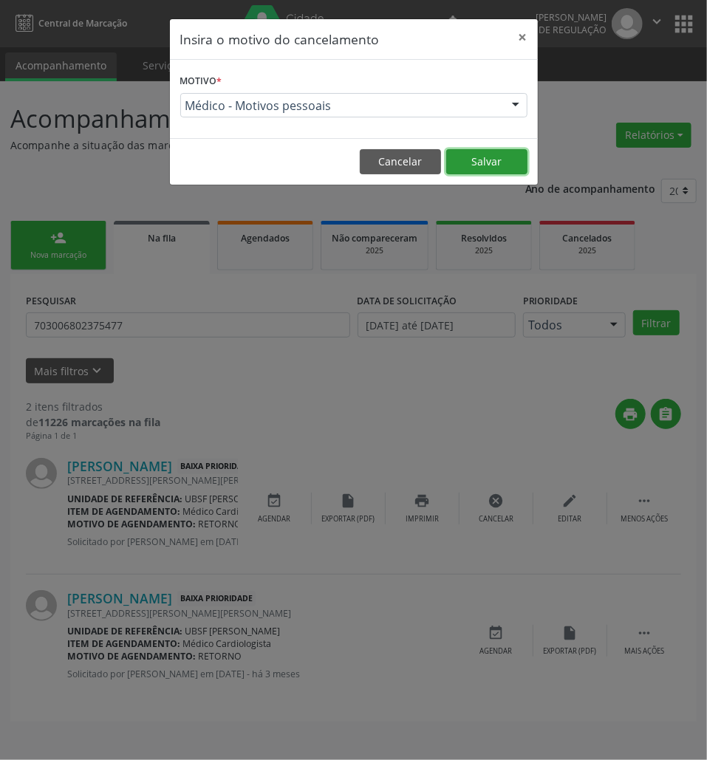
drag, startPoint x: 467, startPoint y: 160, endPoint x: 441, endPoint y: 176, distance: 30.1
click at [462, 163] on button "Salvar" at bounding box center [486, 161] width 81 height 25
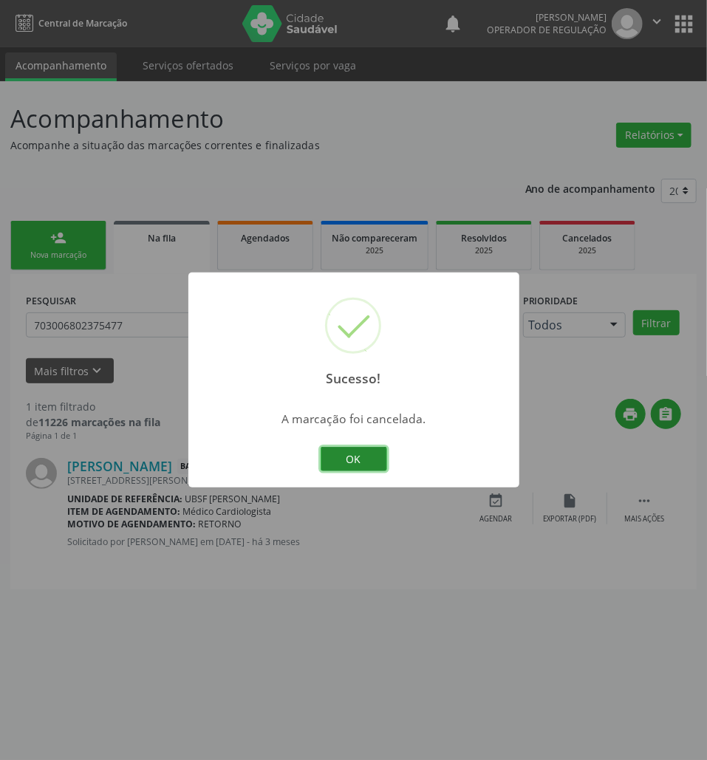
drag, startPoint x: 370, startPoint y: 468, endPoint x: 173, endPoint y: 512, distance: 201.9
click at [368, 468] on button "OK" at bounding box center [354, 459] width 66 height 25
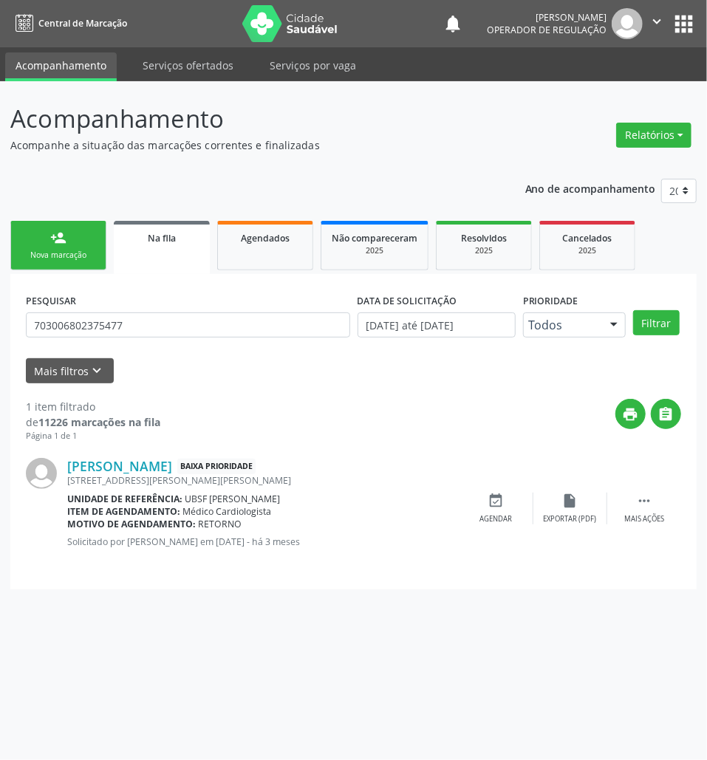
click at [516, 488] on div "[PERSON_NAME] Baixa Prioridade [STREET_ADDRESS][PERSON_NAME][PERSON_NAME] Unida…" at bounding box center [353, 507] width 655 height 131
drag, startPoint x: 506, startPoint y: 498, endPoint x: 195, endPoint y: 565, distance: 318.1
click at [496, 499] on div "event_available Agendar" at bounding box center [496, 509] width 74 height 32
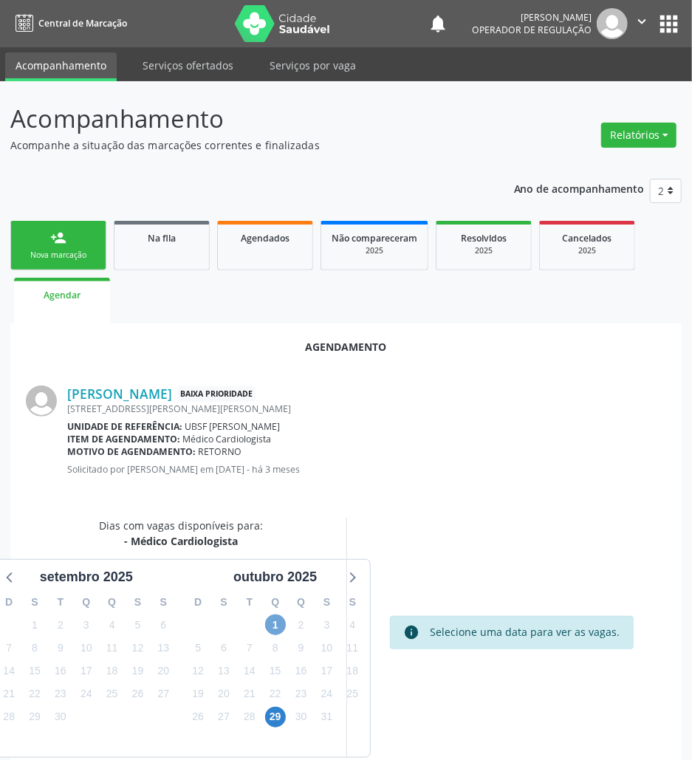
click at [270, 625] on span "1" at bounding box center [275, 624] width 21 height 21
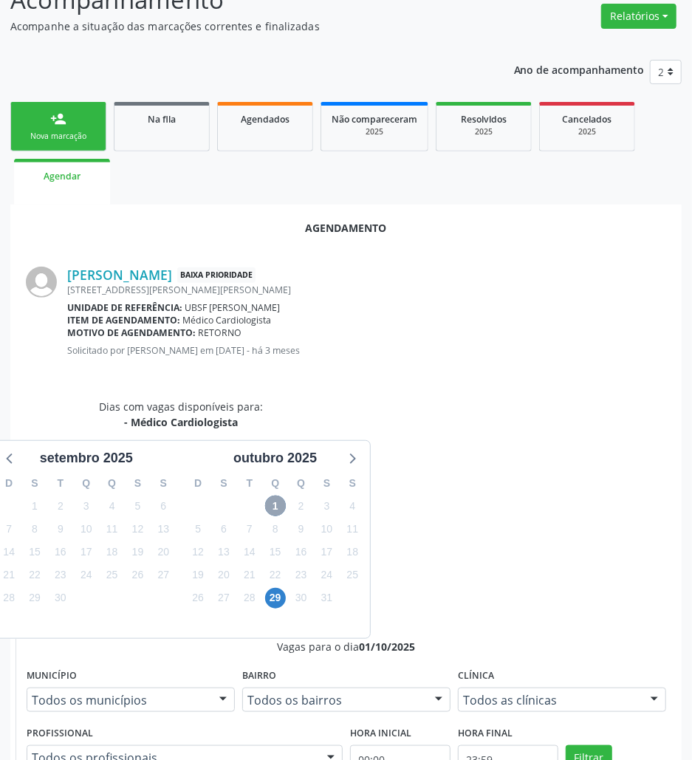
scroll to position [281, 0]
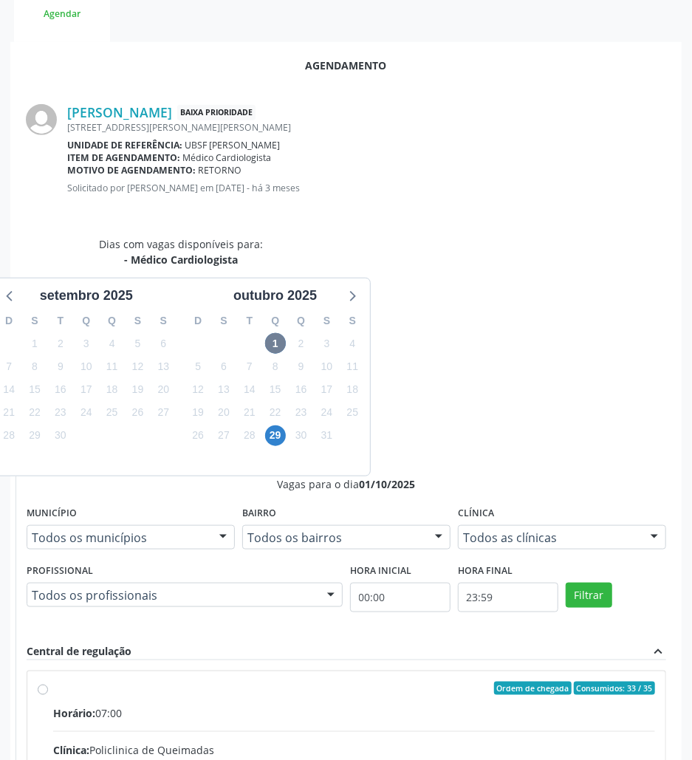
click at [48, 682] on input "Ordem de chegada Consumidos: 33 / 35 Horário: 07:00 Clínica: Policlinica de Que…" at bounding box center [43, 688] width 10 height 13
radio input "true"
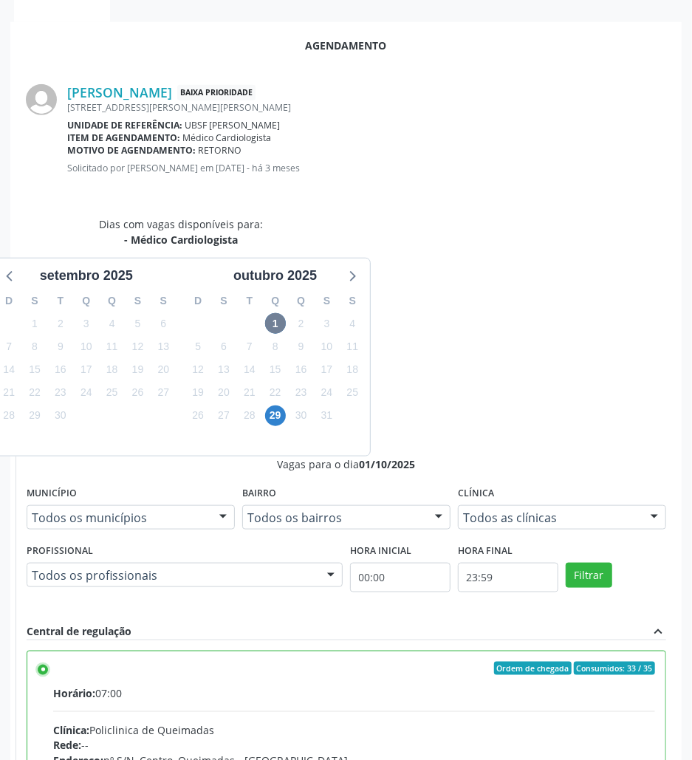
scroll to position [306, 0]
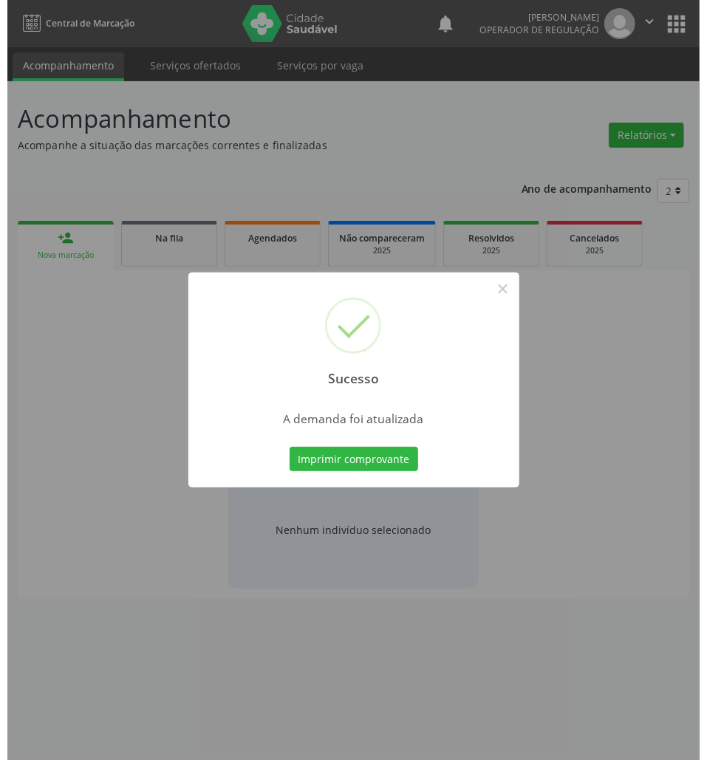
scroll to position [0, 0]
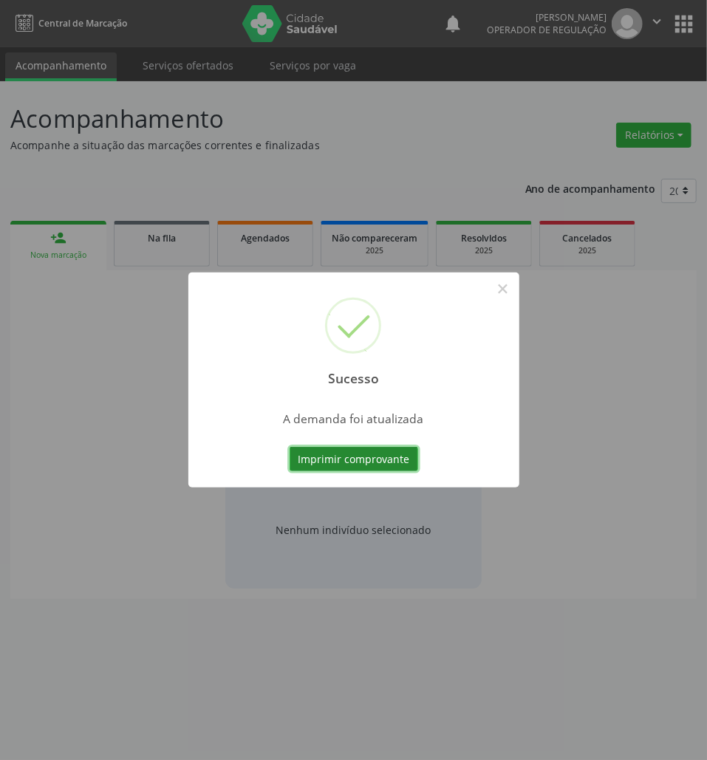
click at [350, 458] on button "Imprimir comprovante" at bounding box center [354, 459] width 129 height 25
